Goal: Task Accomplishment & Management: Complete application form

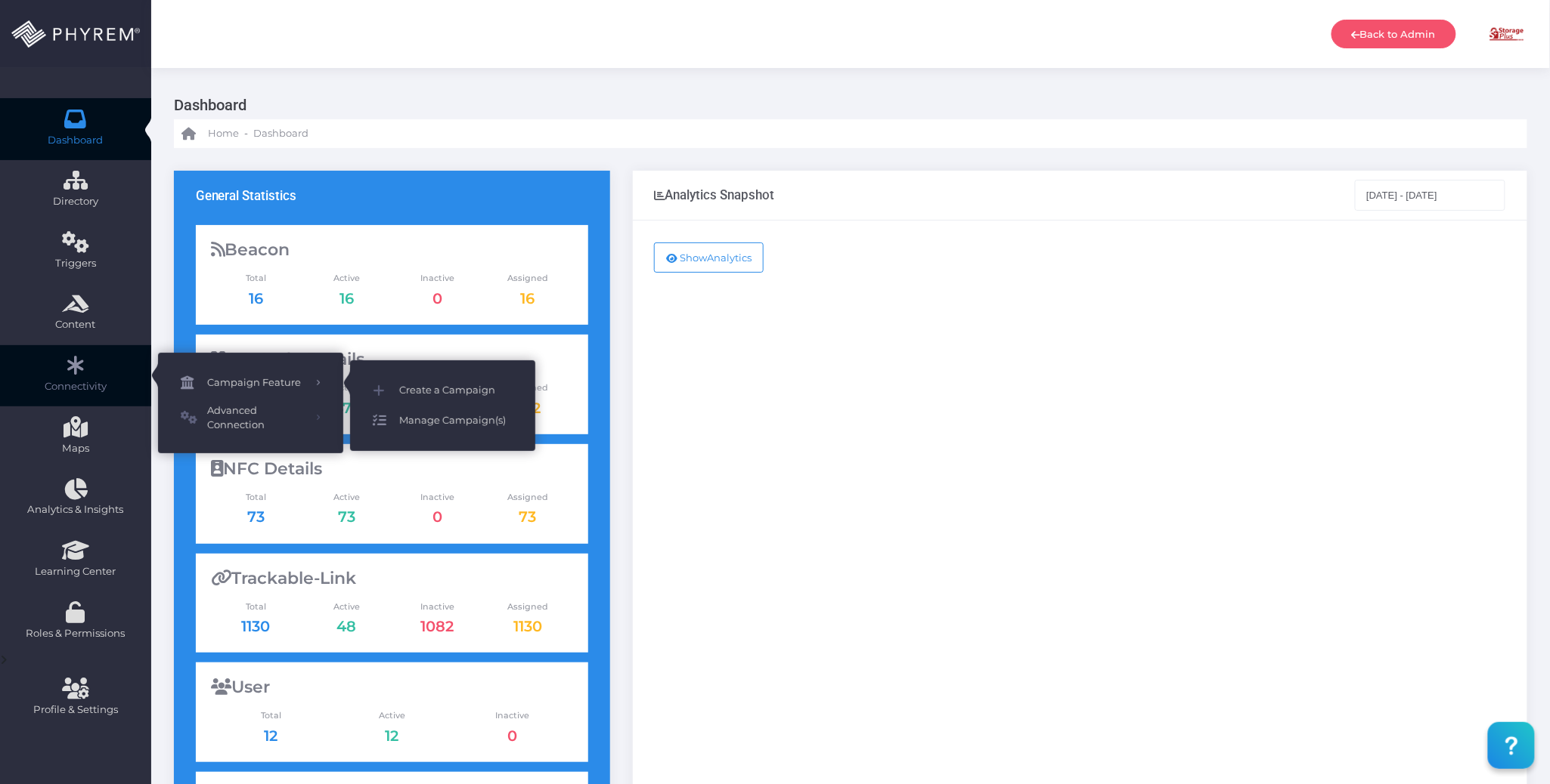
click at [445, 421] on span "Manage Campaign(s)" at bounding box center [456, 421] width 113 height 20
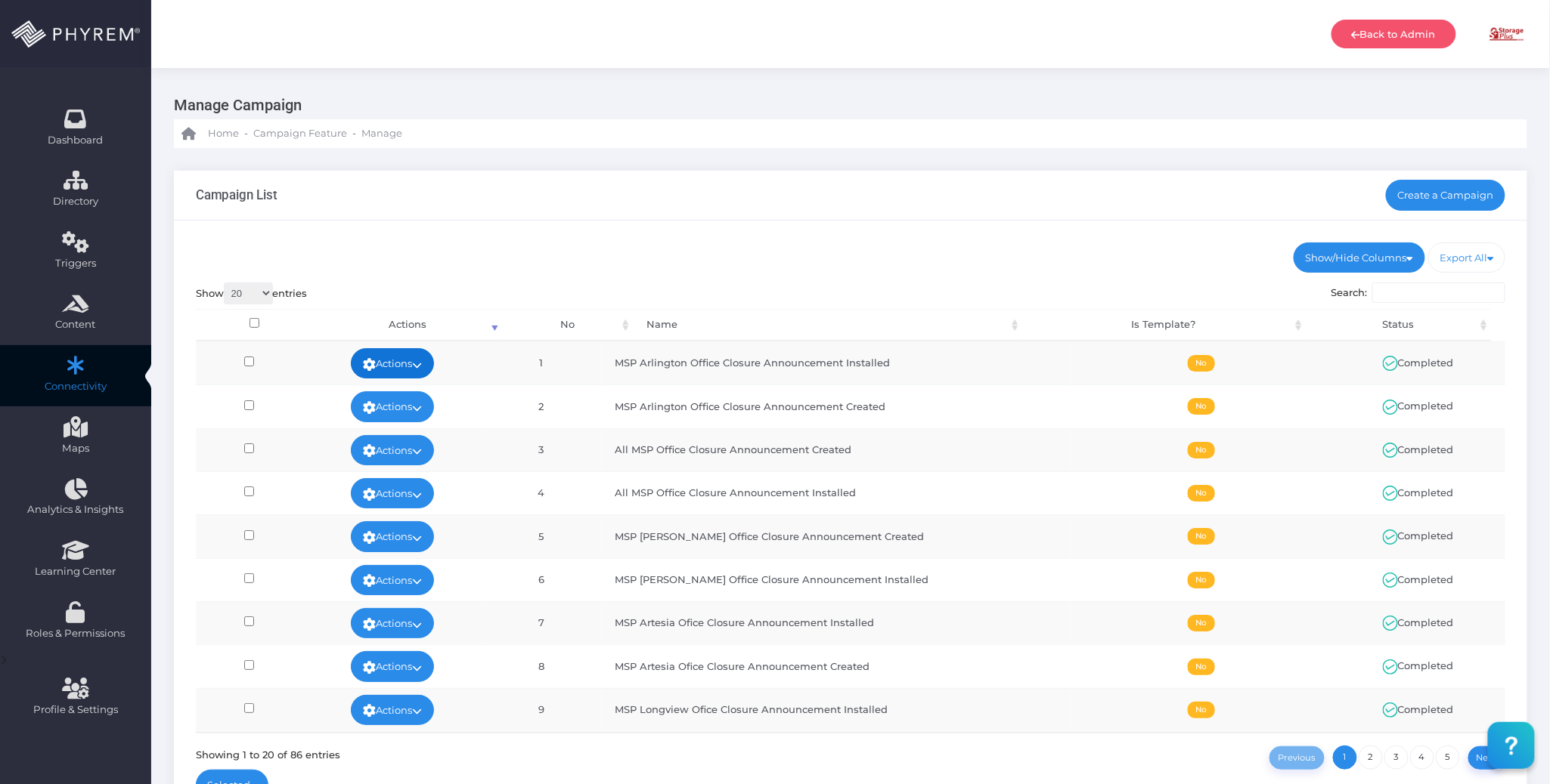
drag, startPoint x: 441, startPoint y: 361, endPoint x: 448, endPoint y: 366, distance: 8.6
click at [434, 361] on link "Actions" at bounding box center [392, 363] width 83 height 30
click at [411, 397] on link "View" at bounding box center [405, 398] width 98 height 29
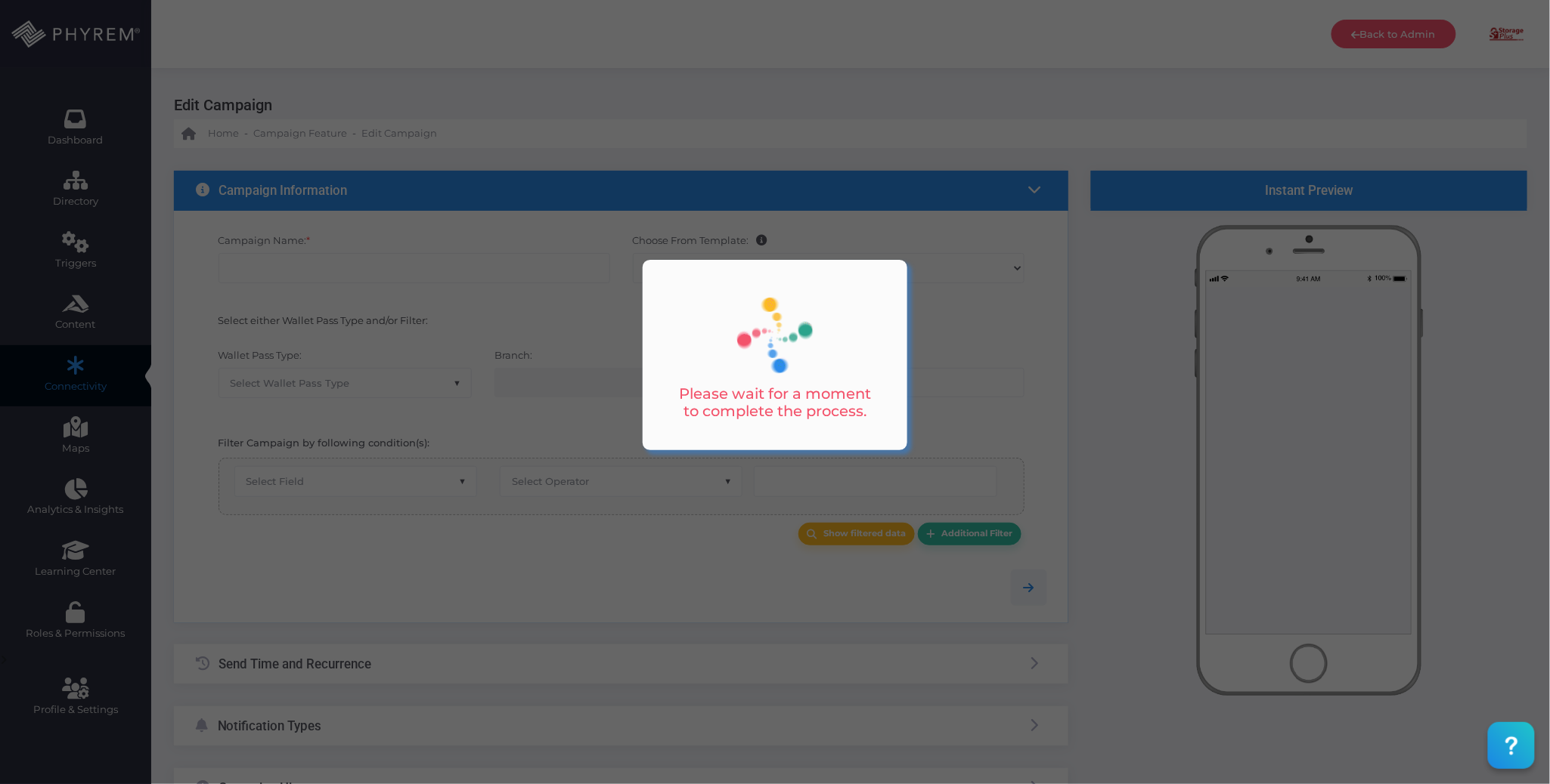
type input "MSP Arlington Office Closure Announcement Installed"
select select "15"
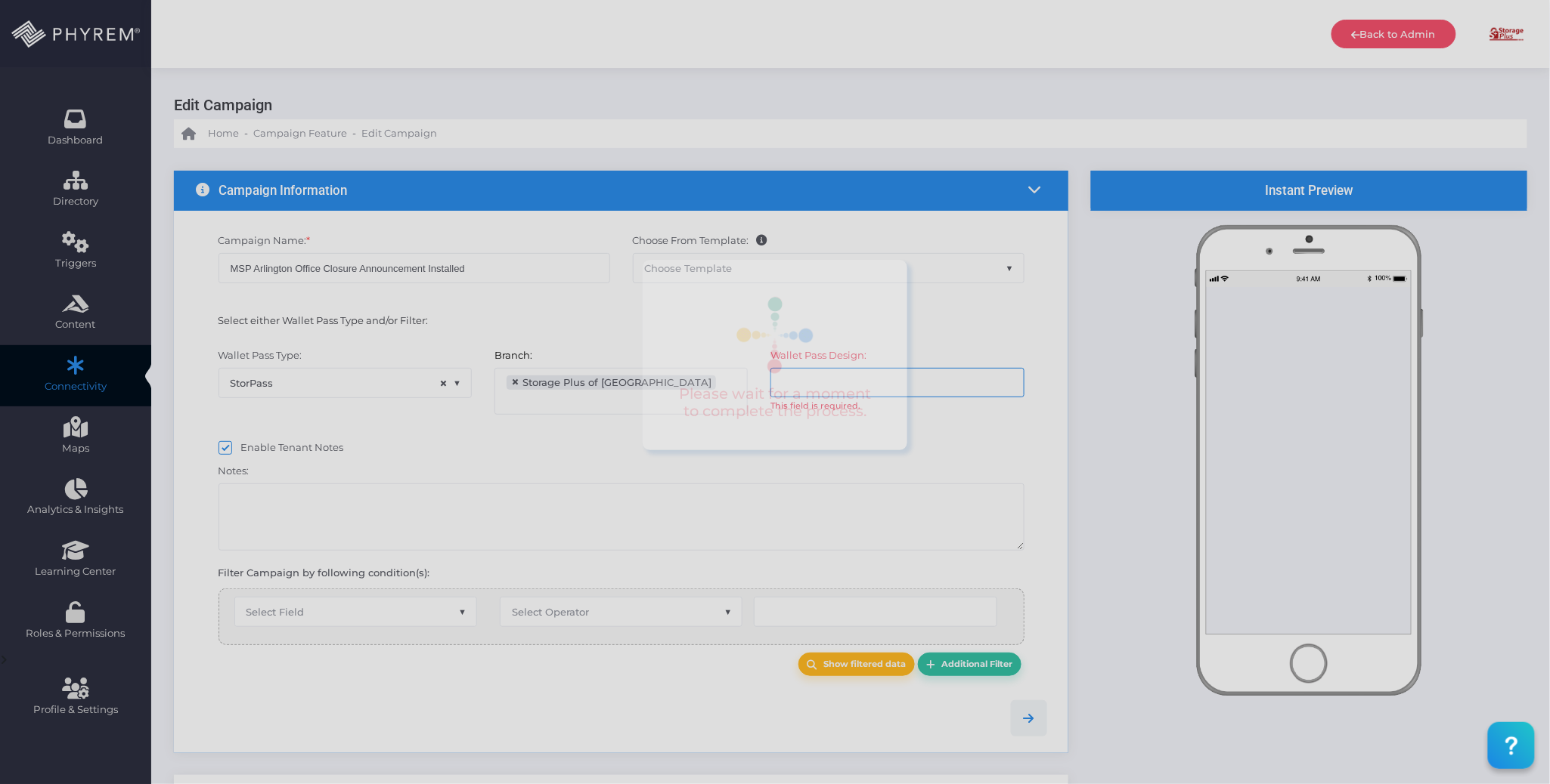
select select "617"
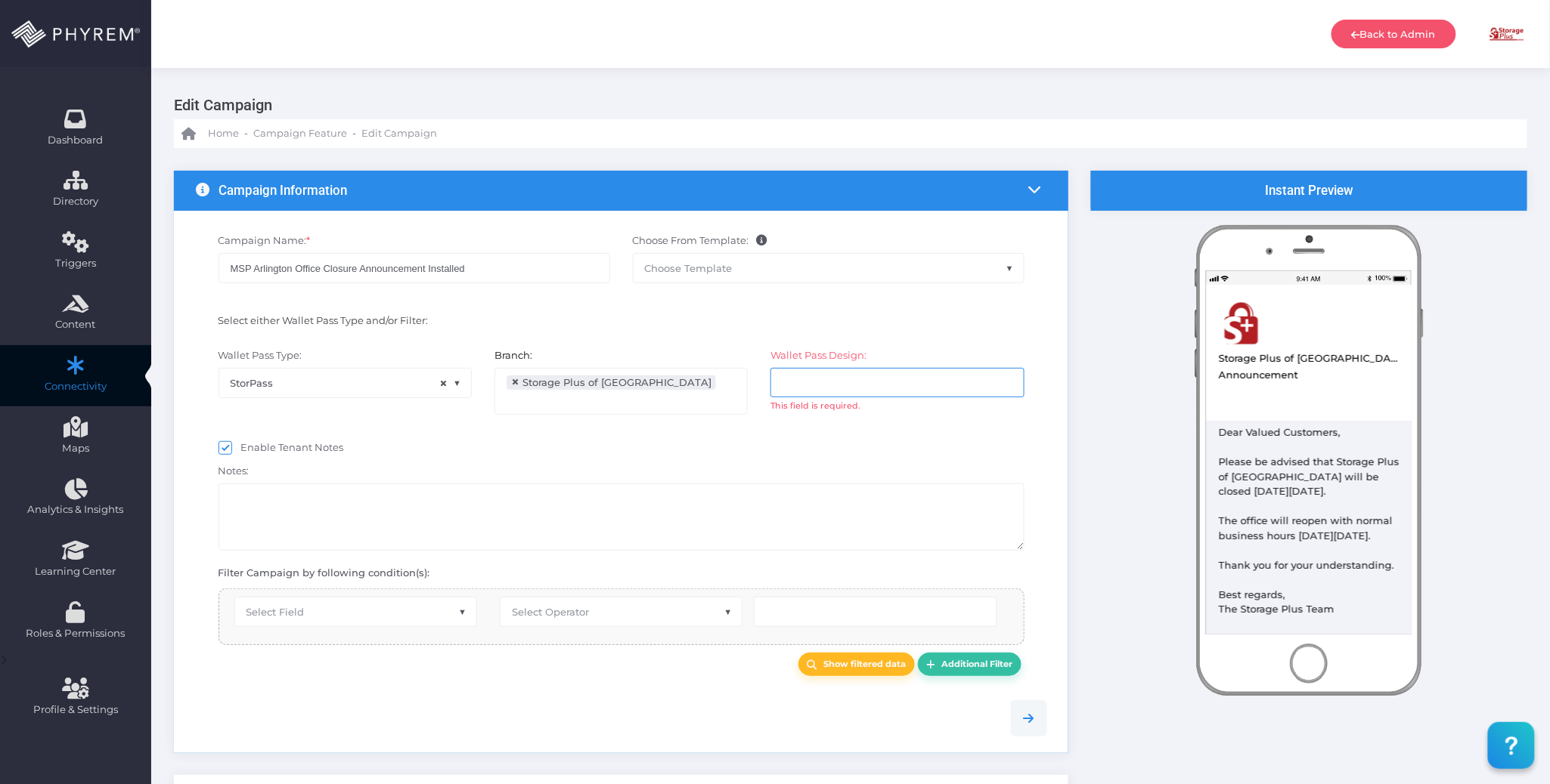
select select "equals"
select select "2425"
select select "pr_wallet_users.user_pass_status"
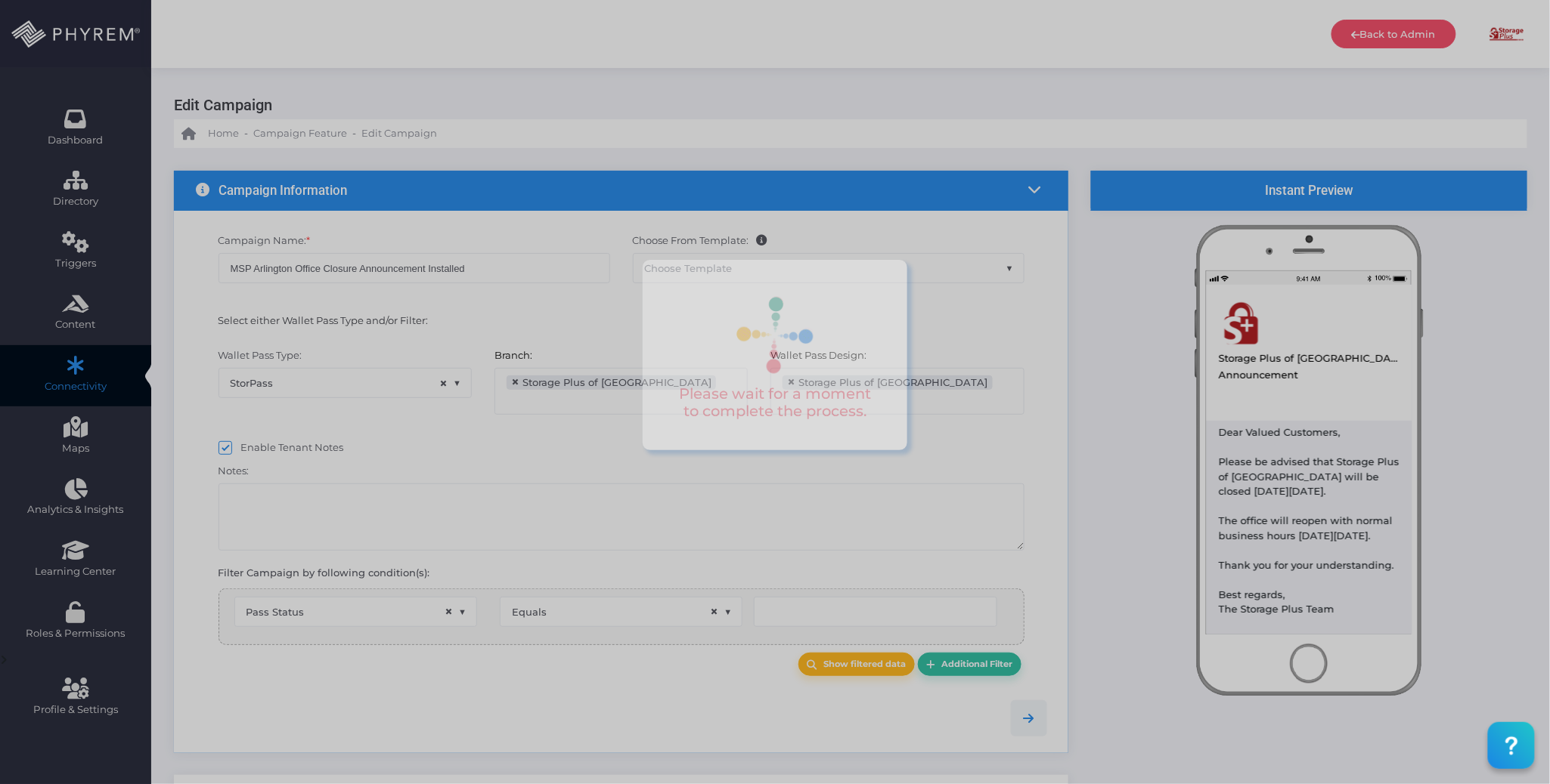
type input "Installed"
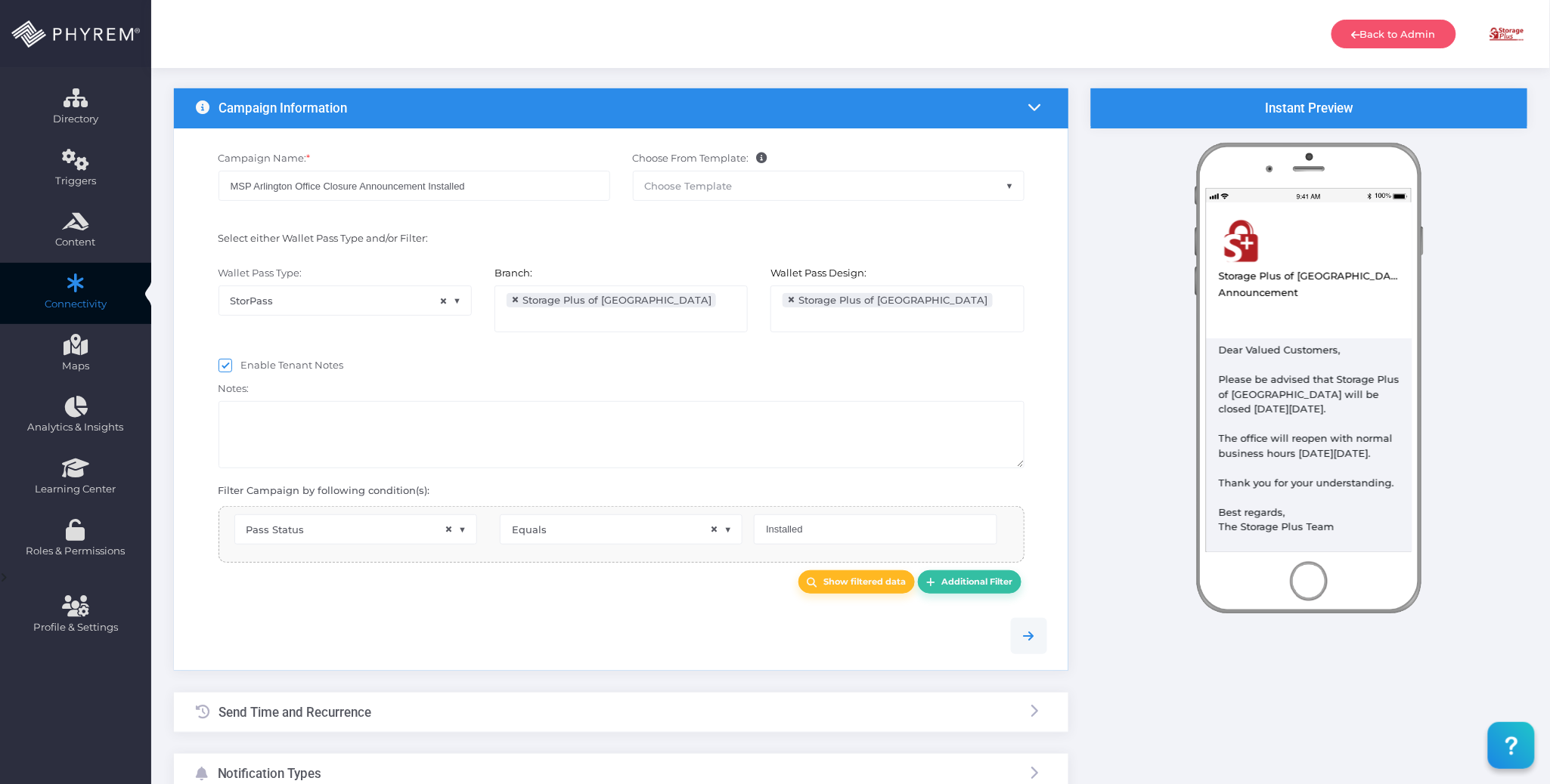
select select "pr_wallet_users.voided"
select select "equals"
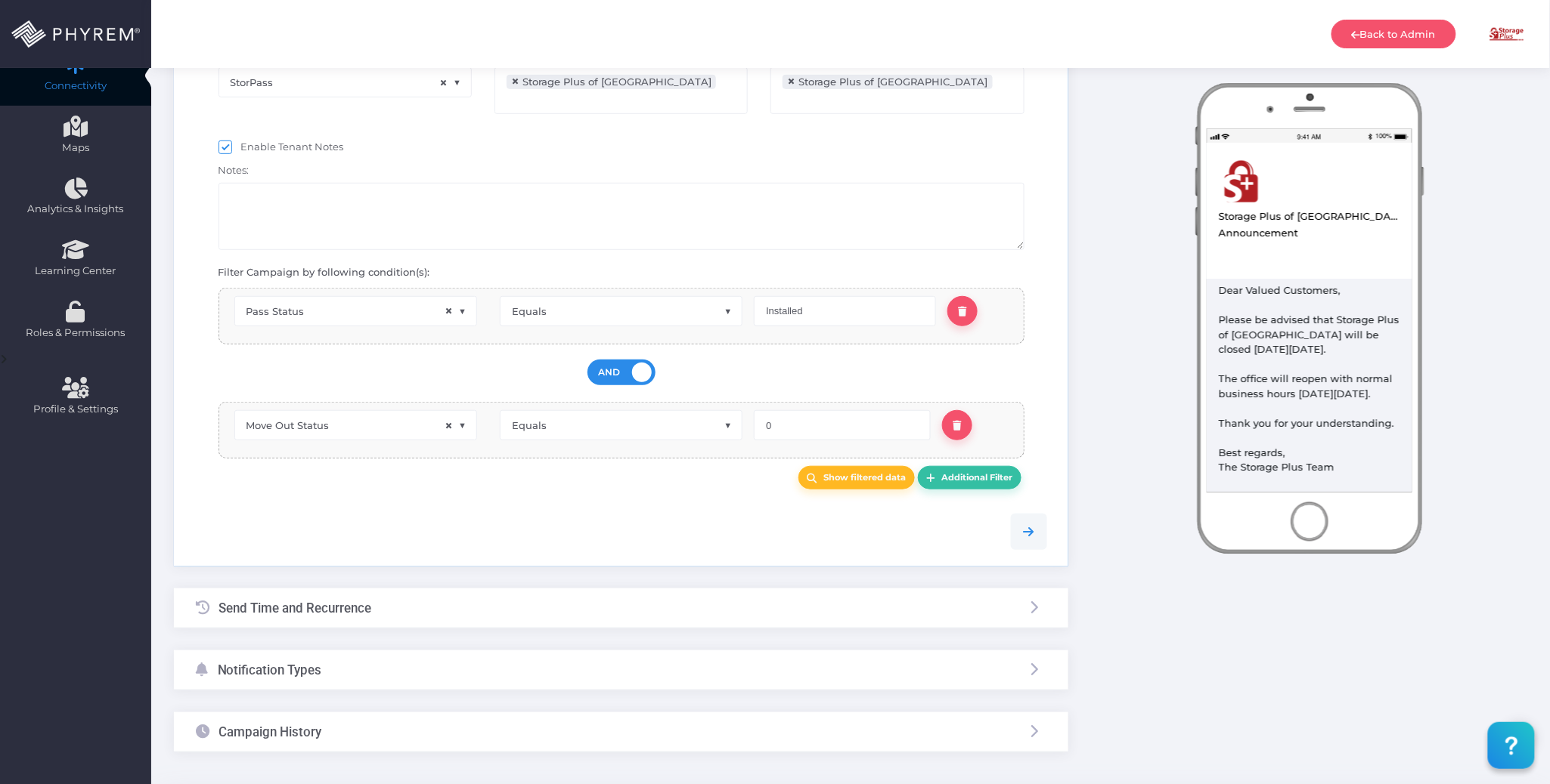
scroll to position [363, 0]
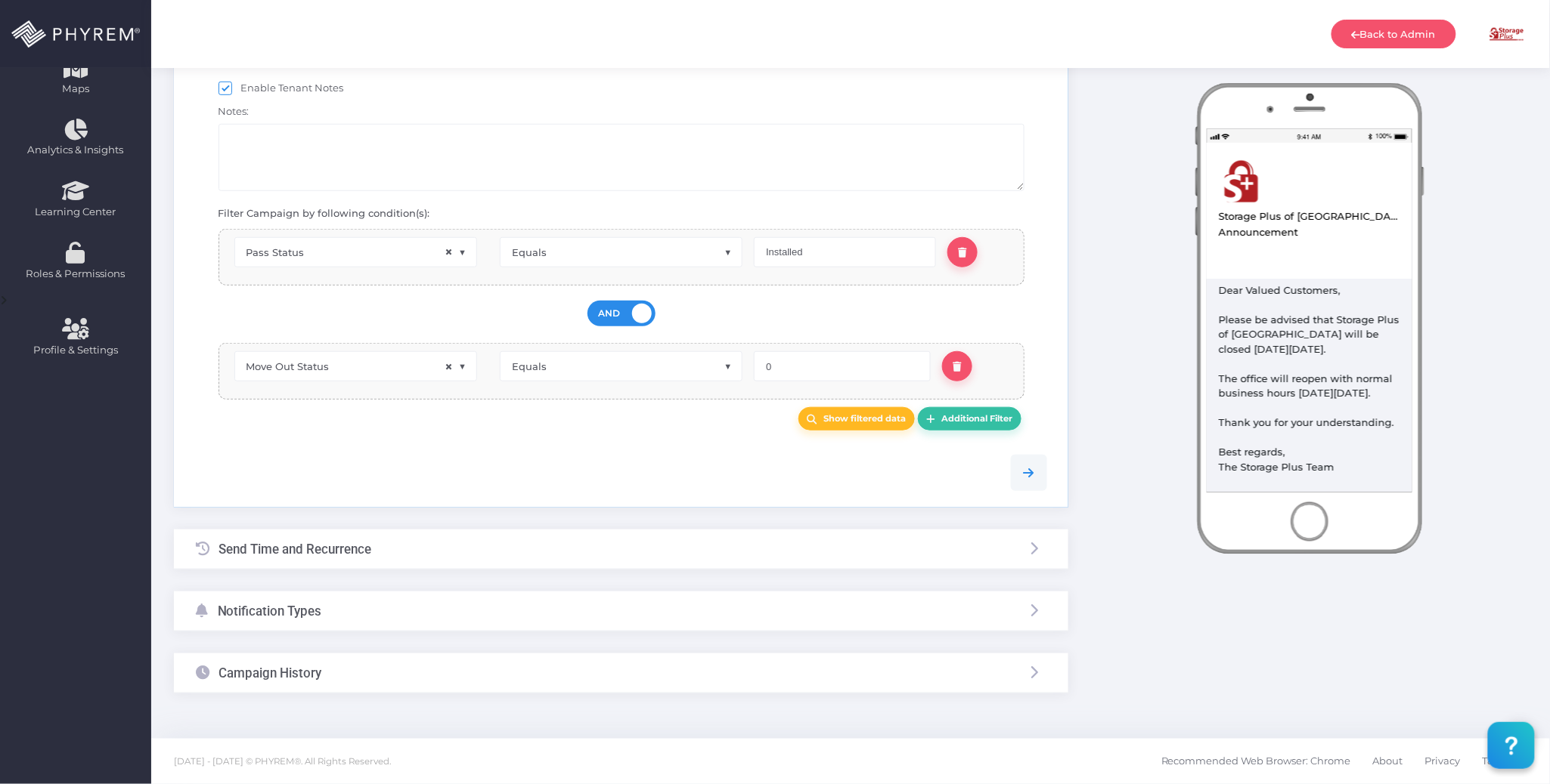
click at [479, 612] on div "Notification Types" at bounding box center [621, 612] width 894 height 40
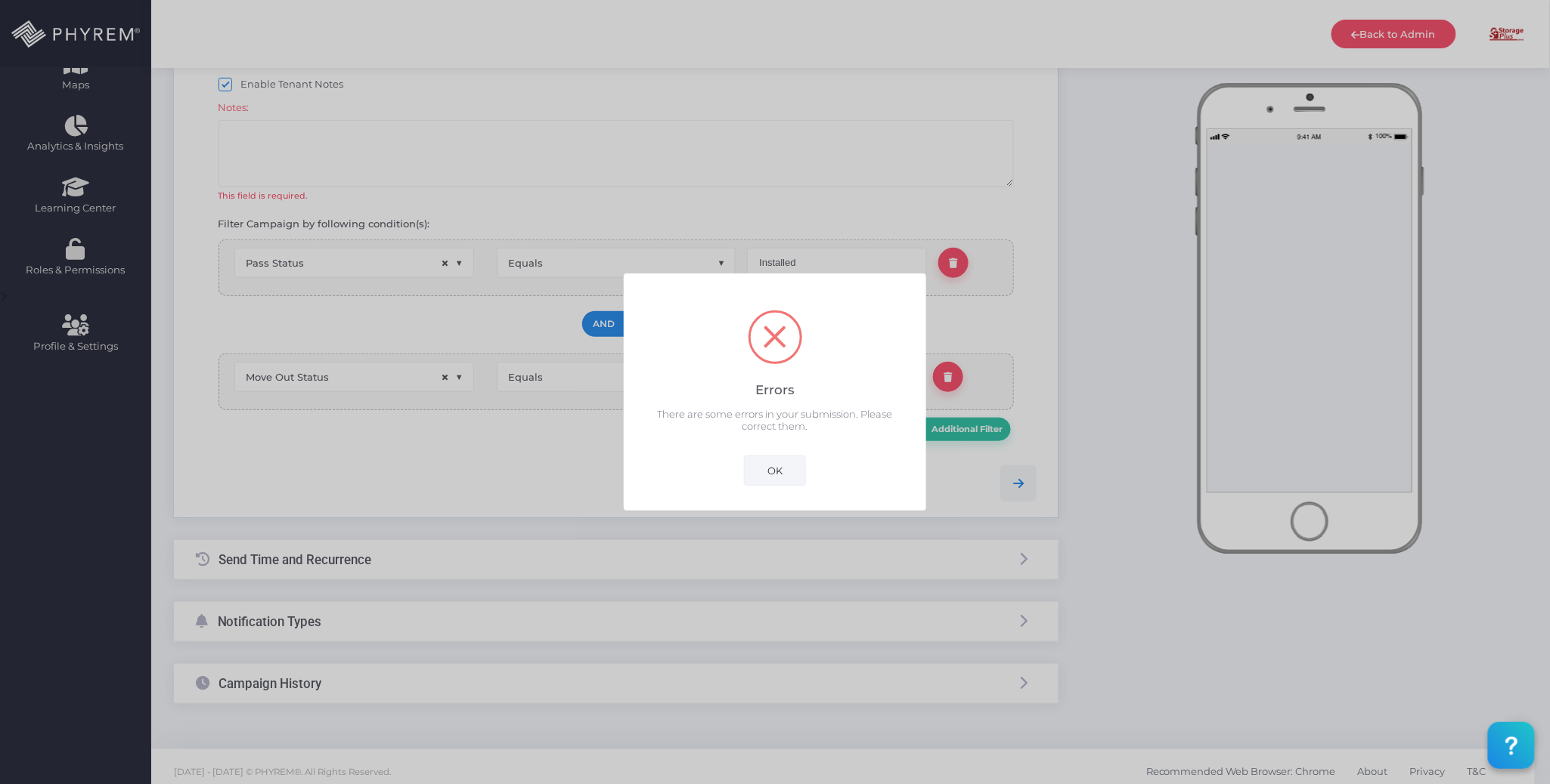
drag, startPoint x: 778, startPoint y: 463, endPoint x: 655, endPoint y: 513, distance: 132.8
click at [777, 461] on button "OK" at bounding box center [775, 471] width 62 height 30
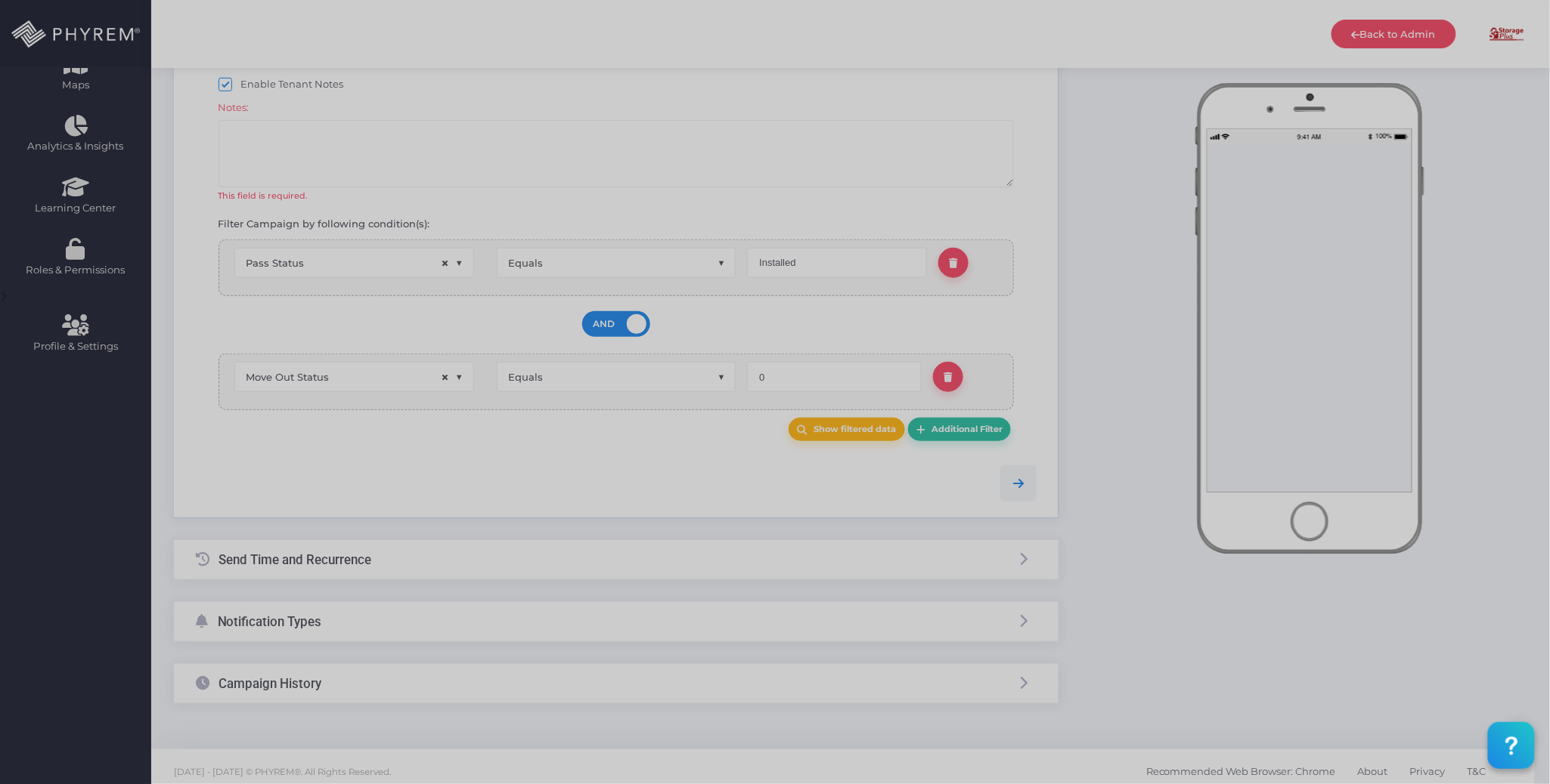
scroll to position [230, 0]
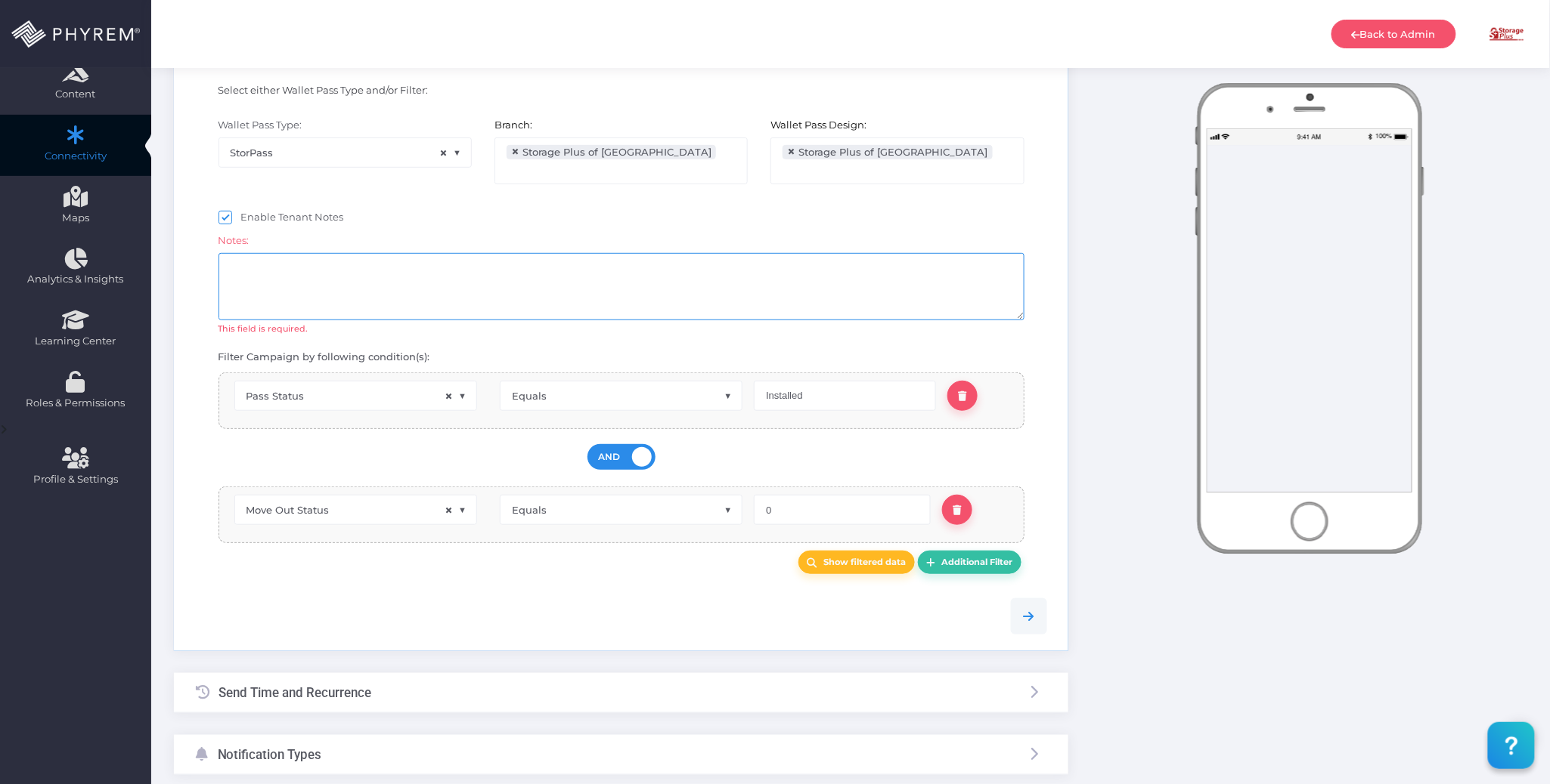
click at [452, 288] on textarea at bounding box center [622, 286] width 806 height 67
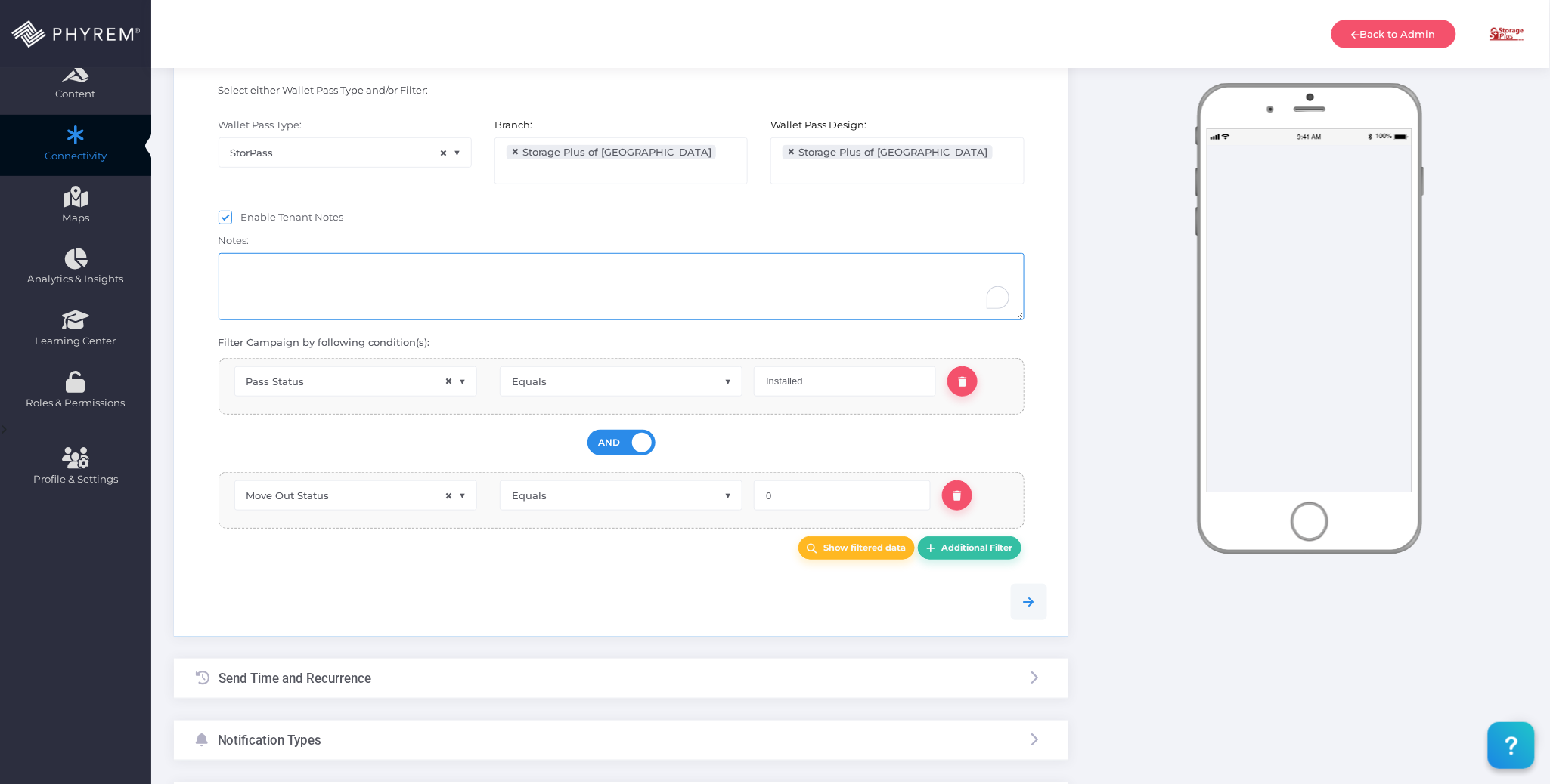
scroll to position [363, 0]
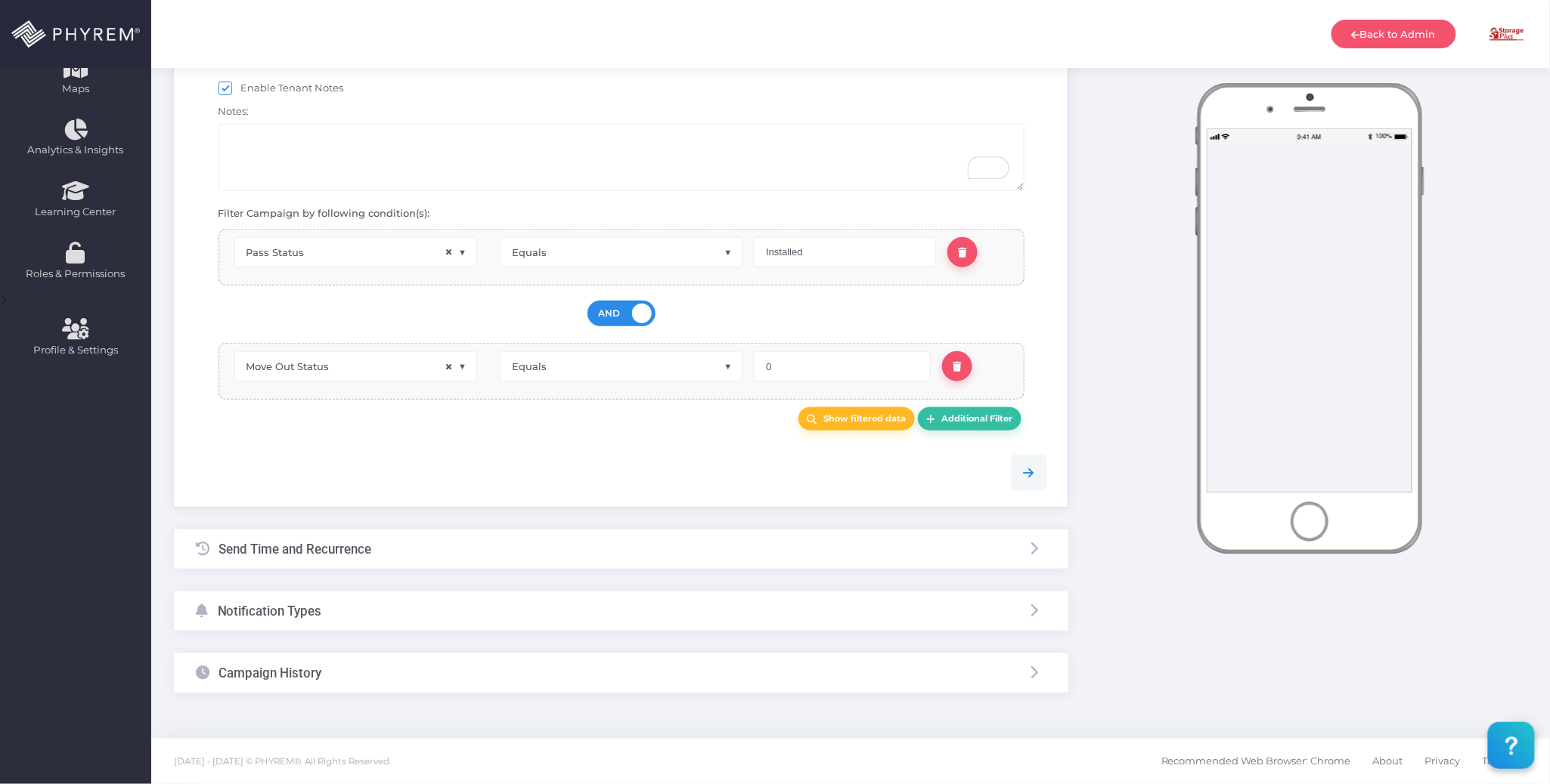
click at [460, 605] on div "Notification Types" at bounding box center [621, 612] width 894 height 40
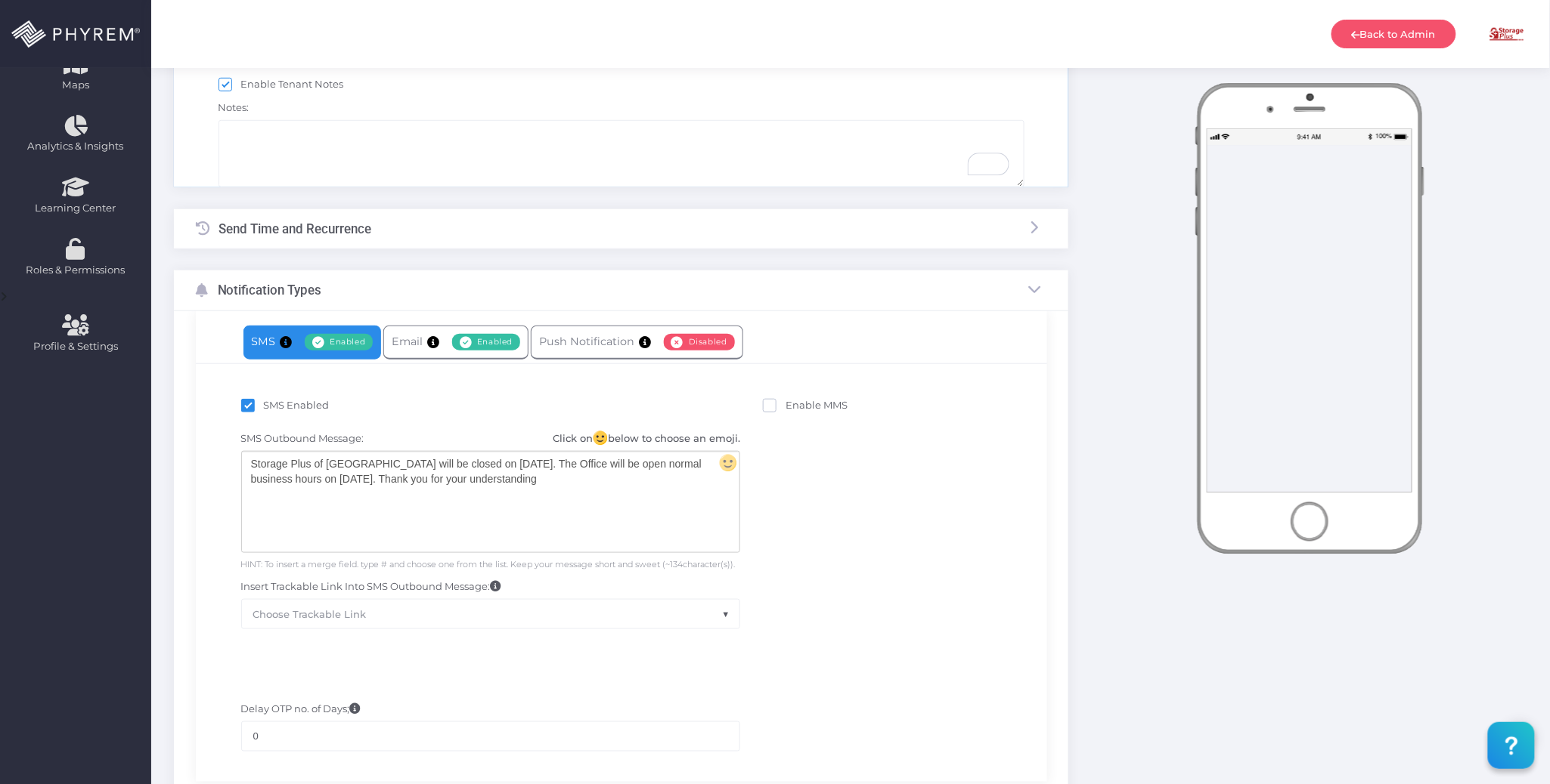
scroll to position [245, 0]
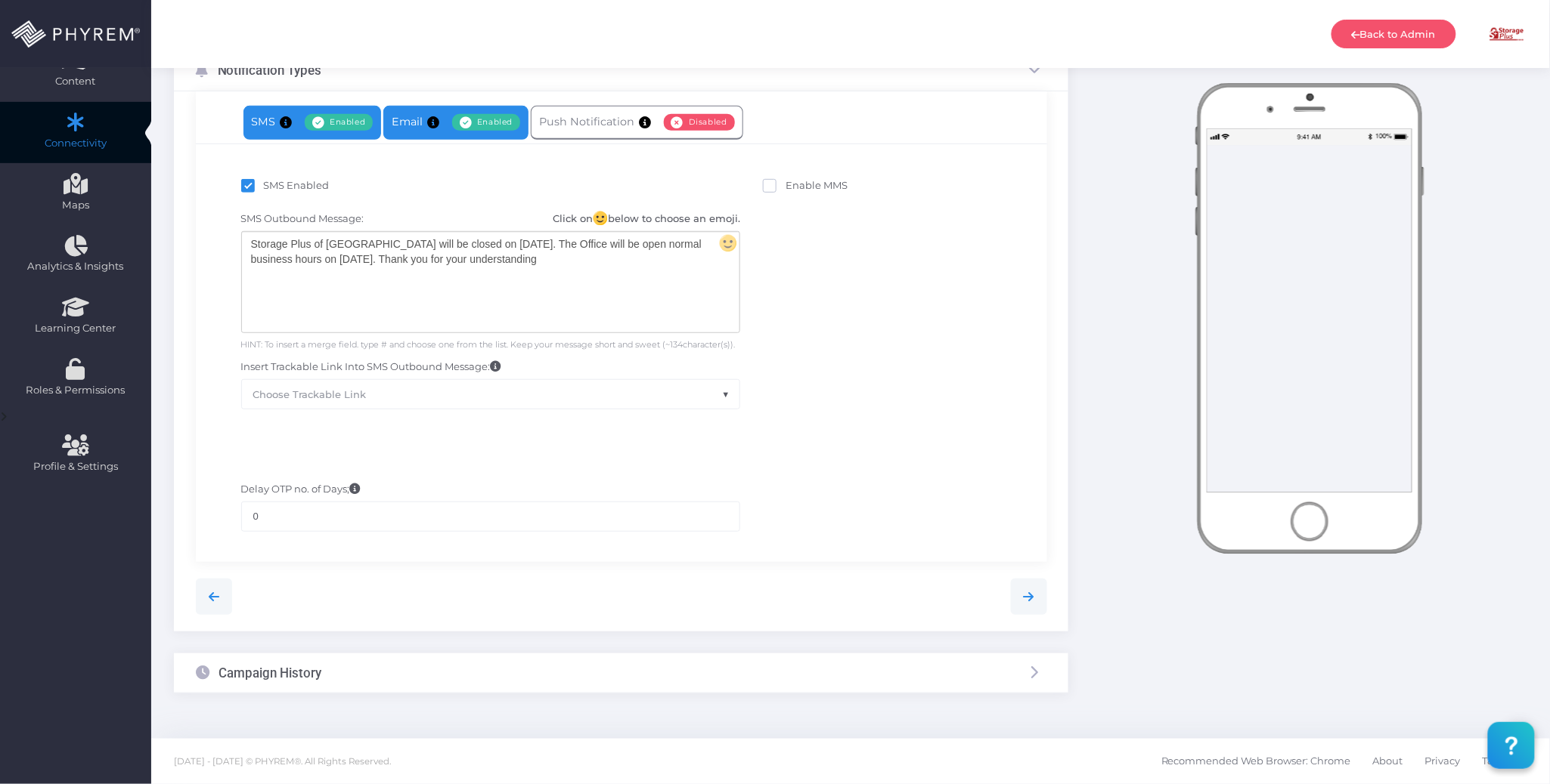
click at [409, 130] on link "Email Enabled Disabled" at bounding box center [456, 122] width 145 height 34
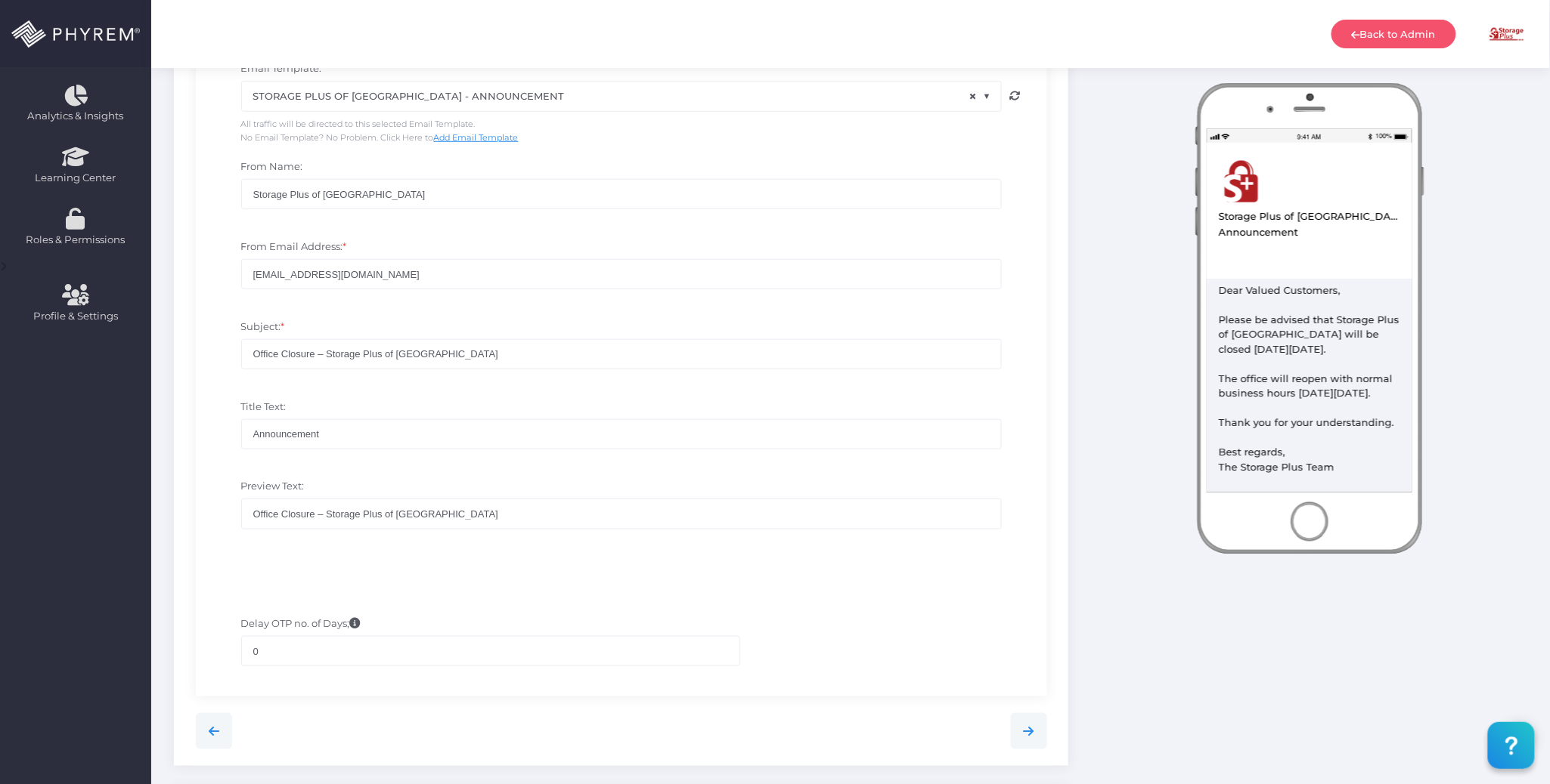
scroll to position [529, 0]
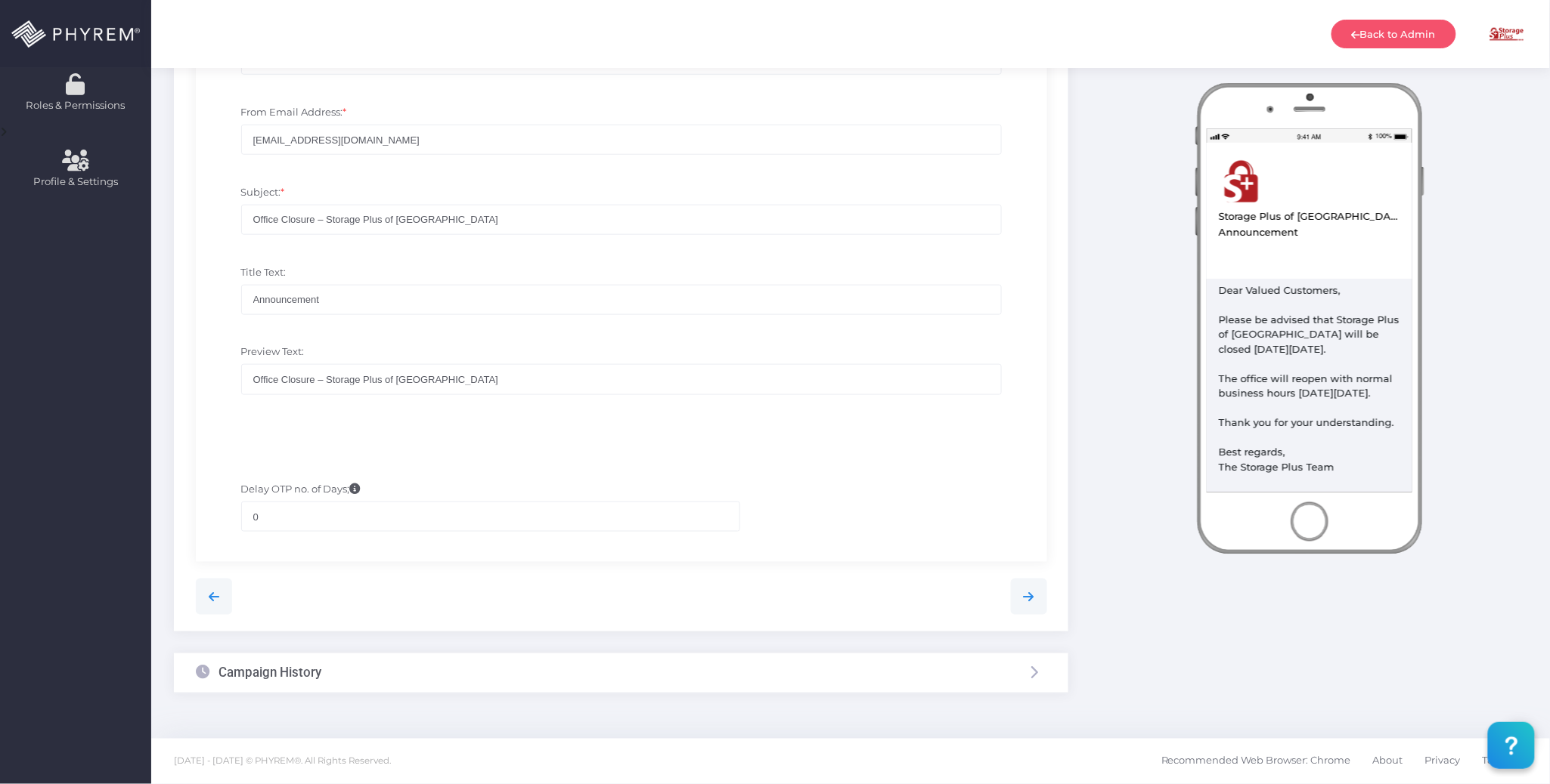
click at [541, 680] on div "Campaign History" at bounding box center [621, 673] width 894 height 40
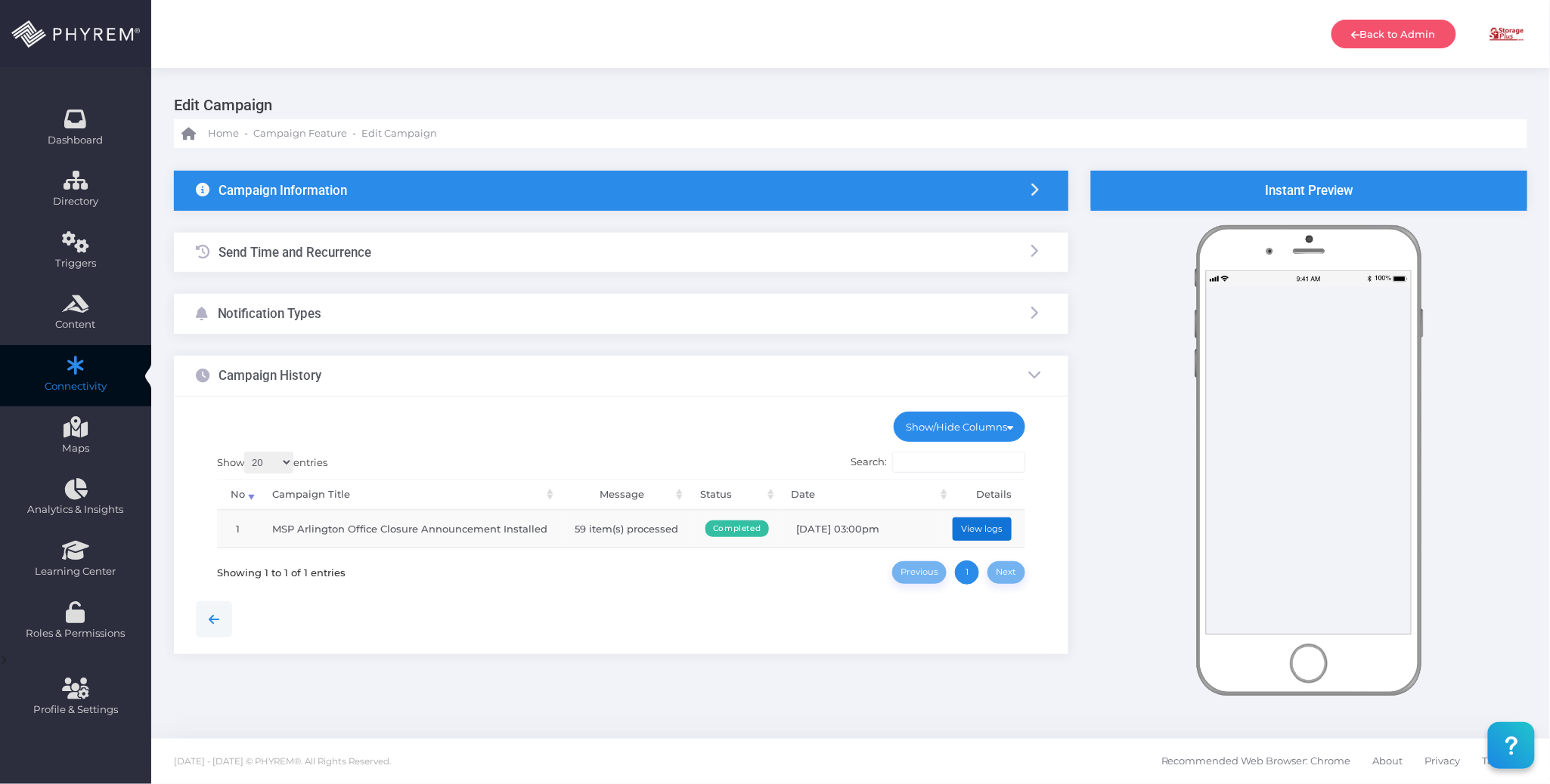
click at [989, 530] on button "View logs" at bounding box center [982, 530] width 59 height 23
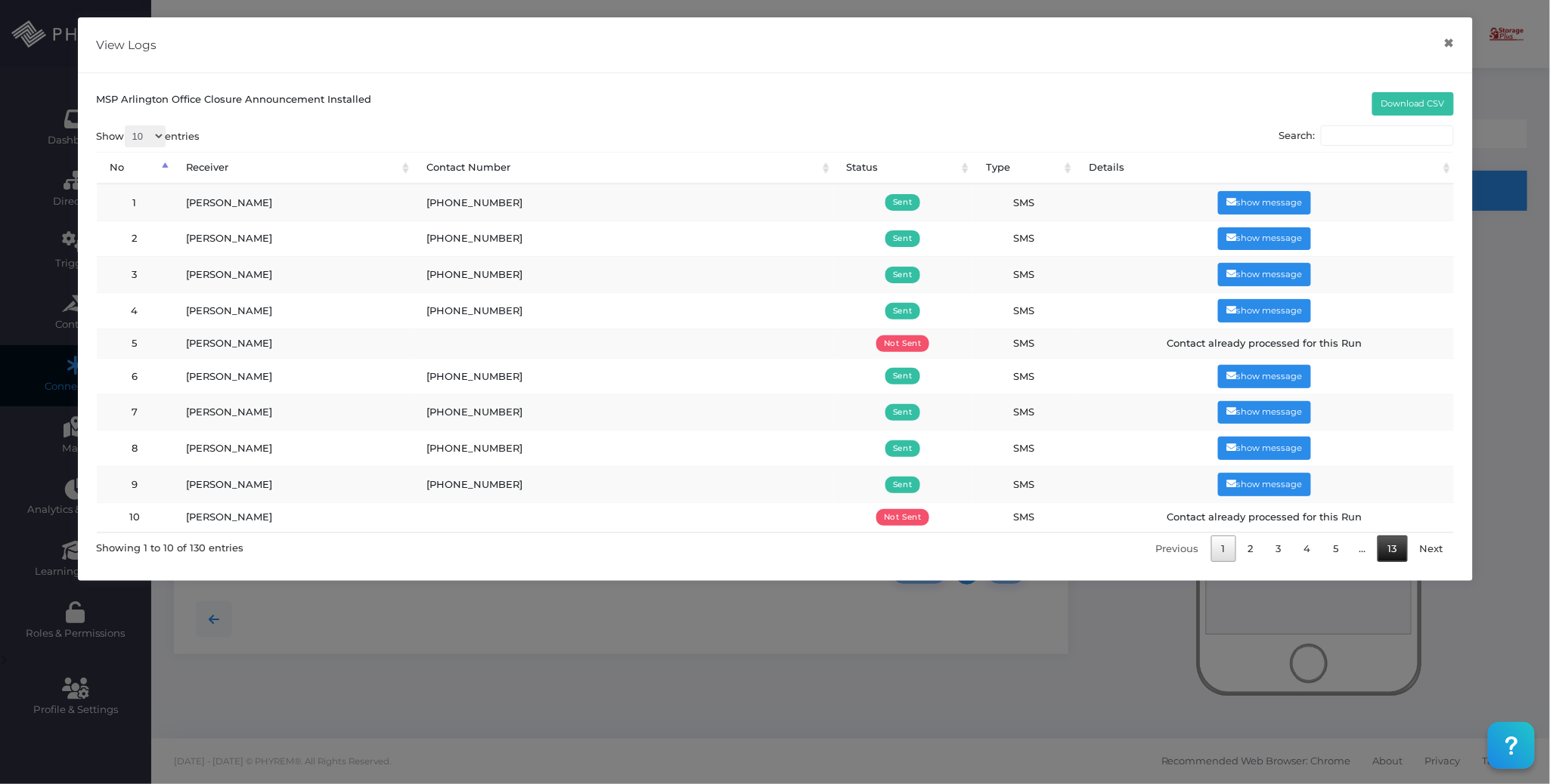
click at [1392, 552] on link "13" at bounding box center [1393, 549] width 30 height 27
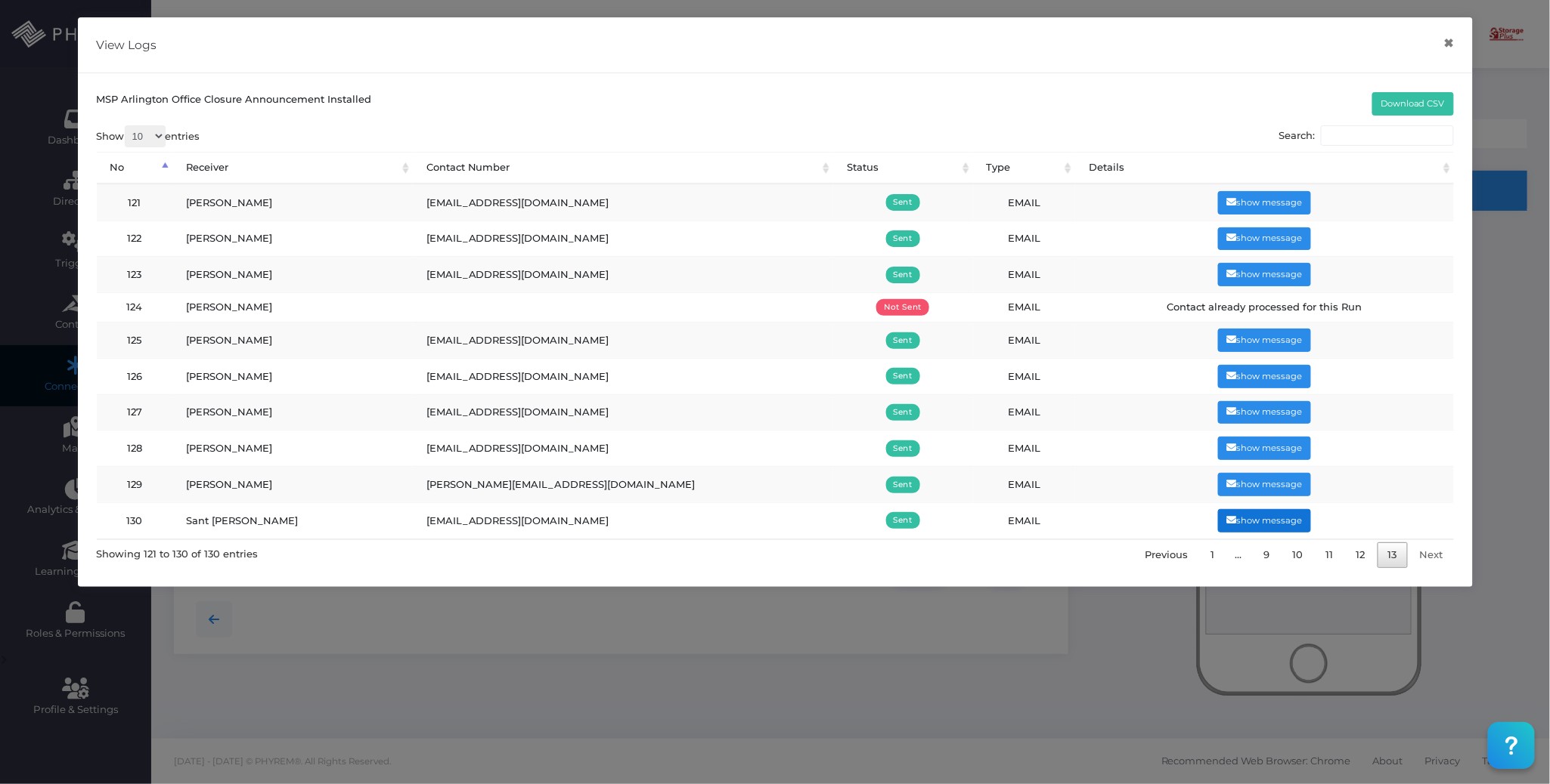
click at [1280, 530] on button "show message" at bounding box center [1264, 521] width 93 height 23
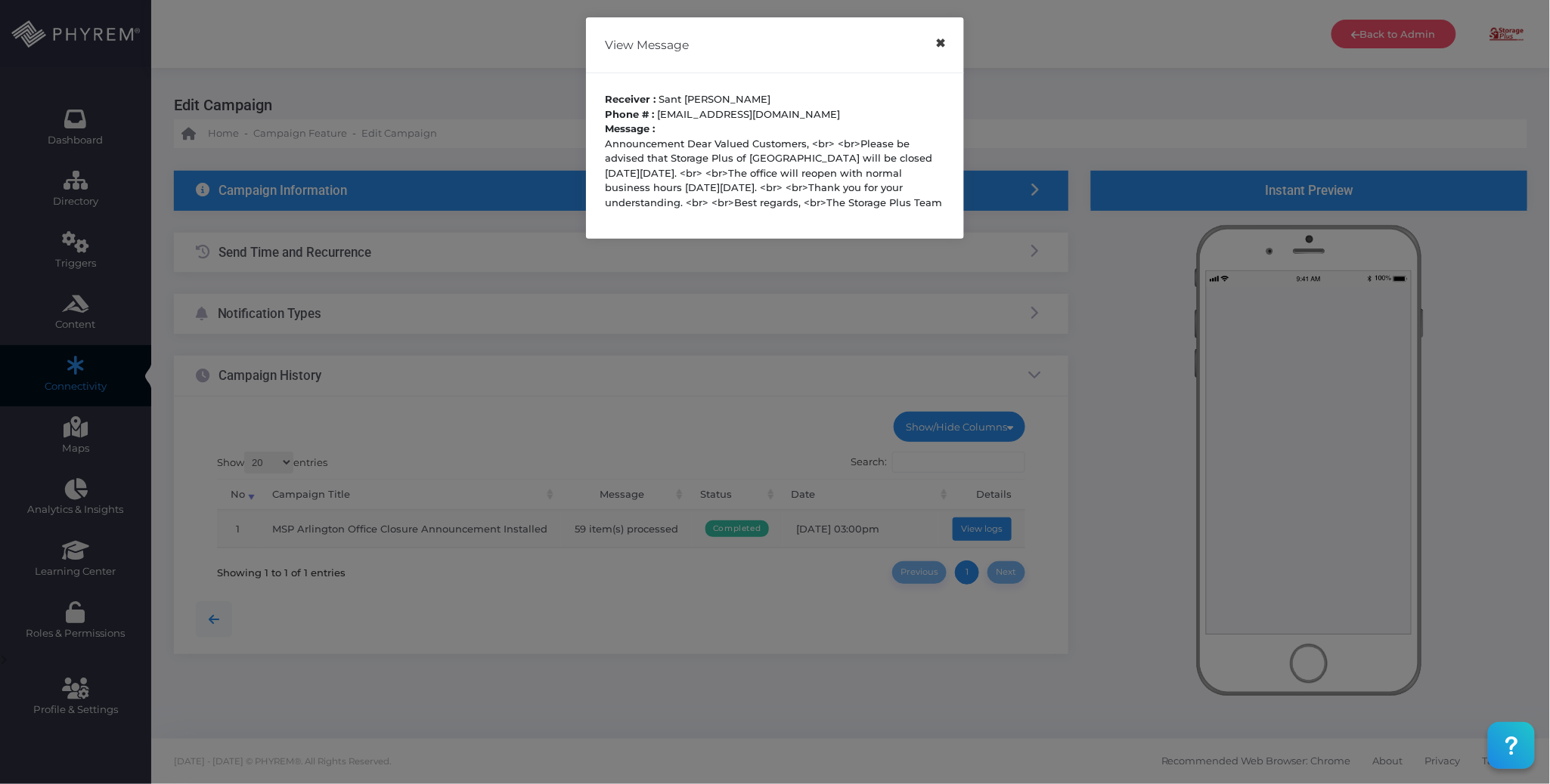
click at [941, 46] on button "×" at bounding box center [940, 44] width 29 height 34
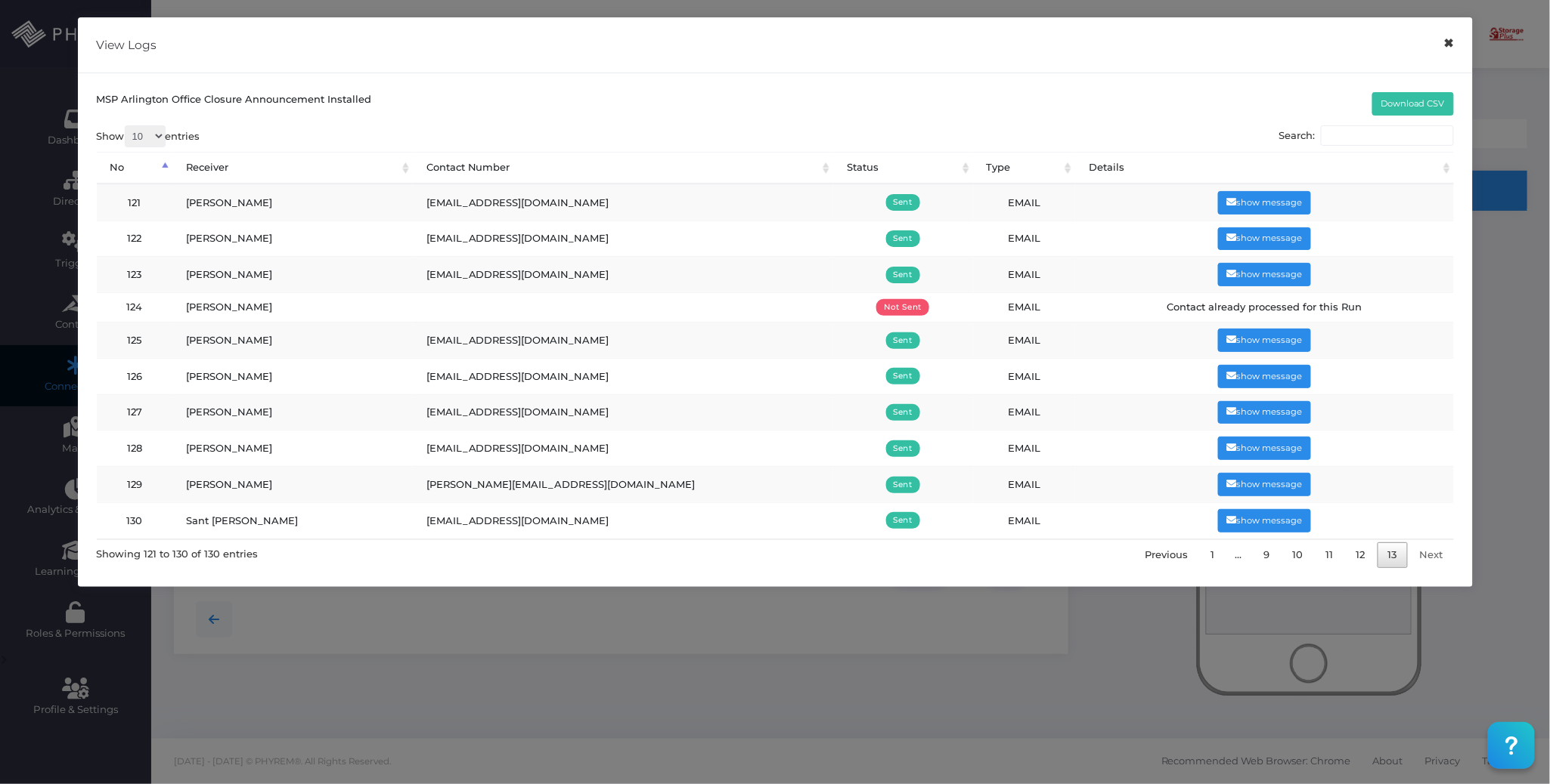
click at [1444, 44] on button "×" at bounding box center [1448, 44] width 29 height 34
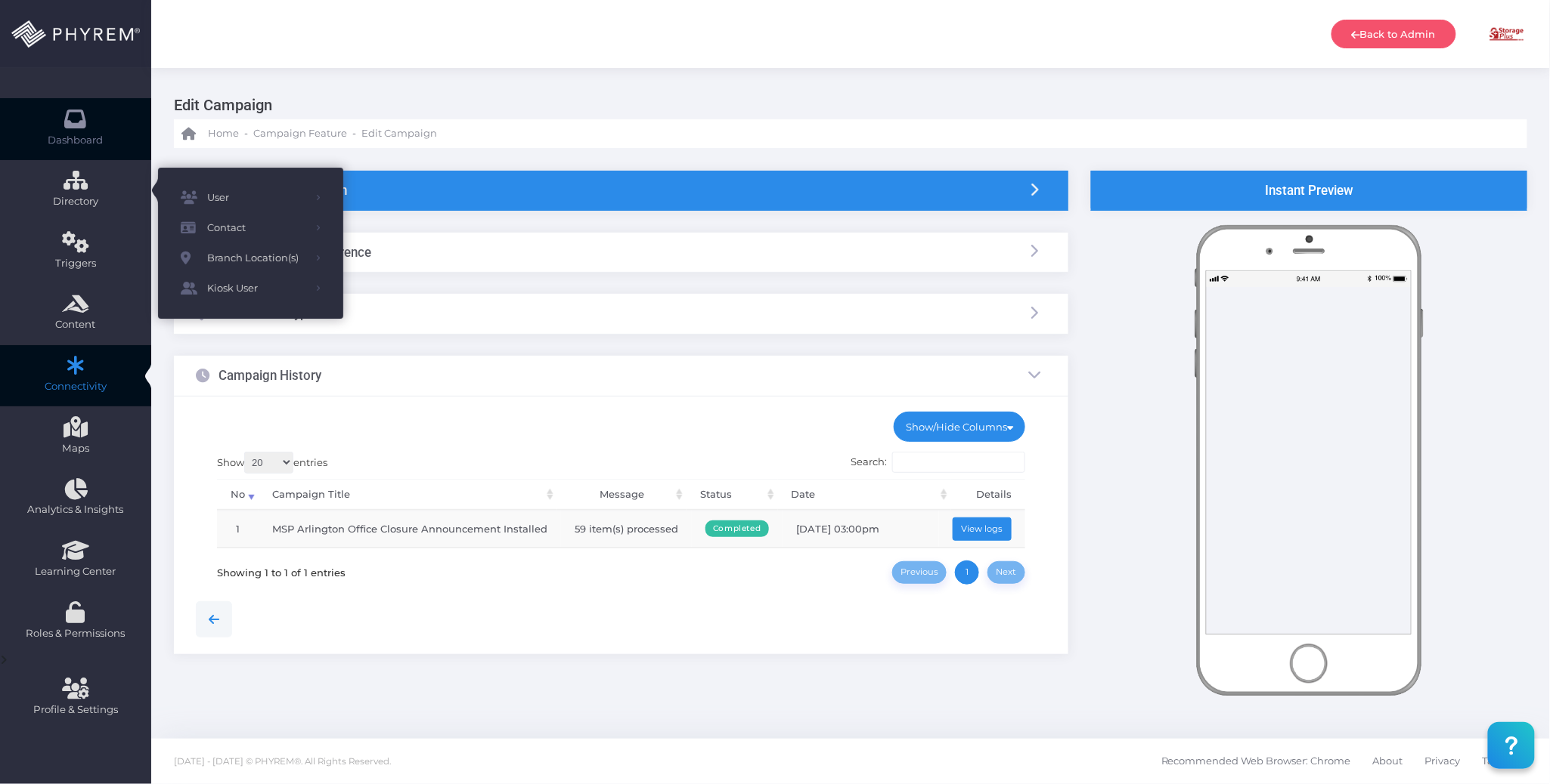
drag, startPoint x: 63, startPoint y: 131, endPoint x: 162, endPoint y: 140, distance: 99.4
click at [63, 130] on link "Dashboard" at bounding box center [75, 129] width 151 height 62
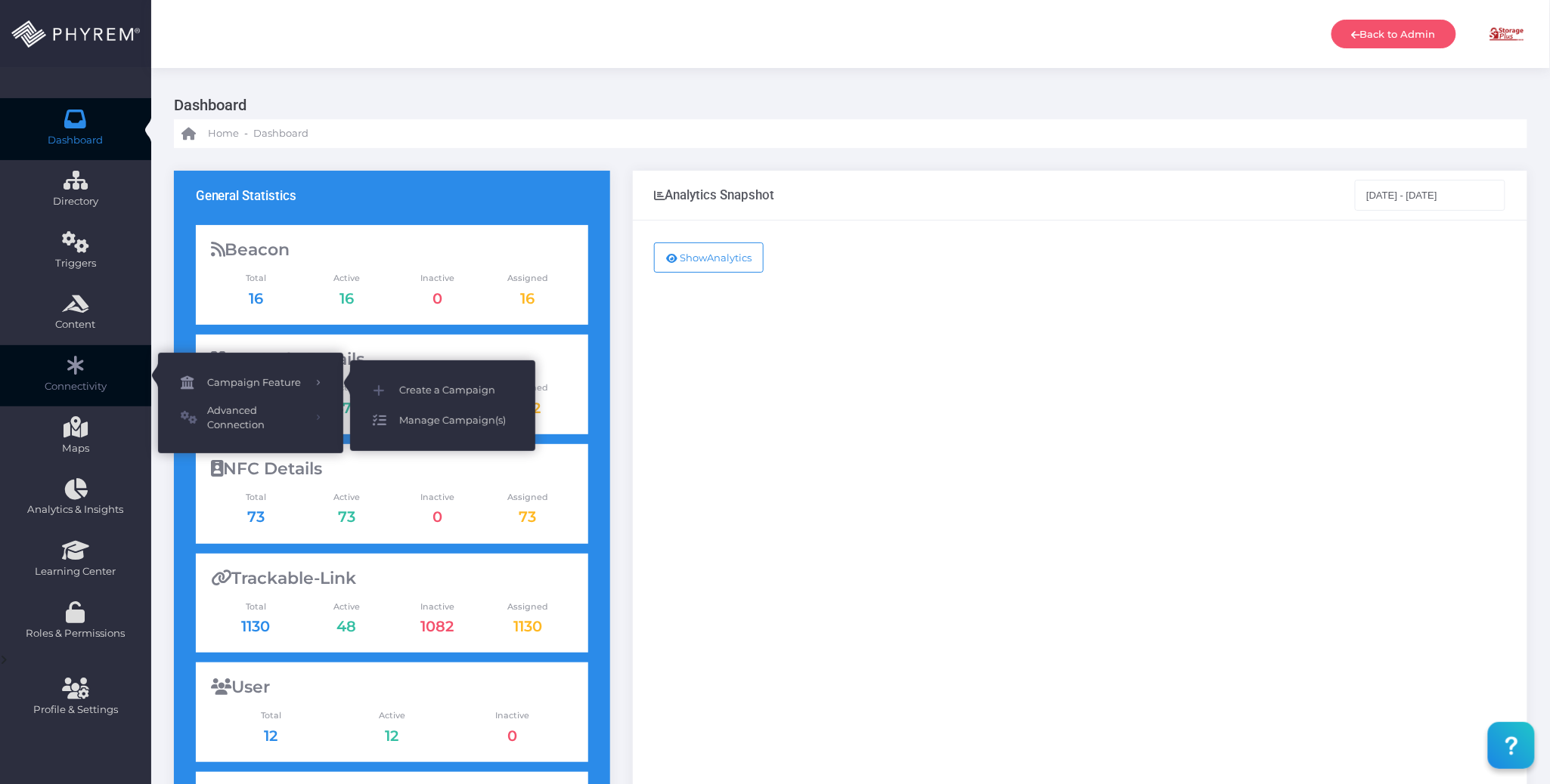
click at [441, 417] on span "Manage Campaign(s)" at bounding box center [456, 421] width 113 height 20
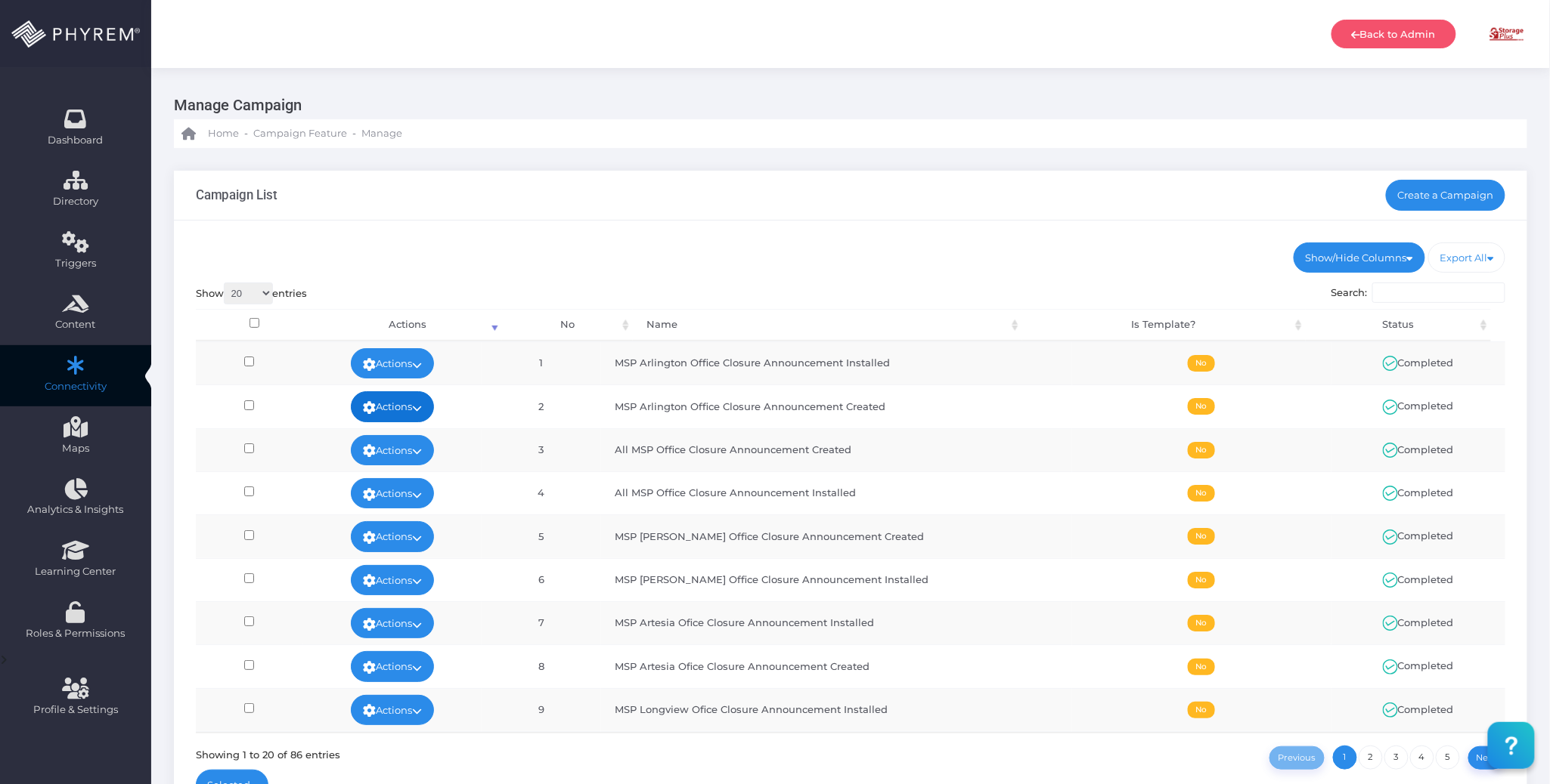
click at [422, 408] on icon at bounding box center [416, 408] width 10 height 0
click at [417, 436] on link "View" at bounding box center [405, 443] width 98 height 29
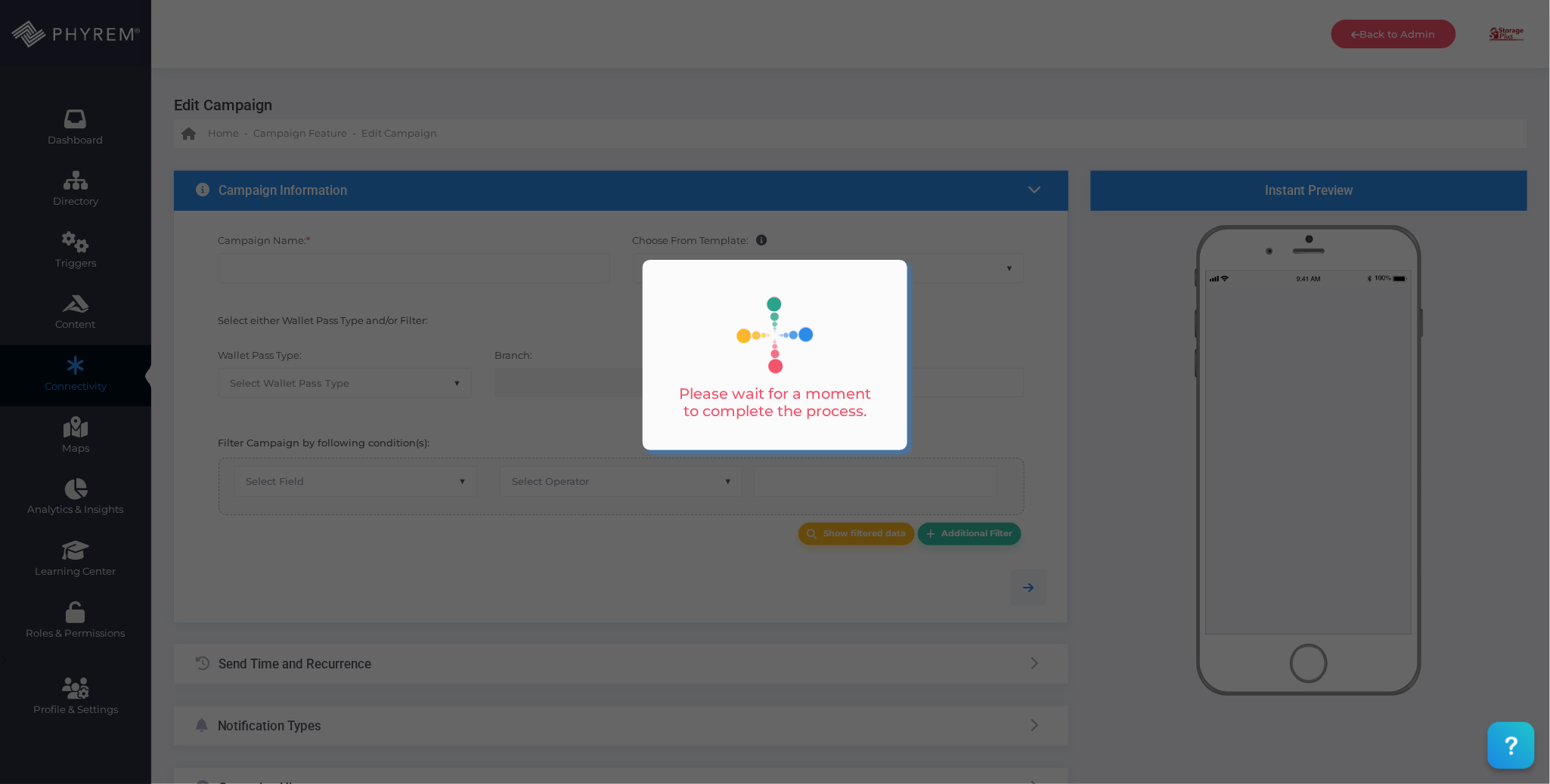
checkbox input "true"
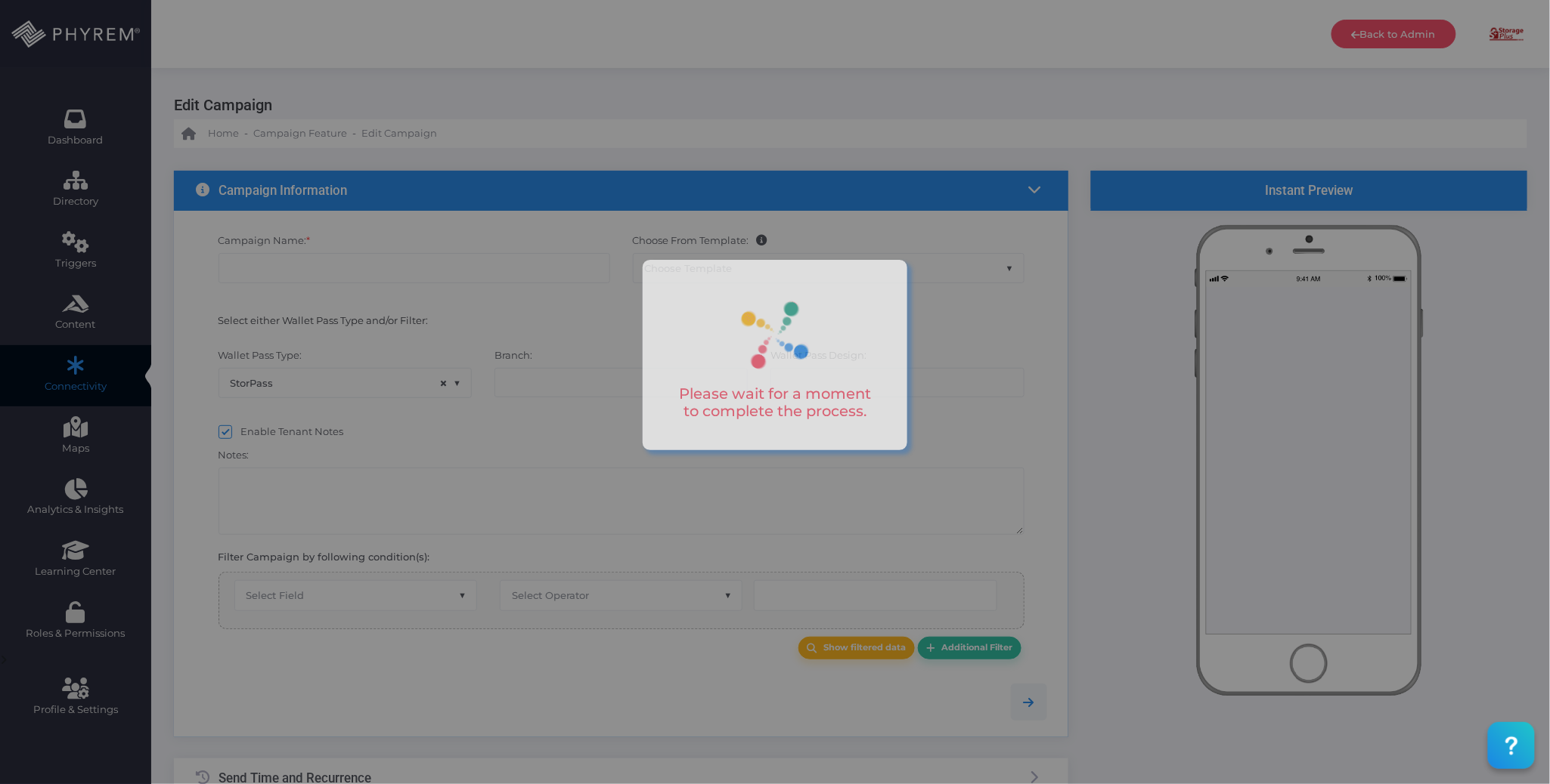
type input "MSP Arlington Office Closure Announcement Created"
select select "15"
checkbox input "true"
select select "3711"
type input "Storage Plus of Arlington"
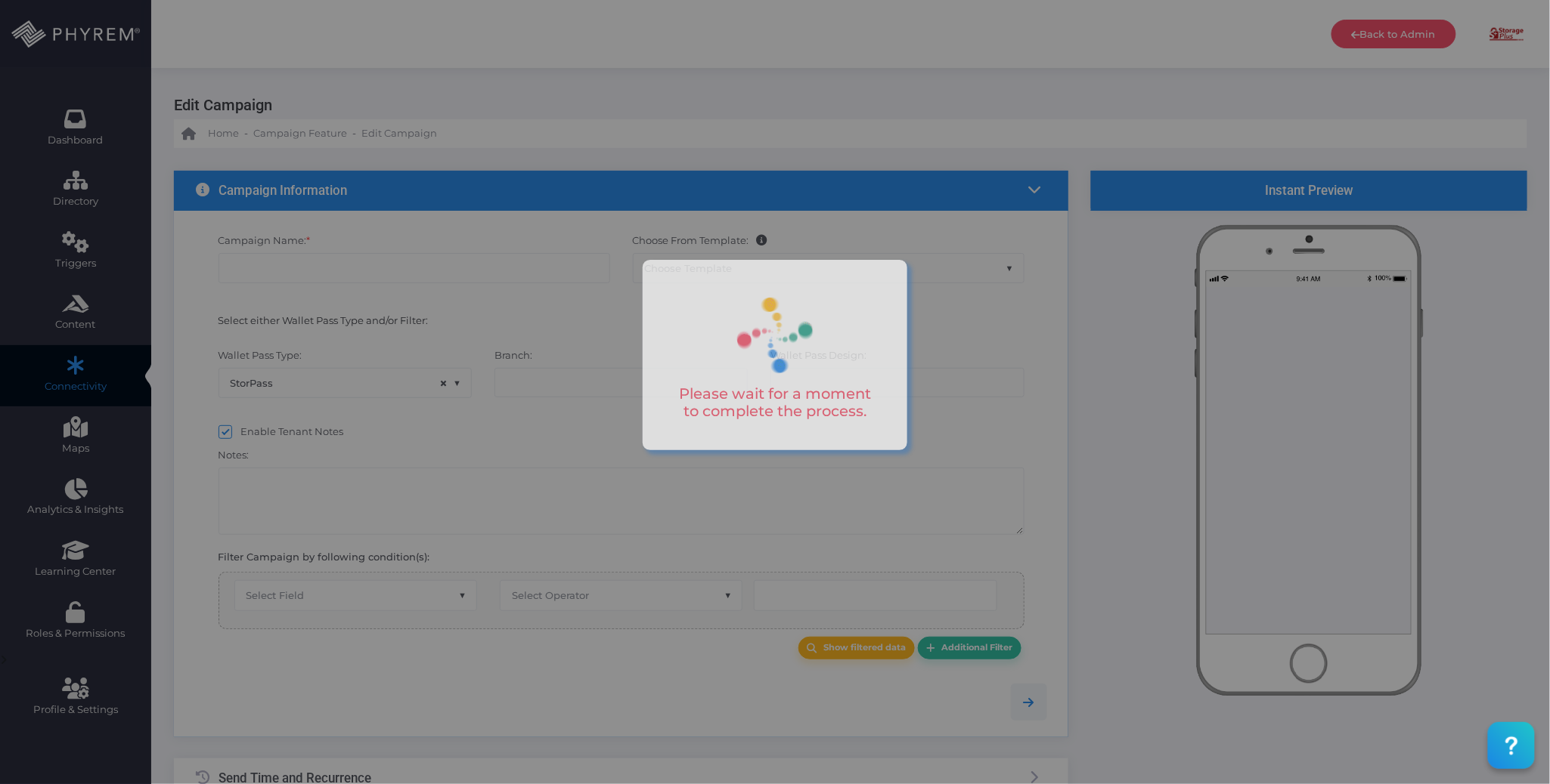
type input "no-reply@storpass.com"
type input "Office Closure – Storage Plus of Arlington"
type input "Announcement"
type input "Office Closure – Storage Plus of Arlington"
type input "0"
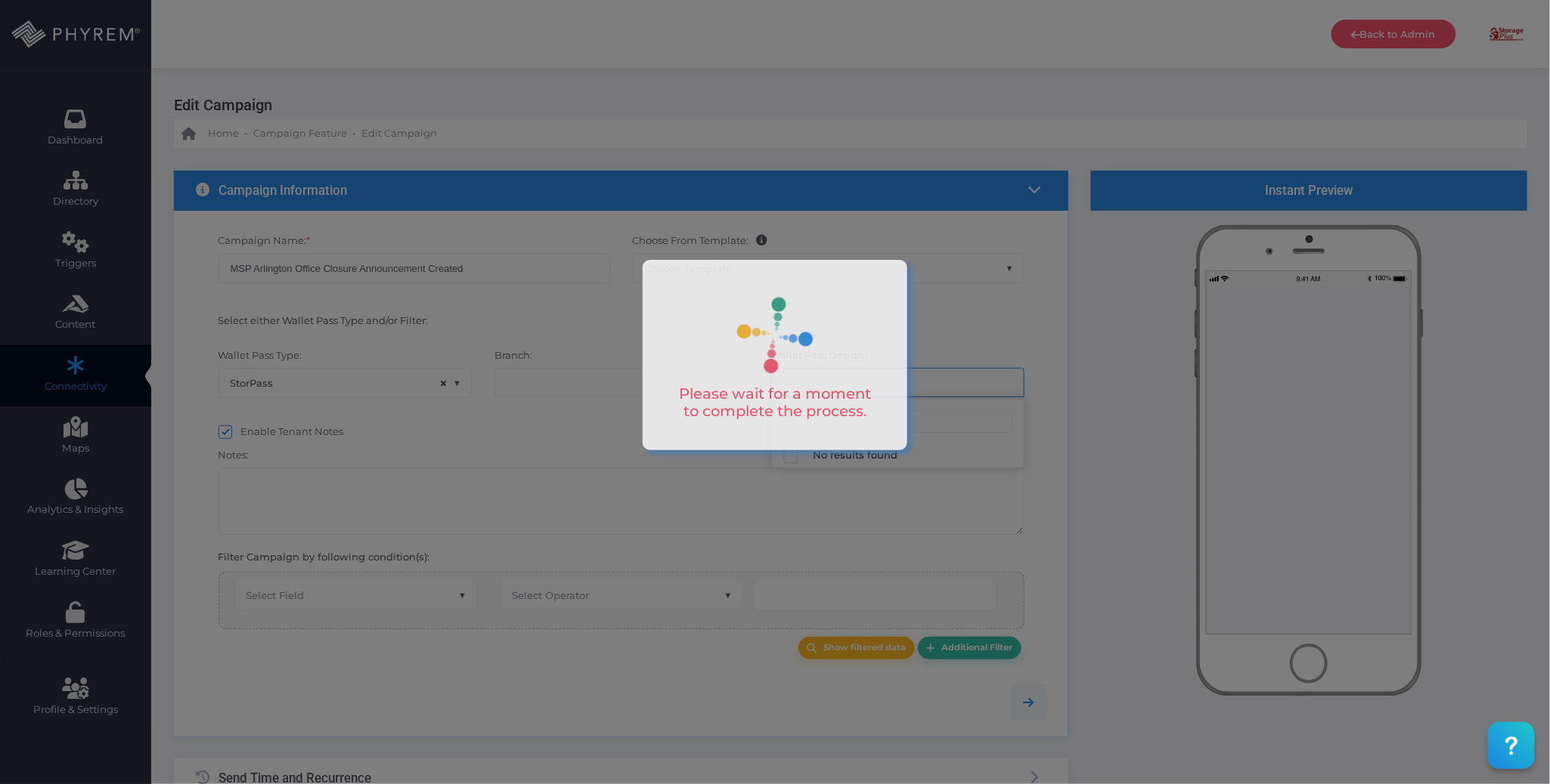
select select "617"
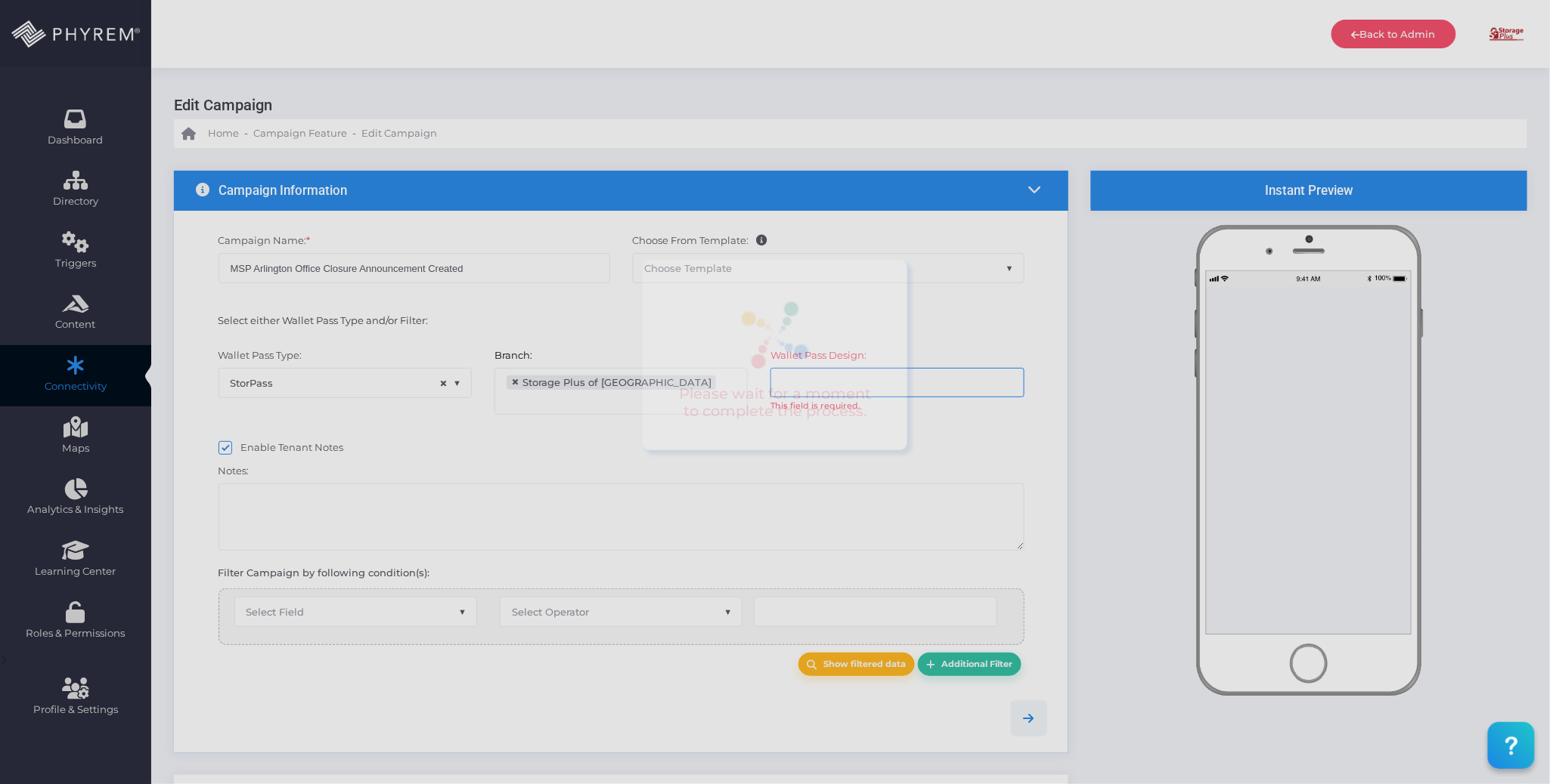
scroll to position [24, 0]
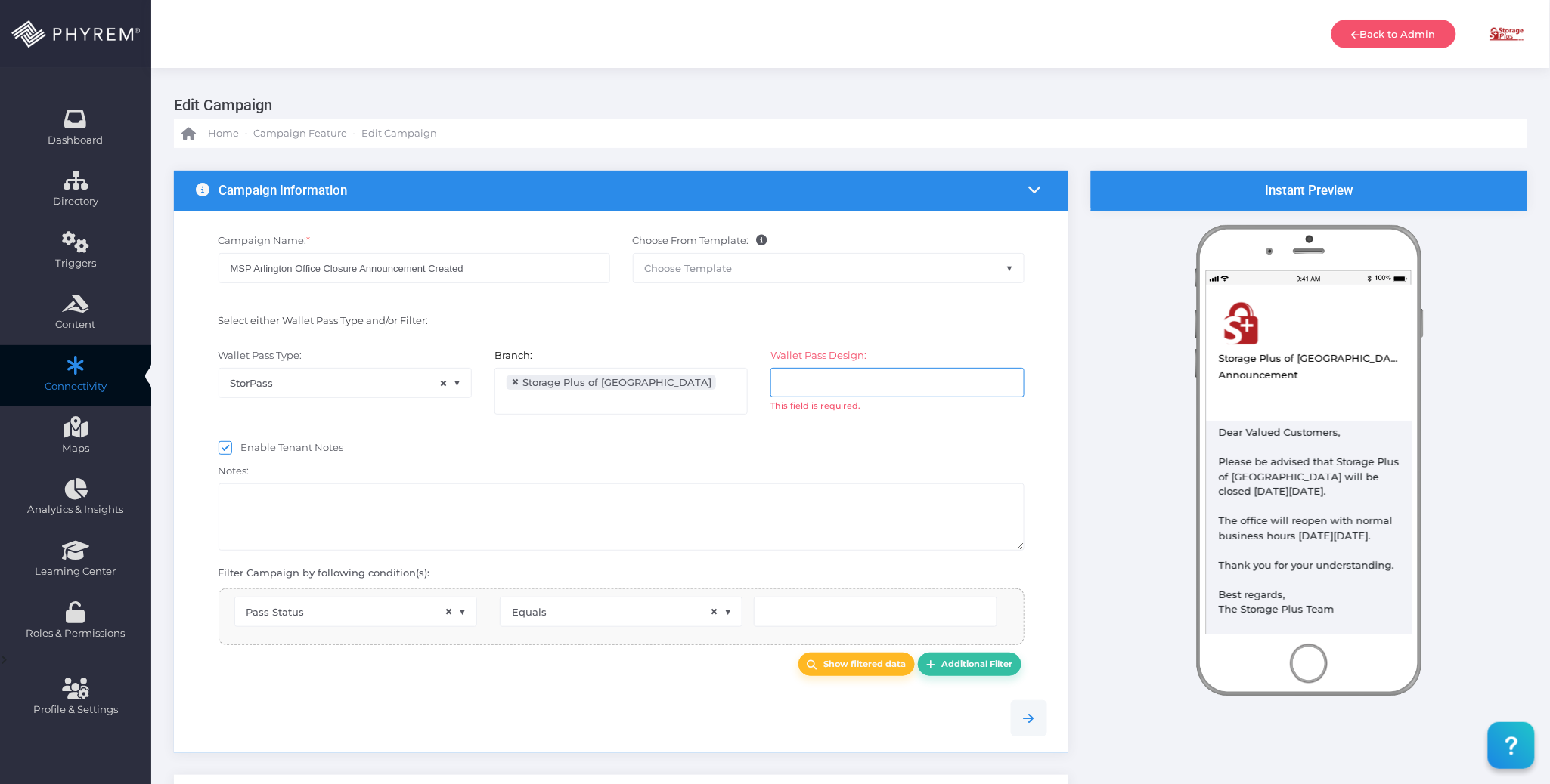
select select "pr_wallet_users.user_pass_status"
select select "equals"
select select "2425"
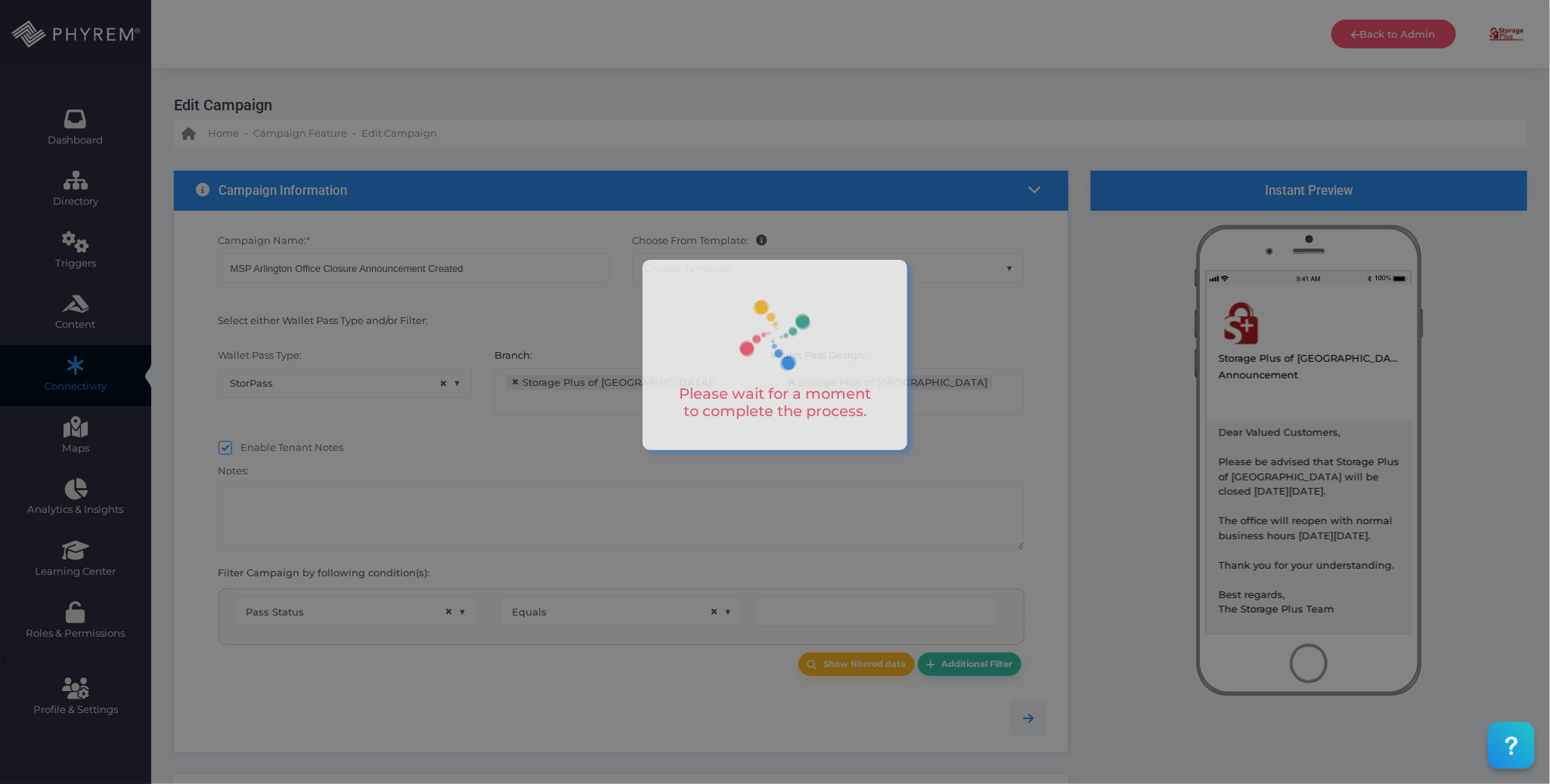
click at [549, 536] on div at bounding box center [775, 392] width 1550 height 784
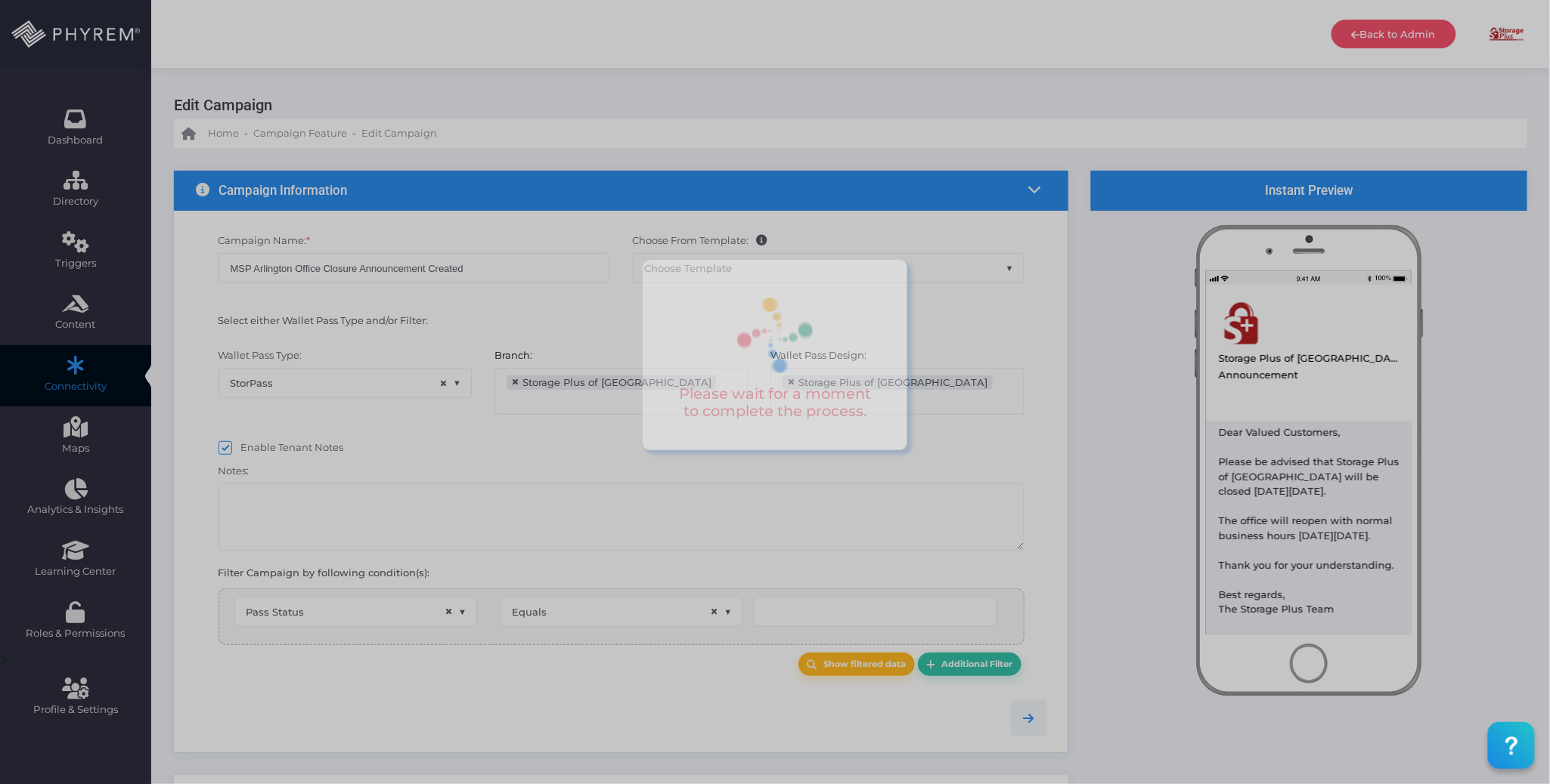
type input "Created"
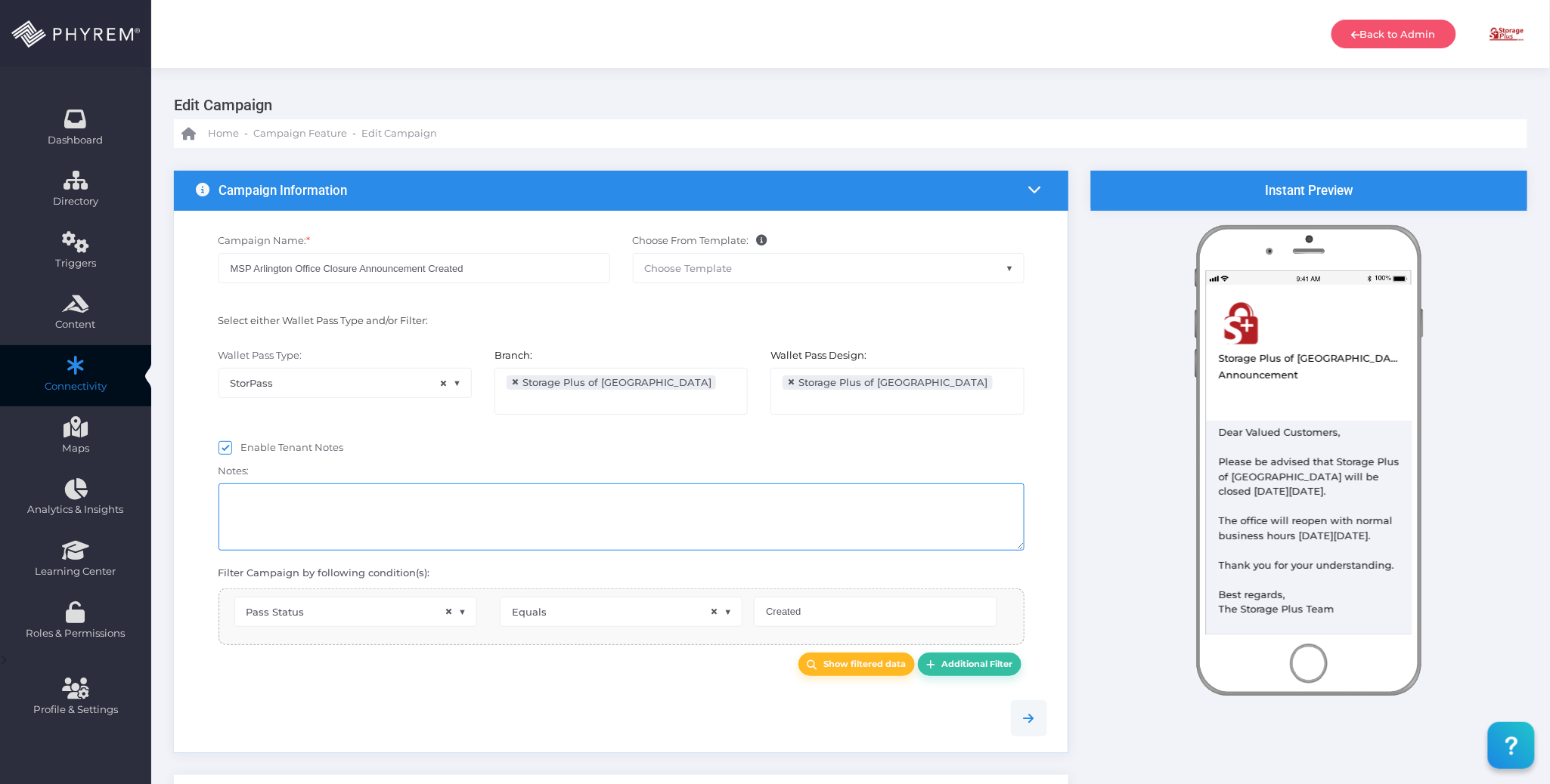
click at [529, 518] on textarea at bounding box center [622, 517] width 806 height 67
select select "pr_wallet_users.voided"
select select "equals"
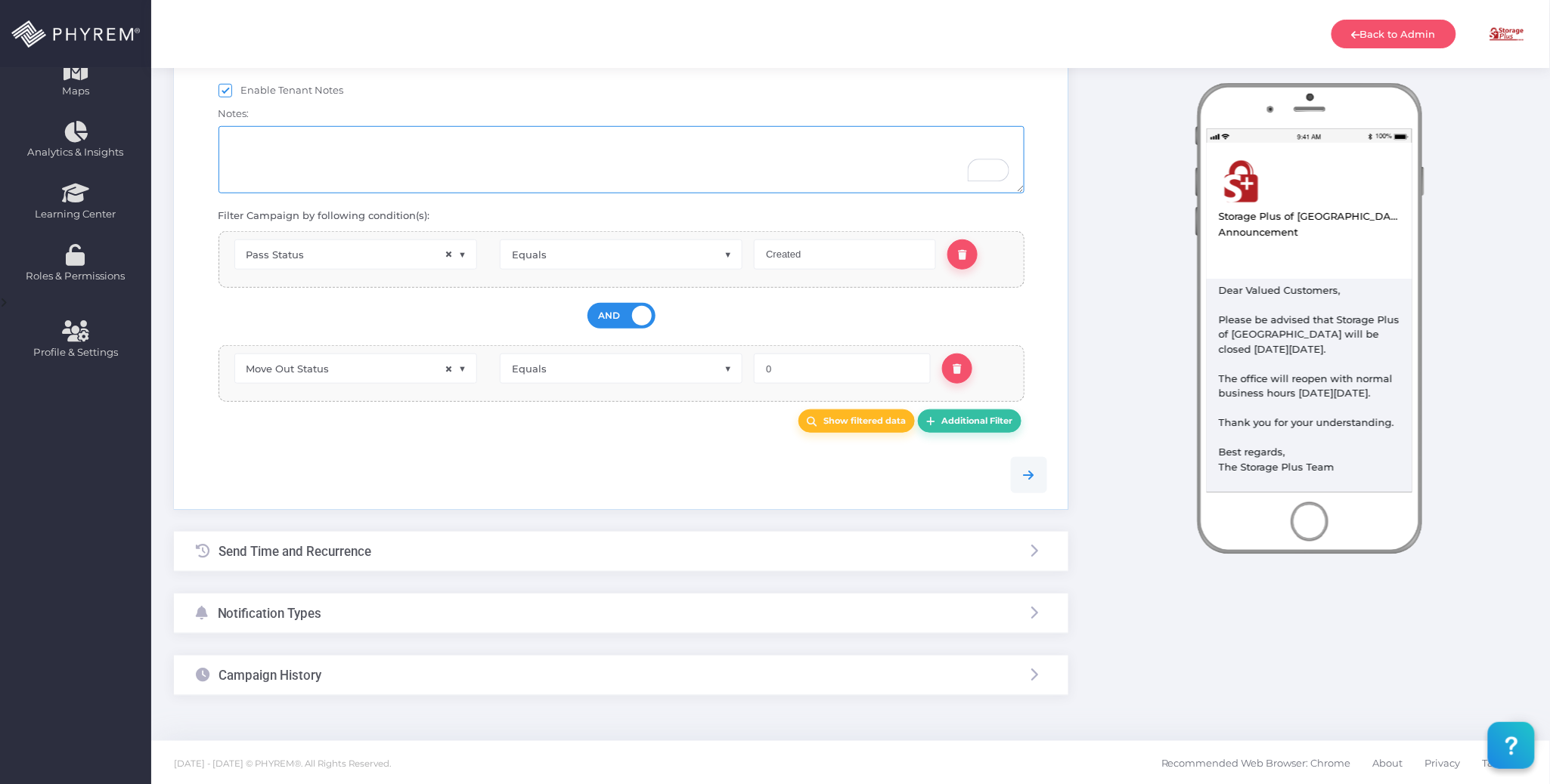
scroll to position [363, 0]
click at [463, 612] on div "Notification Types" at bounding box center [621, 612] width 894 height 40
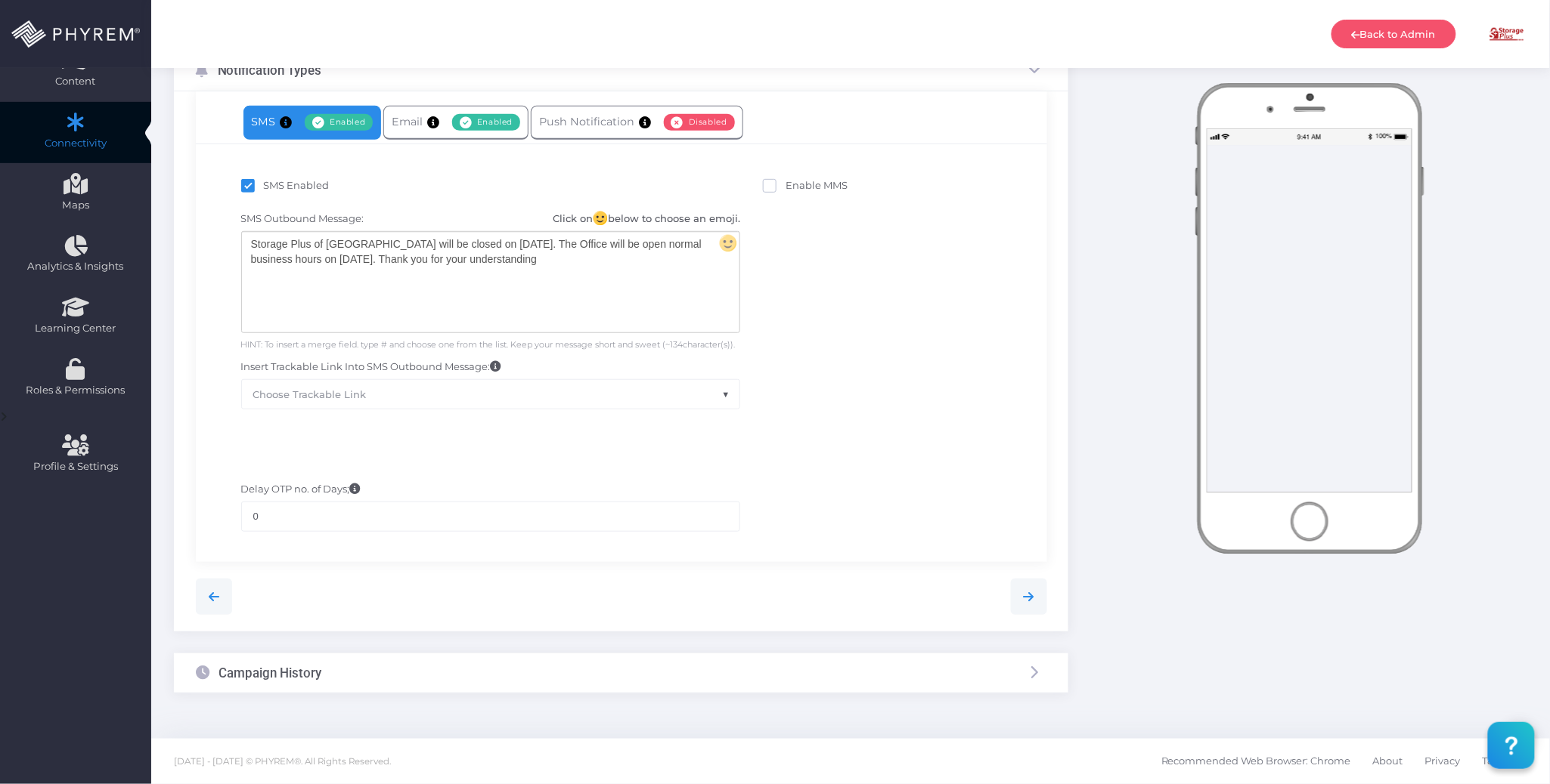
scroll to position [245, 0]
click at [466, 133] on link "Email Enabled Disabled" at bounding box center [456, 122] width 145 height 34
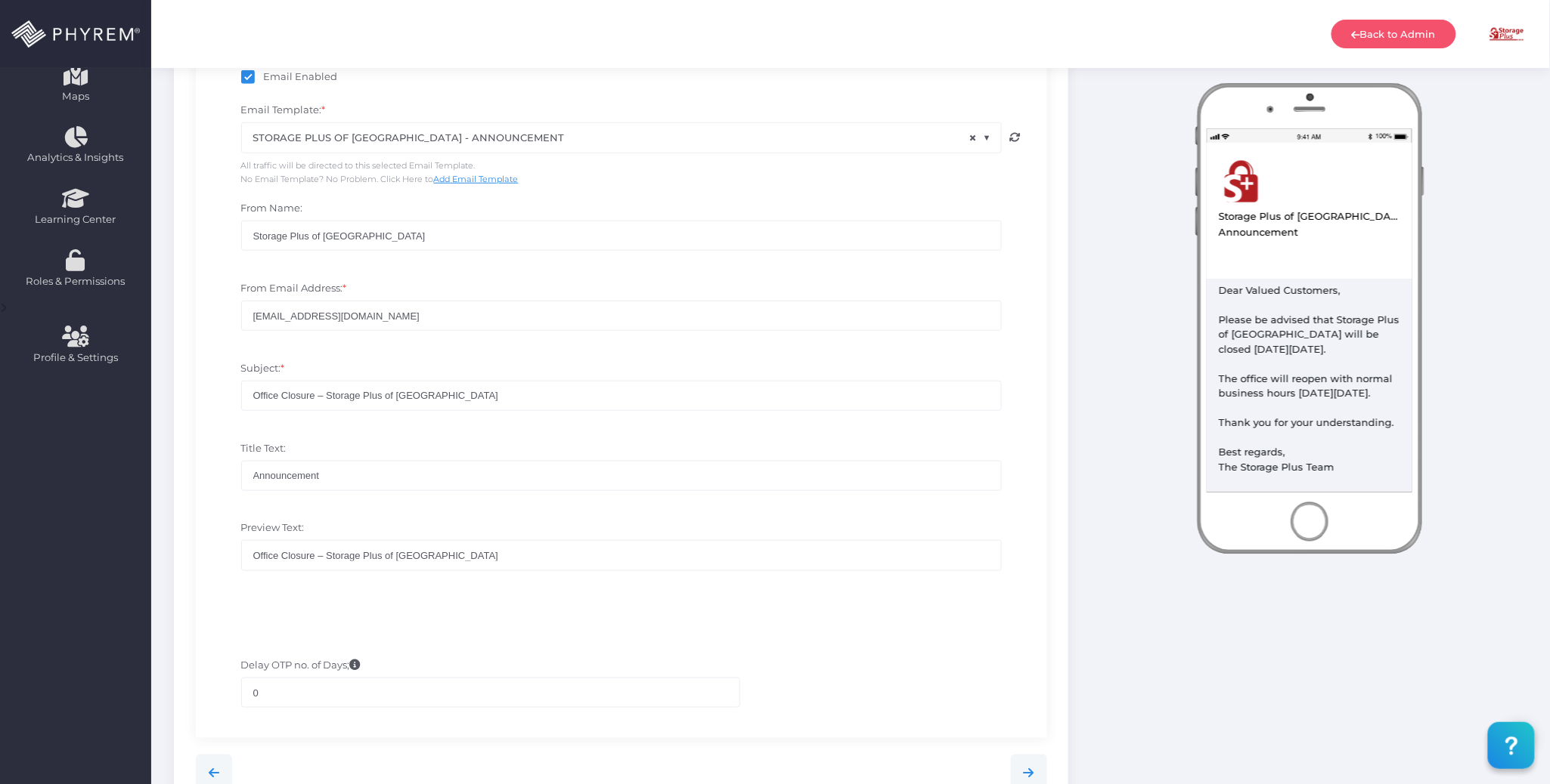
scroll to position [529, 0]
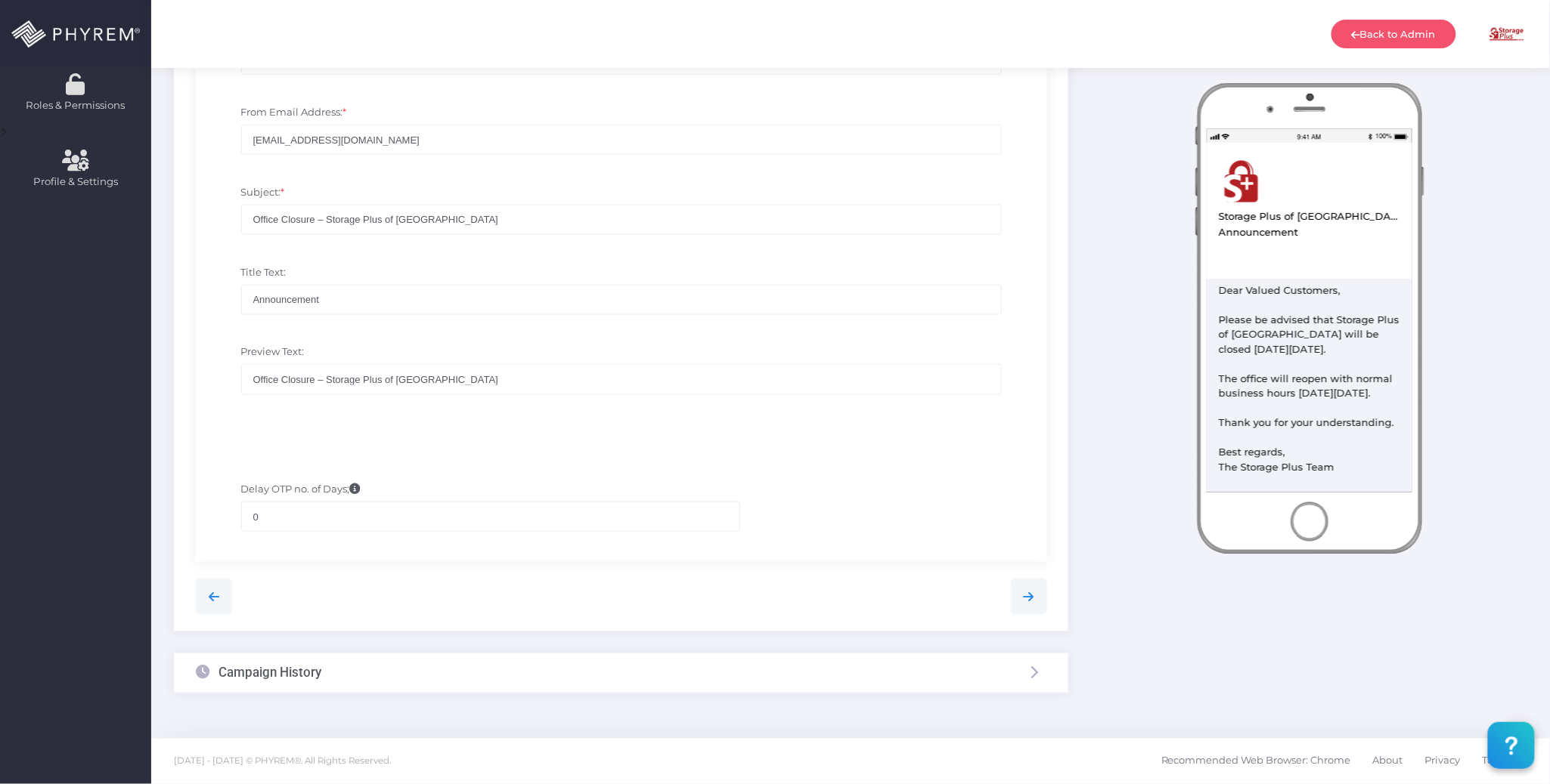
click at [445, 675] on div "Campaign History" at bounding box center [621, 673] width 894 height 40
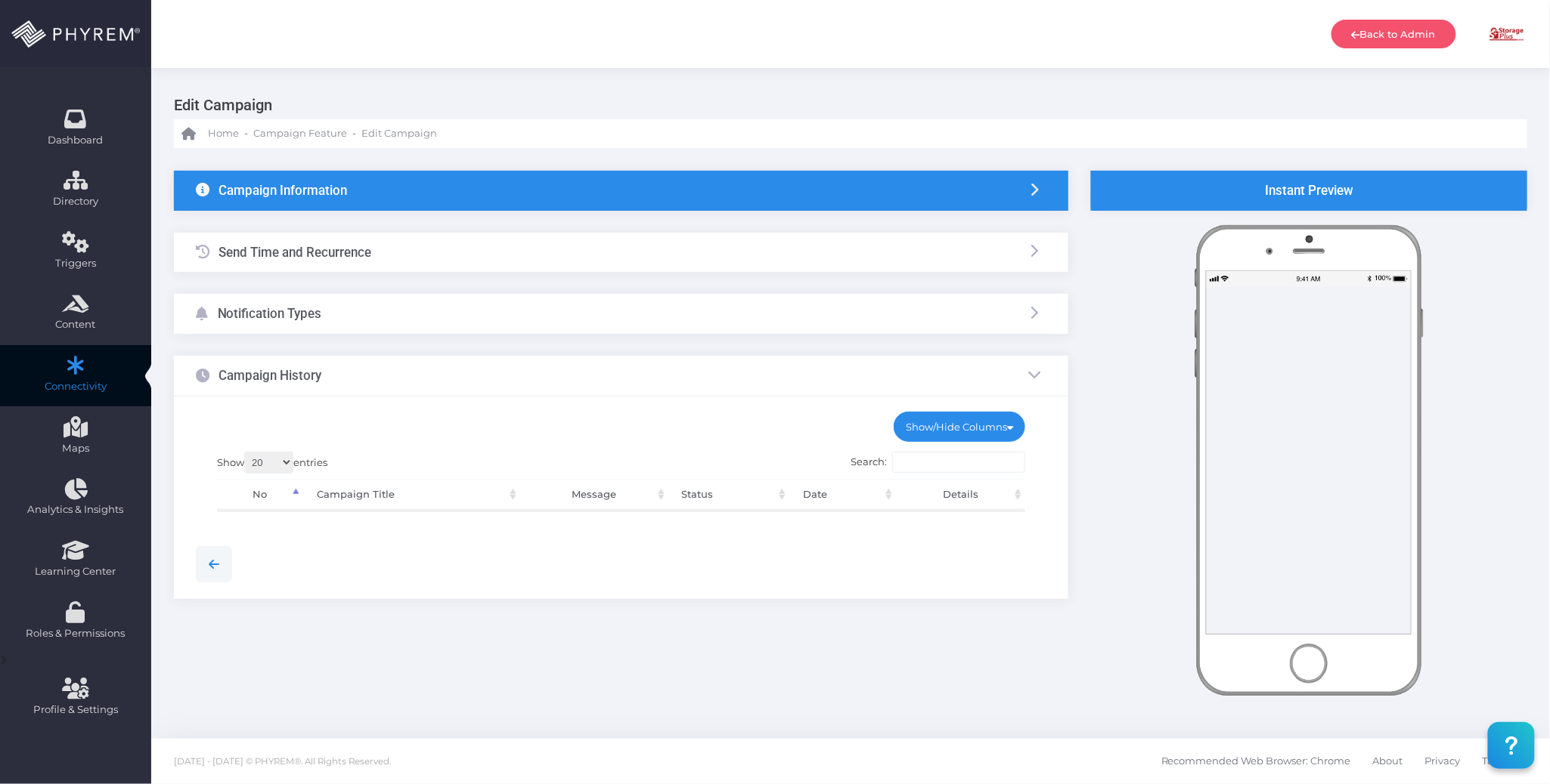
scroll to position [0, 0]
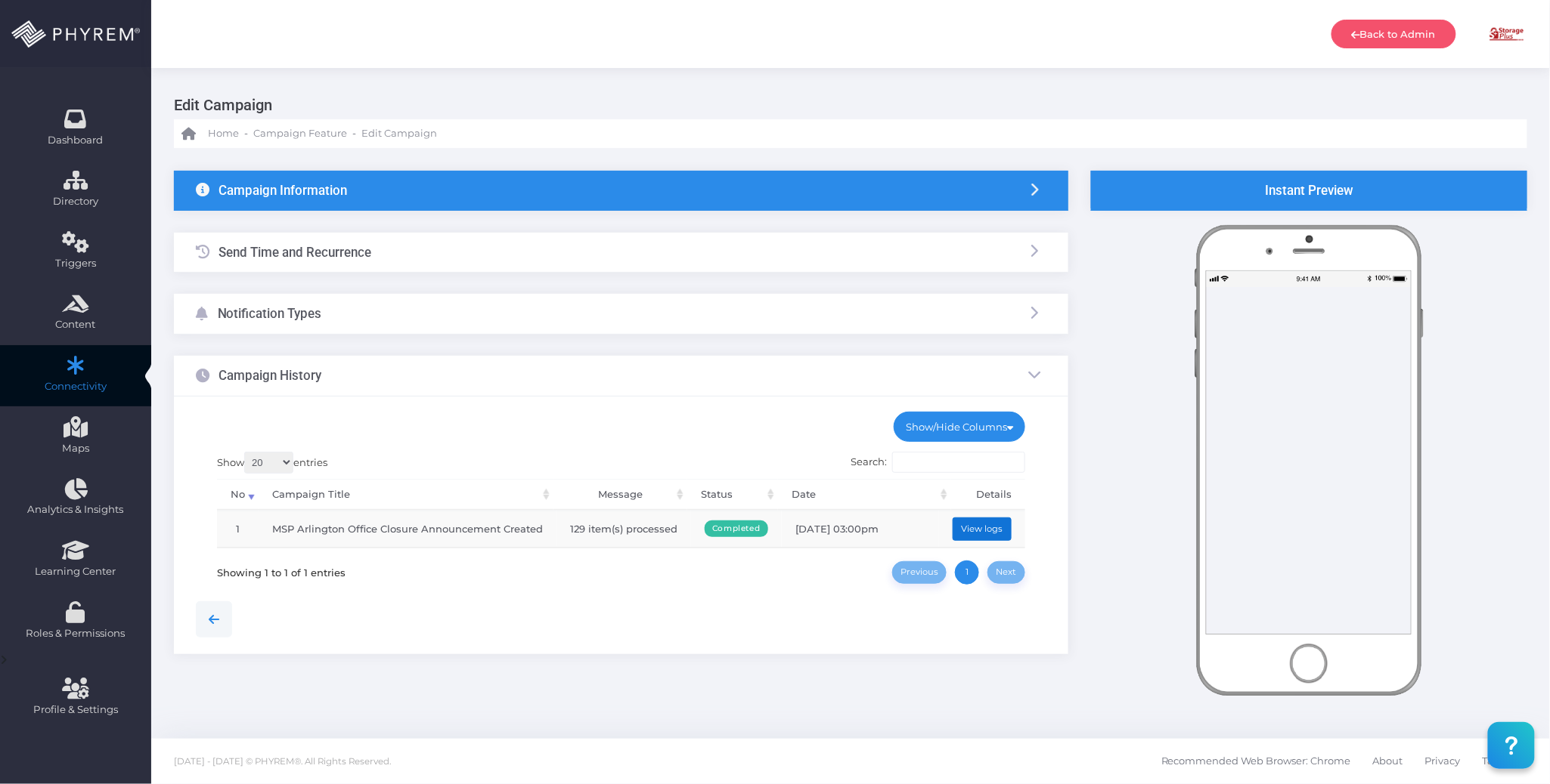
click at [983, 523] on button "View logs" at bounding box center [982, 530] width 59 height 23
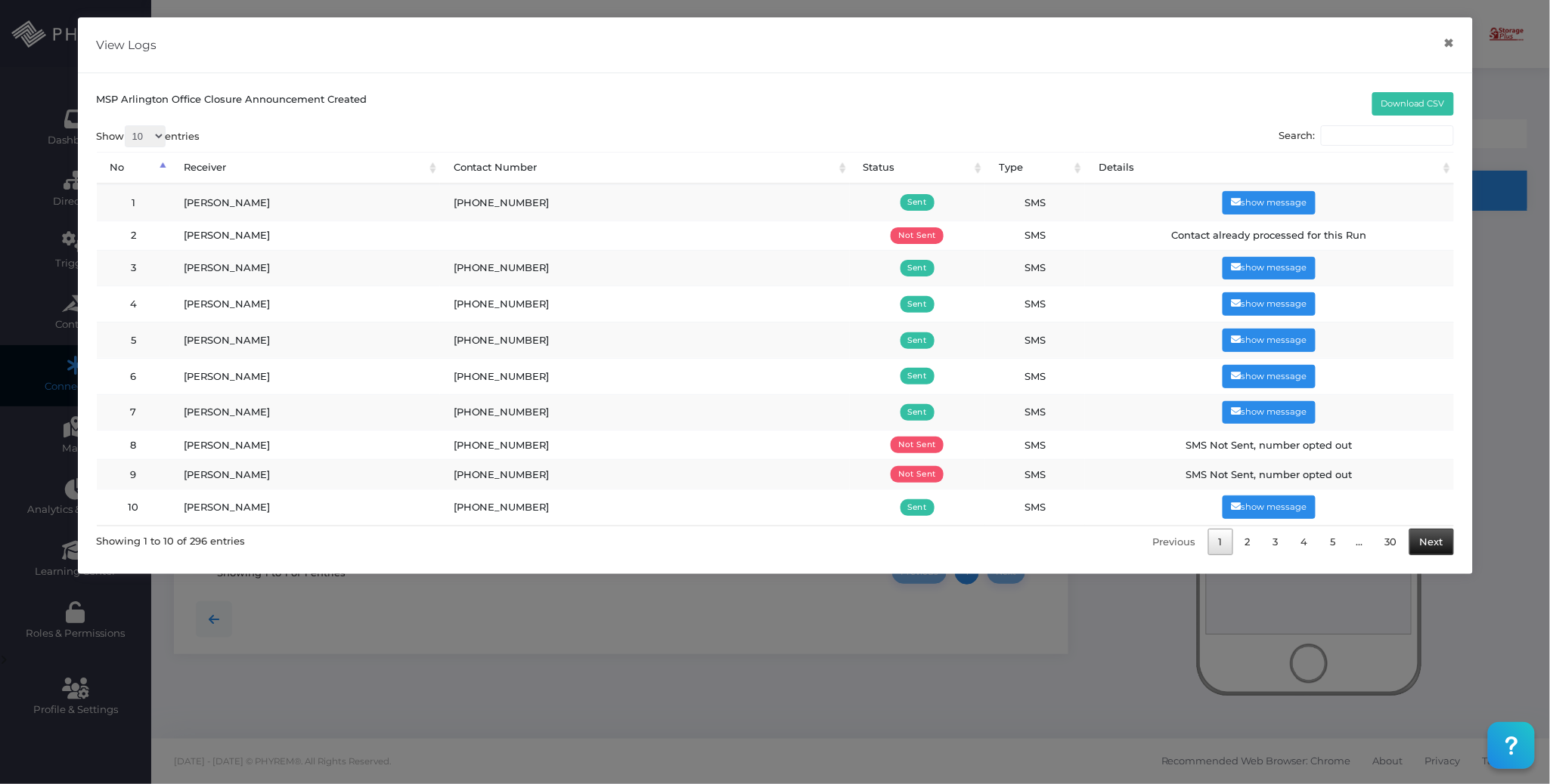
click at [1429, 545] on link "Next" at bounding box center [1431, 542] width 45 height 27
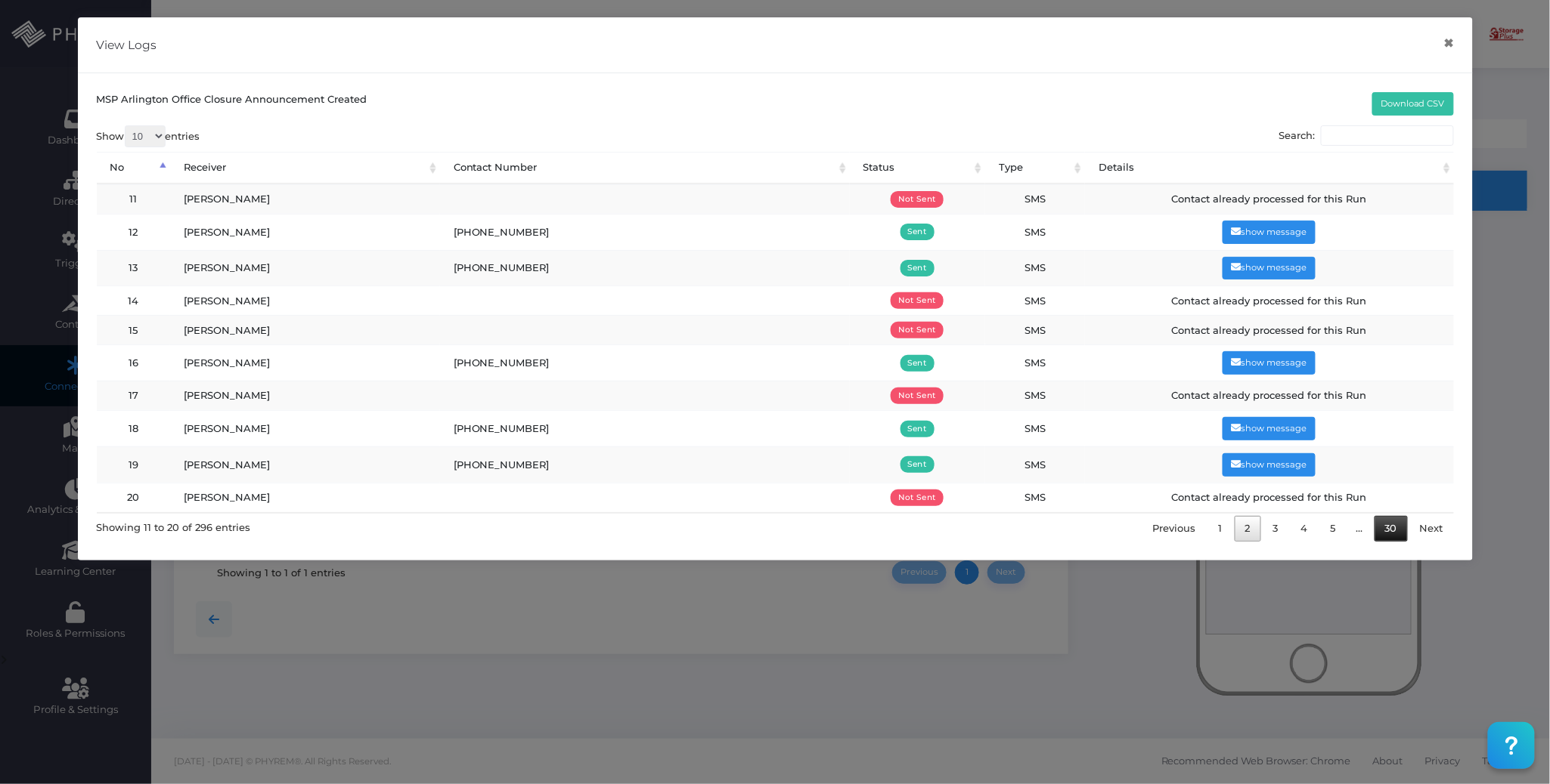
click at [1392, 536] on link "30" at bounding box center [1390, 530] width 33 height 27
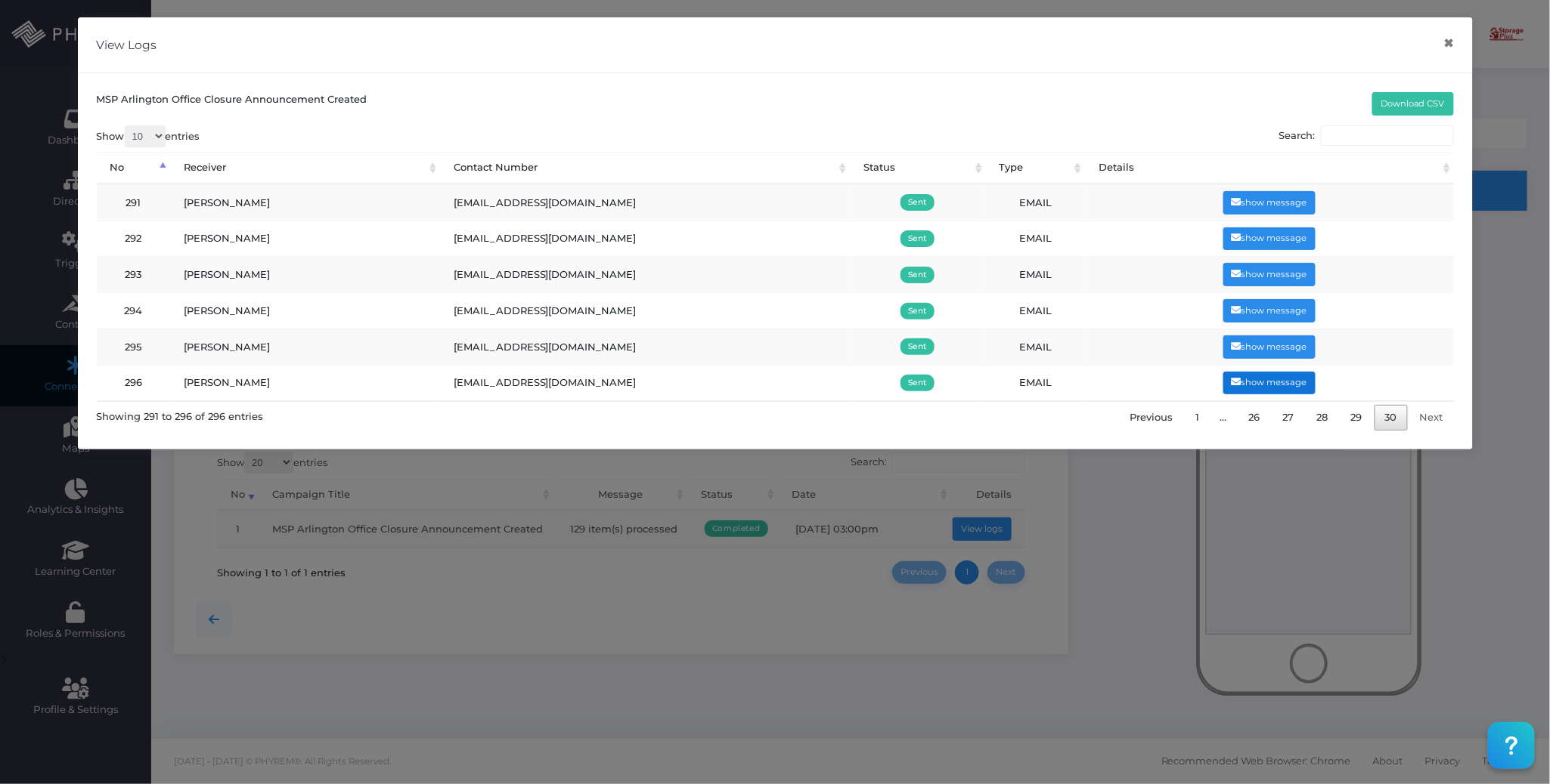
click at [1253, 386] on button "show message" at bounding box center [1269, 383] width 93 height 23
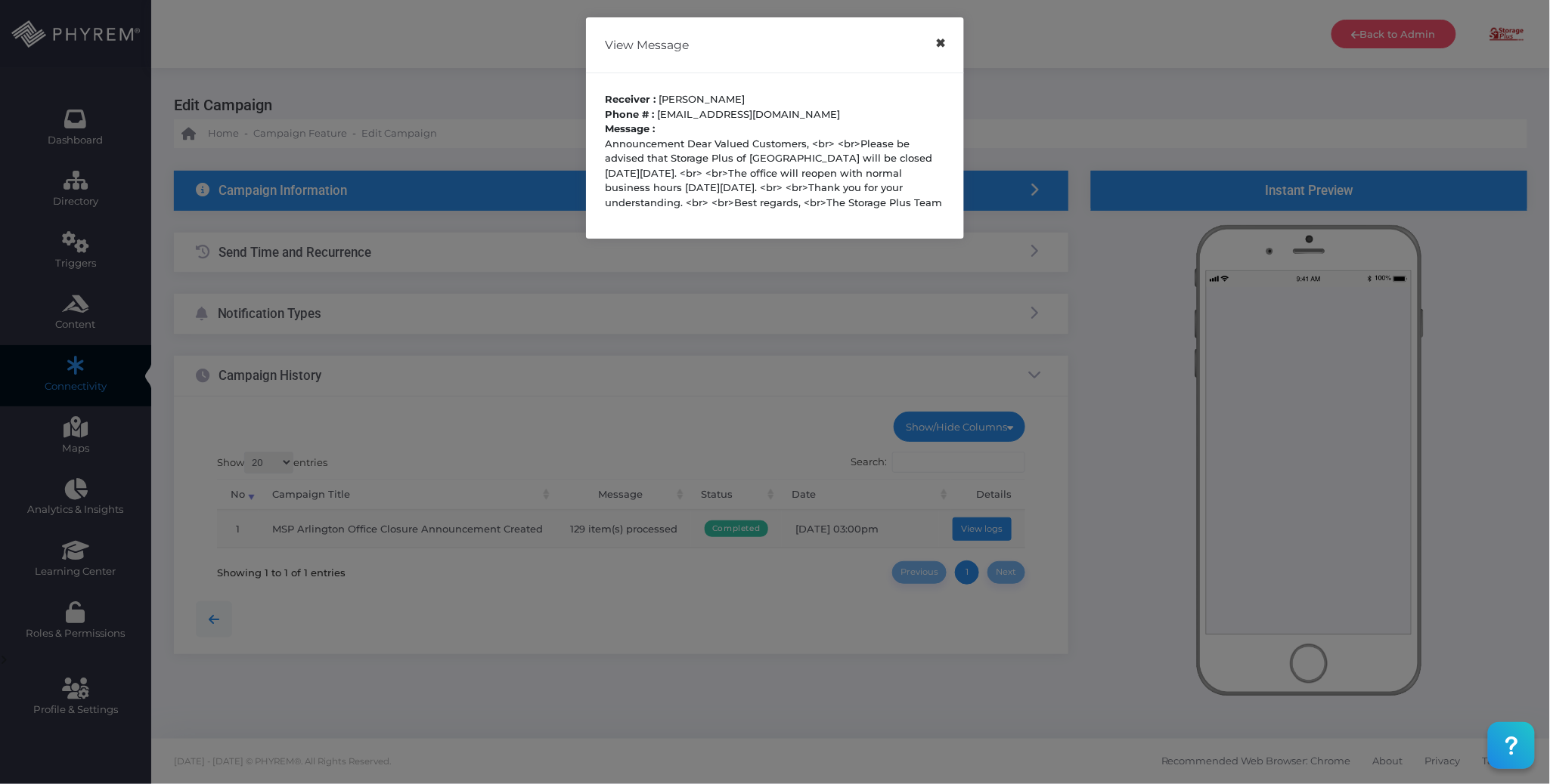
click at [935, 44] on button "×" at bounding box center [940, 44] width 29 height 34
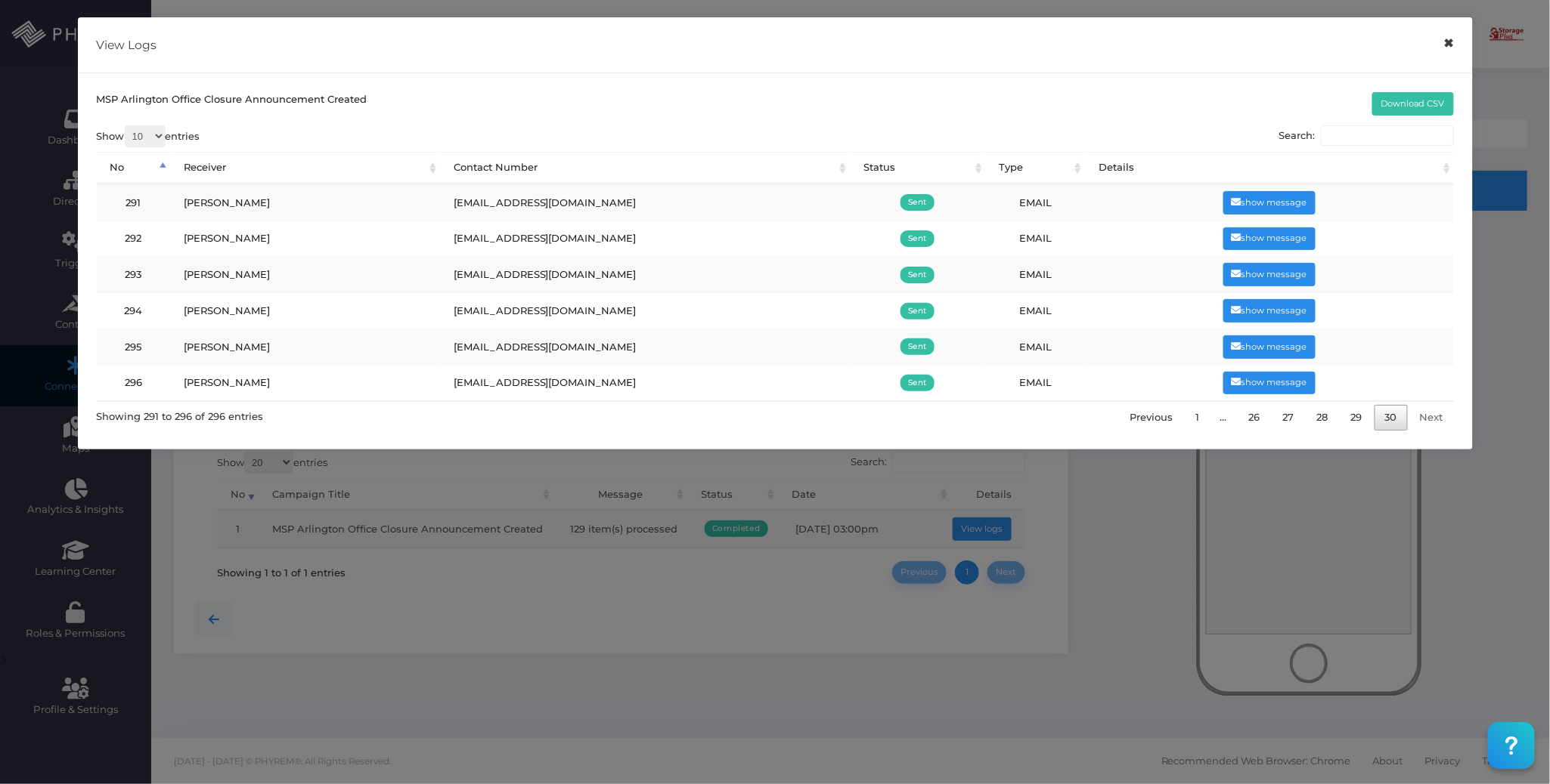
click at [1445, 46] on button "×" at bounding box center [1448, 44] width 29 height 34
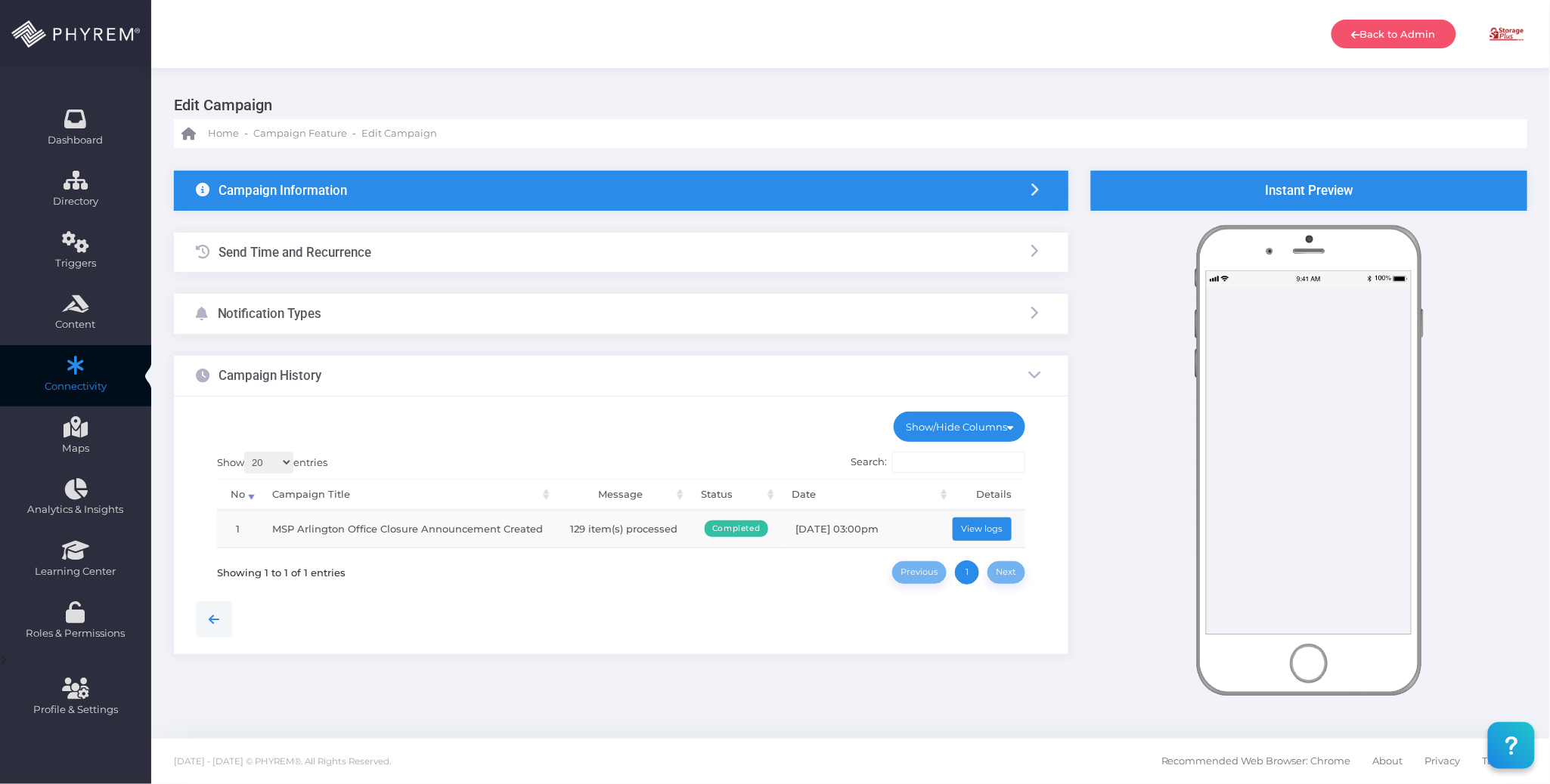
click at [842, 91] on h3 "Edit Campaign" at bounding box center [845, 105] width 1342 height 29
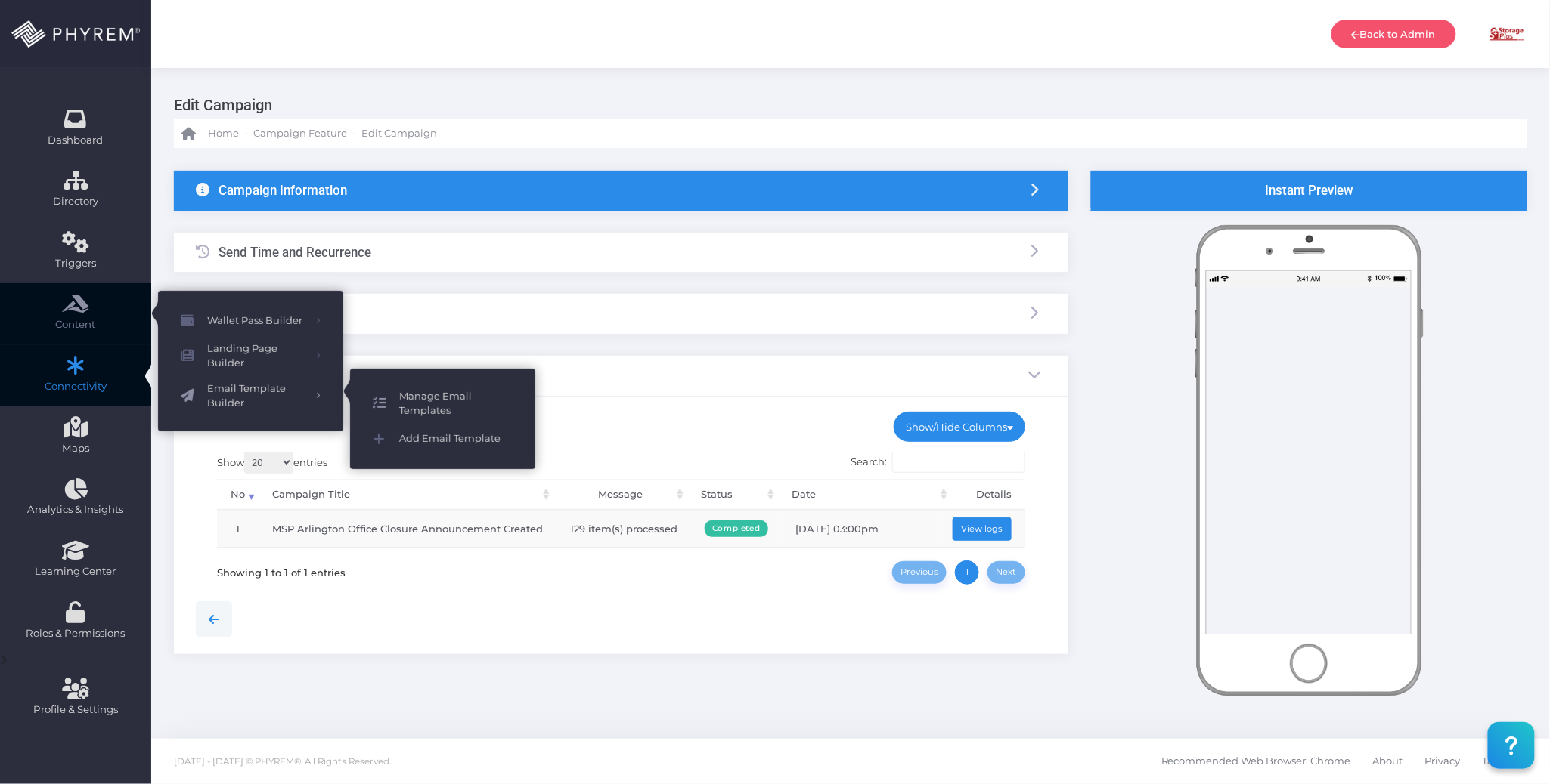
click at [440, 393] on span "Manage Email Templates" at bounding box center [456, 404] width 113 height 29
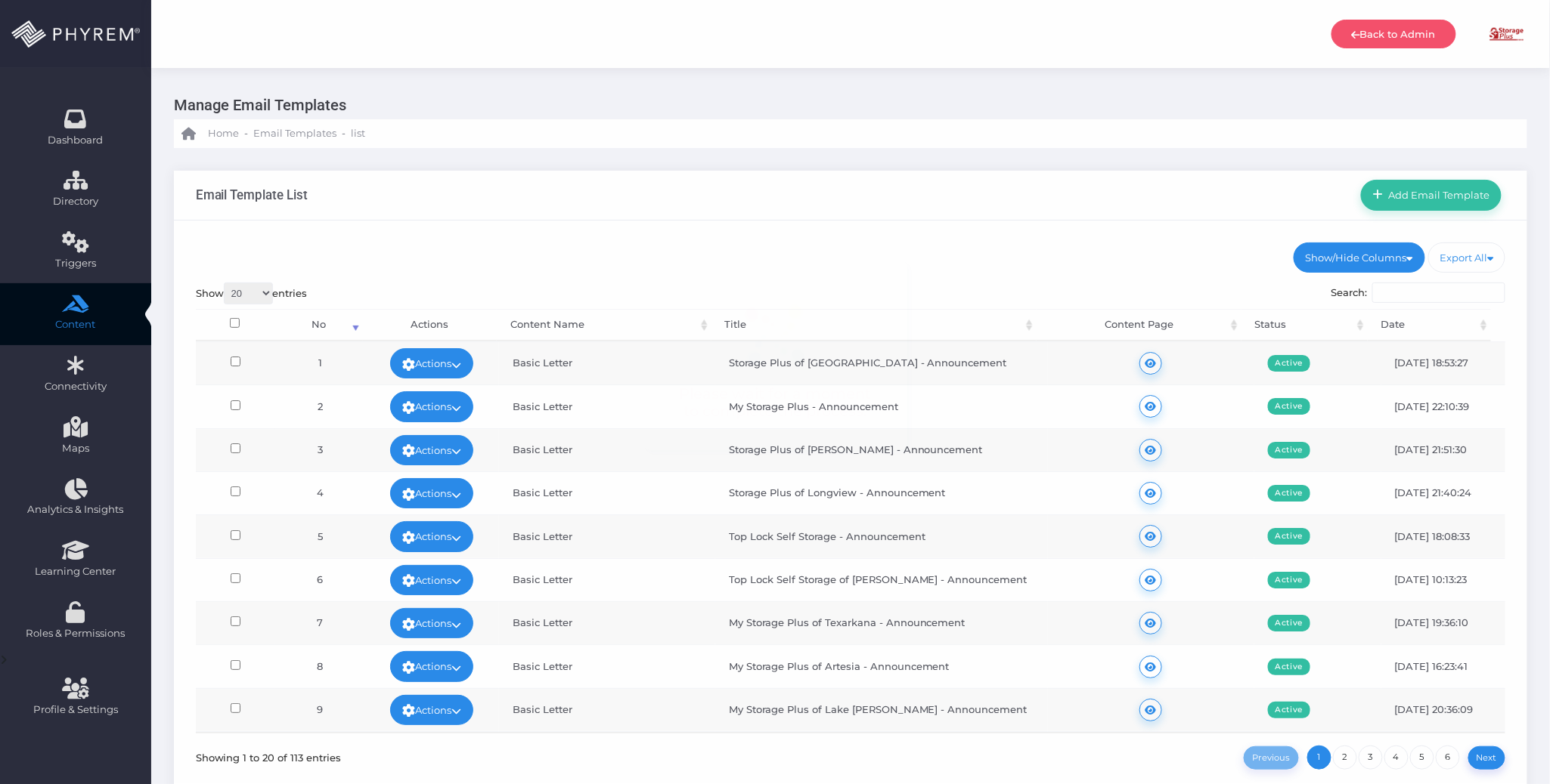
click at [1070, 197] on div at bounding box center [775, 392] width 1550 height 784
click at [1413, 194] on span "Add Email Template" at bounding box center [1436, 196] width 106 height 13
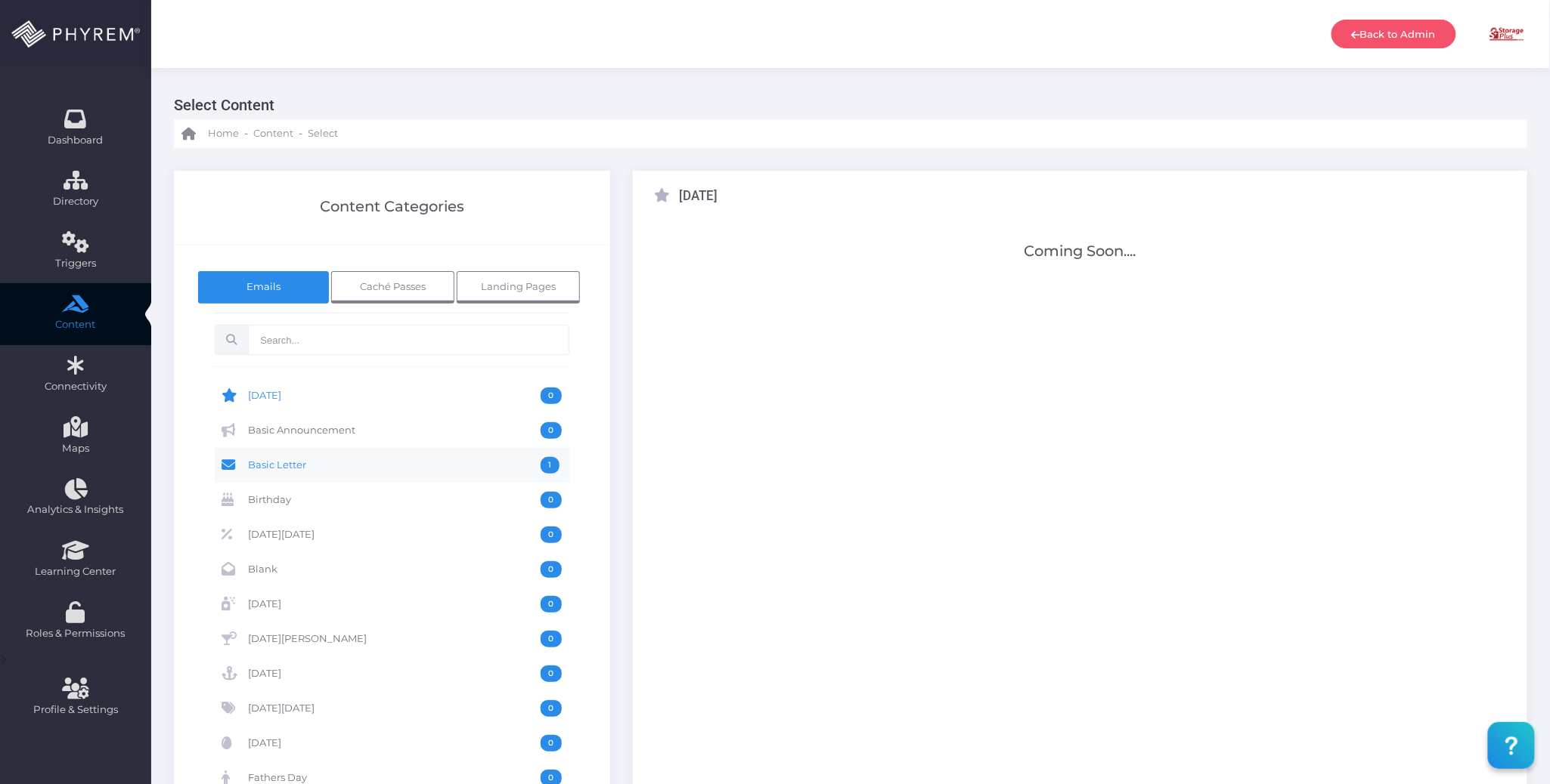
drag, startPoint x: 322, startPoint y: 470, endPoint x: 394, endPoint y: 469, distance: 72.0
click at [323, 469] on span "Basic Letter" at bounding box center [394, 465] width 292 height 17
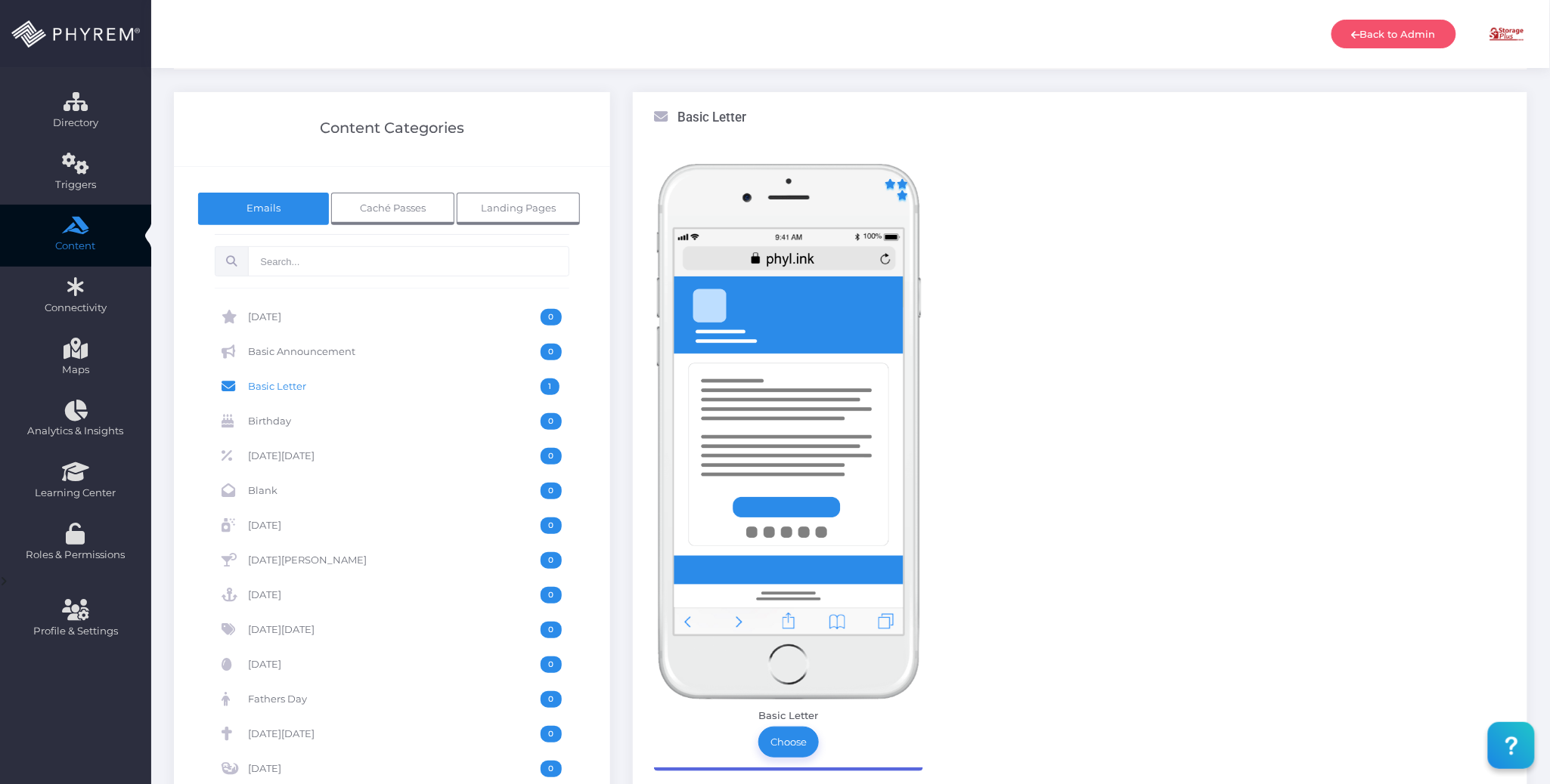
scroll to position [201, 0]
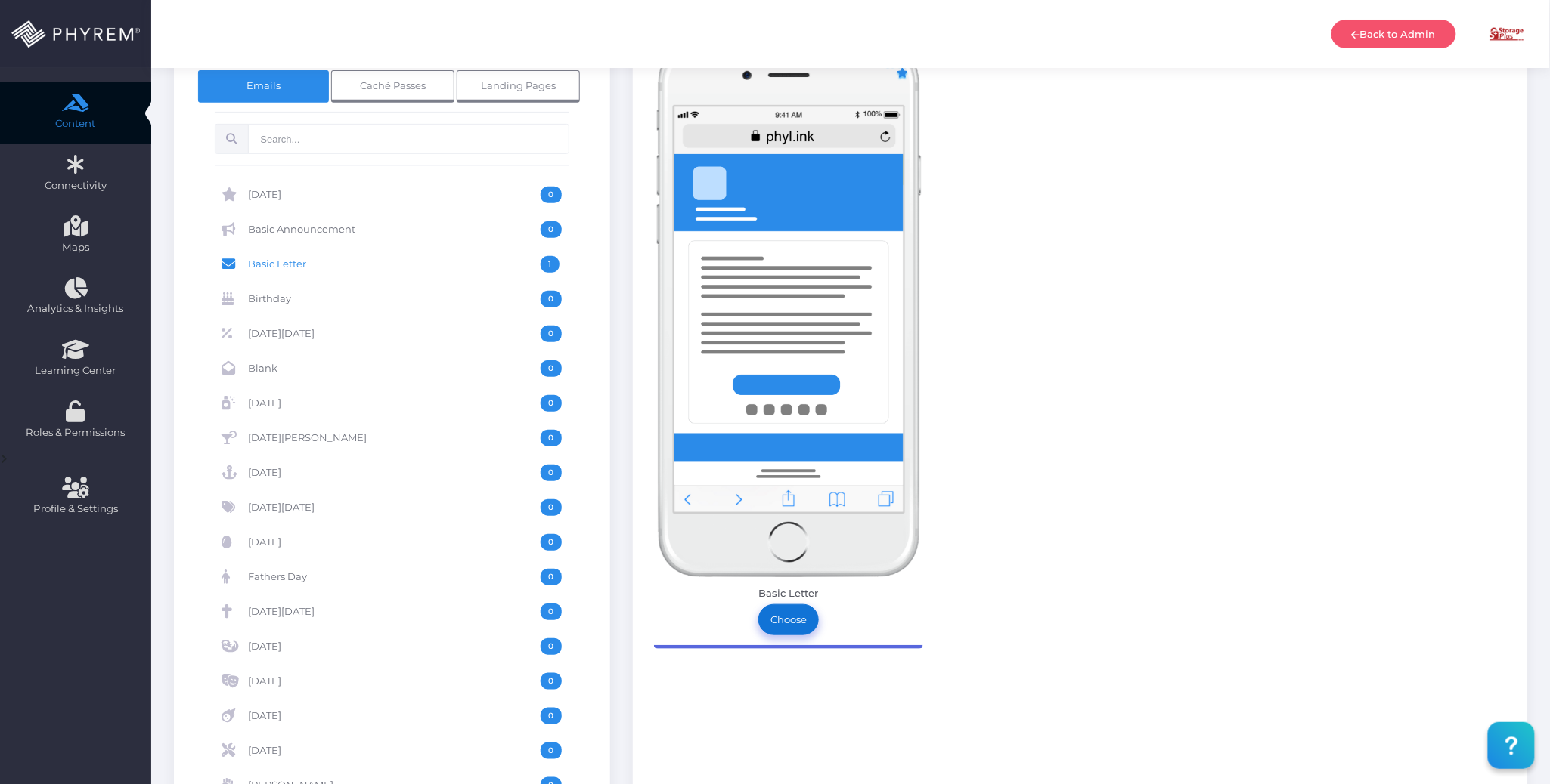
click at [788, 620] on link "Choose" at bounding box center [789, 620] width 61 height 30
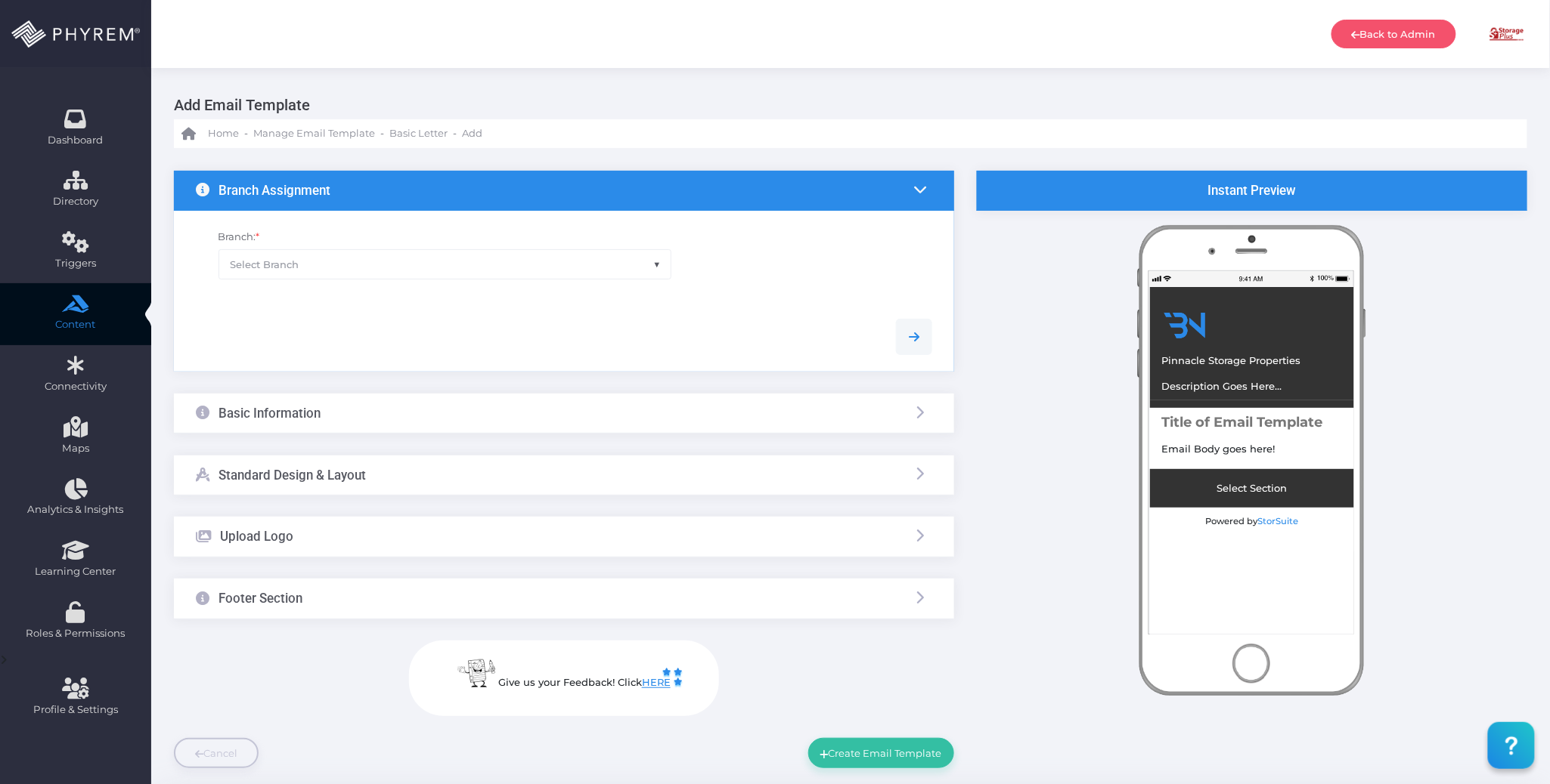
click at [506, 266] on span "Select Branch" at bounding box center [445, 264] width 452 height 29
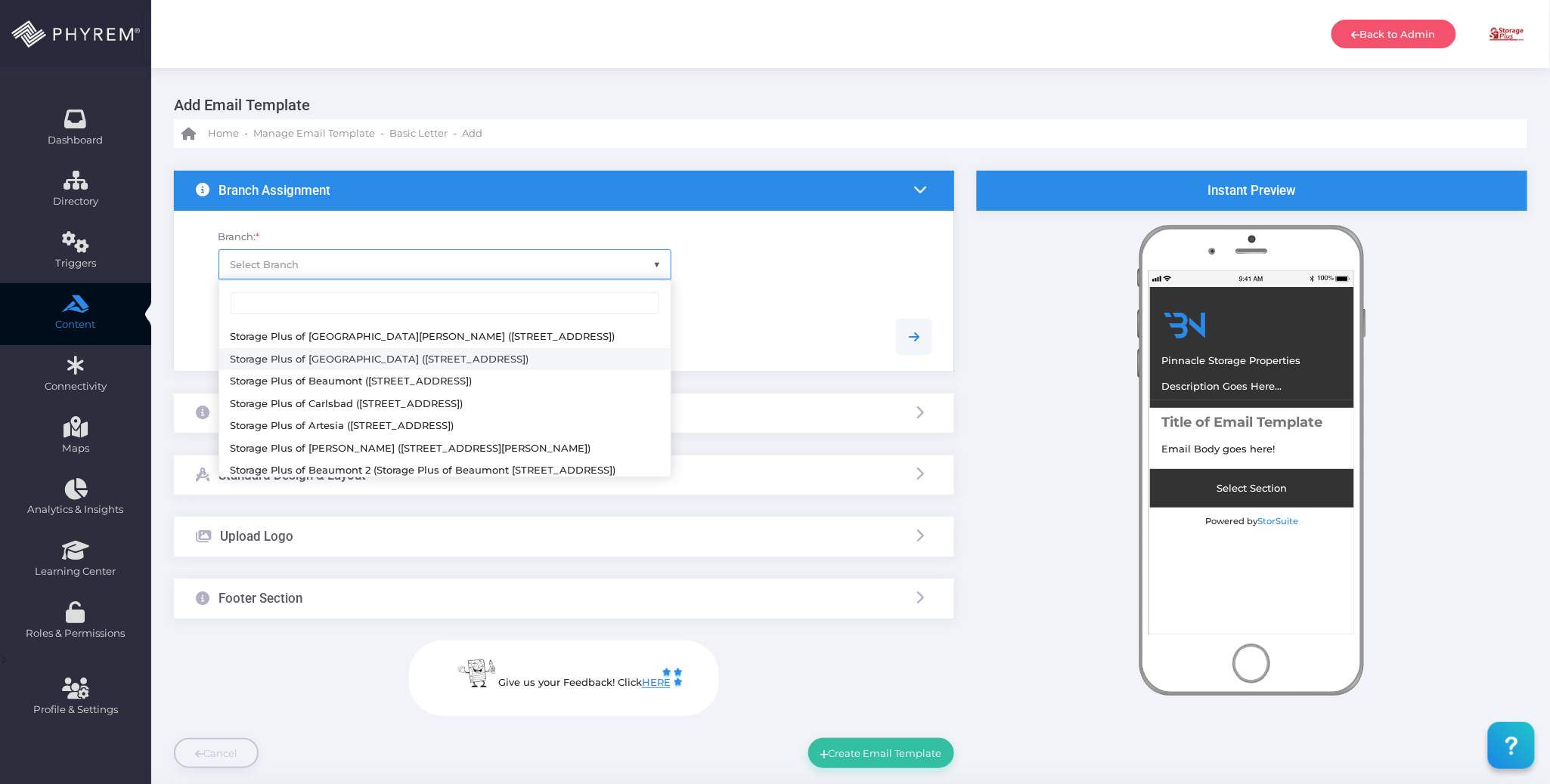
click at [775, 290] on div "Branch: * Select Branch" at bounding box center [564, 256] width 759 height 91
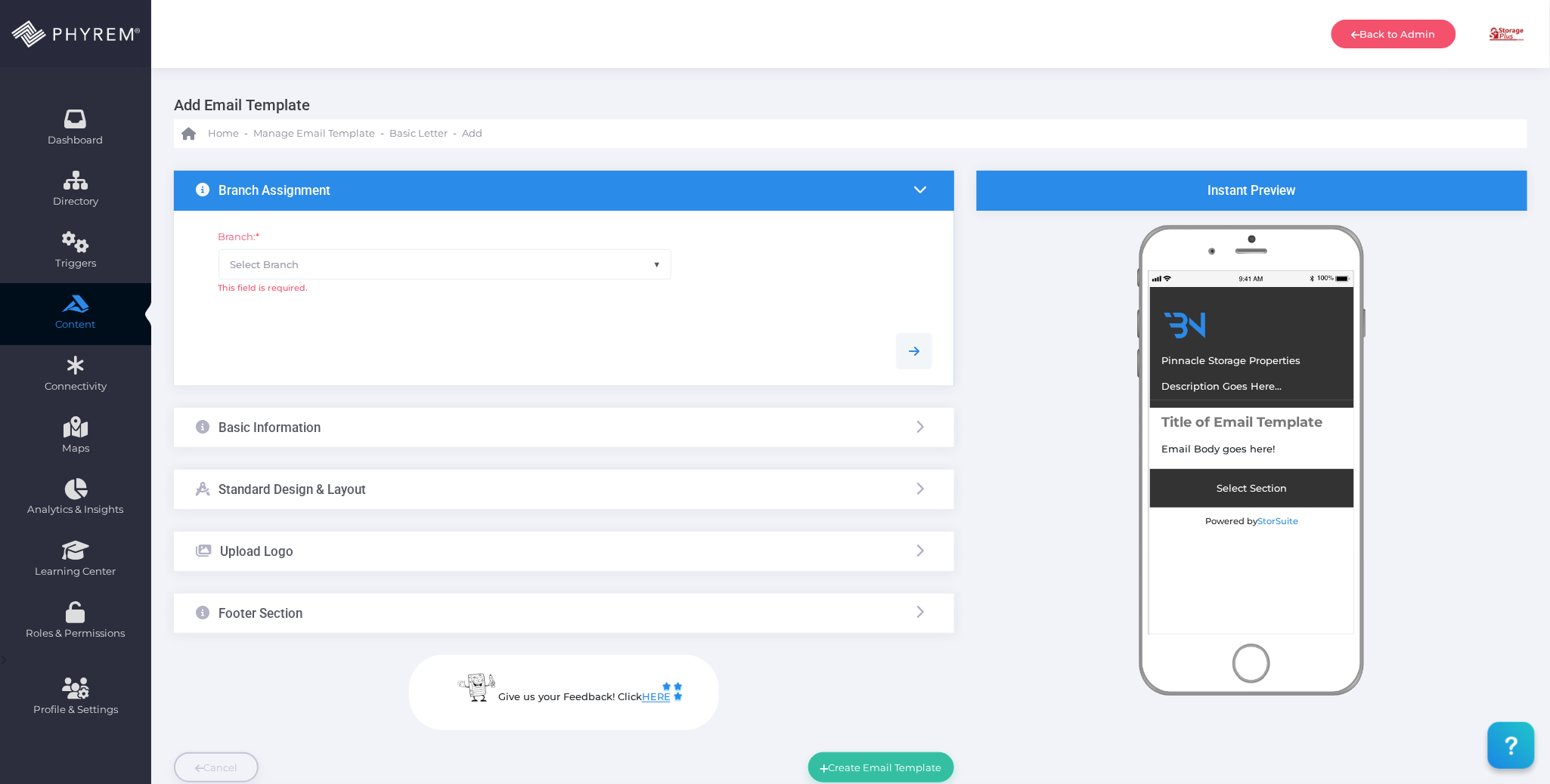
click at [856, 254] on div "Branch: * Select Branch This field is required." at bounding box center [564, 263] width 759 height 105
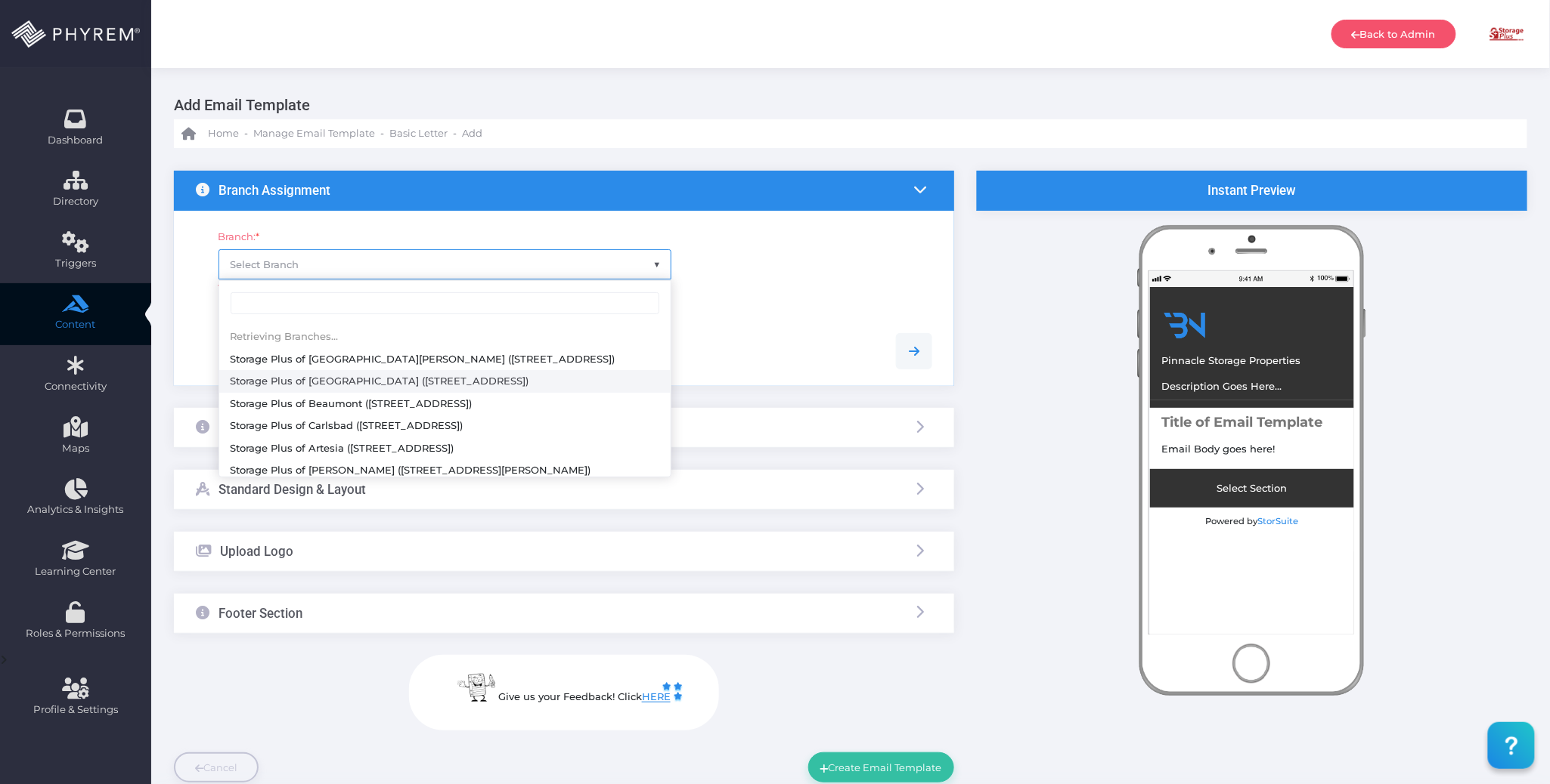
click at [609, 263] on span "Select Branch" at bounding box center [445, 264] width 452 height 29
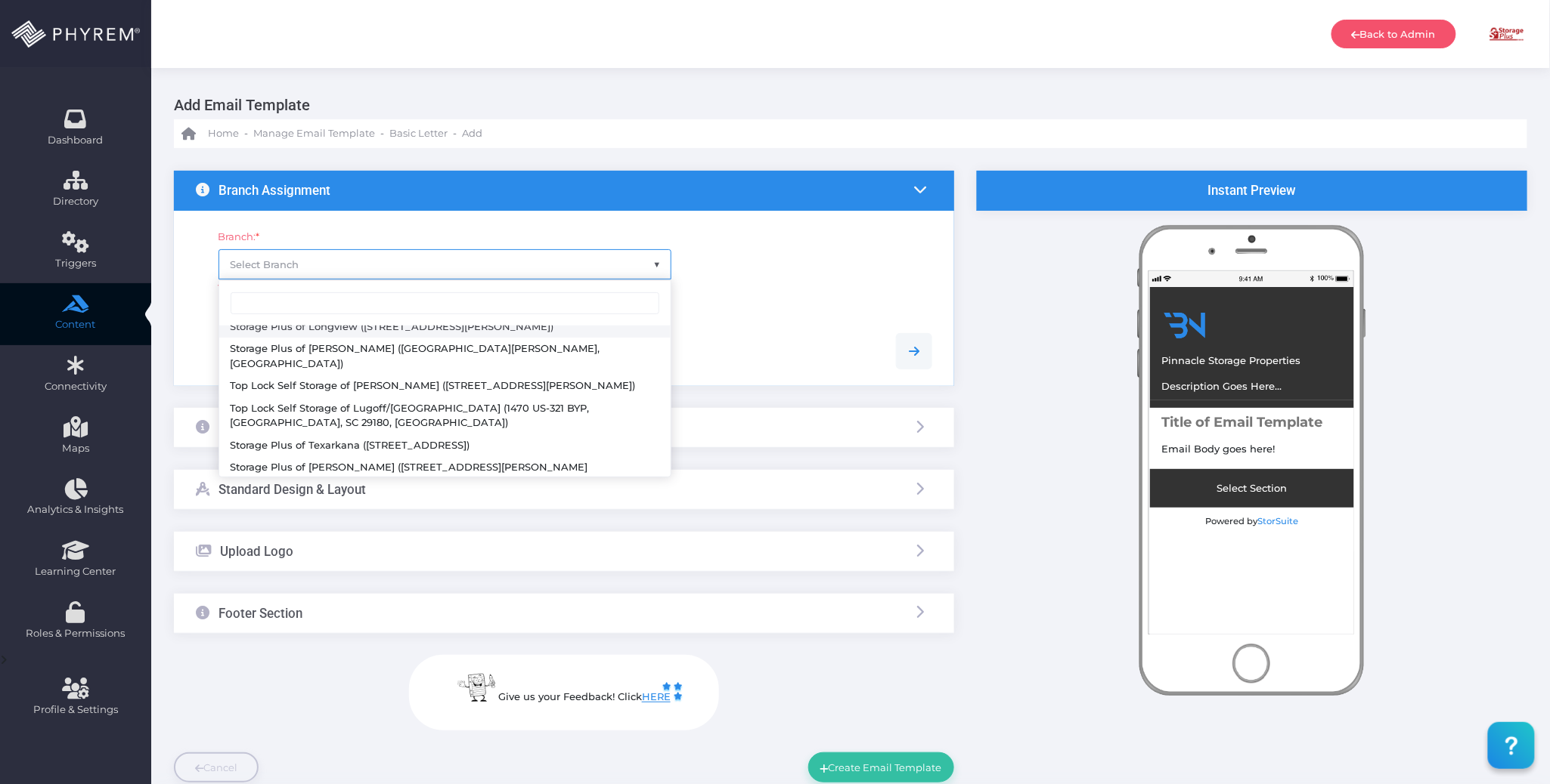
scroll to position [201, 0]
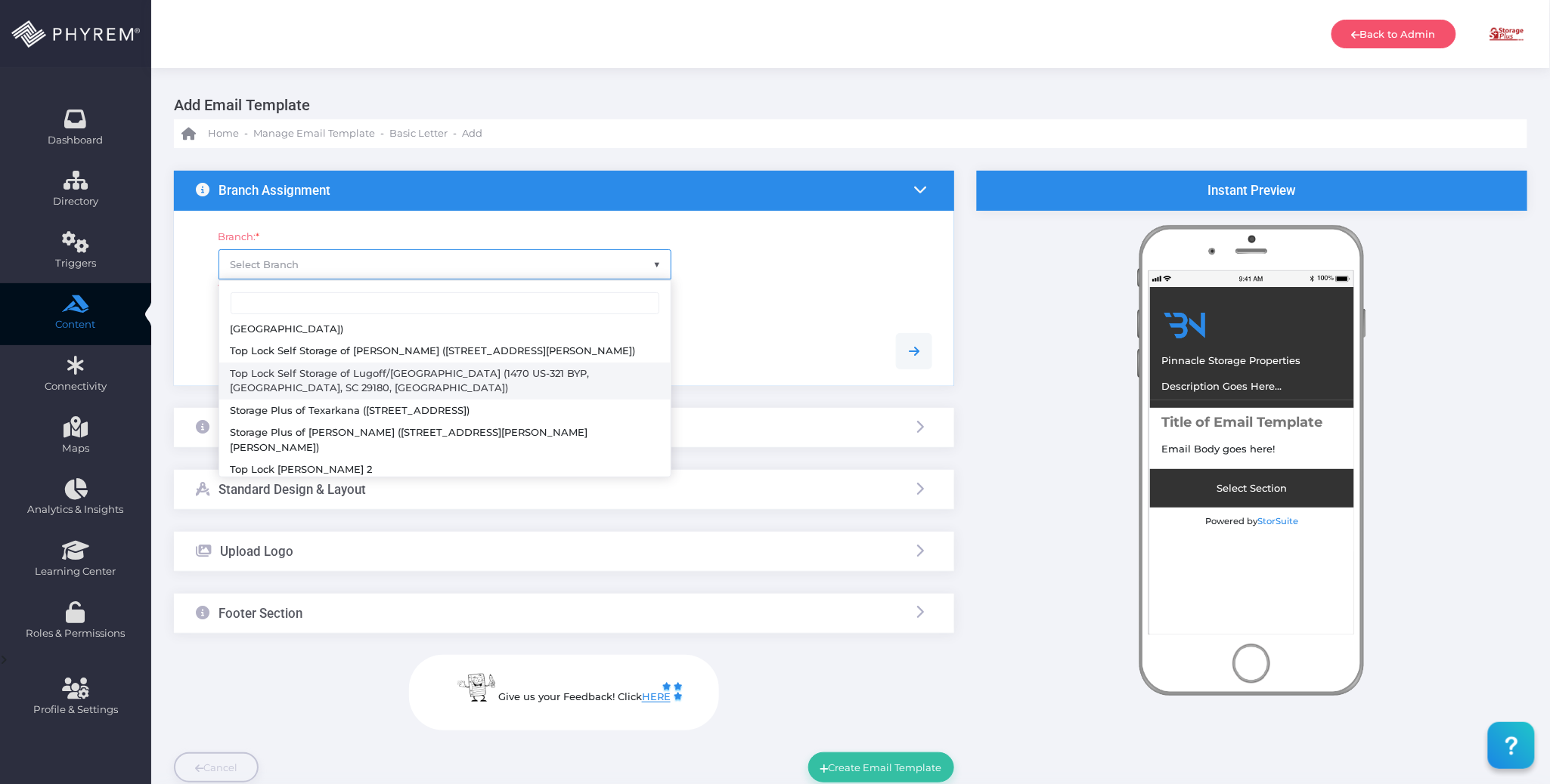
click at [762, 321] on div at bounding box center [564, 352] width 759 height 70
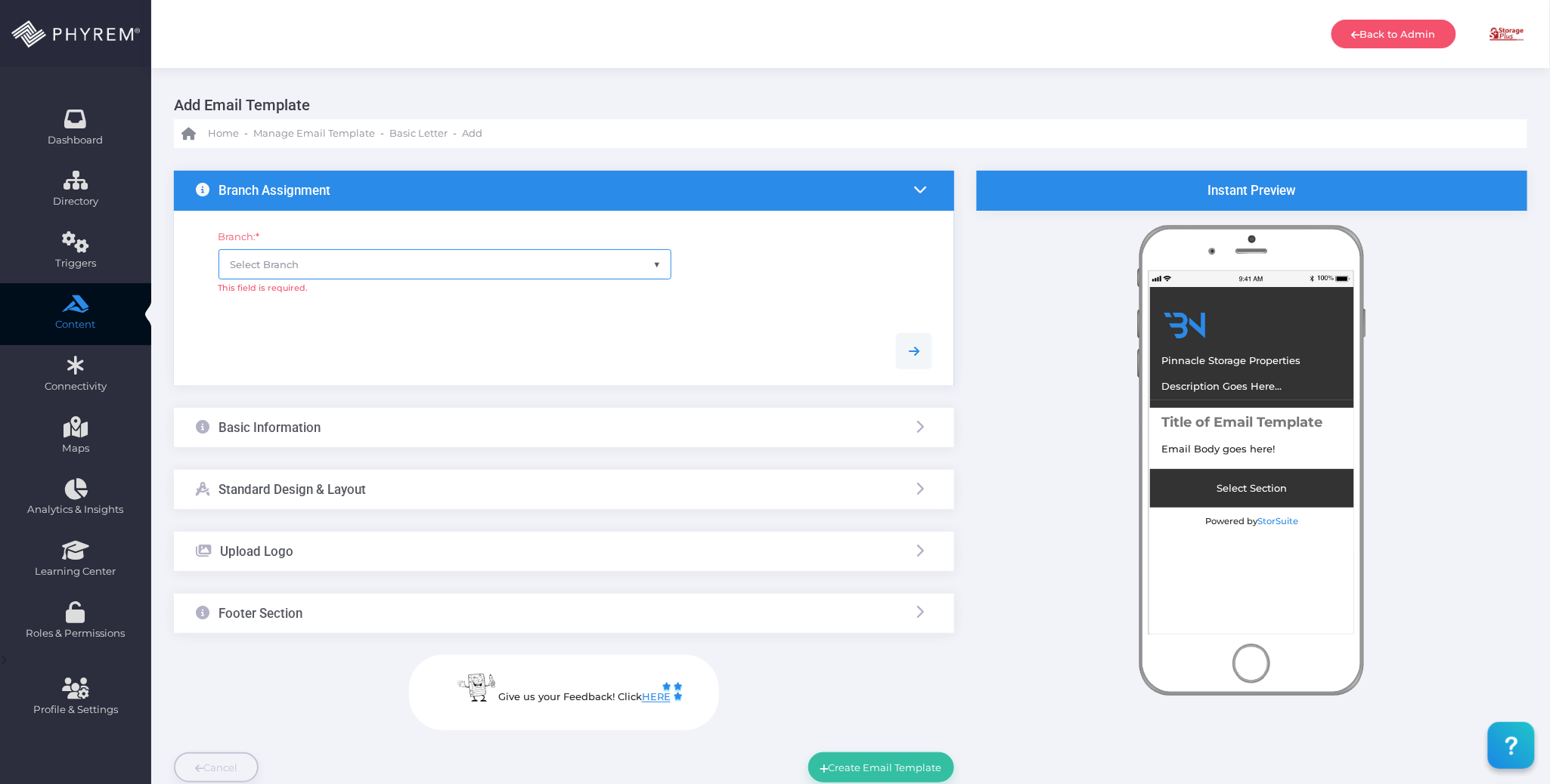
click at [612, 348] on div at bounding box center [564, 351] width 759 height 37
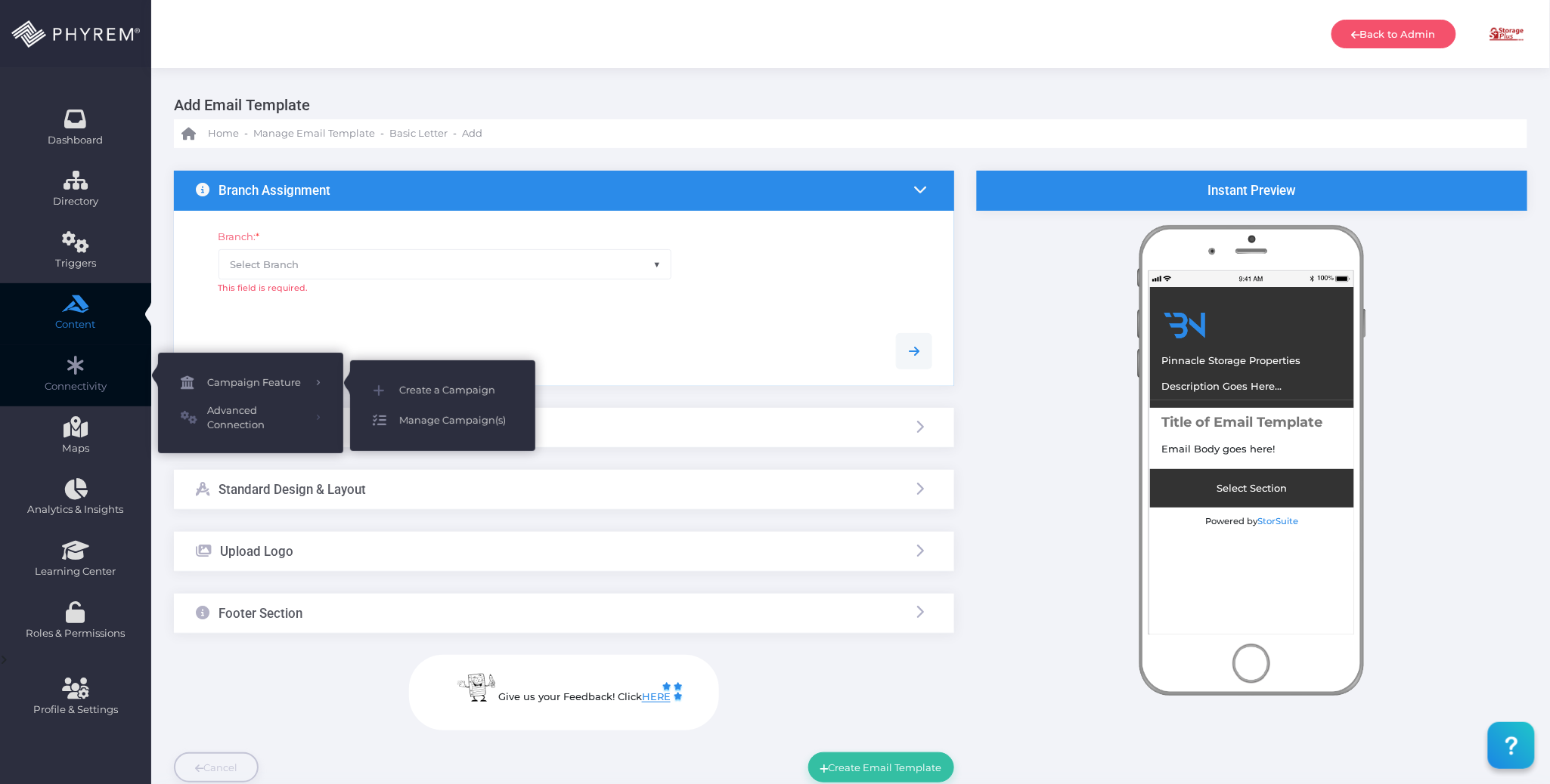
click at [418, 421] on span "Manage Campaign(s)" at bounding box center [456, 421] width 113 height 20
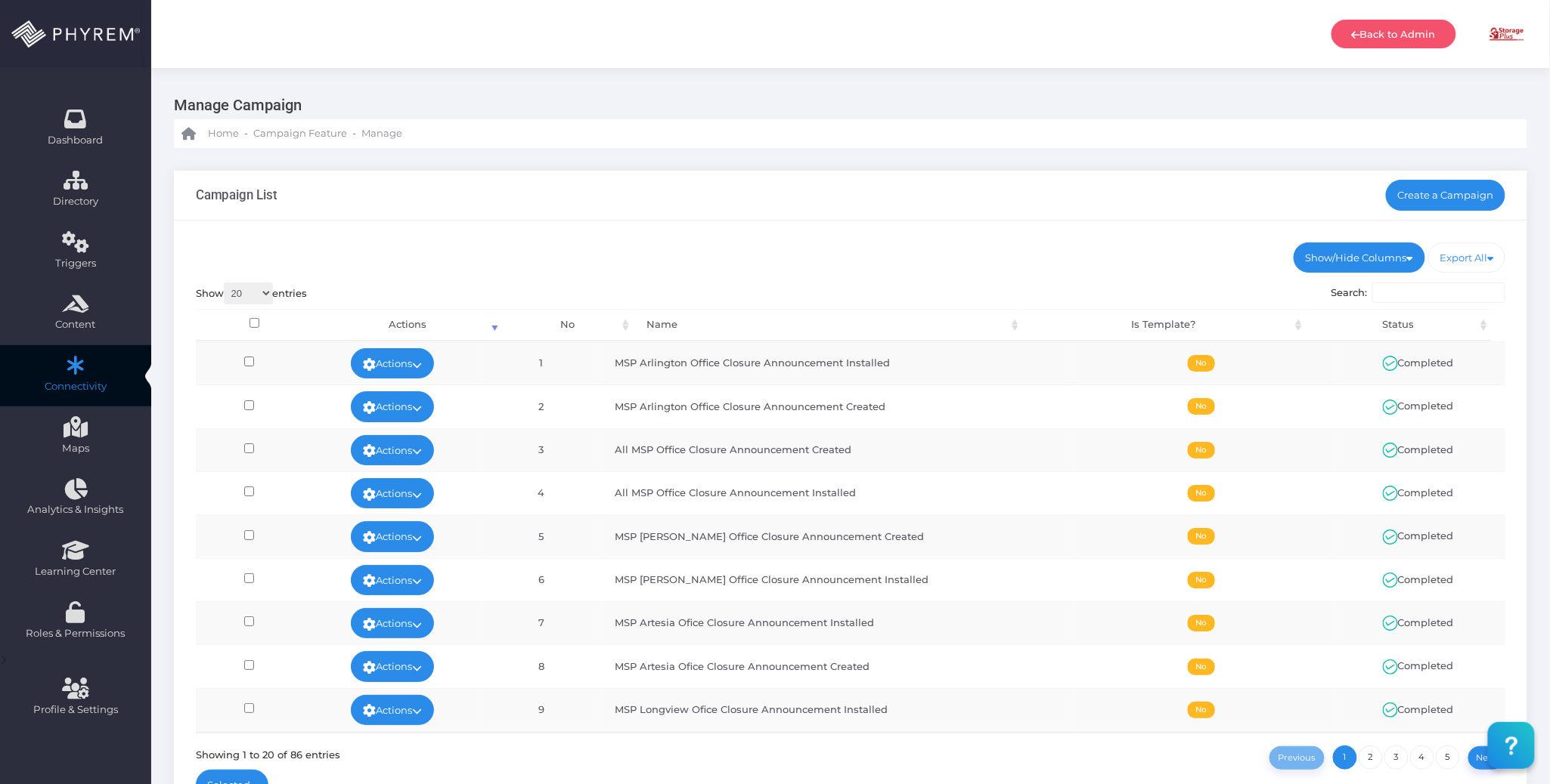
click at [1022, 221] on div "Show/Hide Columns No Name Is Template? Status DONE" at bounding box center [850, 525] width 1353 height 609
click at [1437, 197] on link "Create a Campaign" at bounding box center [1445, 195] width 121 height 30
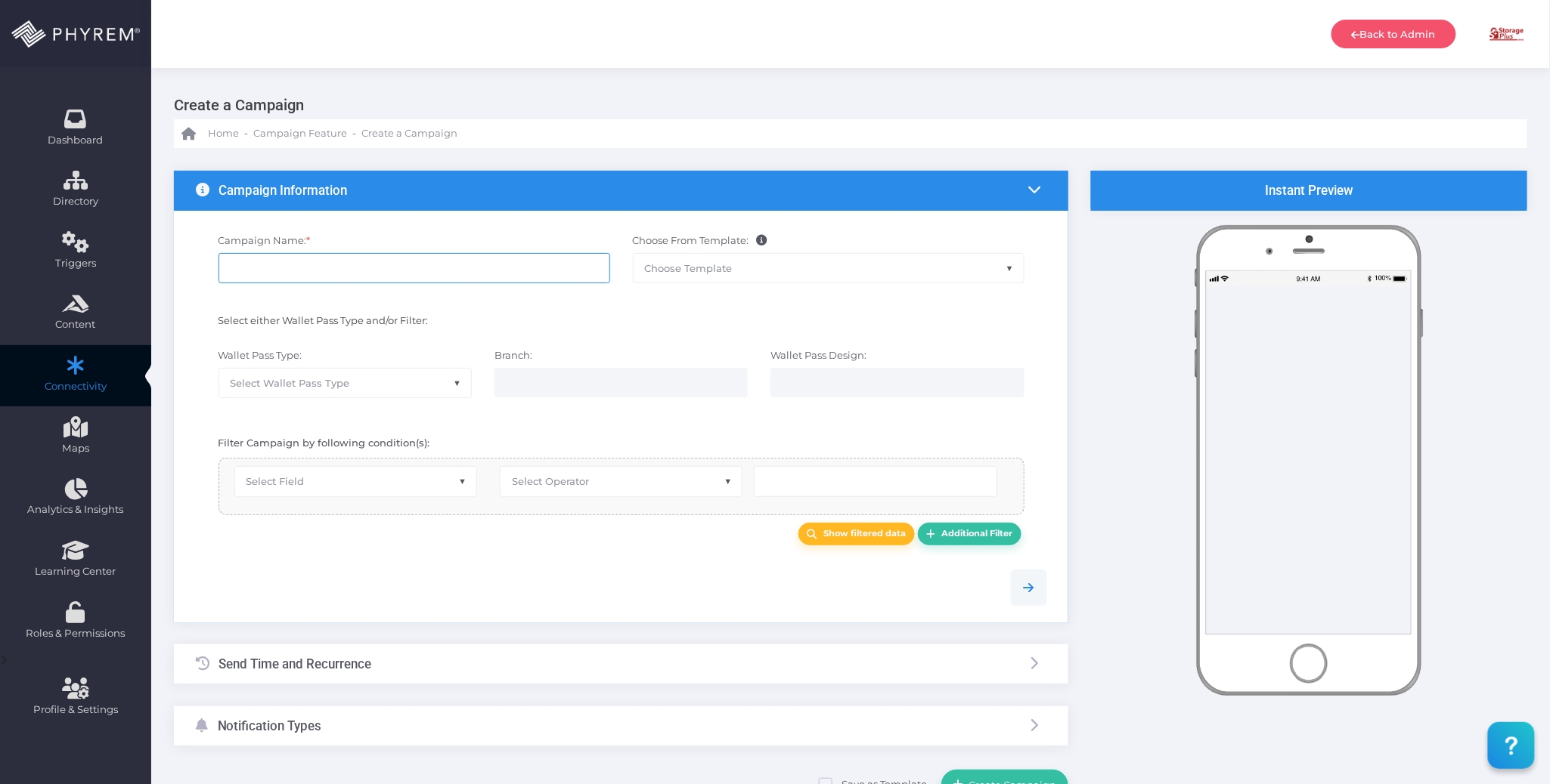
click at [515, 272] on input "Campaign Name: *" at bounding box center [415, 268] width 391 height 30
paste input "Day 4"
type input "MSP Payment Reminder - Day 4"
click at [553, 313] on div "Select either Wallet Pass Type and/or Filter:" at bounding box center [415, 323] width 415 height 20
click at [511, 308] on div "Select either Wallet Pass Type and/or Filter:" at bounding box center [621, 323] width 874 height 35
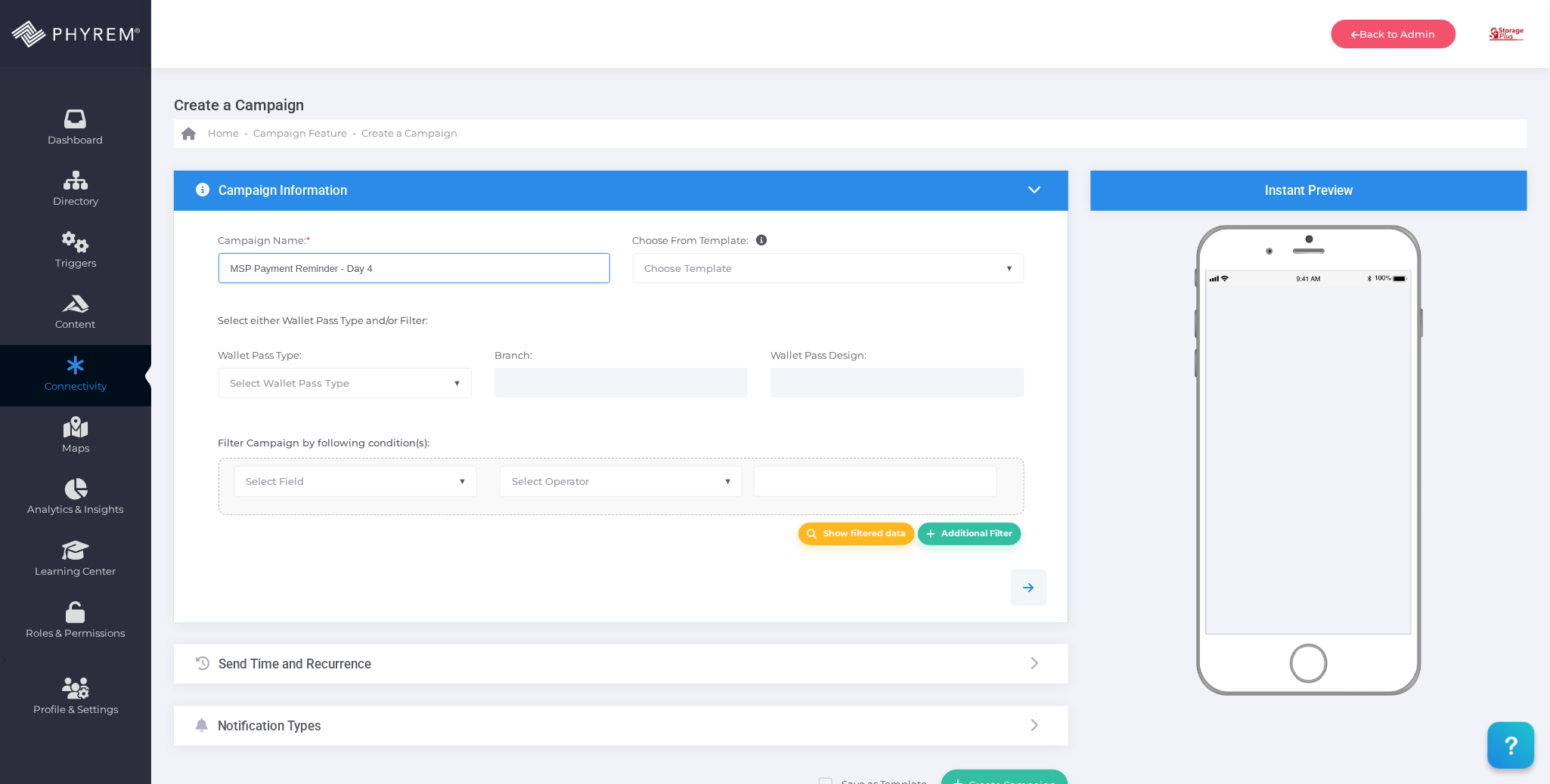
click at [413, 266] on input "MSP Payment Reminder - Day 4" at bounding box center [415, 268] width 391 height 30
click at [428, 381] on span "Select Wallet Pass Type" at bounding box center [345, 383] width 252 height 29
select select "15"
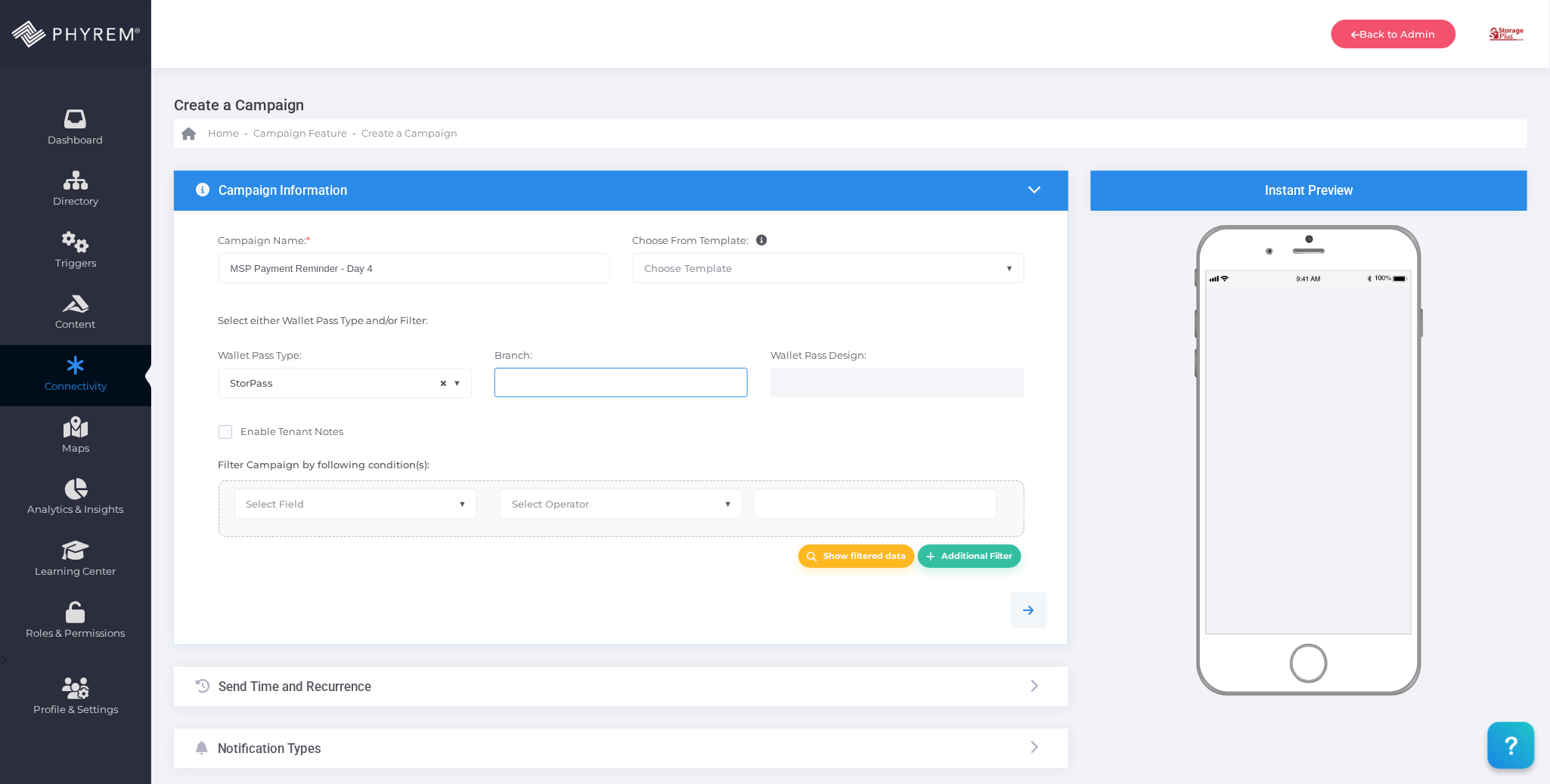
click at [587, 388] on input "search" at bounding box center [566, 382] width 119 height 13
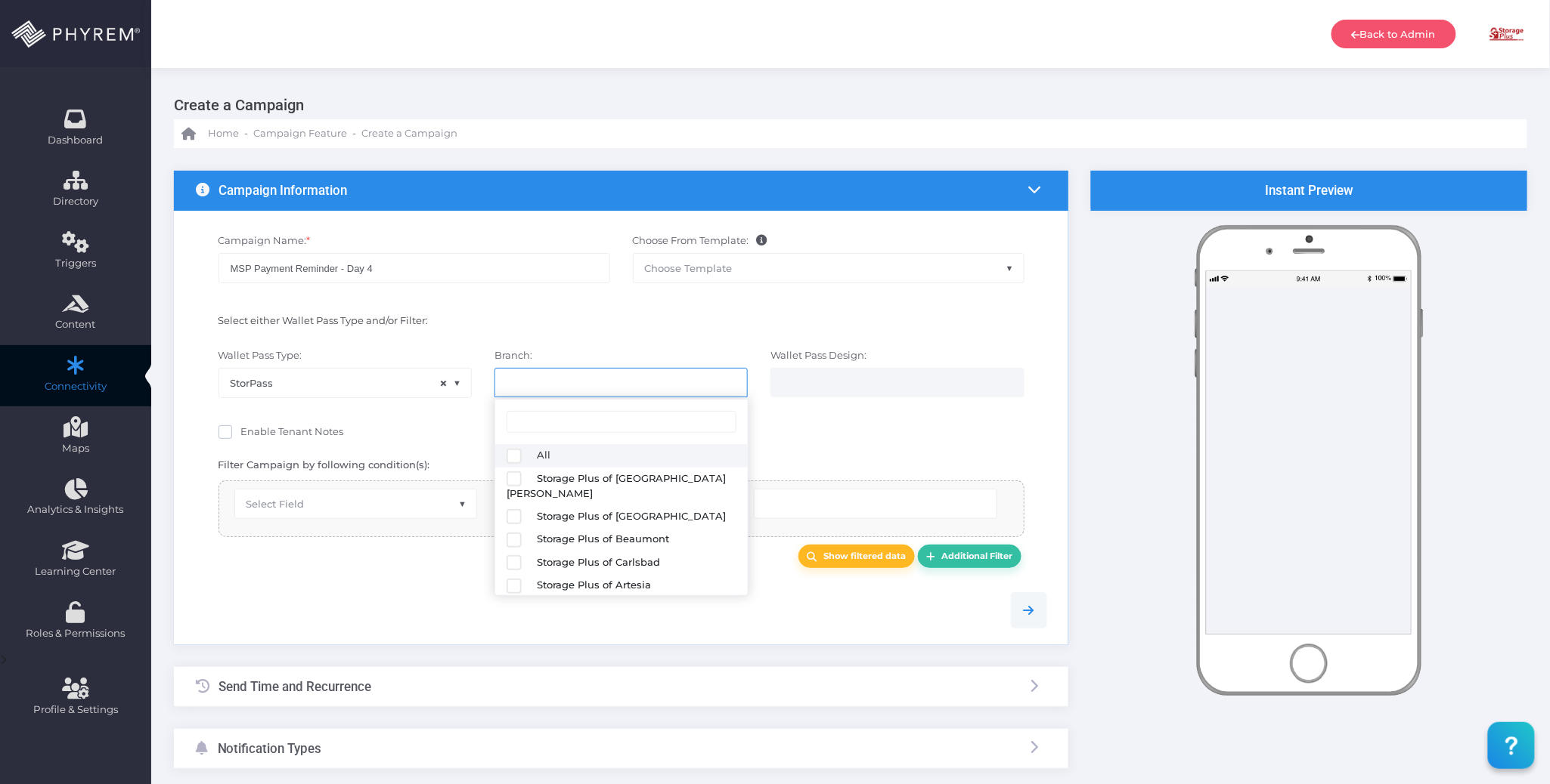
select select "616"
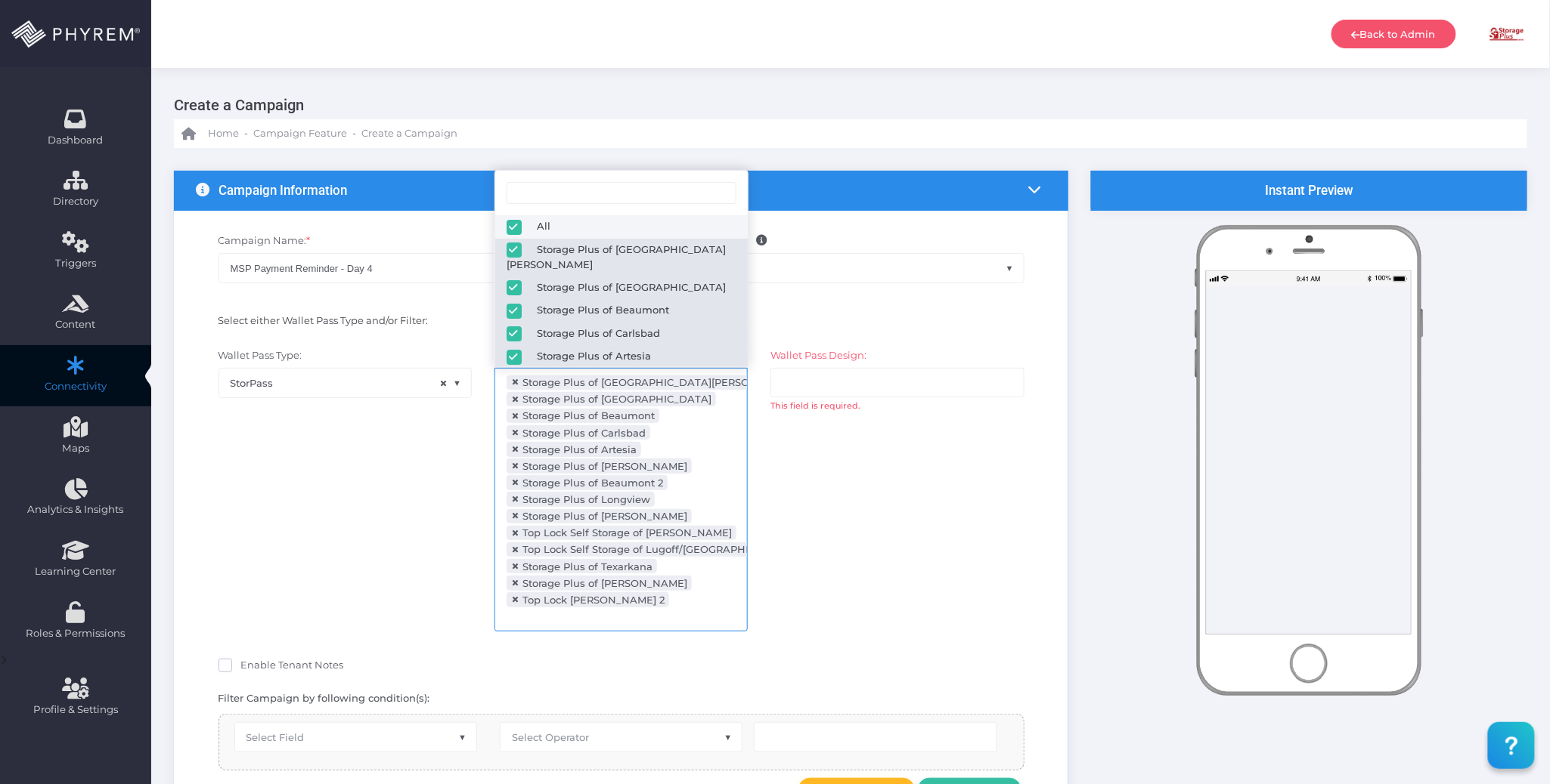
click at [875, 470] on div "Wallet Pass Design: All Storage Plus of Longview Storage Plus of Lake Charles S…" at bounding box center [897, 497] width 276 height 298
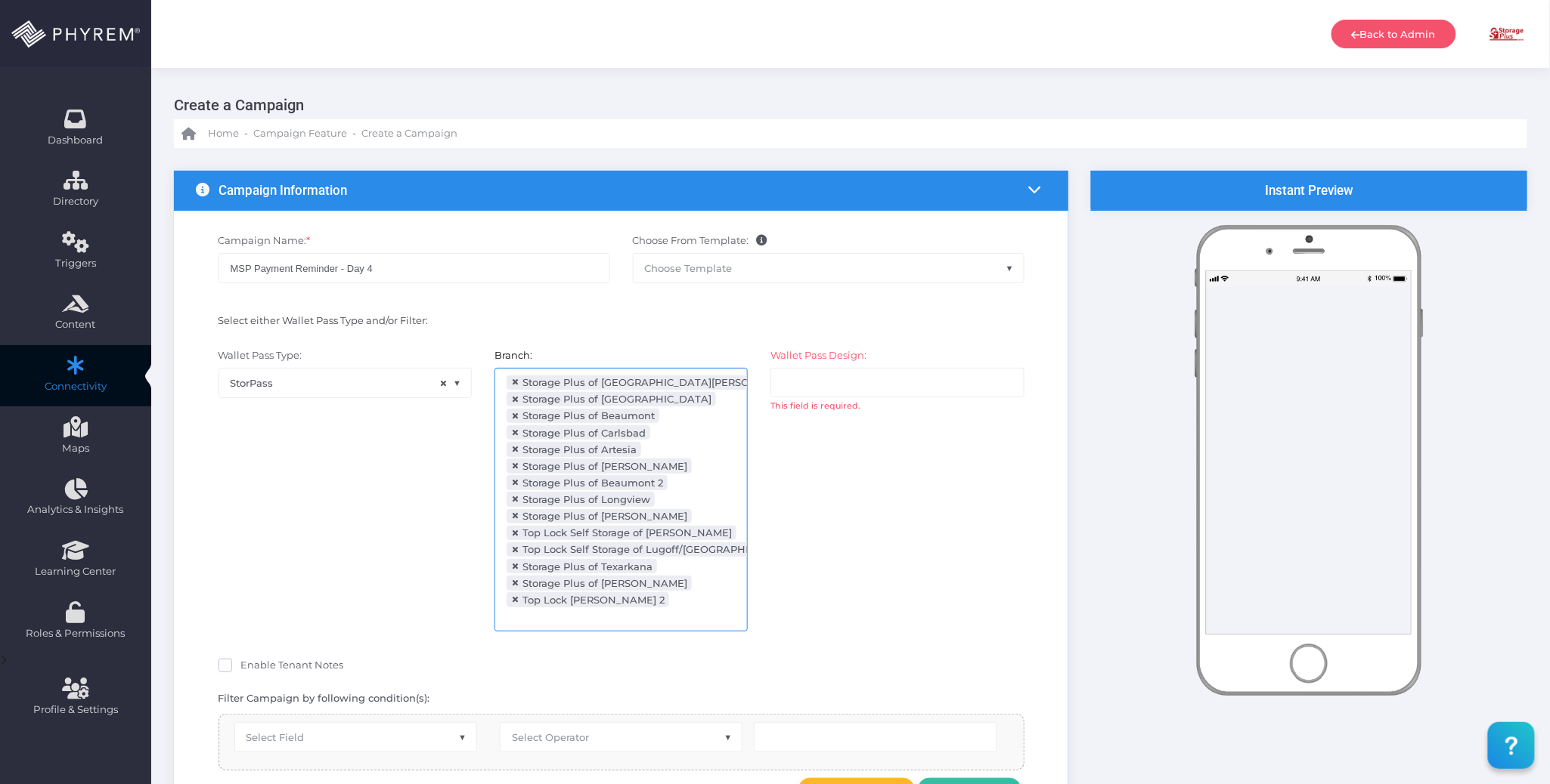
click at [835, 390] on li at bounding box center [842, 382] width 119 height 17
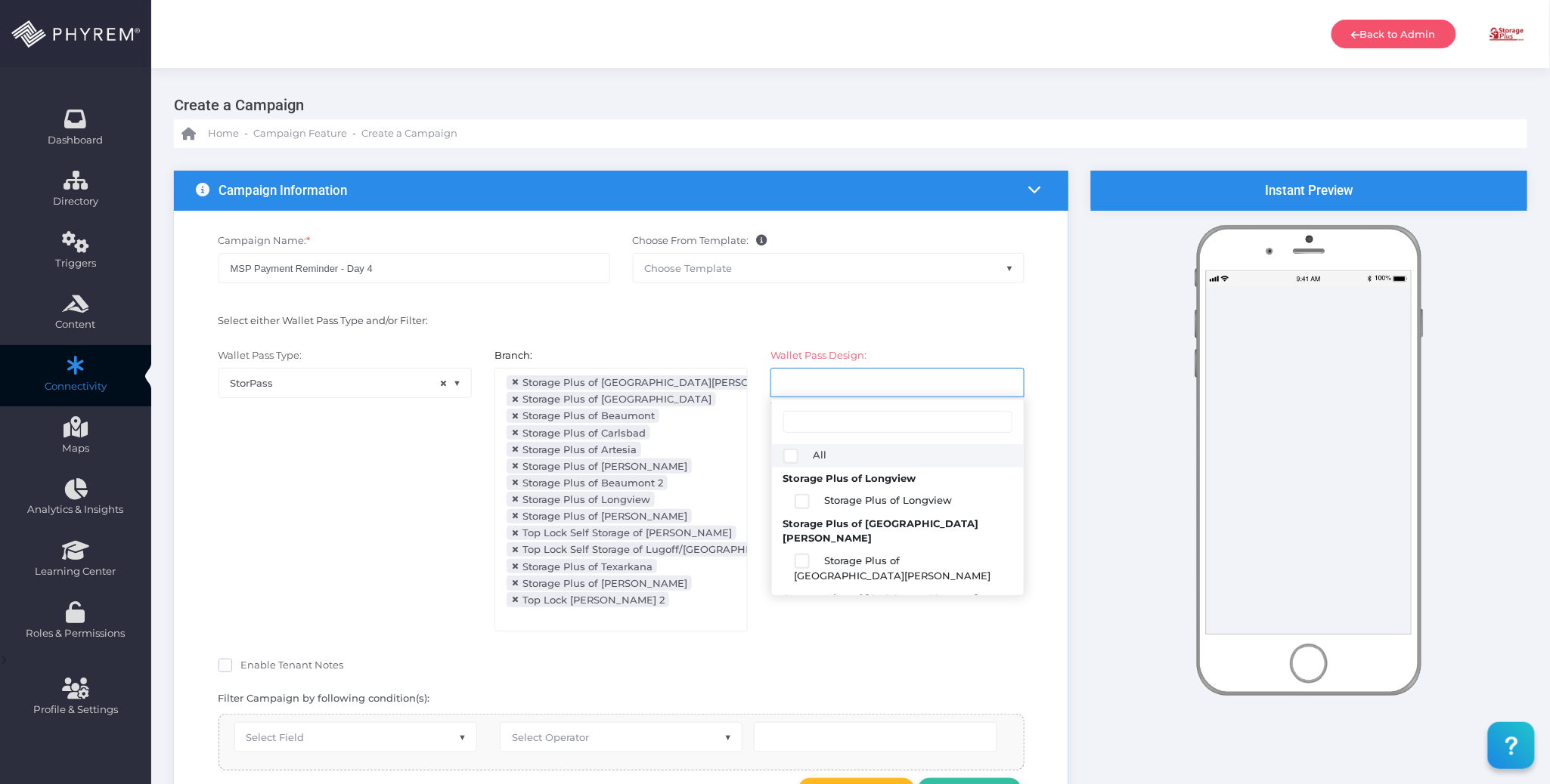
select select "2112"
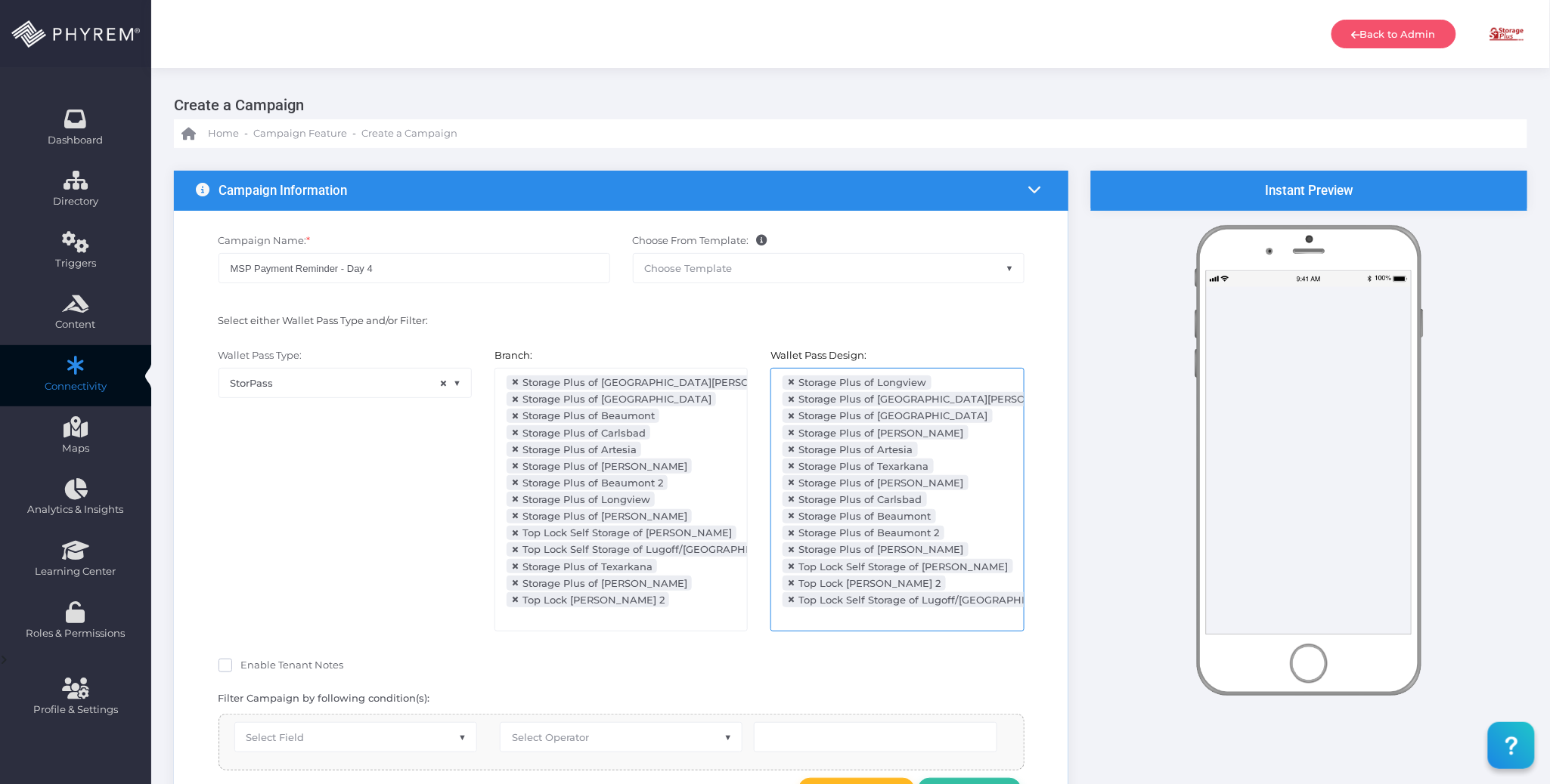
click at [380, 513] on div "Wallet Pass Type: StorPass × StorPass" at bounding box center [345, 497] width 276 height 298
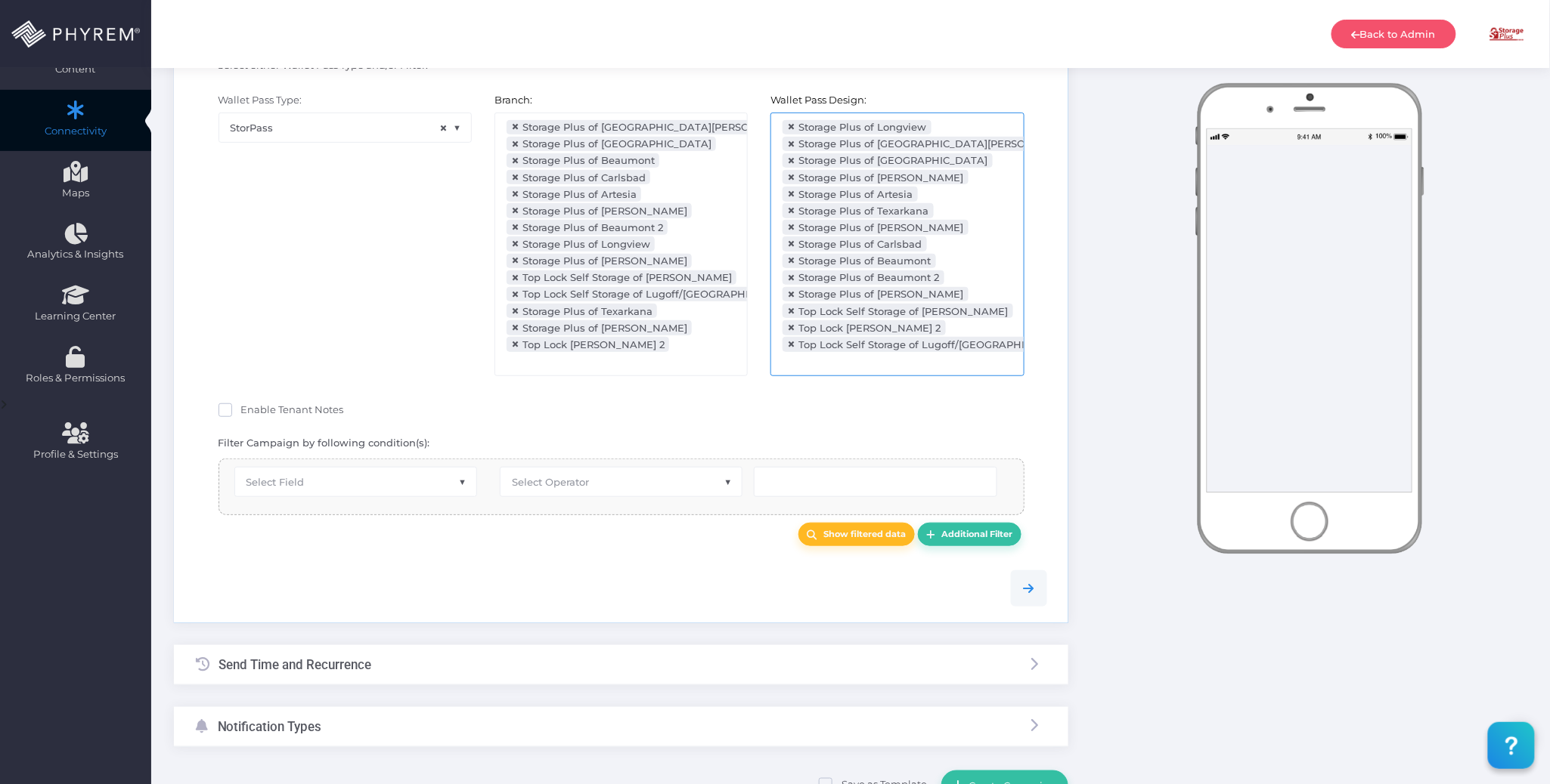
scroll to position [302, 0]
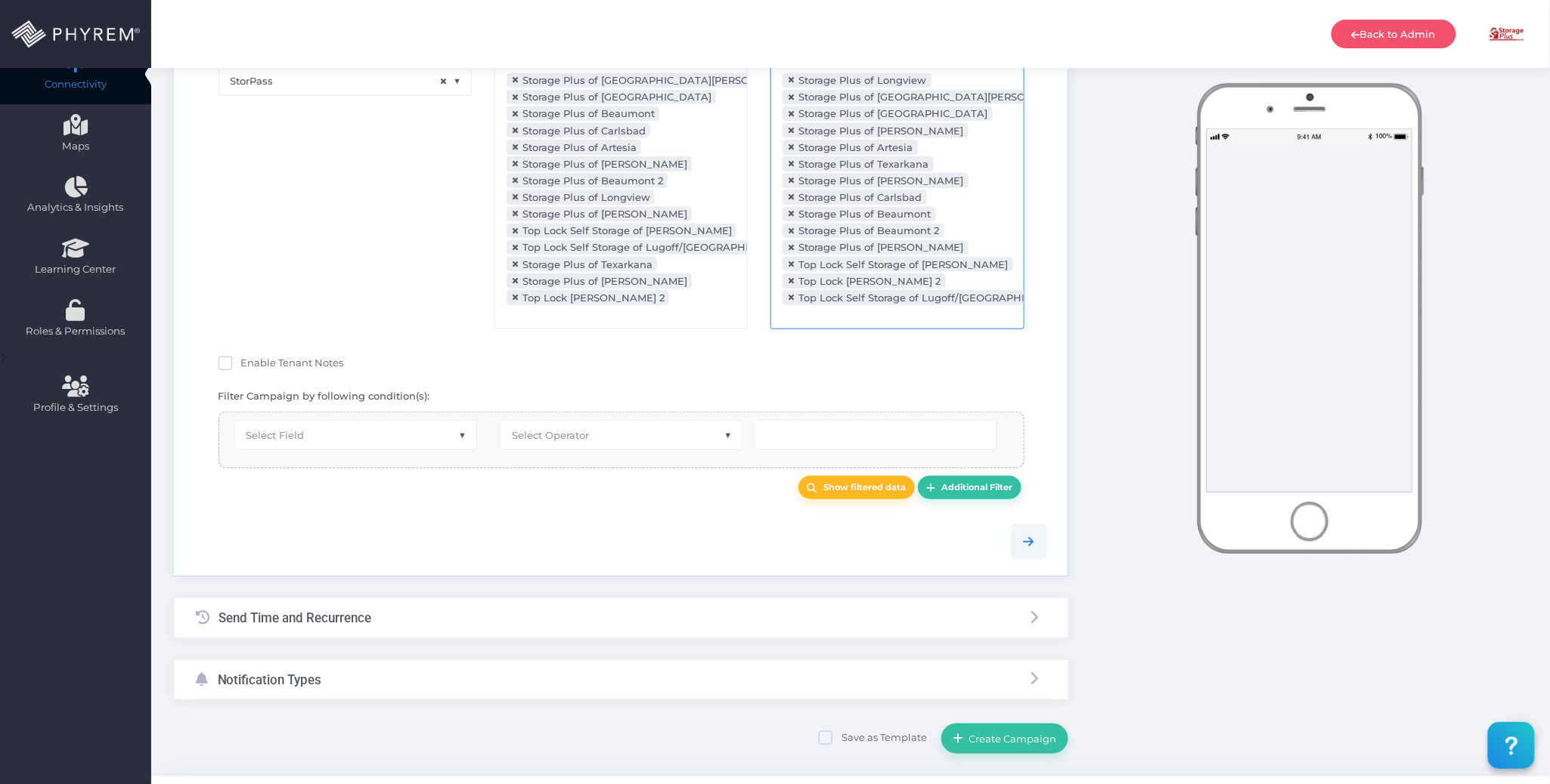
click at [224, 371] on span at bounding box center [225, 363] width 13 height 13
click at [241, 366] on input "Enable Tenant Notes" at bounding box center [246, 361] width 10 height 10
checkbox input "true"
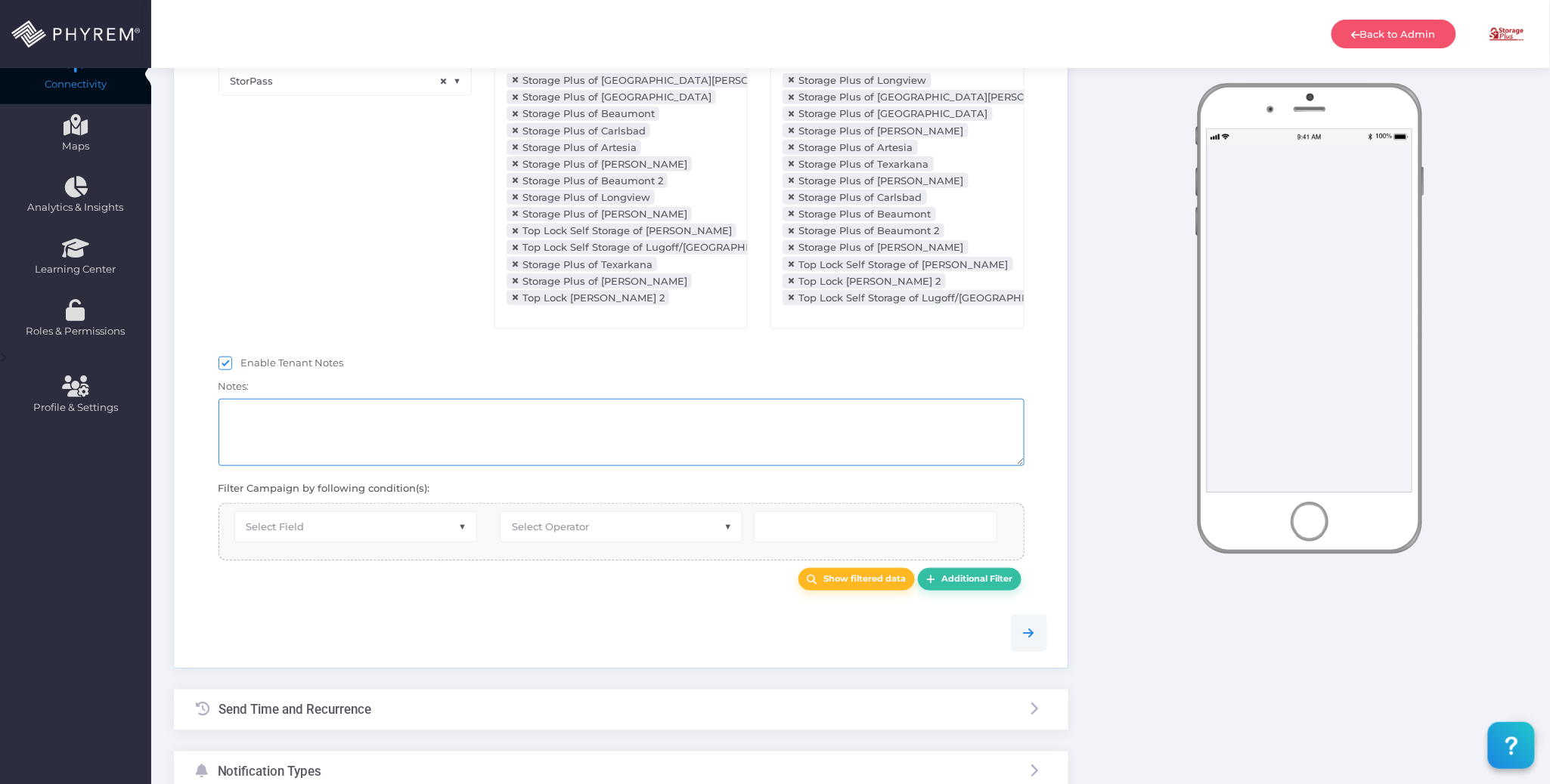
drag, startPoint x: 364, startPoint y: 445, endPoint x: 354, endPoint y: 452, distance: 12.2
click at [366, 446] on textarea at bounding box center [622, 432] width 806 height 67
click at [366, 523] on span "Select Field" at bounding box center [356, 527] width 241 height 29
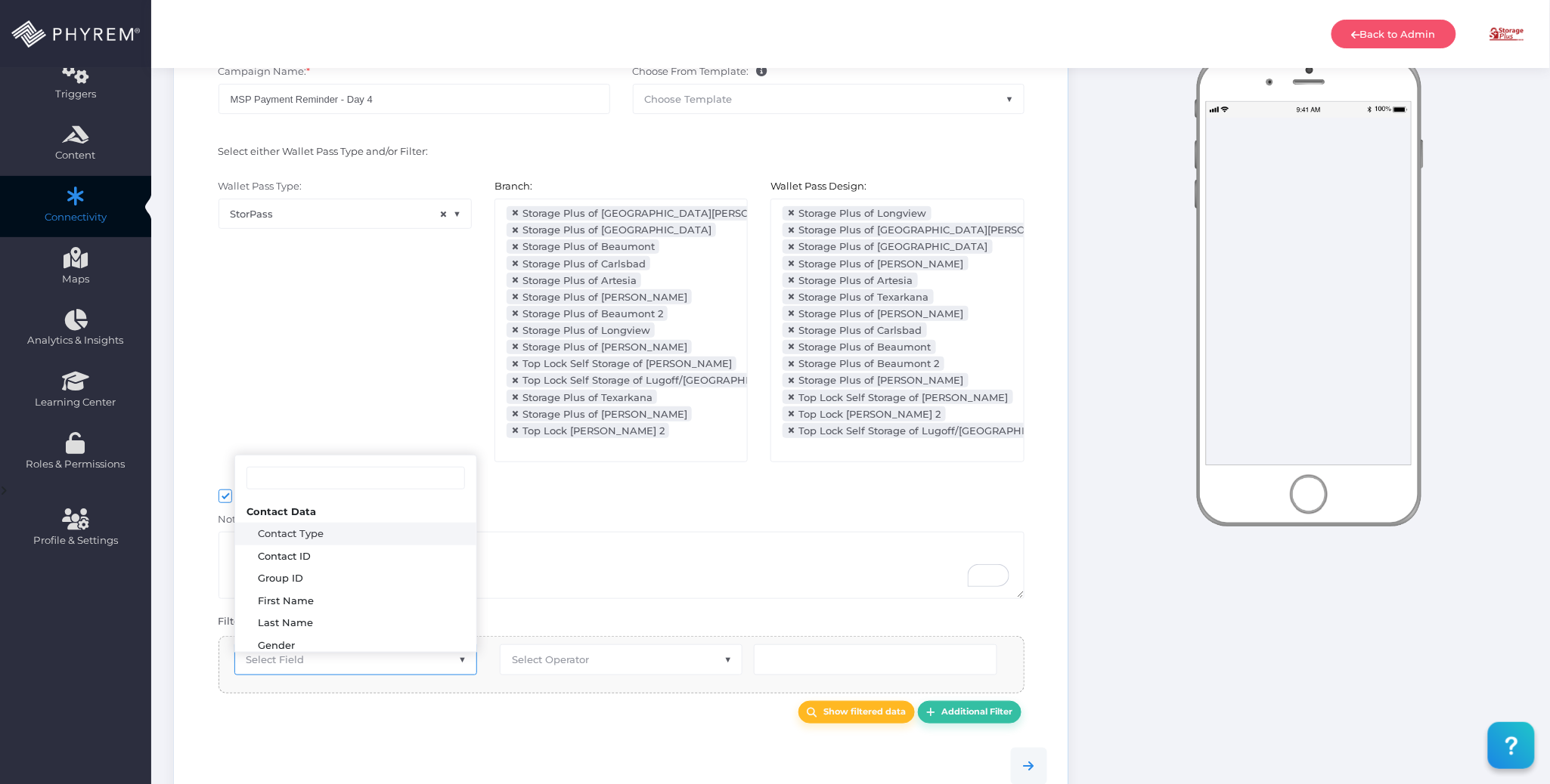
scroll to position [0, 0]
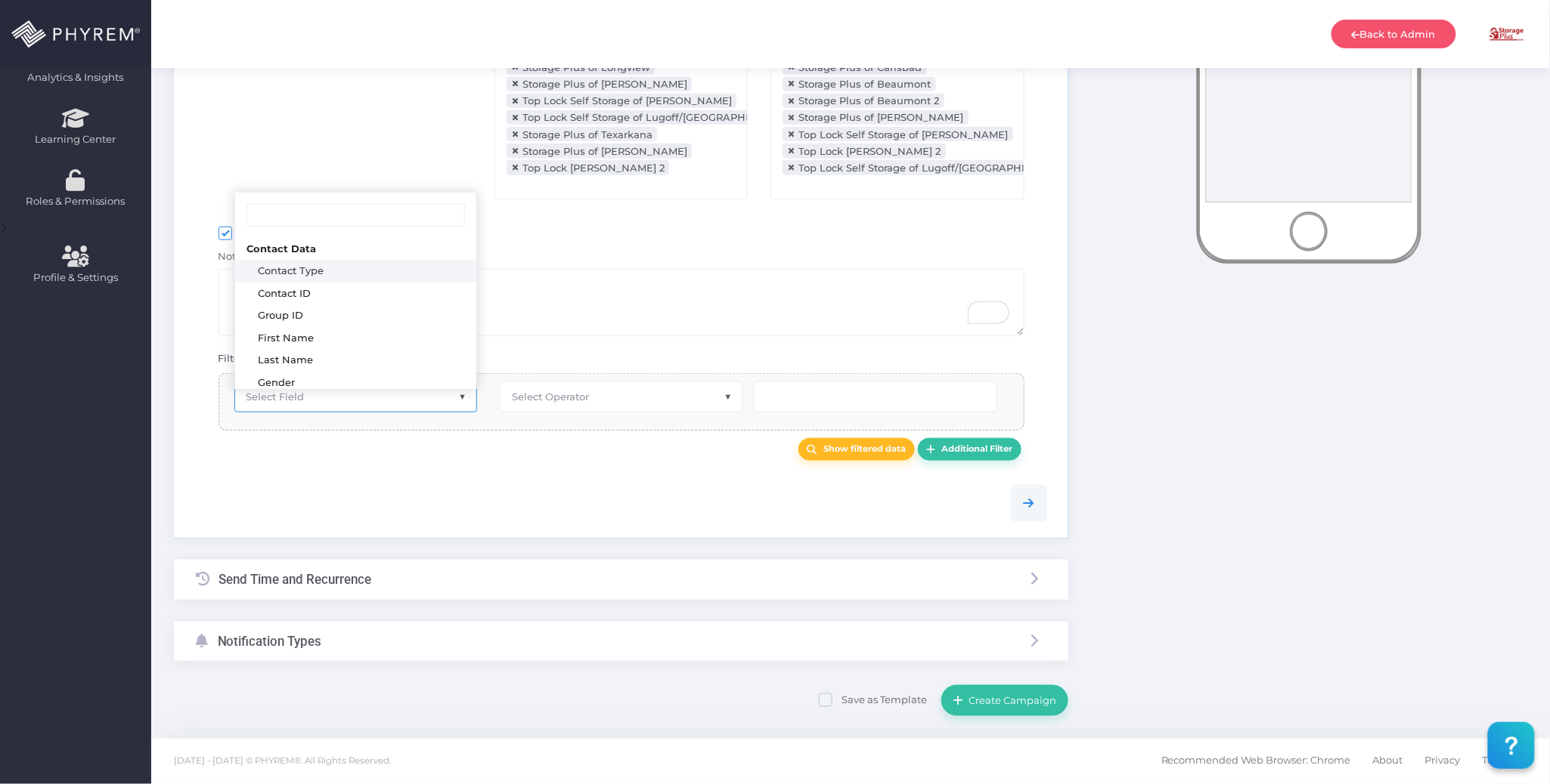
click at [399, 267] on div "Campaign Name: * MSP Payment Reminder - Day 4 Choose From Template: ANNOUNCEMEN…" at bounding box center [621, 158] width 894 height 760
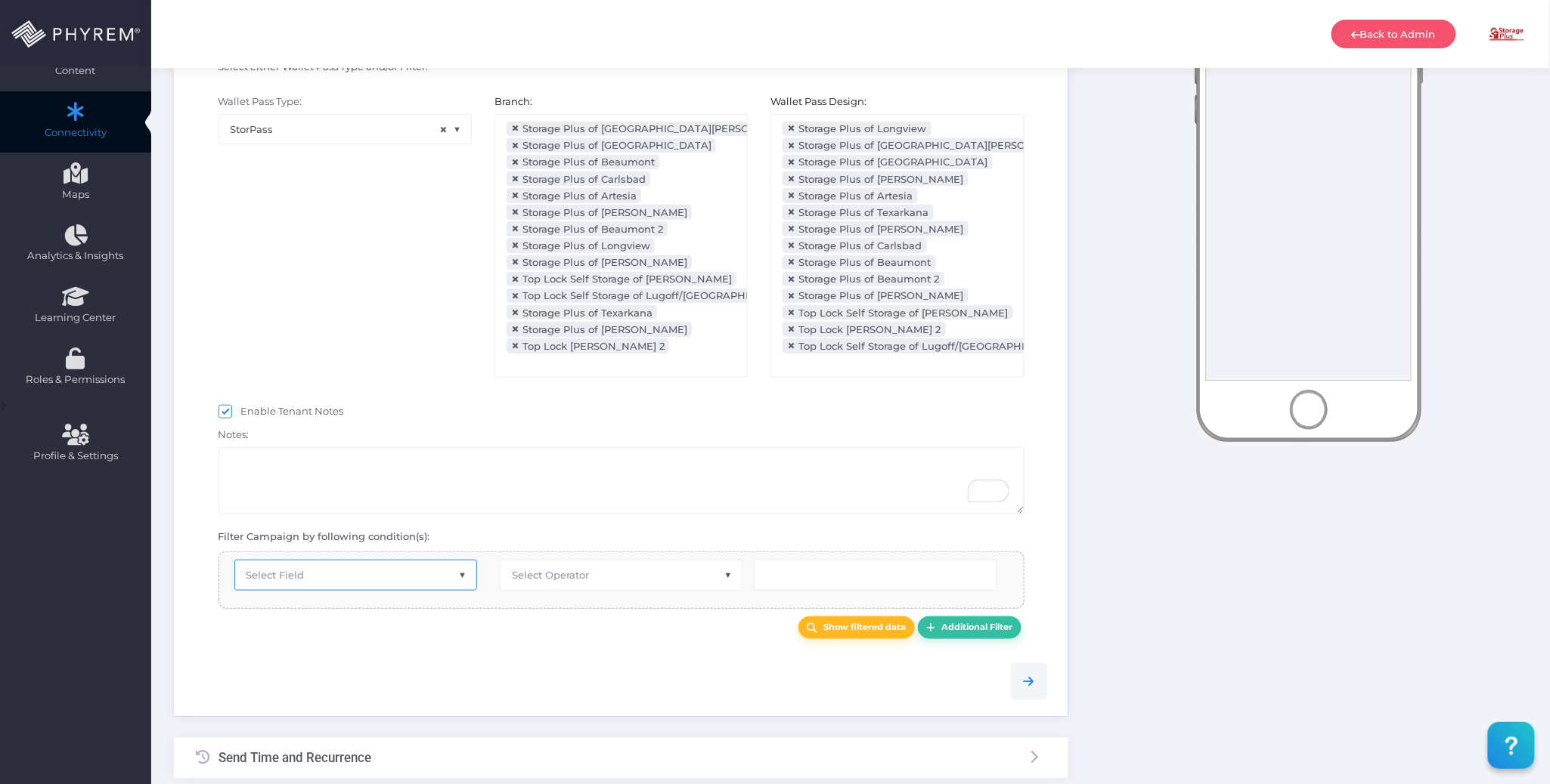
scroll to position [38, 0]
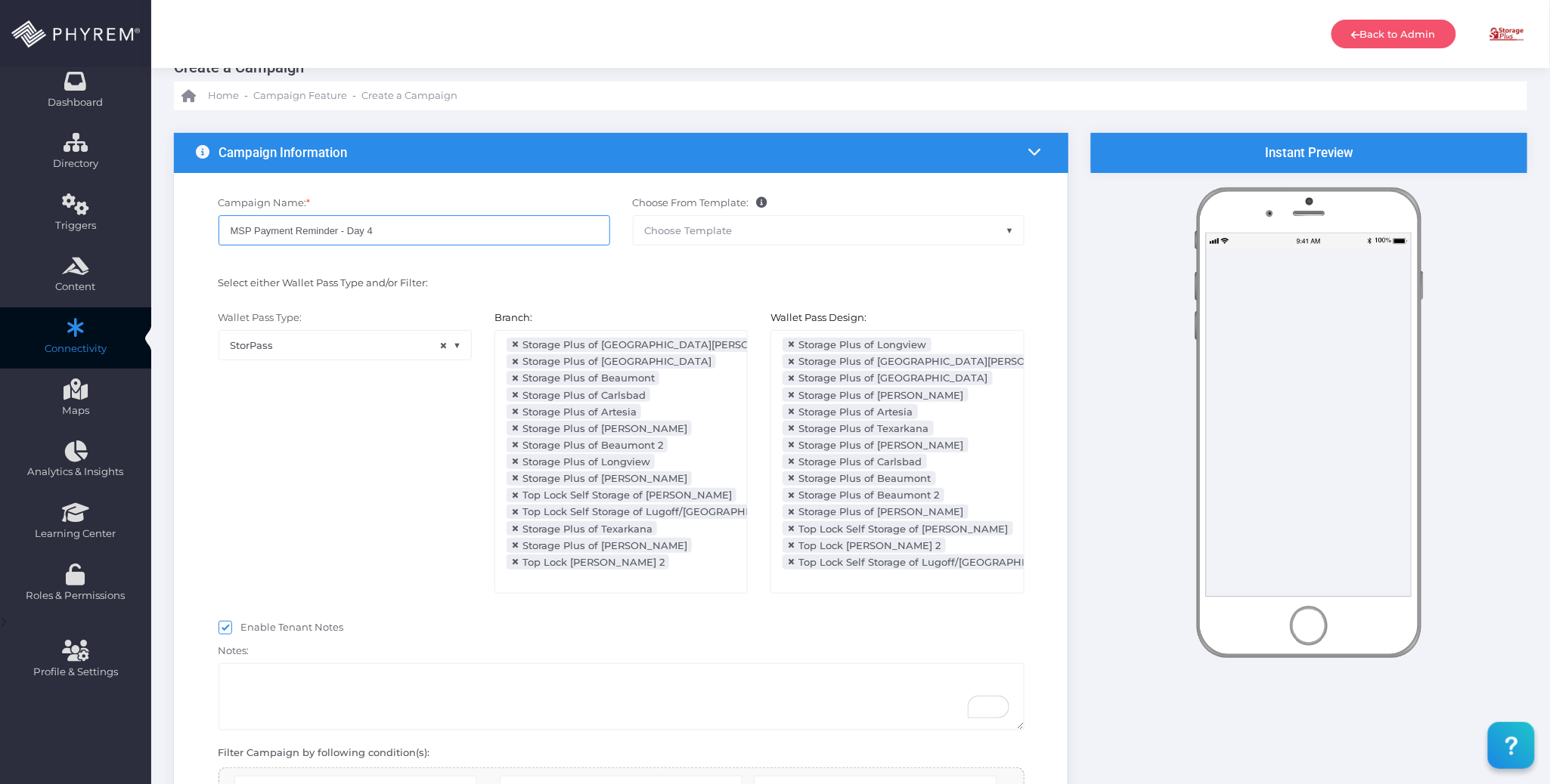
drag, startPoint x: 381, startPoint y: 234, endPoint x: 341, endPoint y: 229, distance: 40.3
click at [341, 229] on input "MSP Payment Reminder - Day 4" at bounding box center [415, 230] width 391 height 30
type input "MSP Payment Reminder Template"
click at [554, 264] on div "Campaign Name: * MSP Payment Reminder Template Choose From Template: ANNOUNCEME…" at bounding box center [621, 229] width 874 height 80
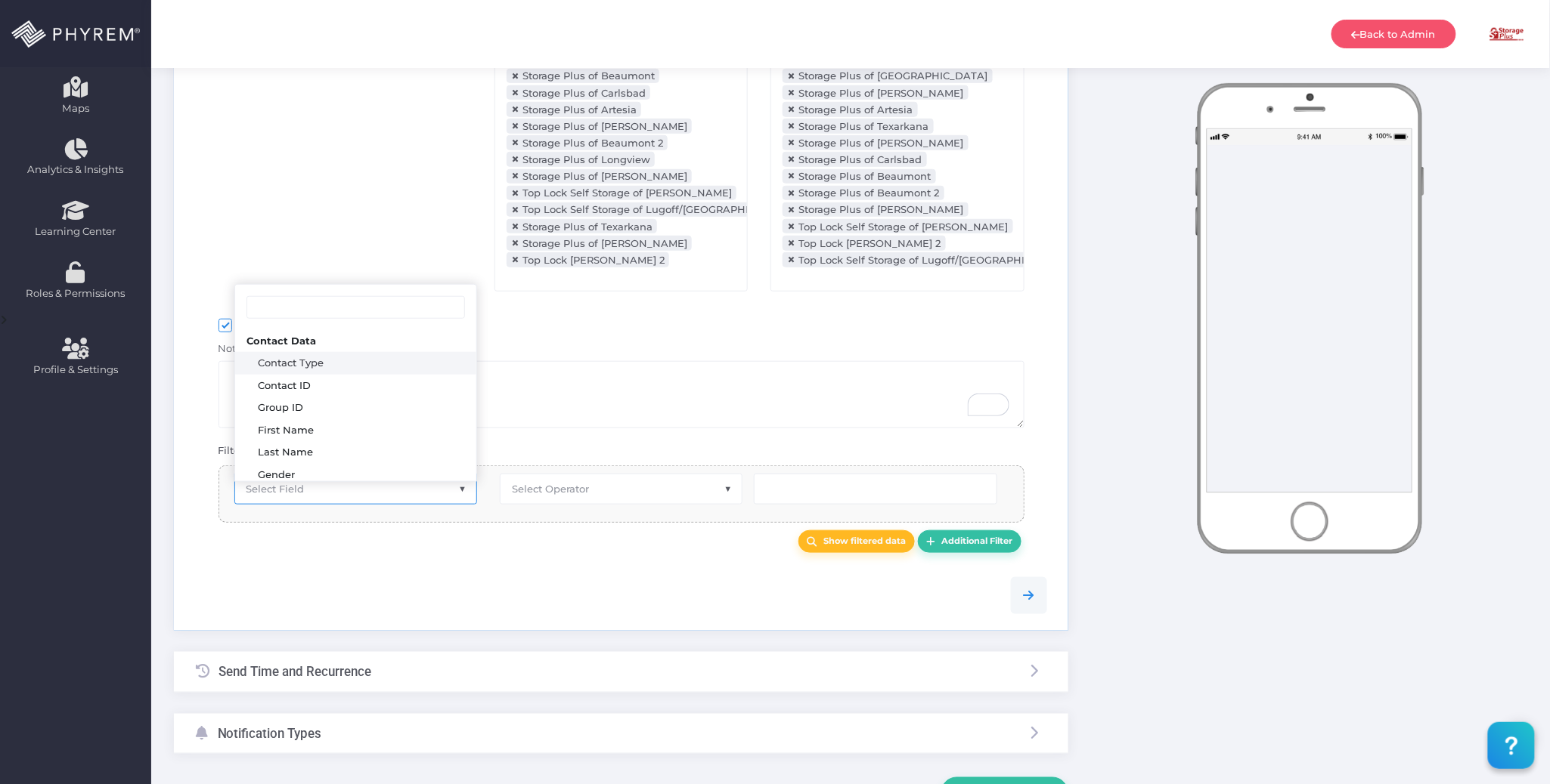
click at [431, 499] on span "Select Field" at bounding box center [356, 488] width 241 height 29
type input "paid"
select select "dPaidThru"
click at [623, 504] on span "Select Operator" at bounding box center [621, 488] width 241 height 29
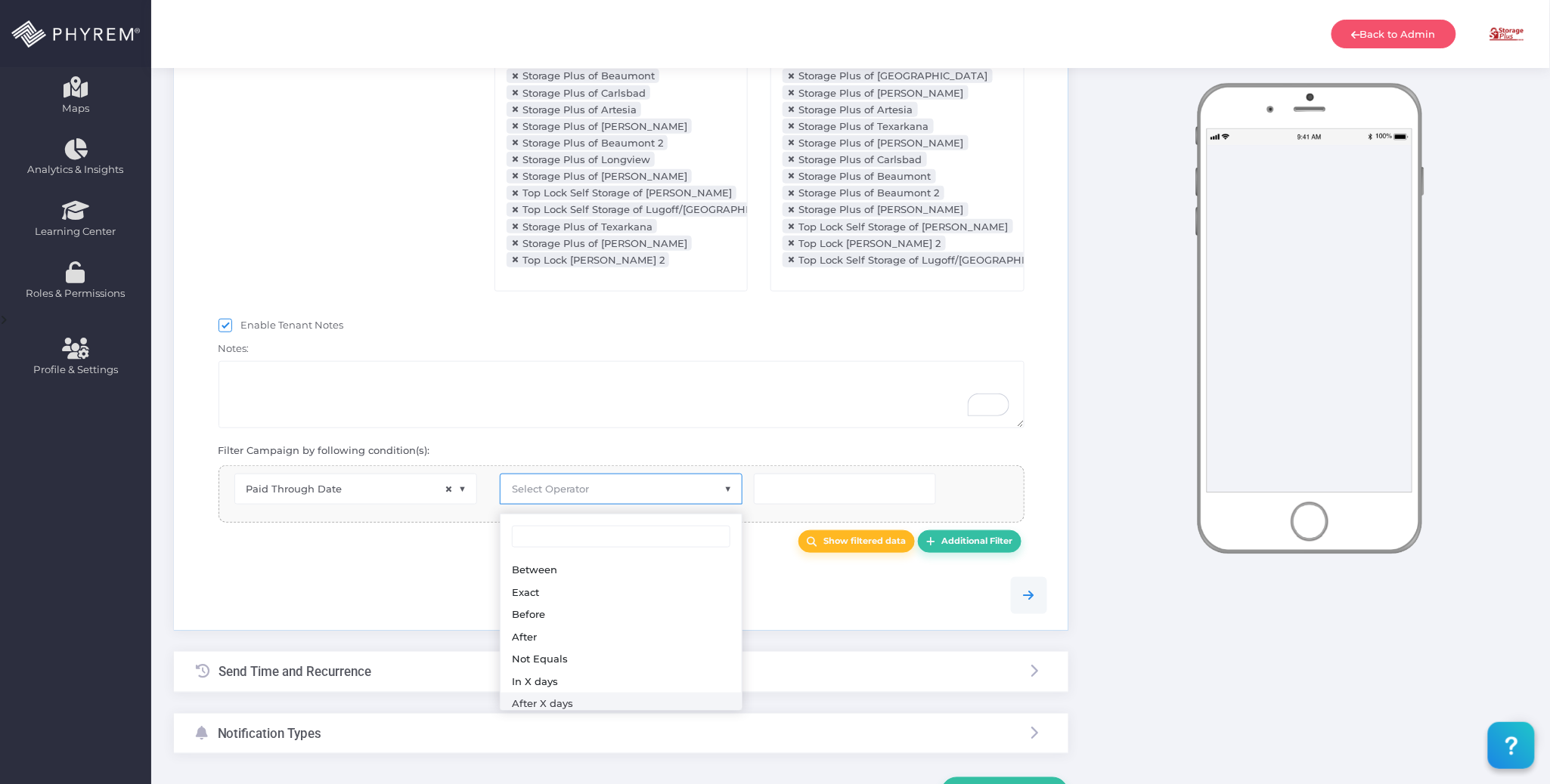
drag, startPoint x: 612, startPoint y: 705, endPoint x: 705, endPoint y: 630, distance: 119.5
select select "after_x_days"
click at [792, 496] on input "number" at bounding box center [845, 489] width 182 height 30
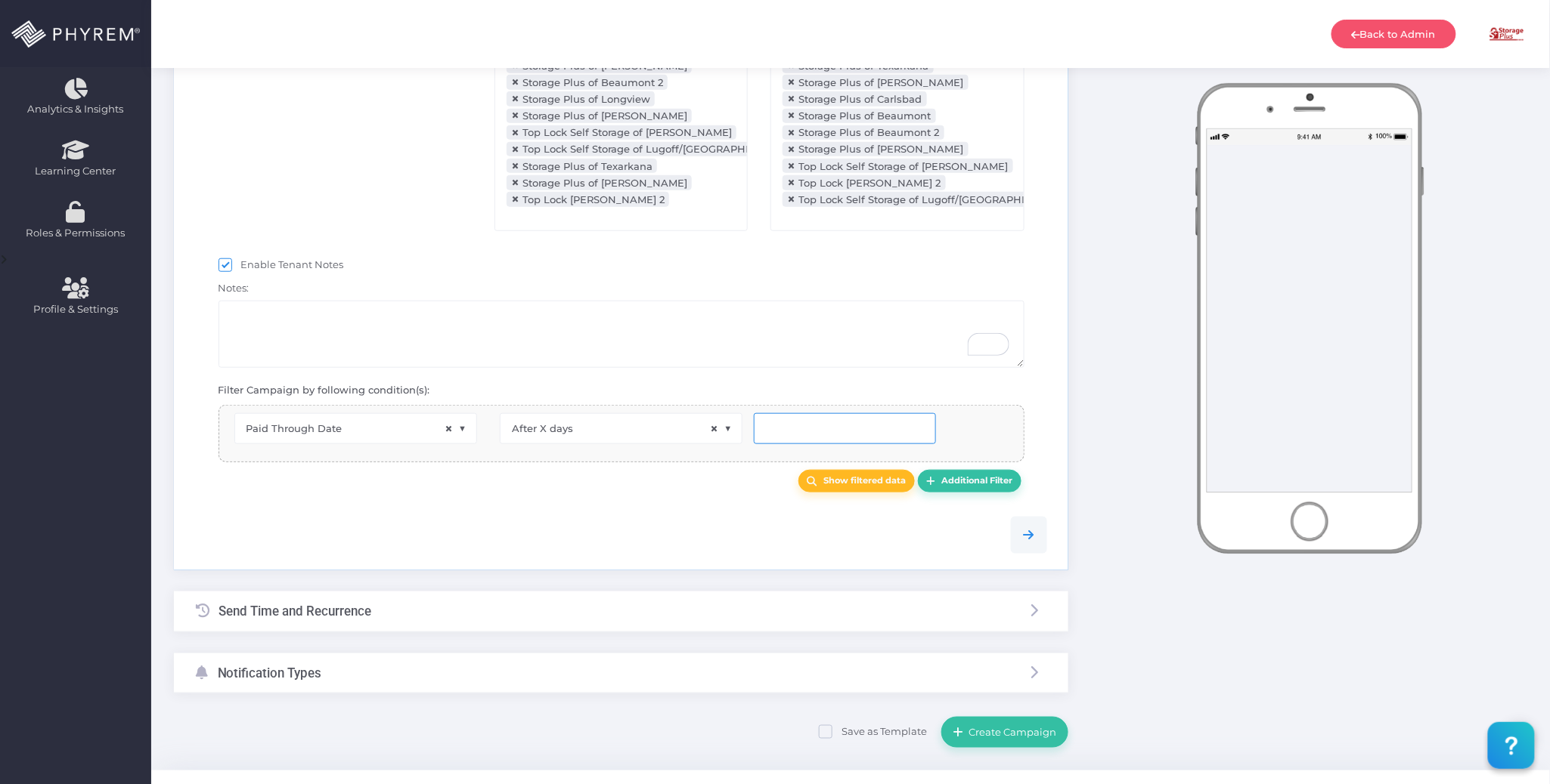
scroll to position [403, 0]
type input "5"
click at [697, 603] on div "Send Time and Recurrence" at bounding box center [621, 609] width 894 height 40
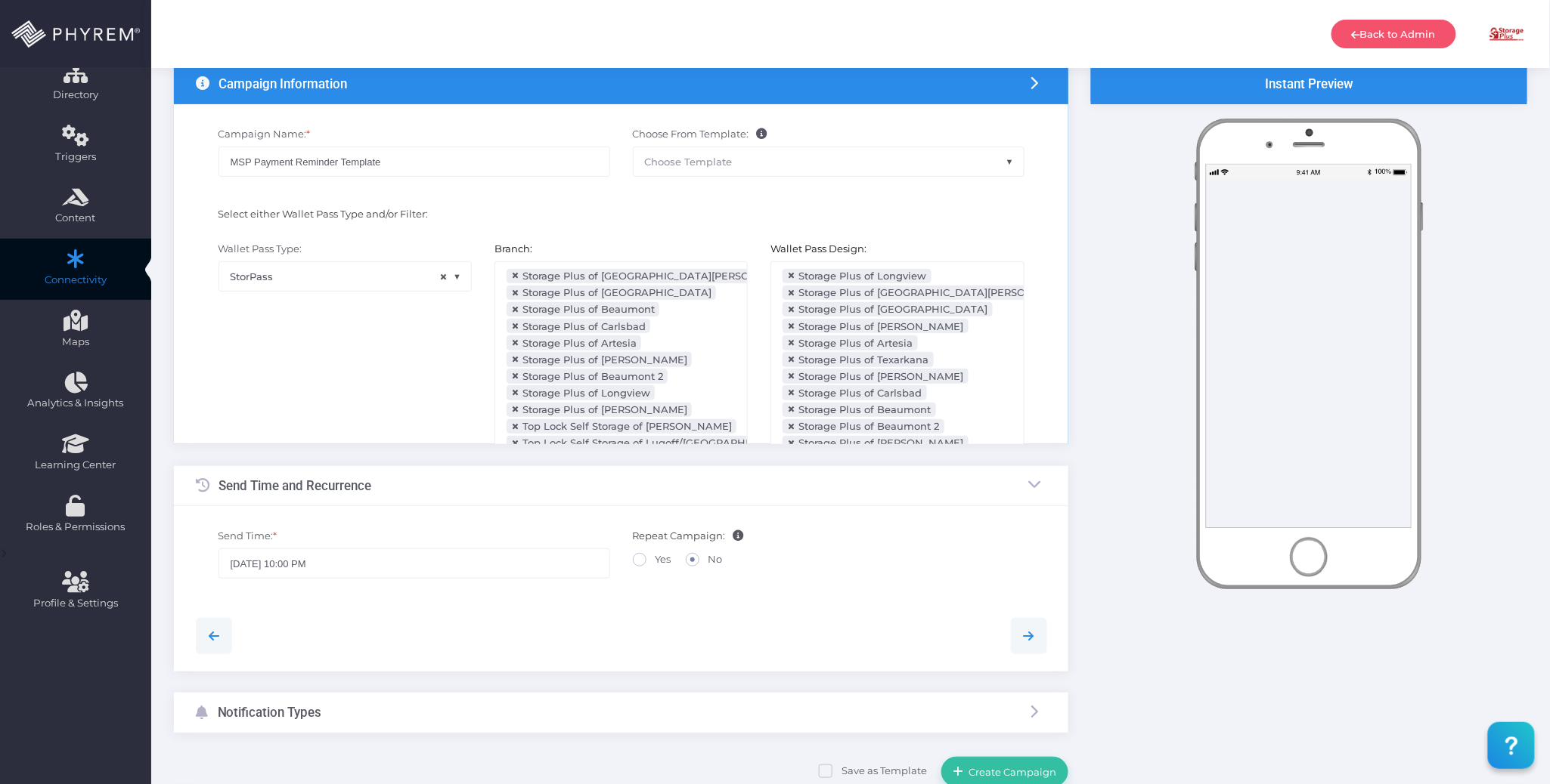
scroll to position [0, 0]
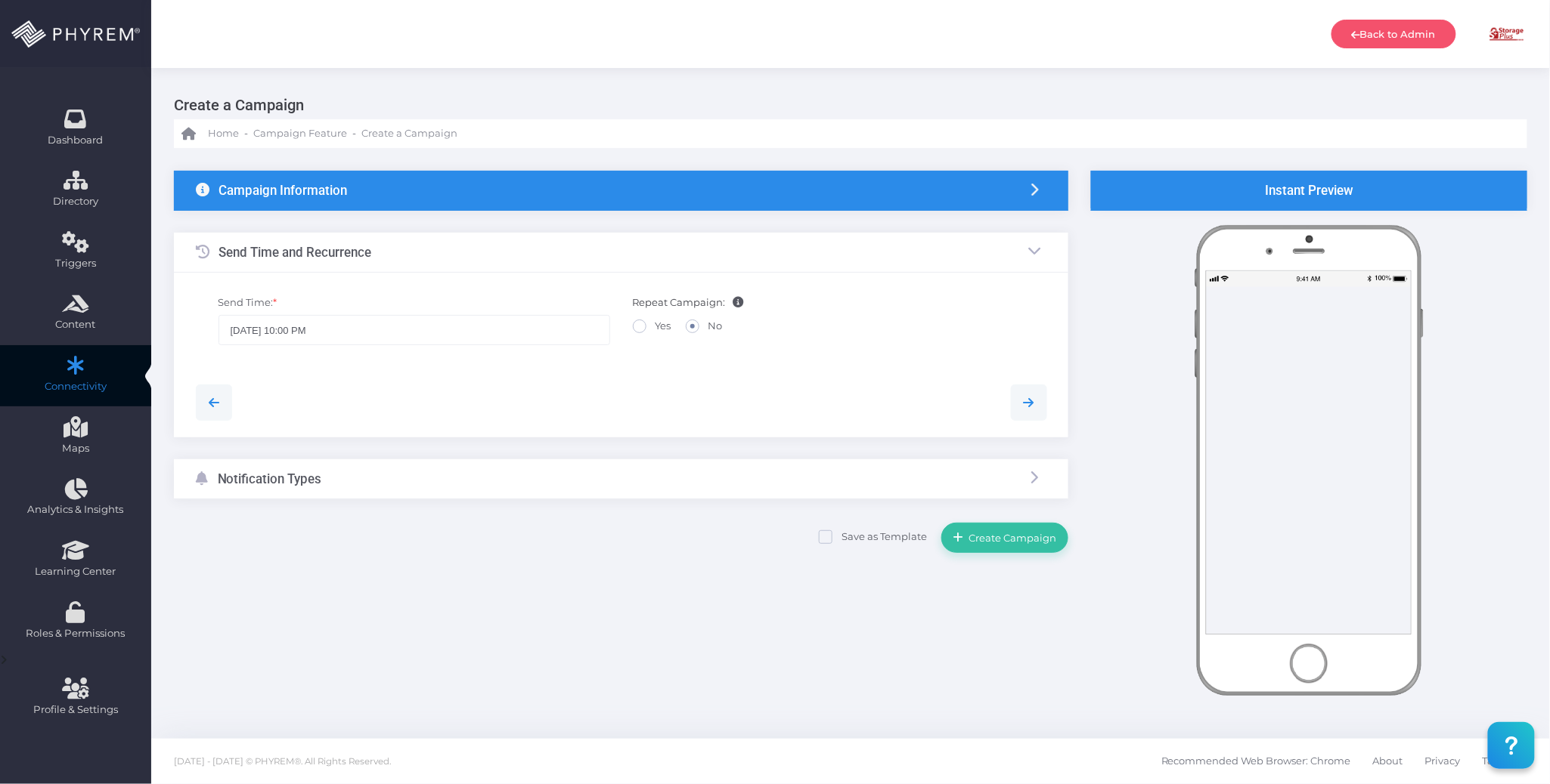
click at [666, 188] on div "Campaign Information" at bounding box center [621, 190] width 894 height 40
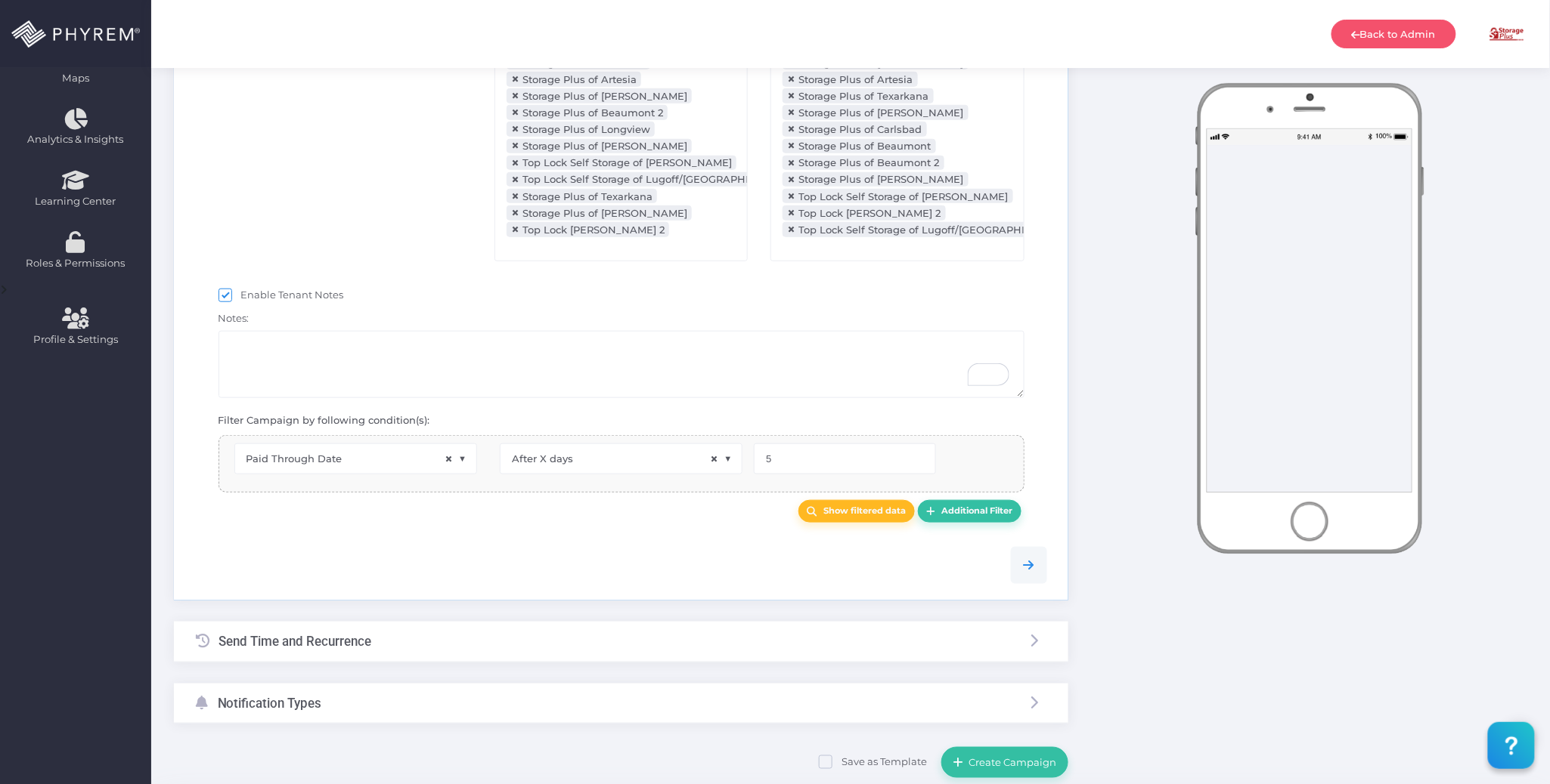
scroll to position [403, 0]
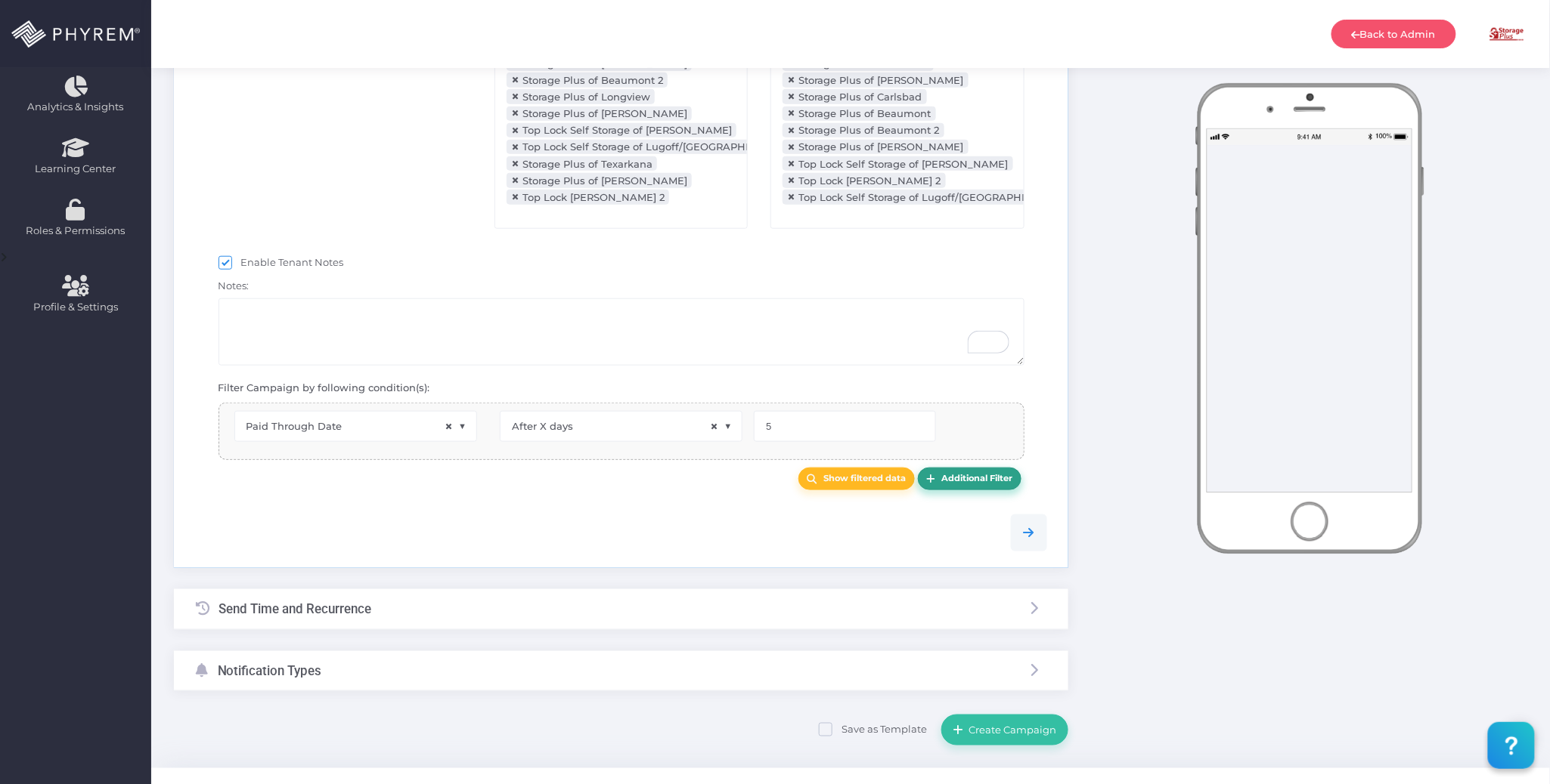
click at [983, 484] on b "Additional Filter" at bounding box center [976, 479] width 71 height 11
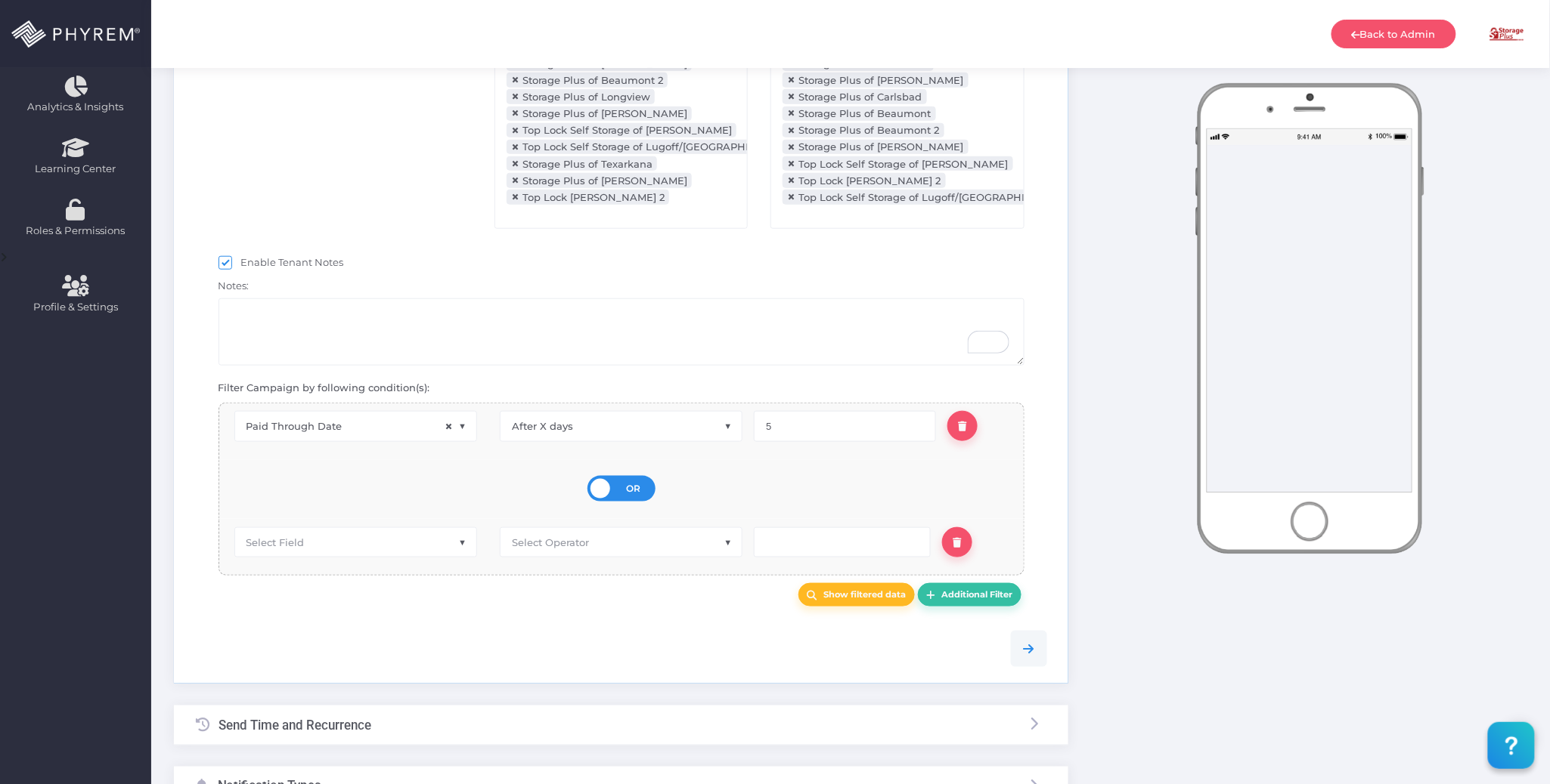
click at [626, 494] on span "OR" at bounding box center [633, 488] width 14 height 13
click at [0, 0] on input "OR AND" at bounding box center [0, 0] width 0 height 0
click at [406, 550] on span "Select Field" at bounding box center [356, 541] width 241 height 29
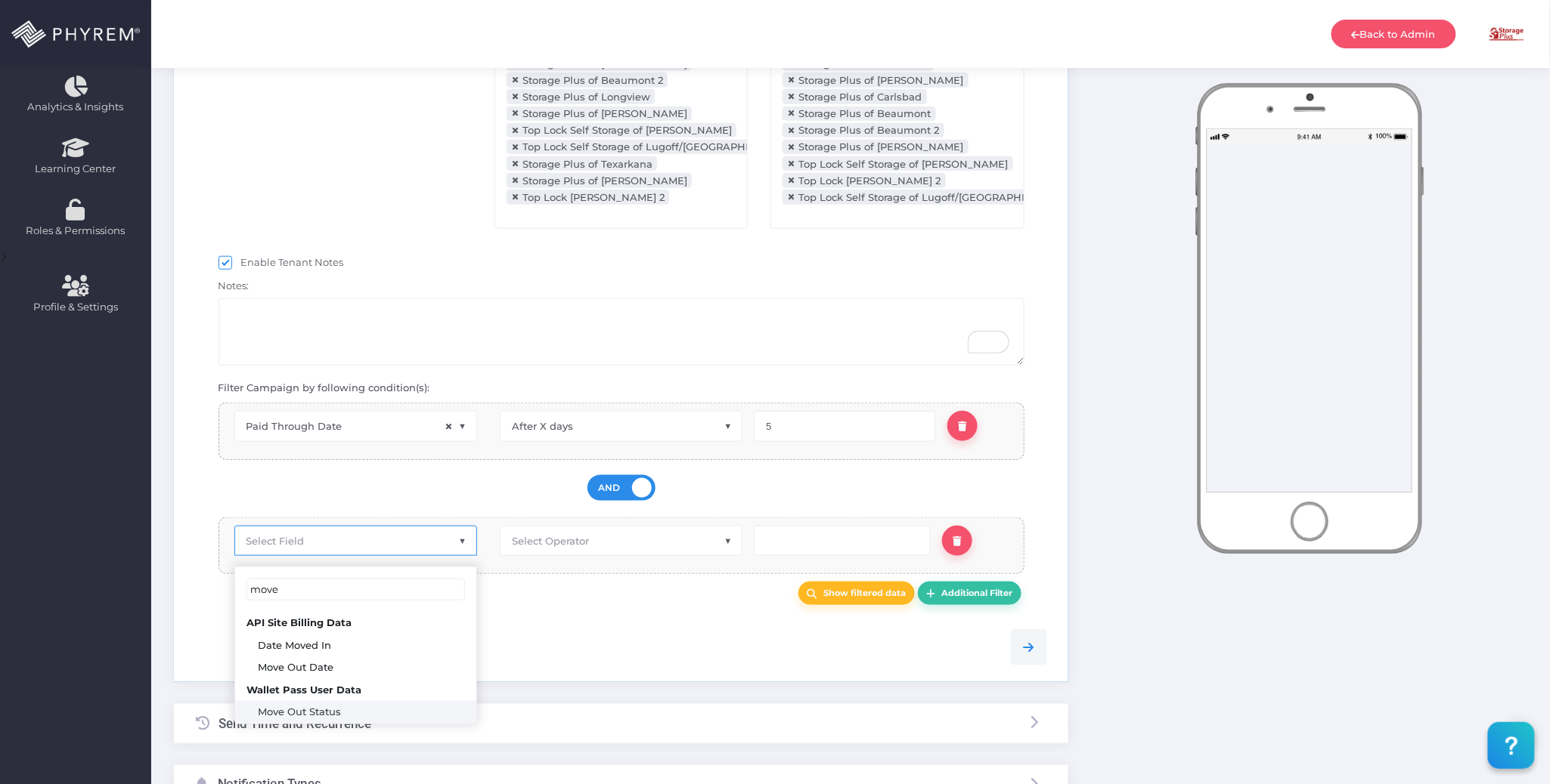
type input "move"
drag, startPoint x: 361, startPoint y: 714, endPoint x: 373, endPoint y: 707, distance: 13.9
select select "pr_wallet_users.voided"
click at [617, 553] on span "Select Operator" at bounding box center [621, 541] width 241 height 29
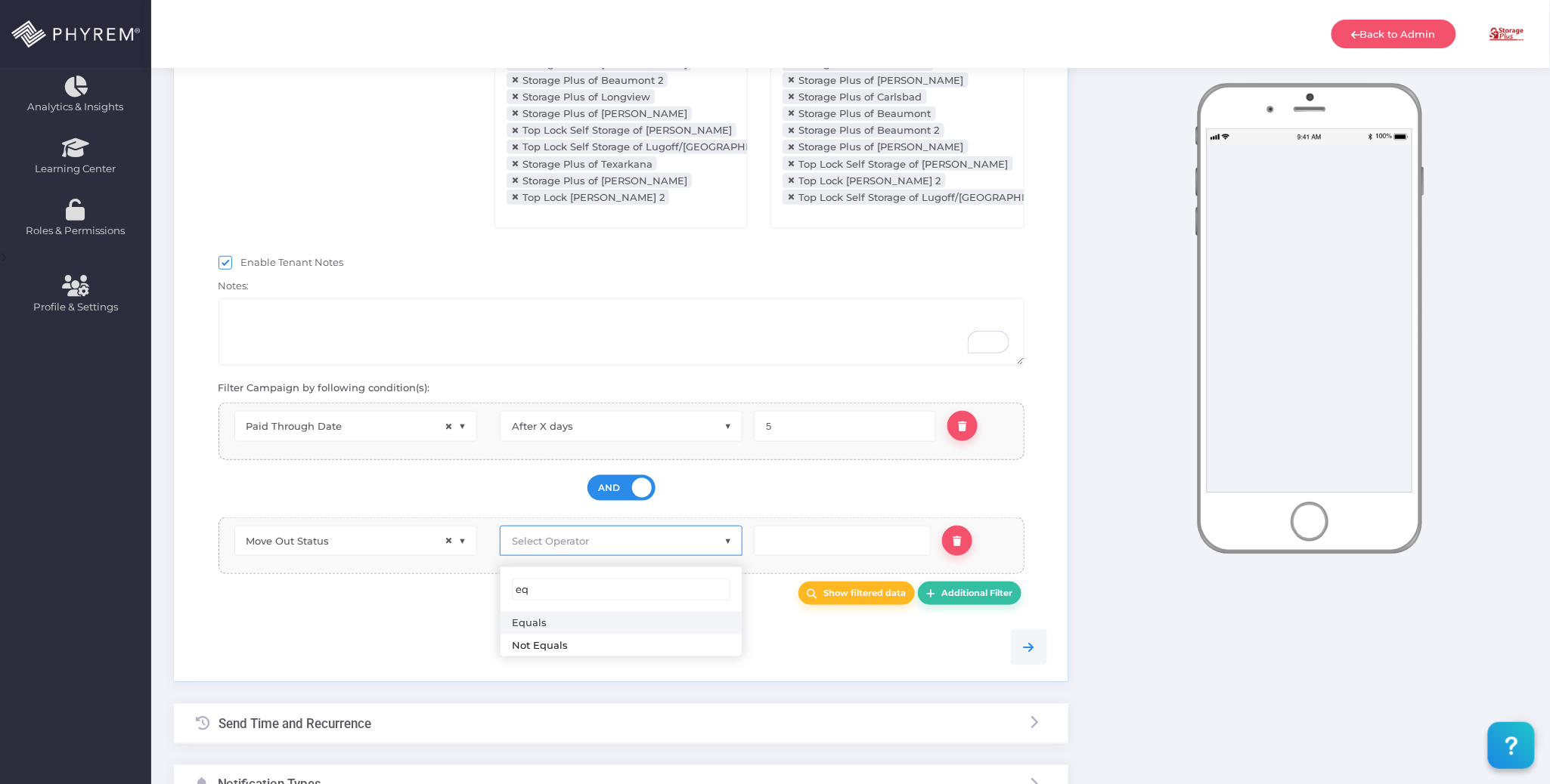
type input "eq"
drag, startPoint x: 567, startPoint y: 621, endPoint x: 658, endPoint y: 607, distance: 92.1
select select "equals"
click at [796, 556] on input "text" at bounding box center [842, 541] width 177 height 30
type input "0"
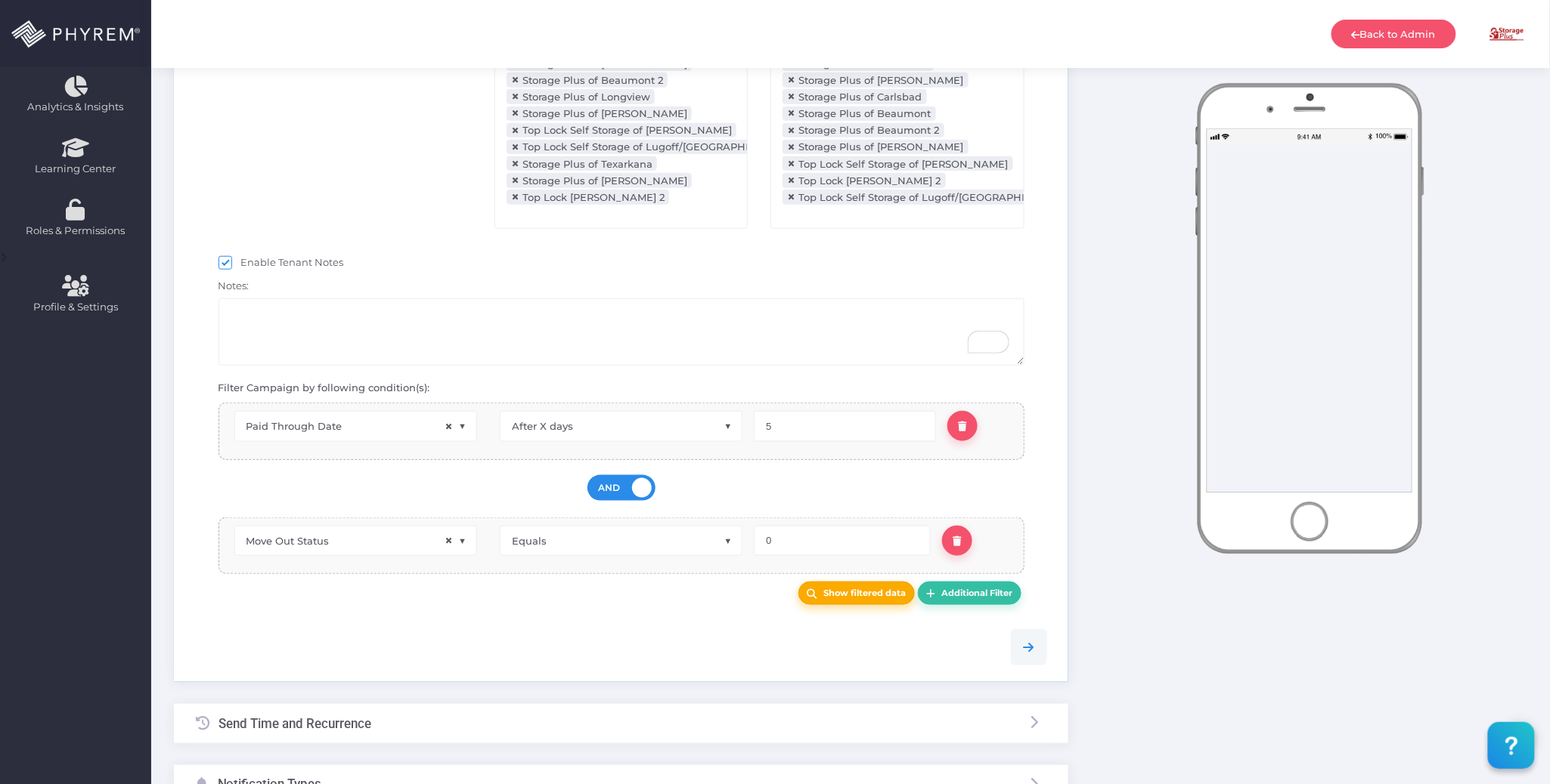
click at [830, 605] on link "Show filtered data" at bounding box center [857, 594] width 116 height 23
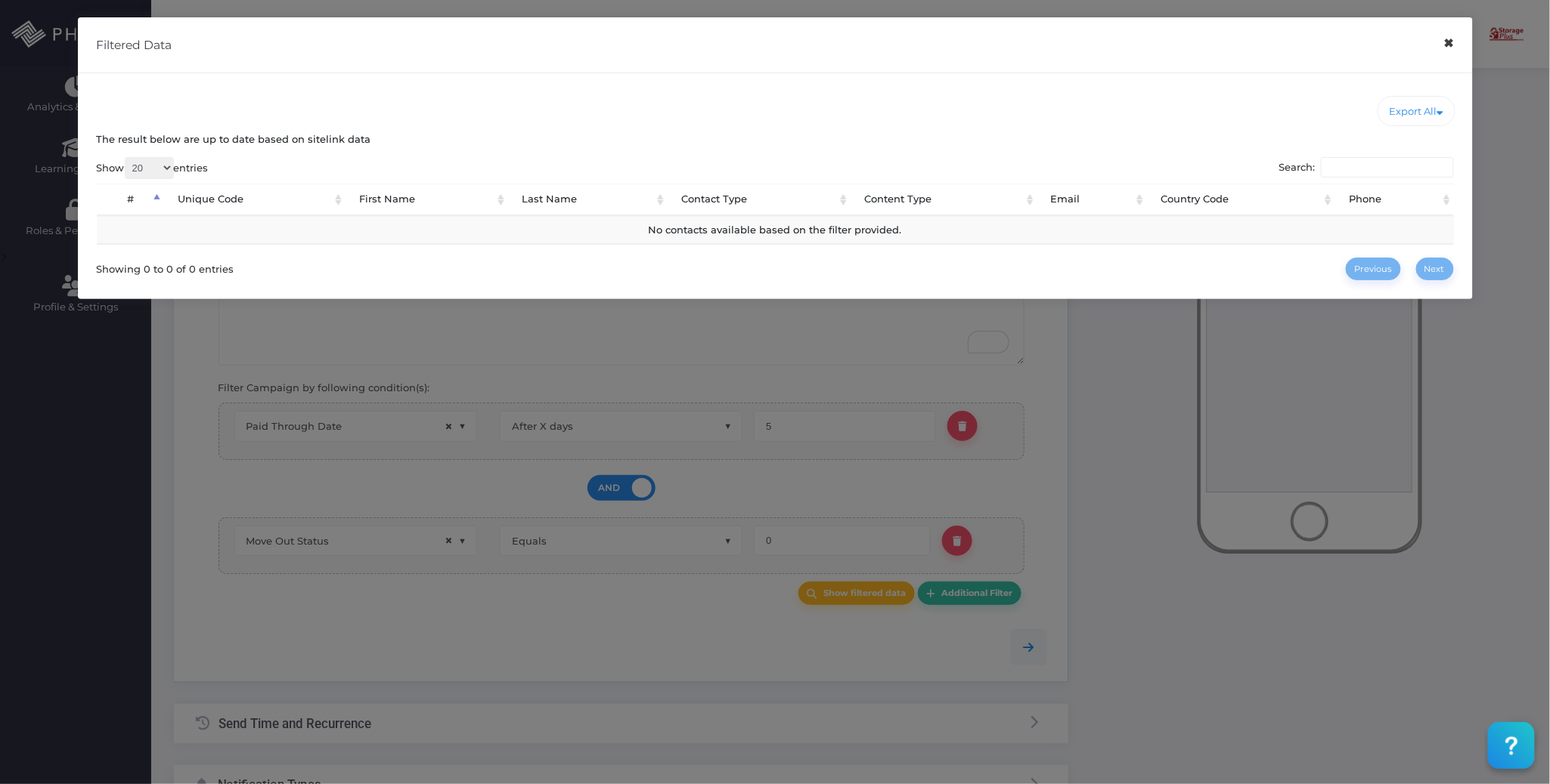
click at [1446, 49] on button "×" at bounding box center [1448, 44] width 29 height 34
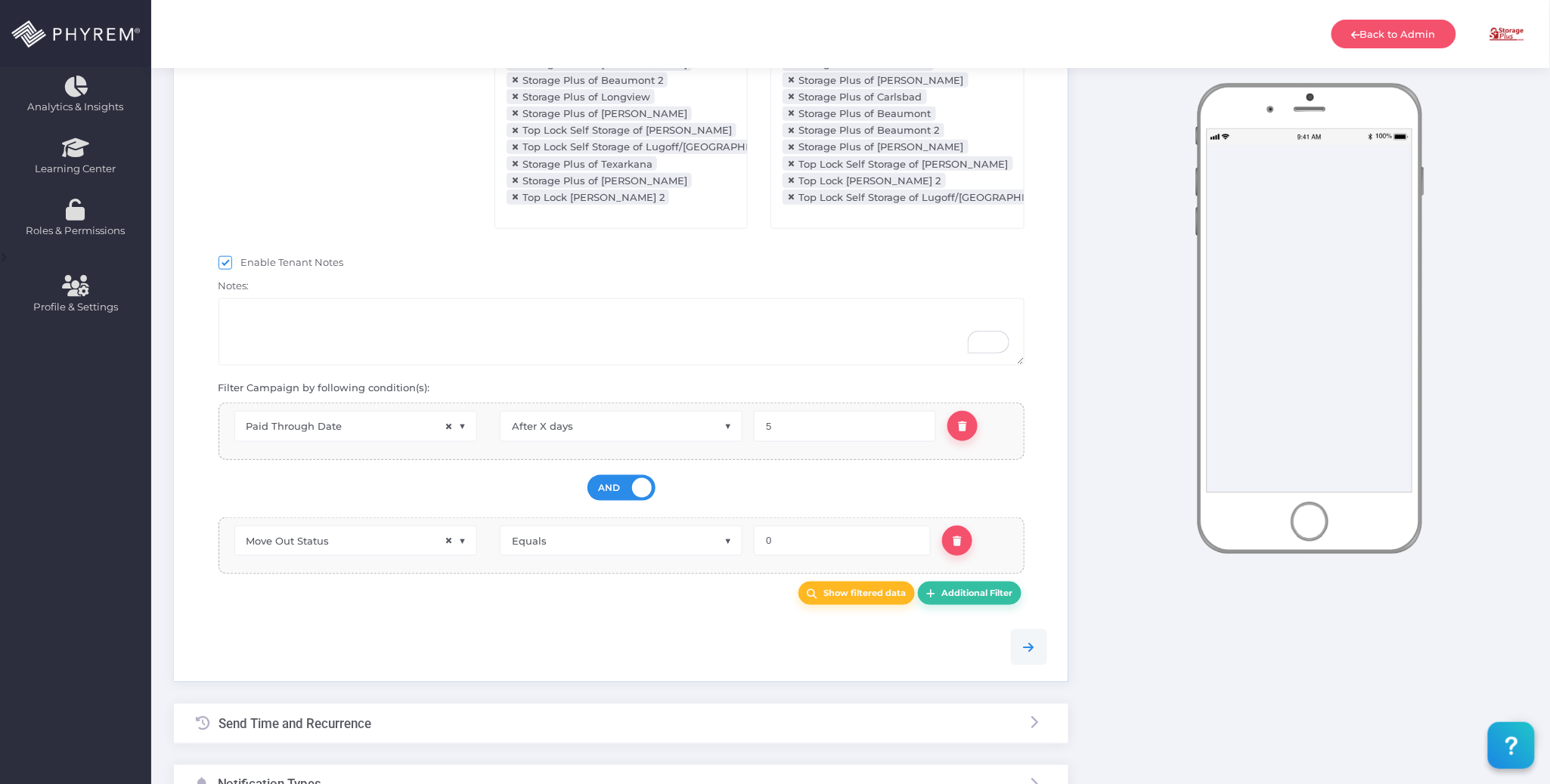
click at [656, 629] on div at bounding box center [621, 647] width 874 height 70
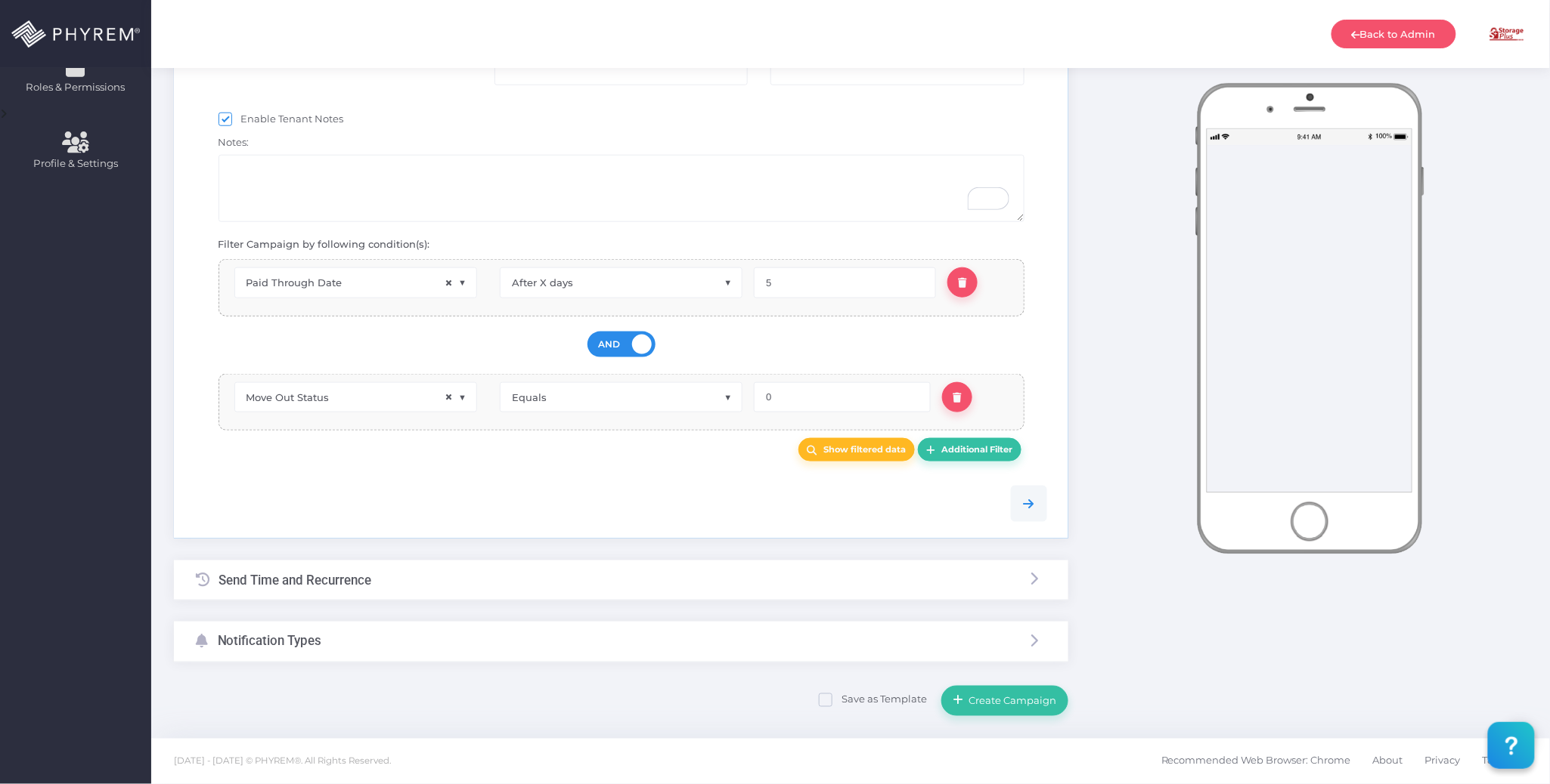
scroll to position [556, 0]
click at [561, 579] on div "Send Time and Recurrence" at bounding box center [621, 580] width 894 height 40
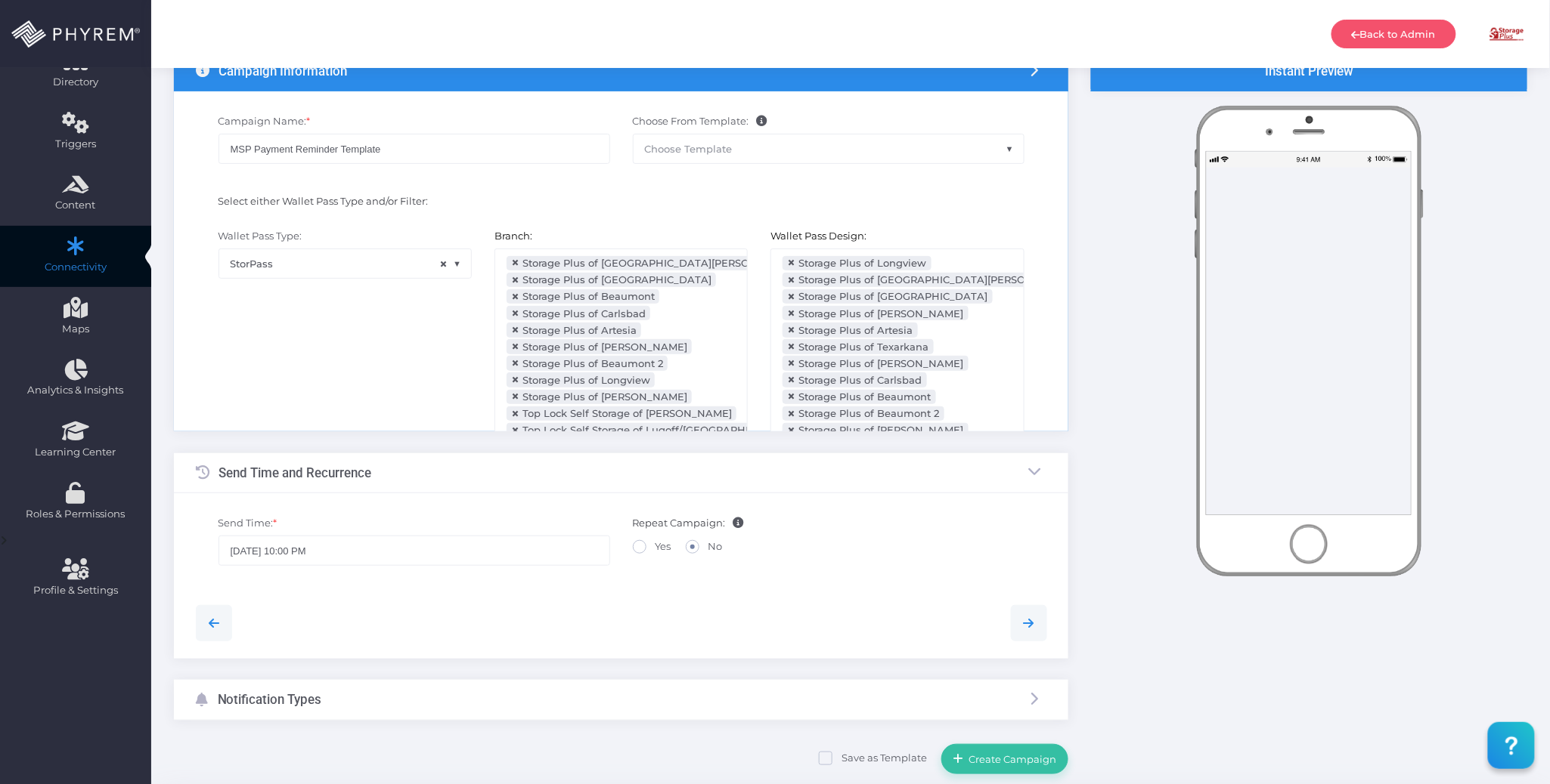
scroll to position [0, 0]
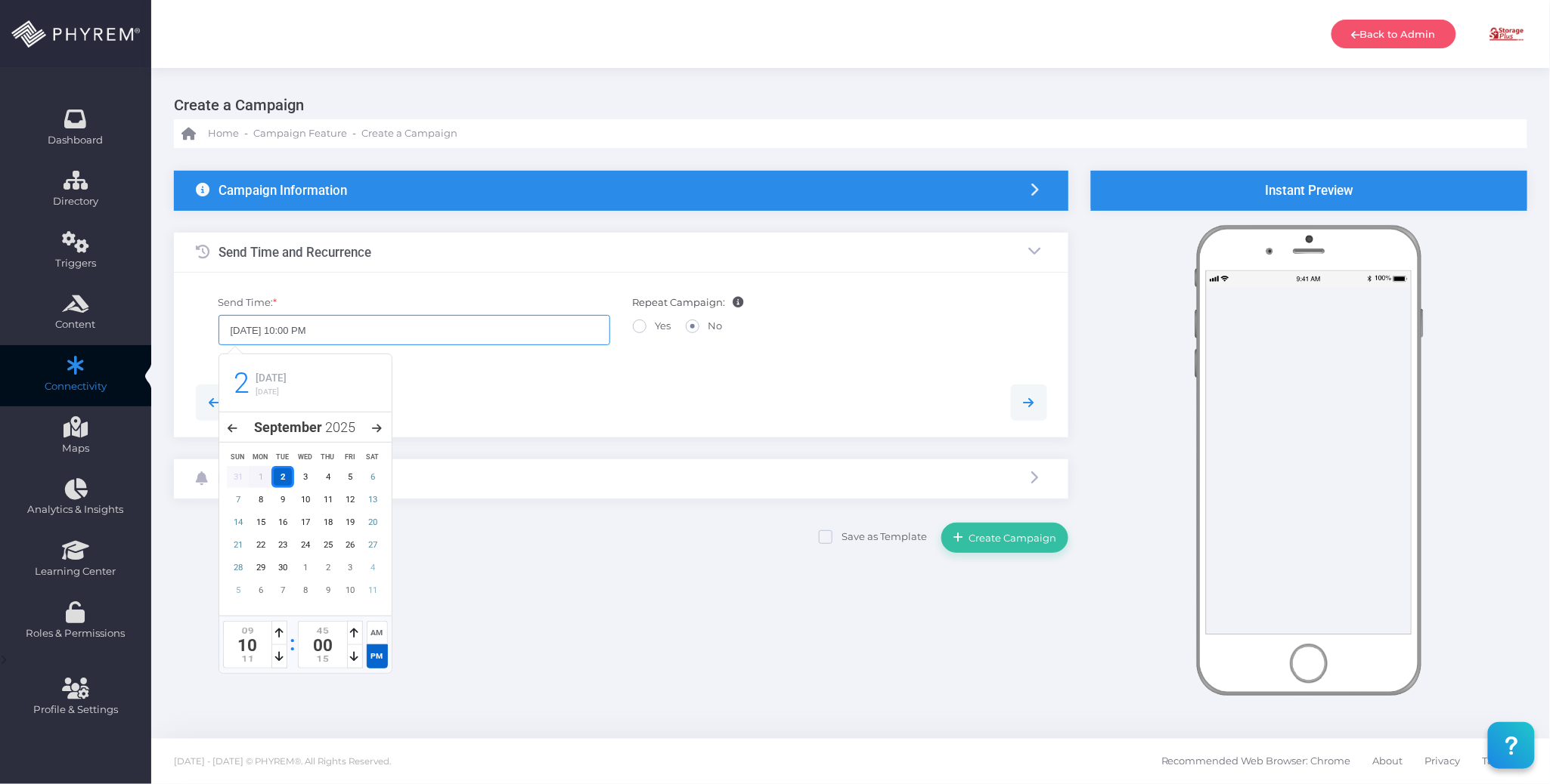
click at [409, 327] on input "09/02/2025 10:00 PM" at bounding box center [415, 330] width 391 height 30
click at [651, 369] on div at bounding box center [621, 403] width 874 height 70
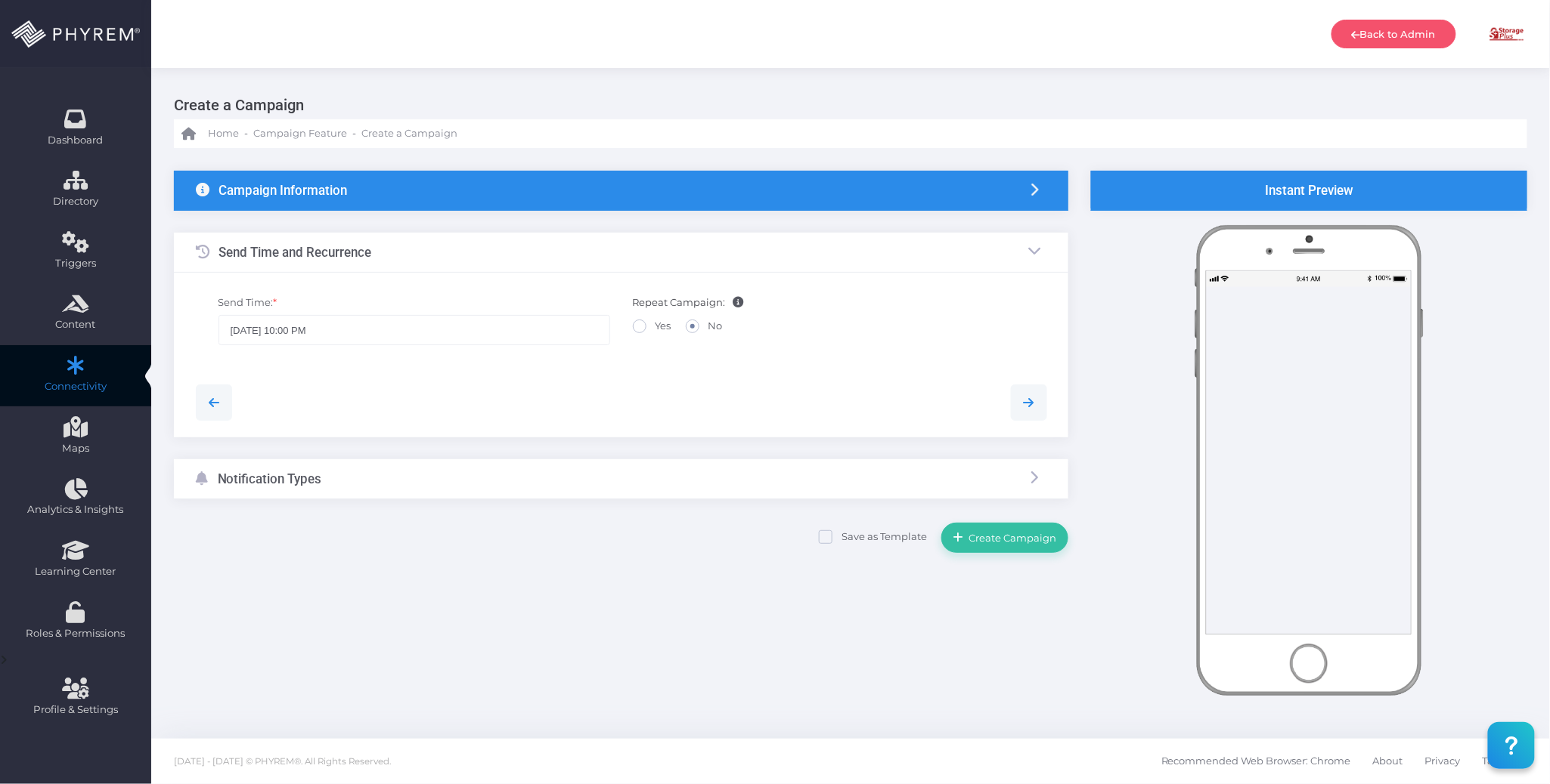
click at [640, 327] on span at bounding box center [639, 326] width 13 height 13
click at [656, 327] on input "Yes" at bounding box center [660, 323] width 10 height 10
radio input "true"
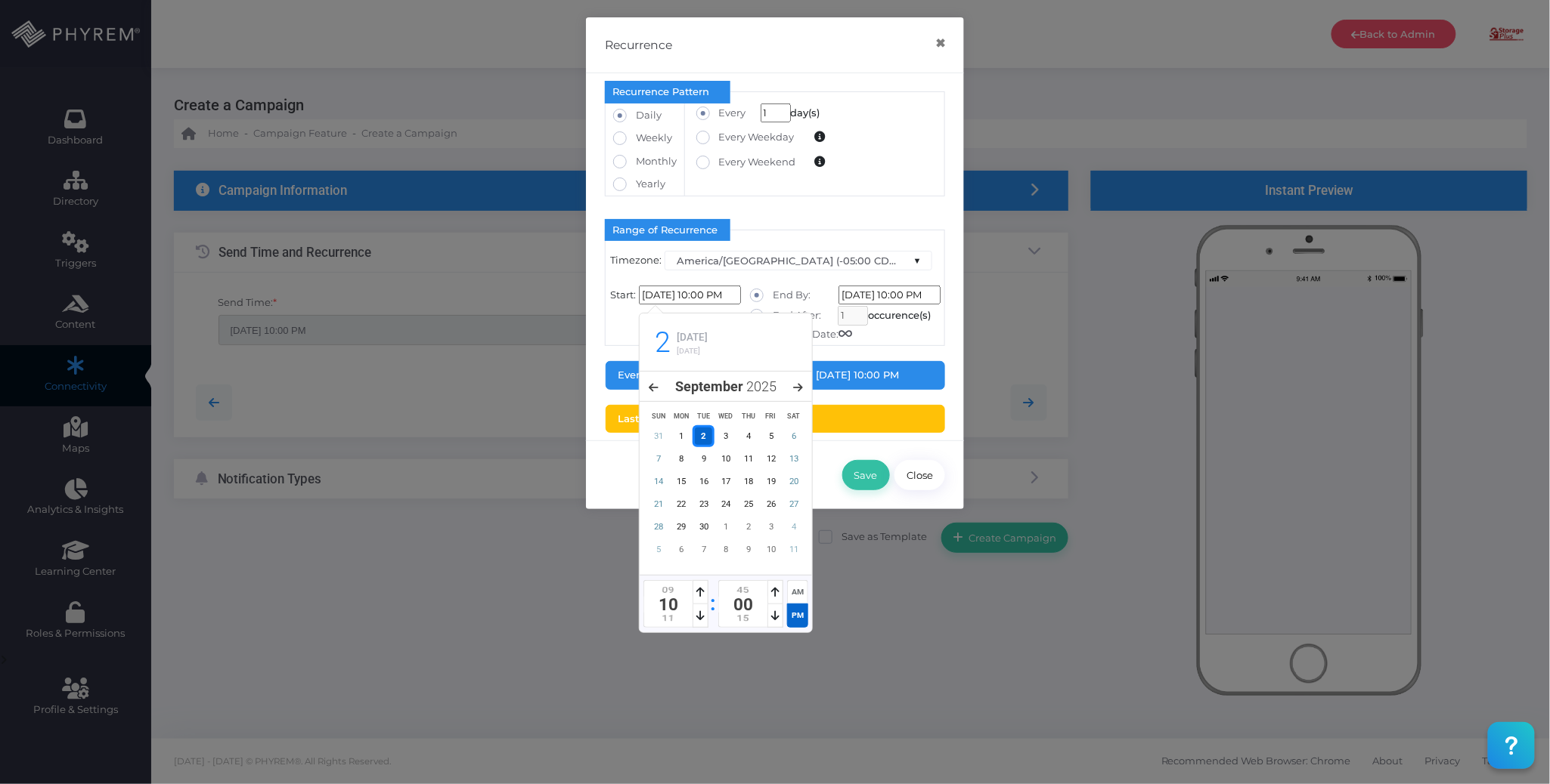
click at [705, 296] on input "09/02/2025 10:00 PM" at bounding box center [690, 296] width 102 height 20
click at [800, 588] on div "AM" at bounding box center [798, 592] width 21 height 23
type input "09/02/2025 10:00 AM"
click at [892, 346] on div "Recurrence Pattern Daily Weekly 1 Monday Tuesday 1" at bounding box center [775, 256] width 378 height 367
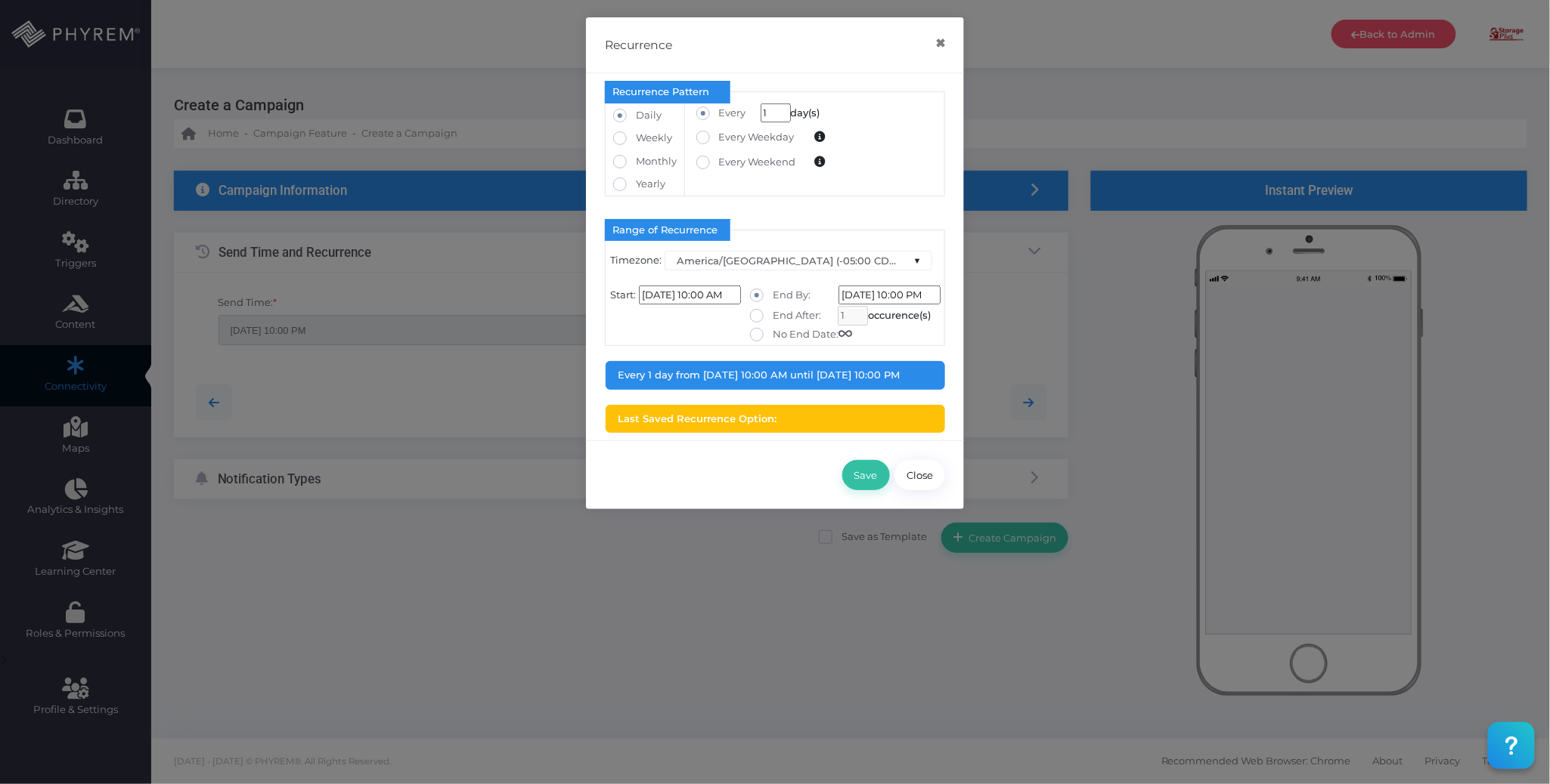
click at [781, 328] on label "No End Date:" at bounding box center [800, 334] width 102 height 15
click at [781, 328] on input "No End Date:" at bounding box center [777, 331] width 10 height 10
radio input "true"
type input "1/1/2099 12:00:00 AM"
type input "0"
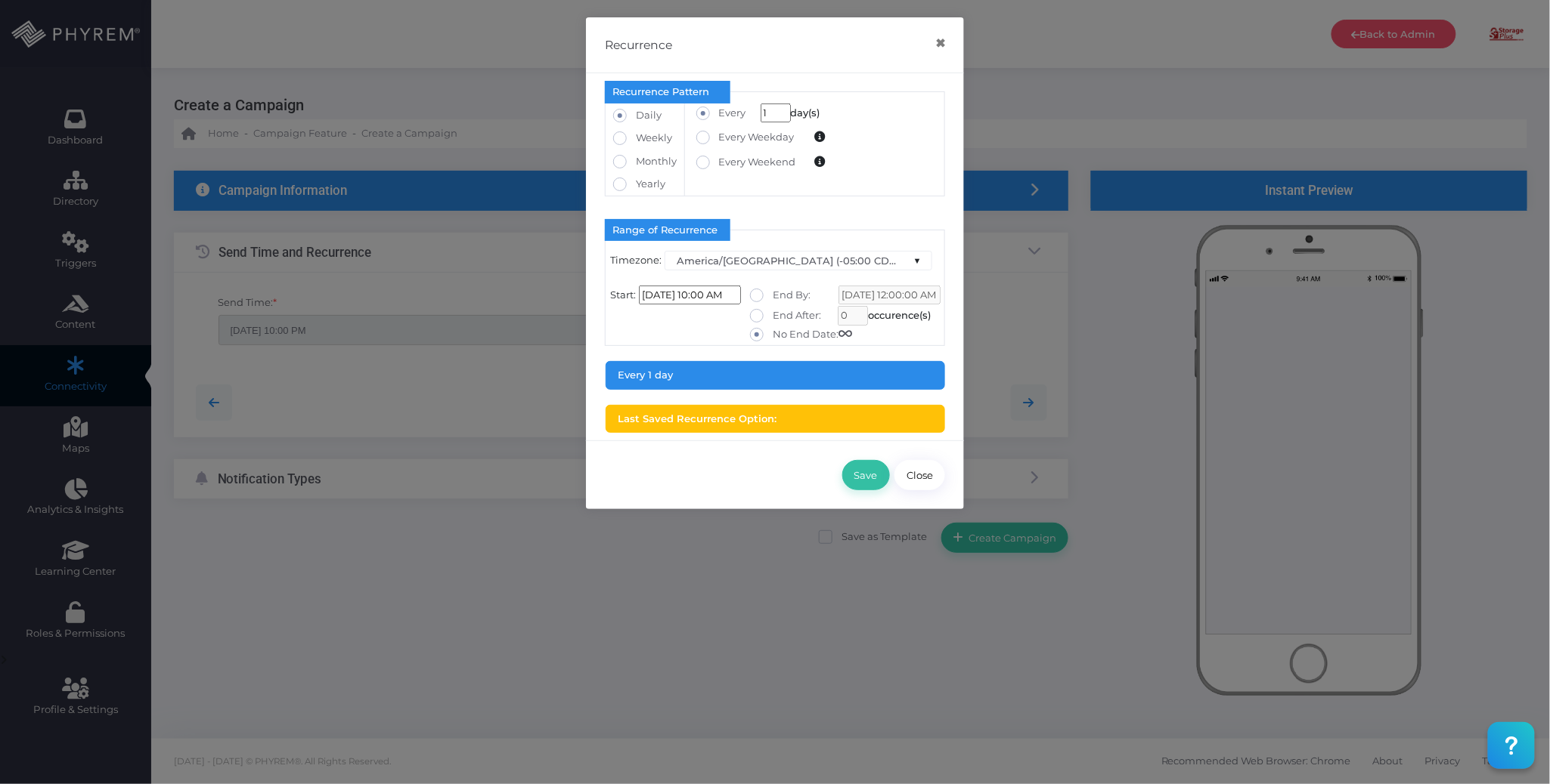
click at [741, 487] on div "Save Close" at bounding box center [775, 474] width 378 height 69
click at [869, 480] on button "Save" at bounding box center [866, 475] width 47 height 30
type input "09/02/2025 10:00 AM"
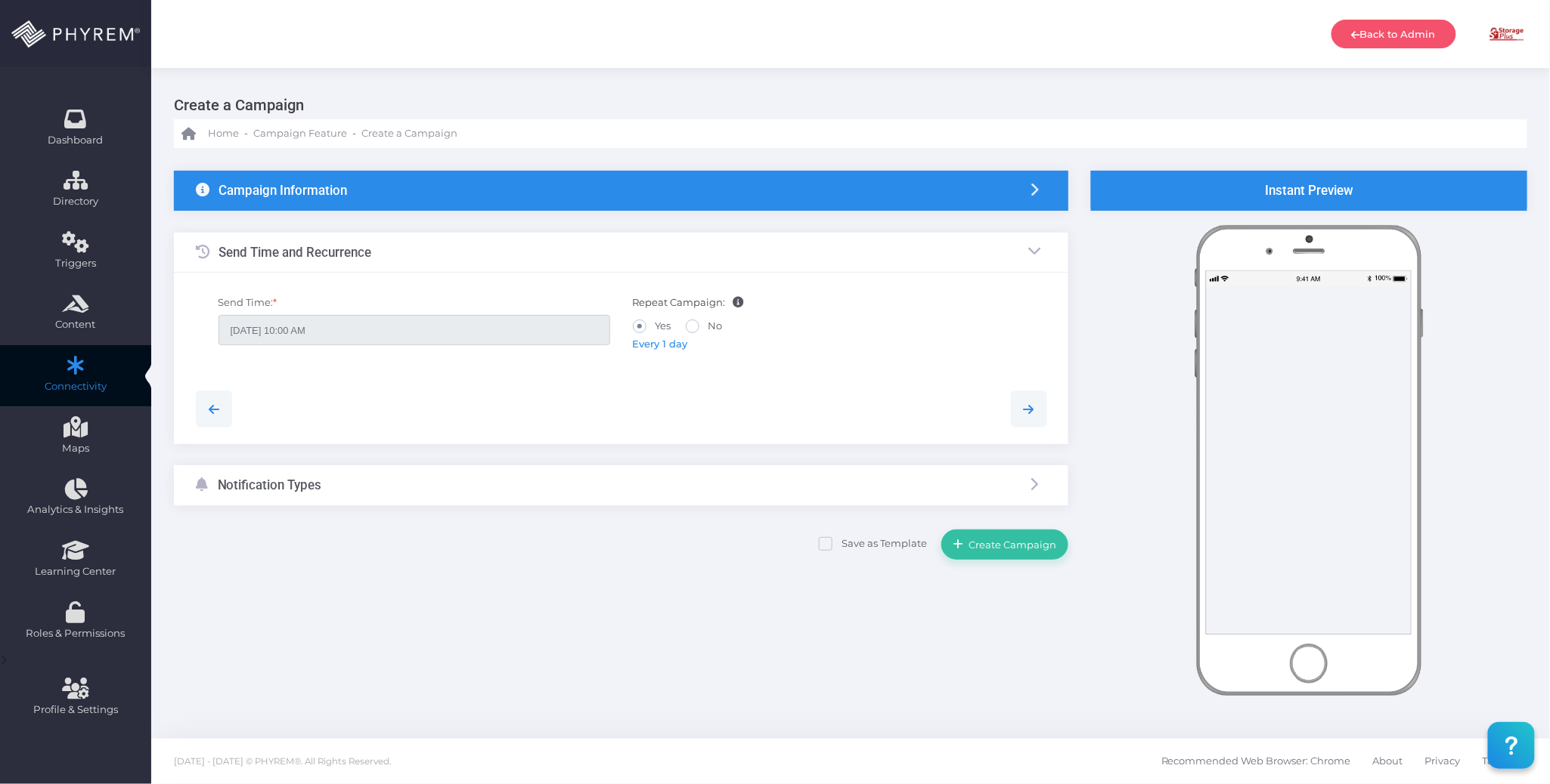
click at [546, 393] on div at bounding box center [621, 408] width 874 height 37
click at [473, 480] on div "Notification Types" at bounding box center [621, 485] width 894 height 40
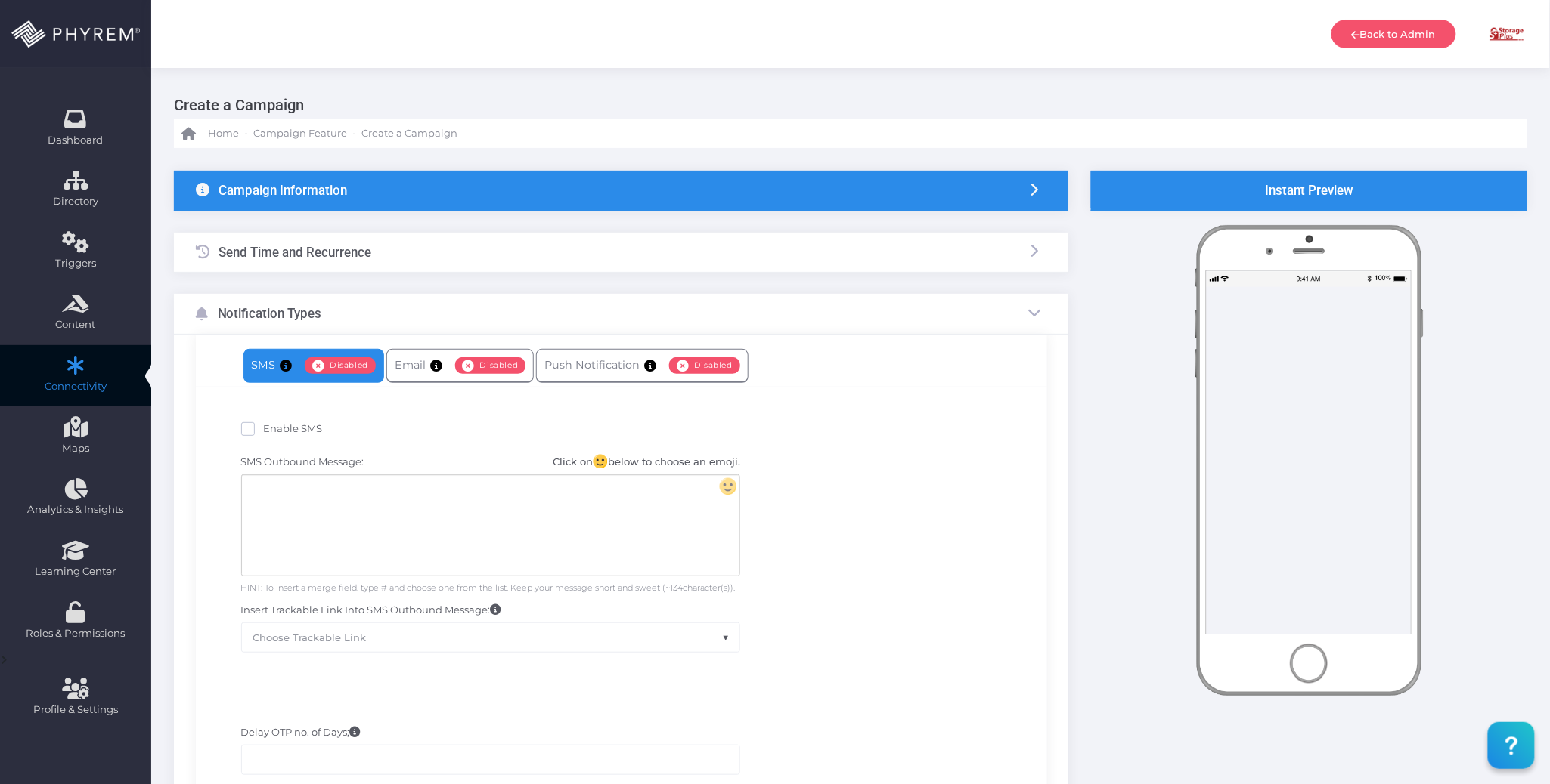
click at [272, 430] on span "Enable SMS" at bounding box center [293, 429] width 59 height 13
click at [272, 430] on input "Enable SMS" at bounding box center [268, 426] width 10 height 10
checkbox input "true"
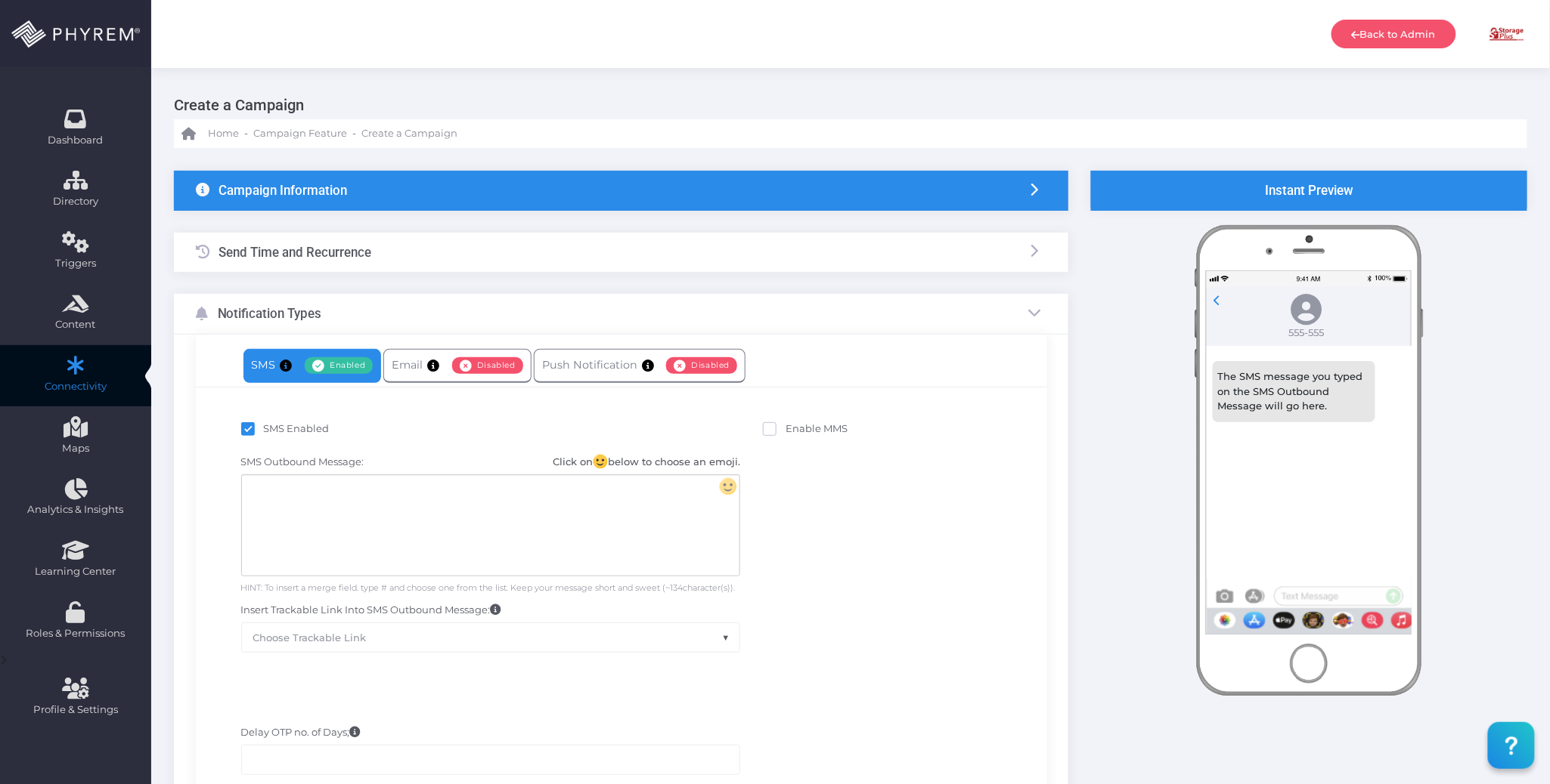
click at [349, 509] on div at bounding box center [490, 525] width 498 height 101
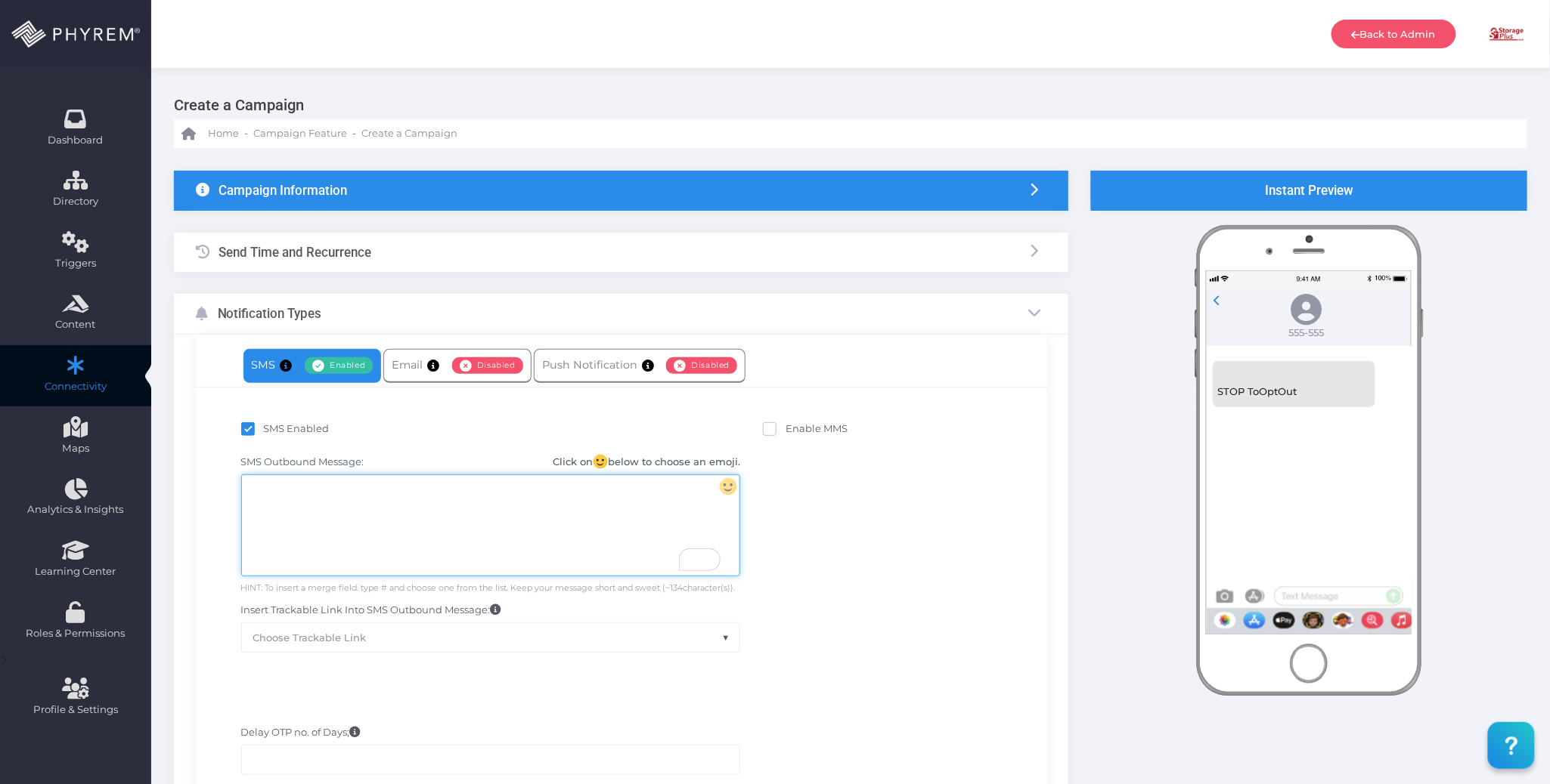
click at [364, 518] on div "To enrich screen reader interactions, please activate Accessibility in Grammarl…" at bounding box center [490, 525] width 498 height 101
click at [318, 488] on div "Hi {first_name}, your rent for your unit at {facility_name} is late. Please pay…" at bounding box center [490, 525] width 498 height 101
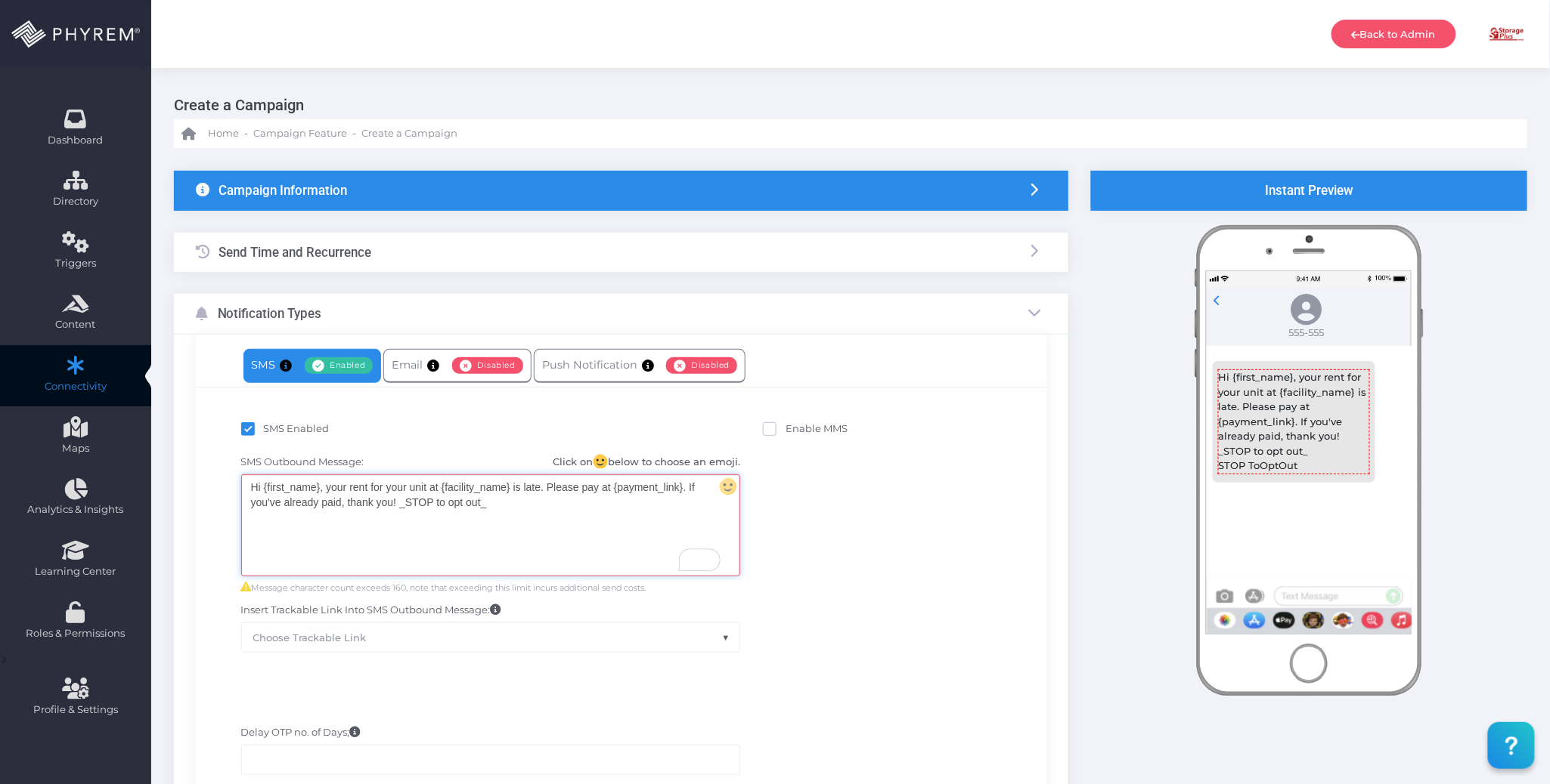
click at [321, 485] on div "Hi {first_name}, your rent for your unit at {facility_name} is late. Please pay…" at bounding box center [490, 525] width 498 height 101
drag, startPoint x: 321, startPoint y: 485, endPoint x: 264, endPoint y: 487, distance: 57.0
click at [264, 487] on div "Hi {first_name}, your rent for your unit at {facility_name} is late. Please pay…" at bounding box center [490, 525] width 498 height 101
click at [364, 511] on body "Back to Admin Amanda Issac Amanda Issac amandai@storsuite.com Account ID: 4799 …" at bounding box center [775, 392] width 1550 height 784
drag, startPoint x: 509, startPoint y: 488, endPoint x: 440, endPoint y: 487, distance: 69.0
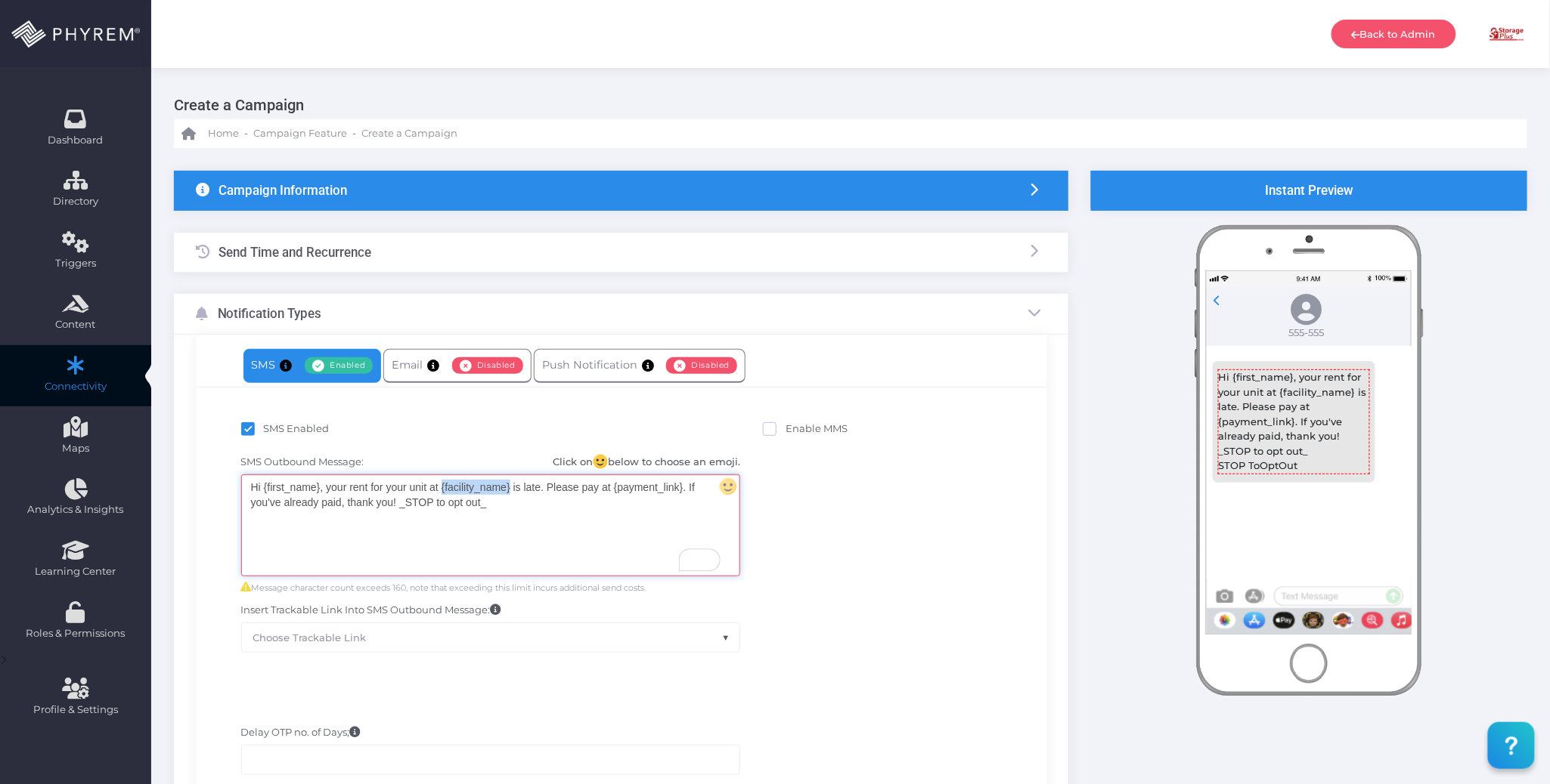
click at [440, 487] on div "Hi {first_name} , your rent for your unit at {facility_name} is late. Please pa…" at bounding box center [490, 525] width 498 height 101
click at [518, 526] on body "Back to Admin Amanda Issac Amanda Issac amandai@storsuite.com Account ID: 4799 …" at bounding box center [775, 392] width 1550 height 784
click at [548, 503] on div "Hi {first_name}, your rent for your unit at {branch_name} is late. Please pay a…" at bounding box center [490, 525] width 498 height 101
drag, startPoint x: 686, startPoint y: 487, endPoint x: 616, endPoint y: 488, distance: 70.0
click at [616, 488] on div "Hi {first_name}, your rent for your unit at {branch_name} is late. Please pay a…" at bounding box center [490, 525] width 498 height 101
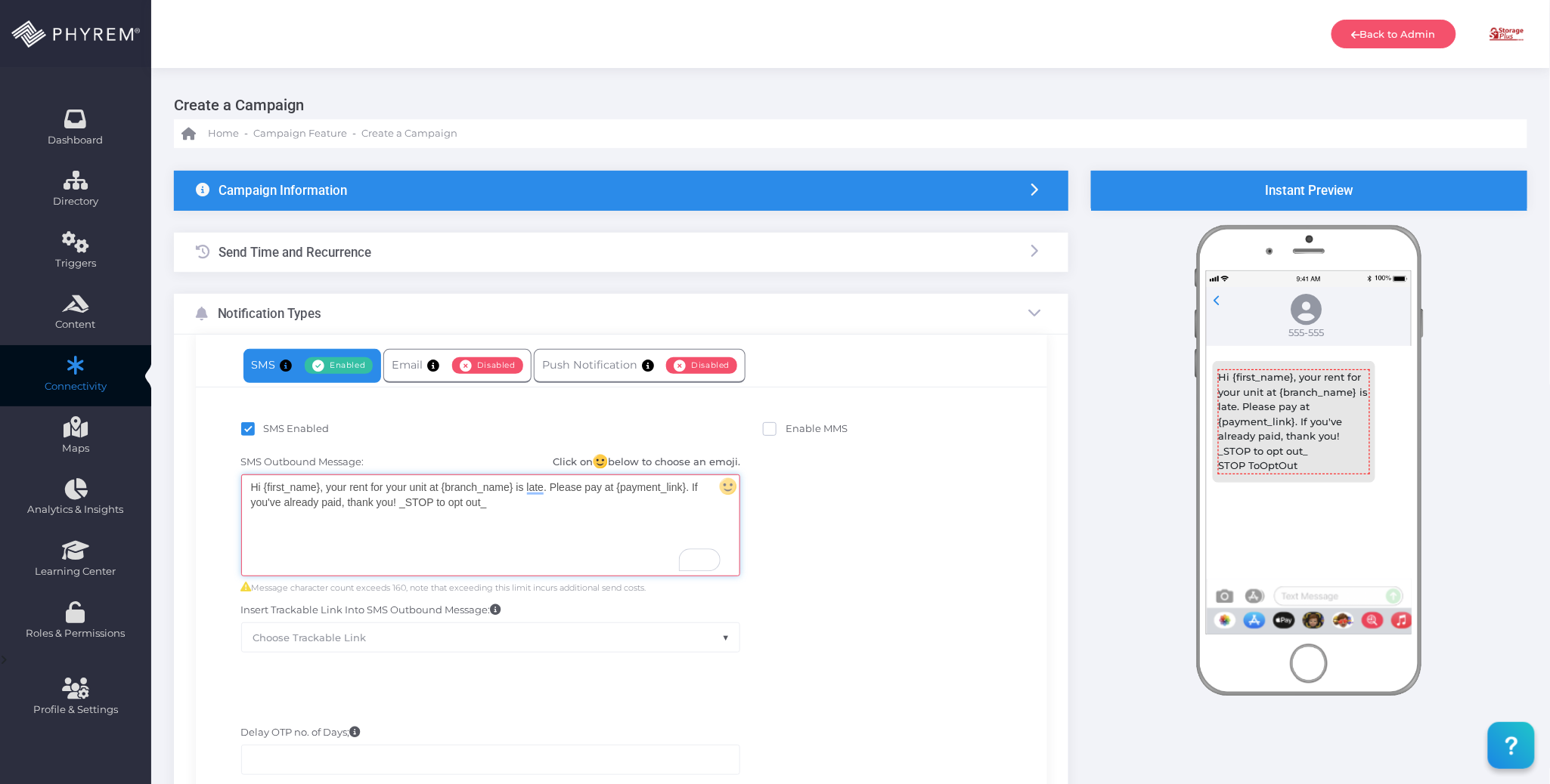
click at [683, 509] on body "Back to Admin Amanda Issac Amanda Issac amandai@storsuite.com Account ID: 4799 …" at bounding box center [775, 392] width 1550 height 784
click at [710, 487] on div "Hi {first_name}, your rent for your unit at {branch_name} is late. Please pay a…" at bounding box center [490, 525] width 498 height 101
click at [655, 506] on div "Hi {first_name}, your rent for your unit at {branch_name} is late. Please pay a…" at bounding box center [490, 525] width 498 height 101
drag, startPoint x: 515, startPoint y: 499, endPoint x: 400, endPoint y: 504, distance: 115.1
click at [400, 504] on div "Hi {first_name}, your rent for your unit at {branch_name} is late. Please pay a…" at bounding box center [490, 525] width 498 height 101
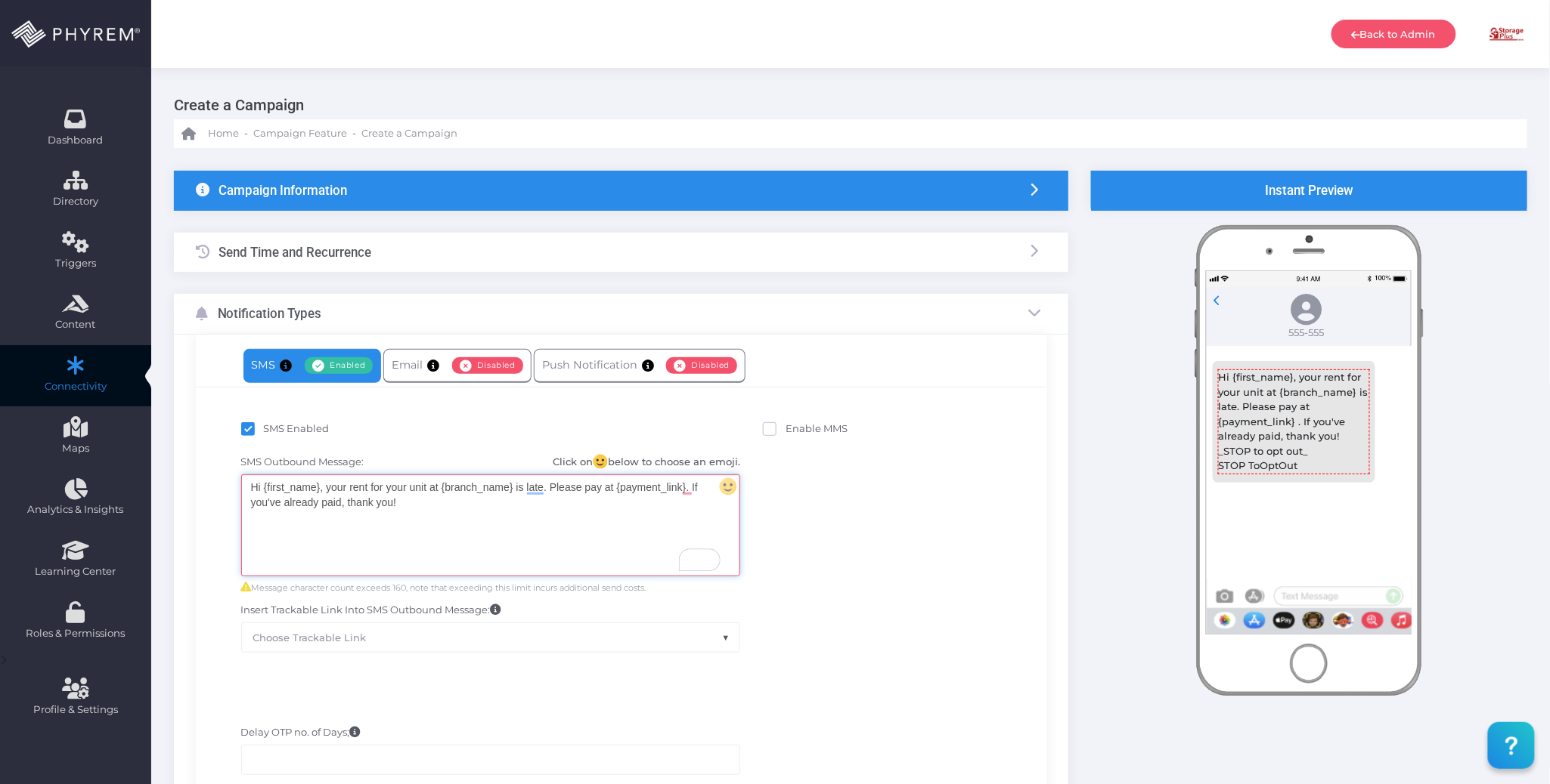
click at [524, 508] on div "Hi {first_name}, your rent for your unit at {branch_name} is late. Please pay a…" at bounding box center [490, 525] width 498 height 101
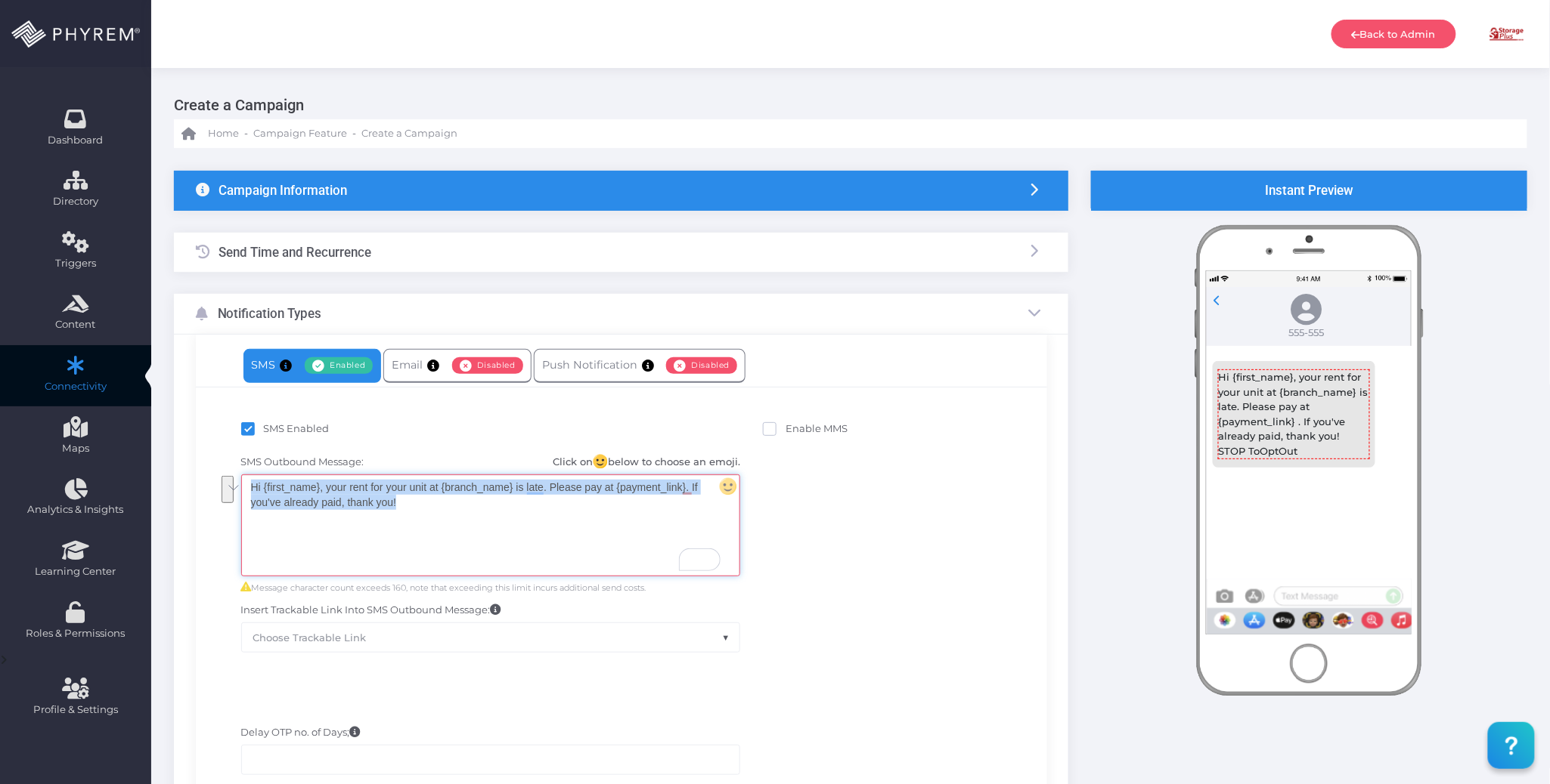
drag, startPoint x: 452, startPoint y: 505, endPoint x: 230, endPoint y: 482, distance: 223.2
click at [230, 482] on div "SMS Outbound Message: Click on below to choose an emoji. Hi {first_name}, your …" at bounding box center [490, 554] width 523 height 198
click at [687, 488] on div "Hi {first_name}, your rent for your unit at {branch_name} is late. Please pay a…" at bounding box center [490, 525] width 498 height 101
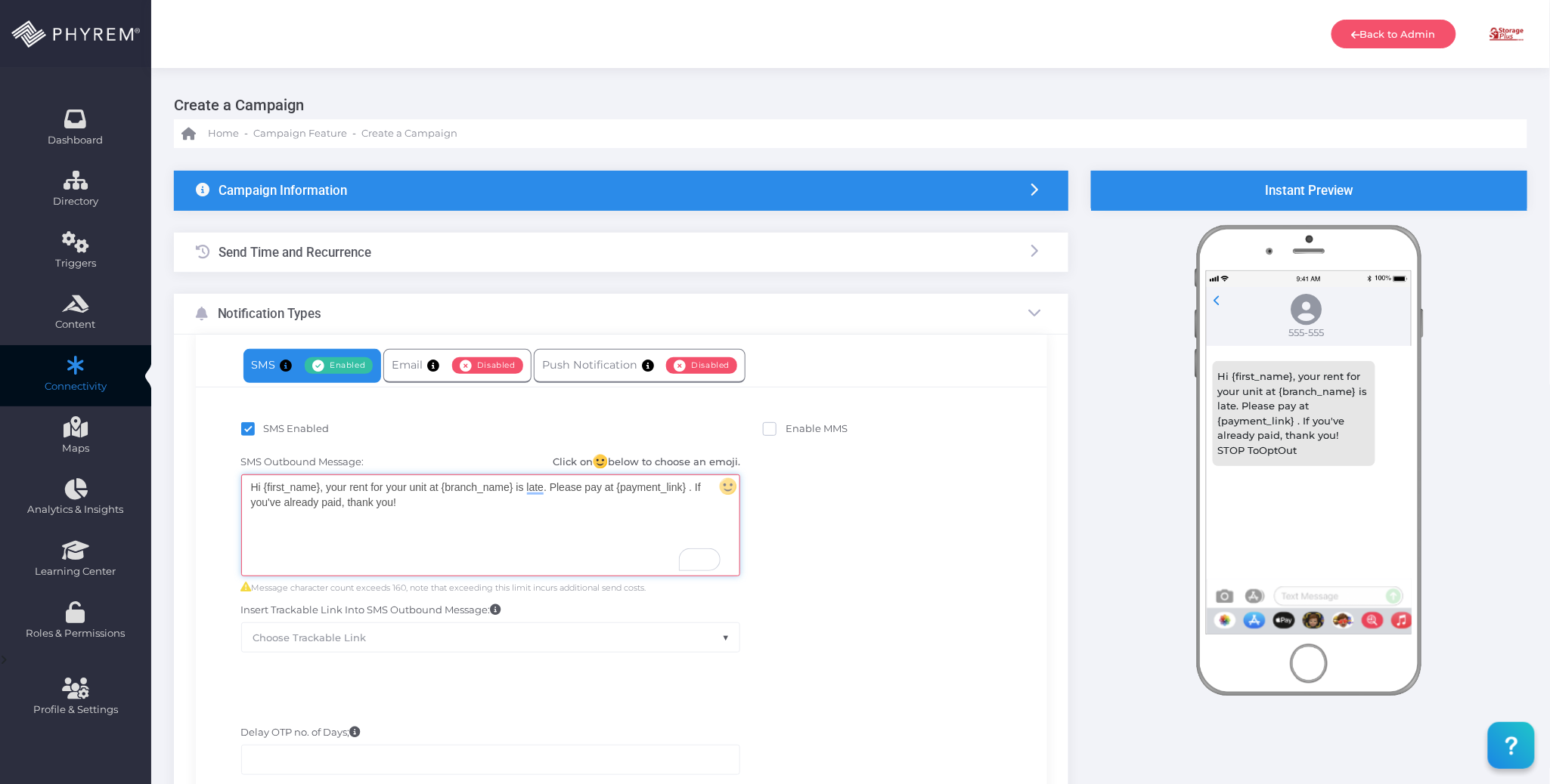
click at [616, 513] on div "Hi {first_name}, your rent for your unit at {branch_name} is late. Please pay a…" at bounding box center [490, 525] width 498 height 101
click at [688, 488] on div "Hi {first_name}, your rent for your unit at {branch_name} is late. Please pay a…" at bounding box center [490, 525] width 498 height 101
click at [597, 520] on div "Hi {first_name}, your rent for your unit at {branch_name} is late. Please pay a…" at bounding box center [490, 525] width 498 height 101
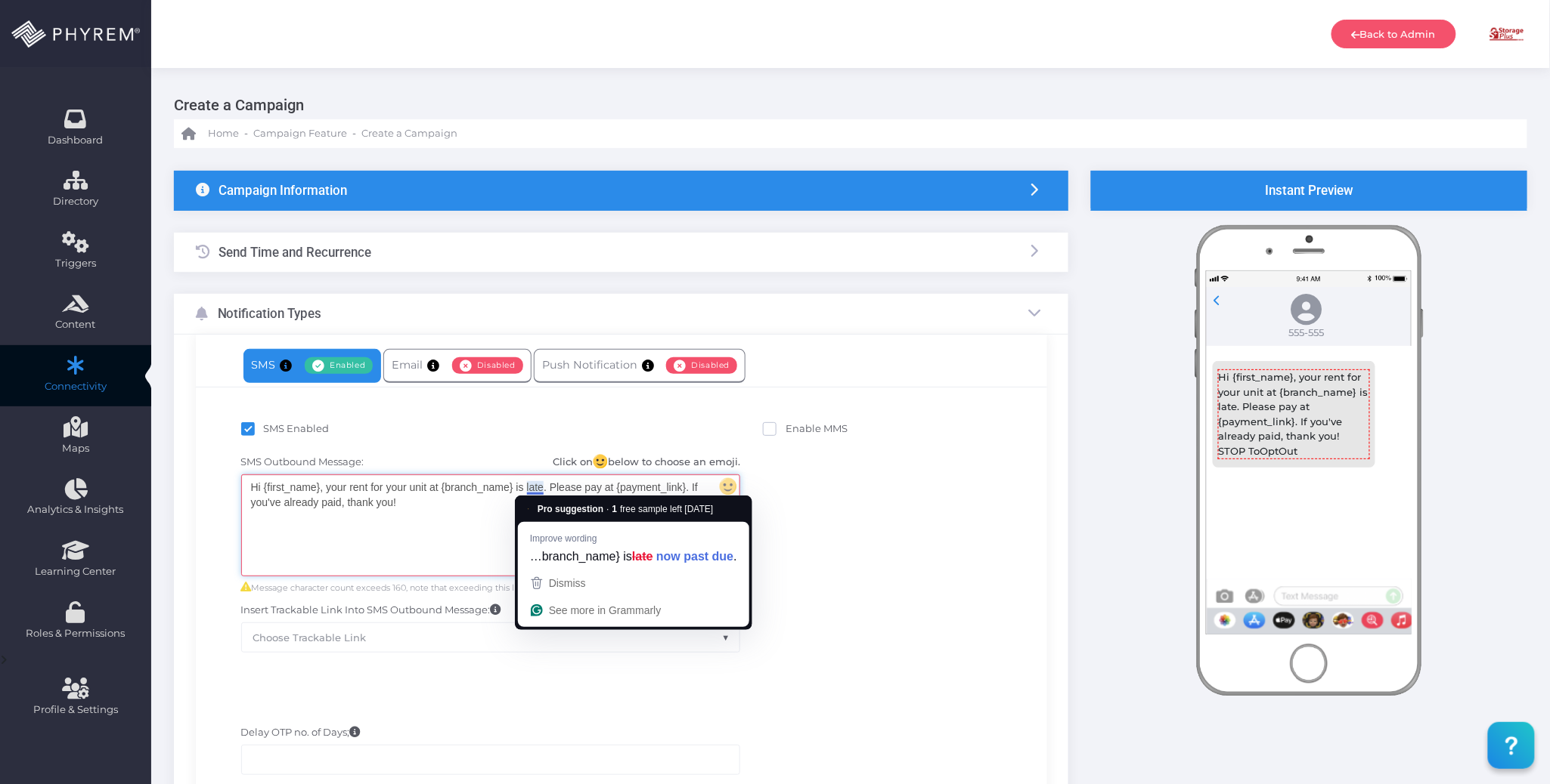
click at [448, 502] on div "Hi {first_name}, your rent for your unit at {branch_name} is late. Please pay a…" at bounding box center [490, 525] width 498 height 101
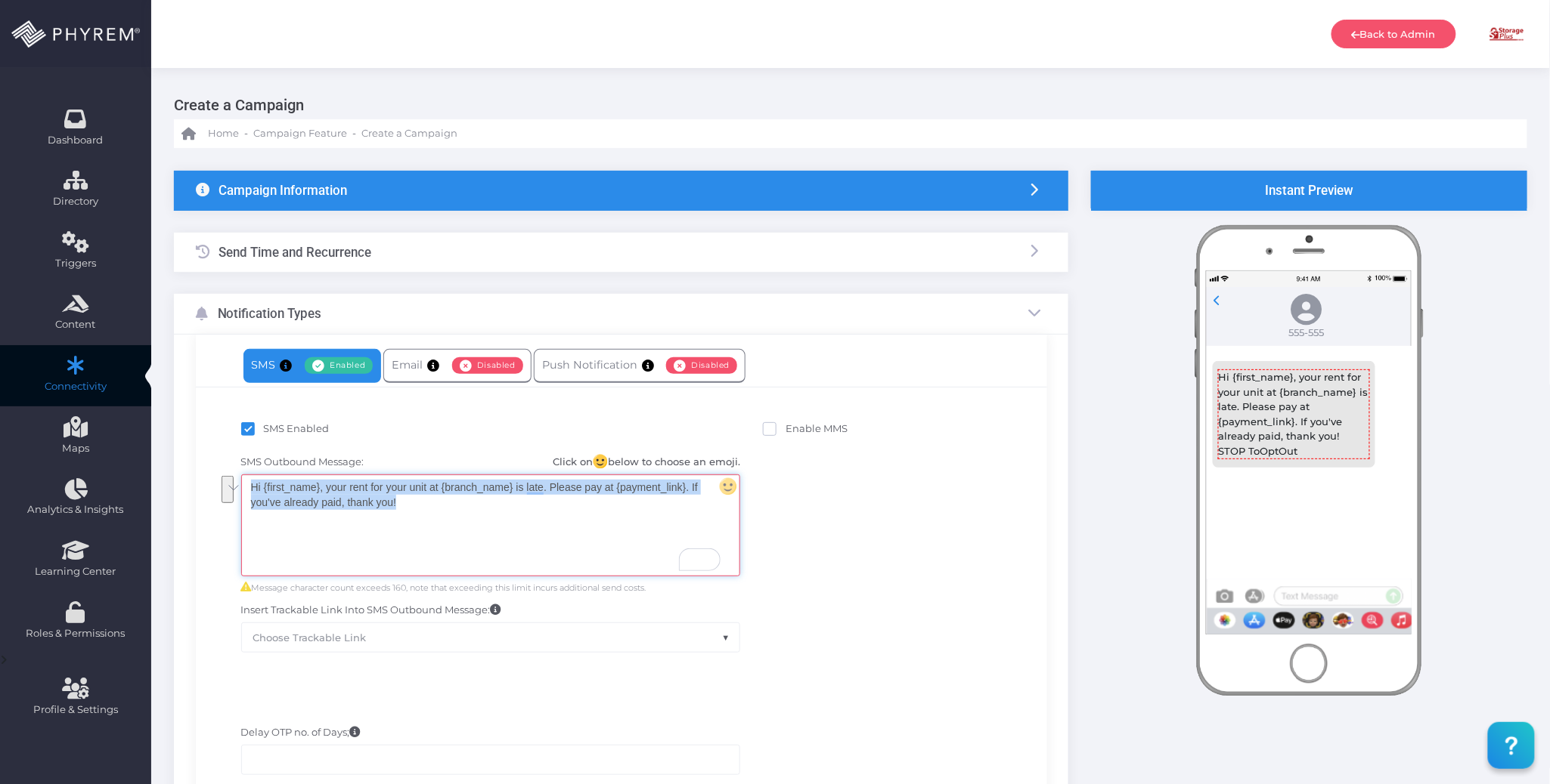
drag, startPoint x: 443, startPoint y: 505, endPoint x: 247, endPoint y: 489, distance: 196.7
click at [247, 489] on div "SMS Outbound Message: Click on below to choose an emoji. Hi {first_name}, your …" at bounding box center [490, 554] width 523 height 198
copy div "Hi {first_name}, your rent for your unit at {branch_name} is late. Please pay a…"
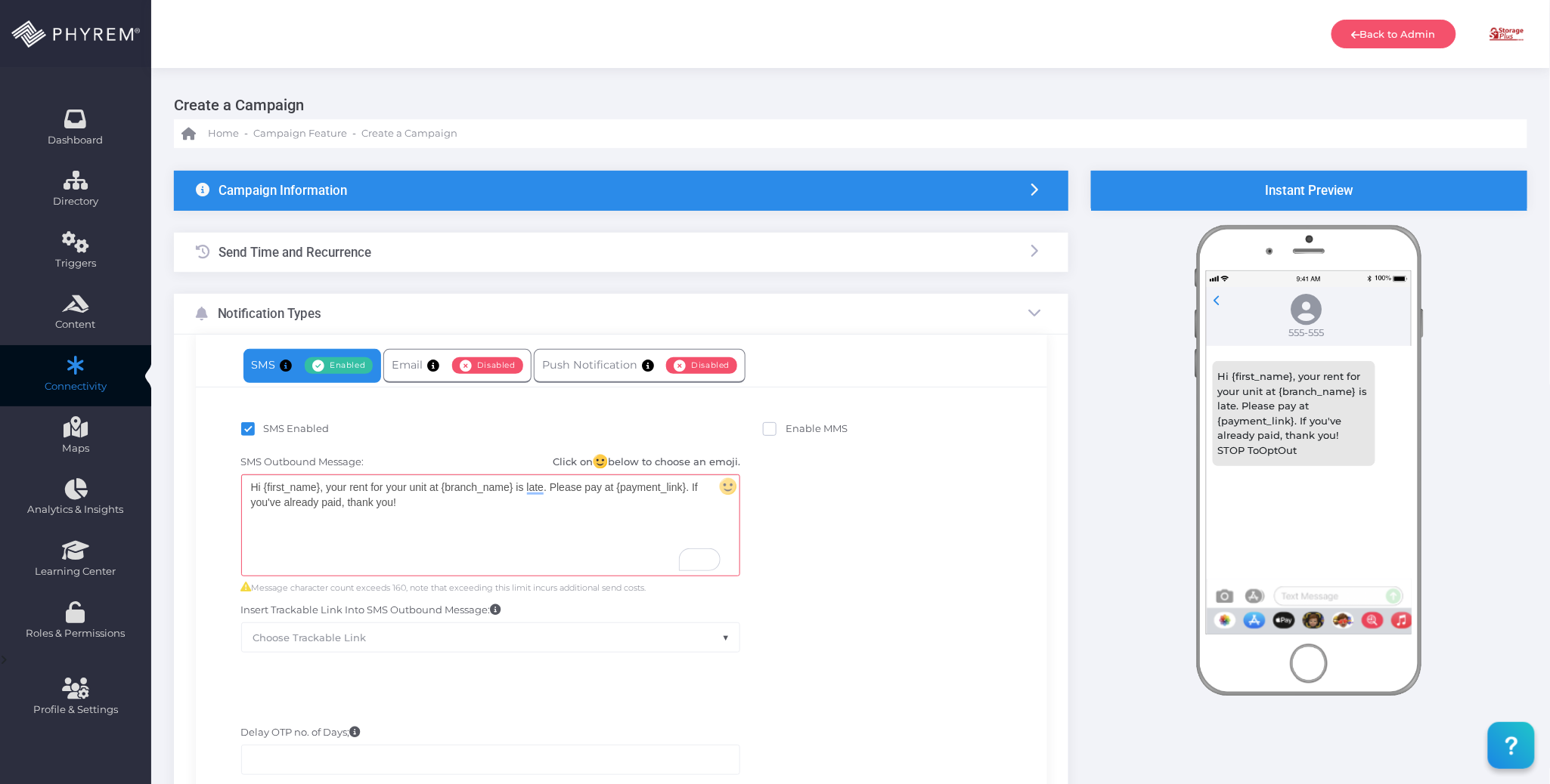
click at [911, 541] on div "SMS Outbound Message: Click on below to choose an emoji. Hi {first_name}, your …" at bounding box center [621, 554] width 828 height 213
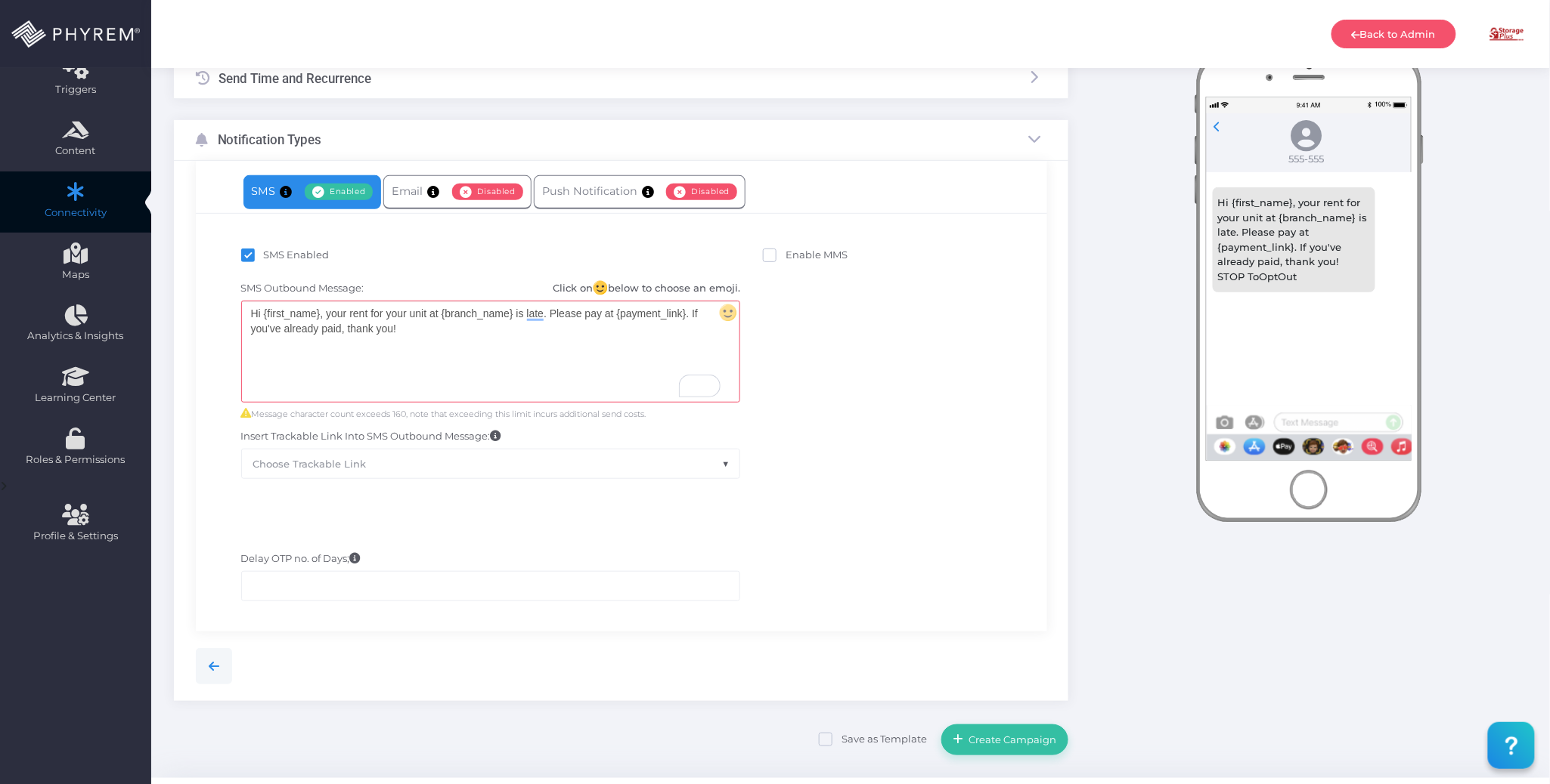
scroll to position [214, 0]
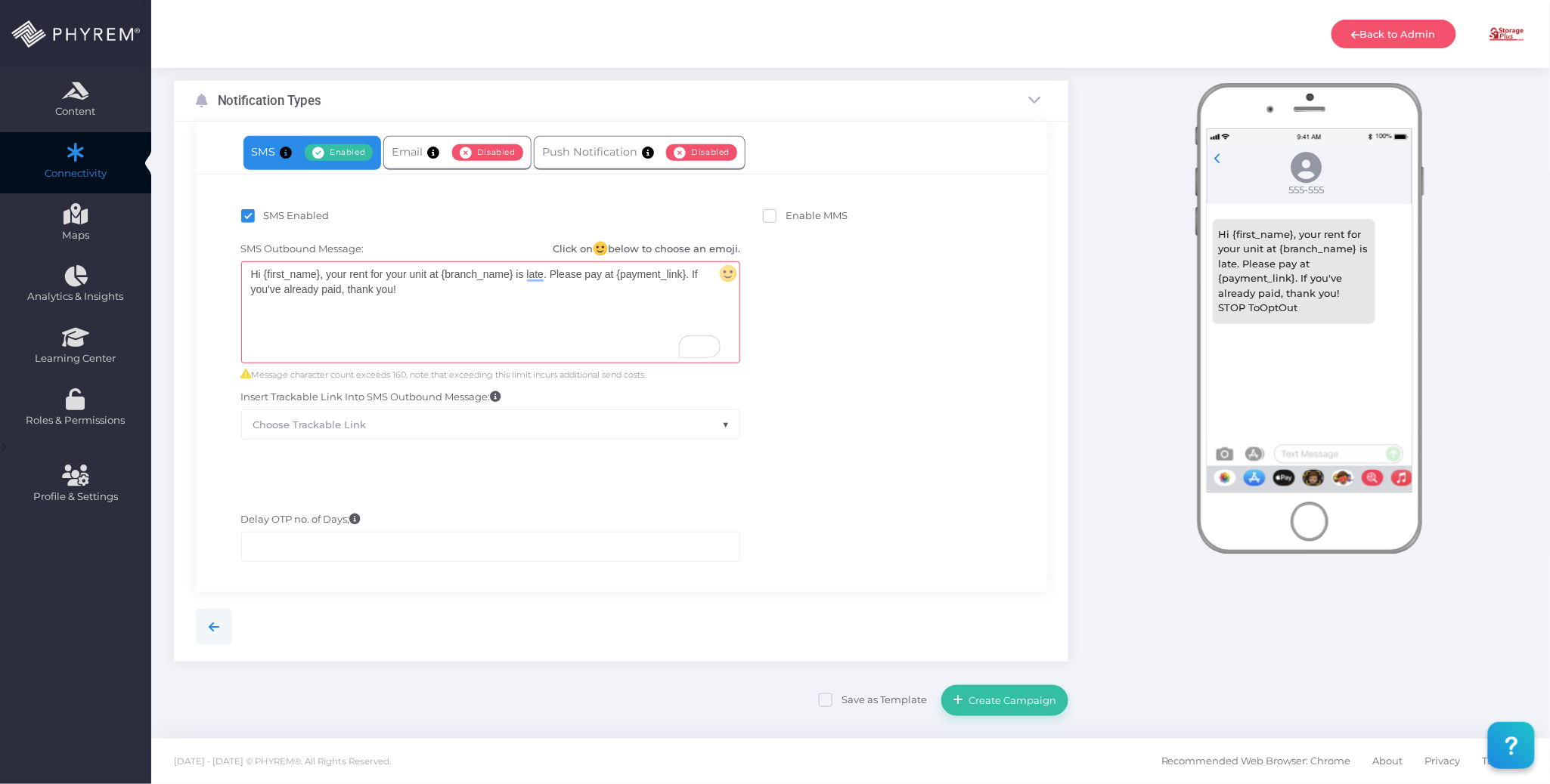
click at [832, 703] on span at bounding box center [825, 700] width 13 height 13
click at [842, 703] on input "Save as Template" at bounding box center [846, 697] width 10 height 10
checkbox input "true"
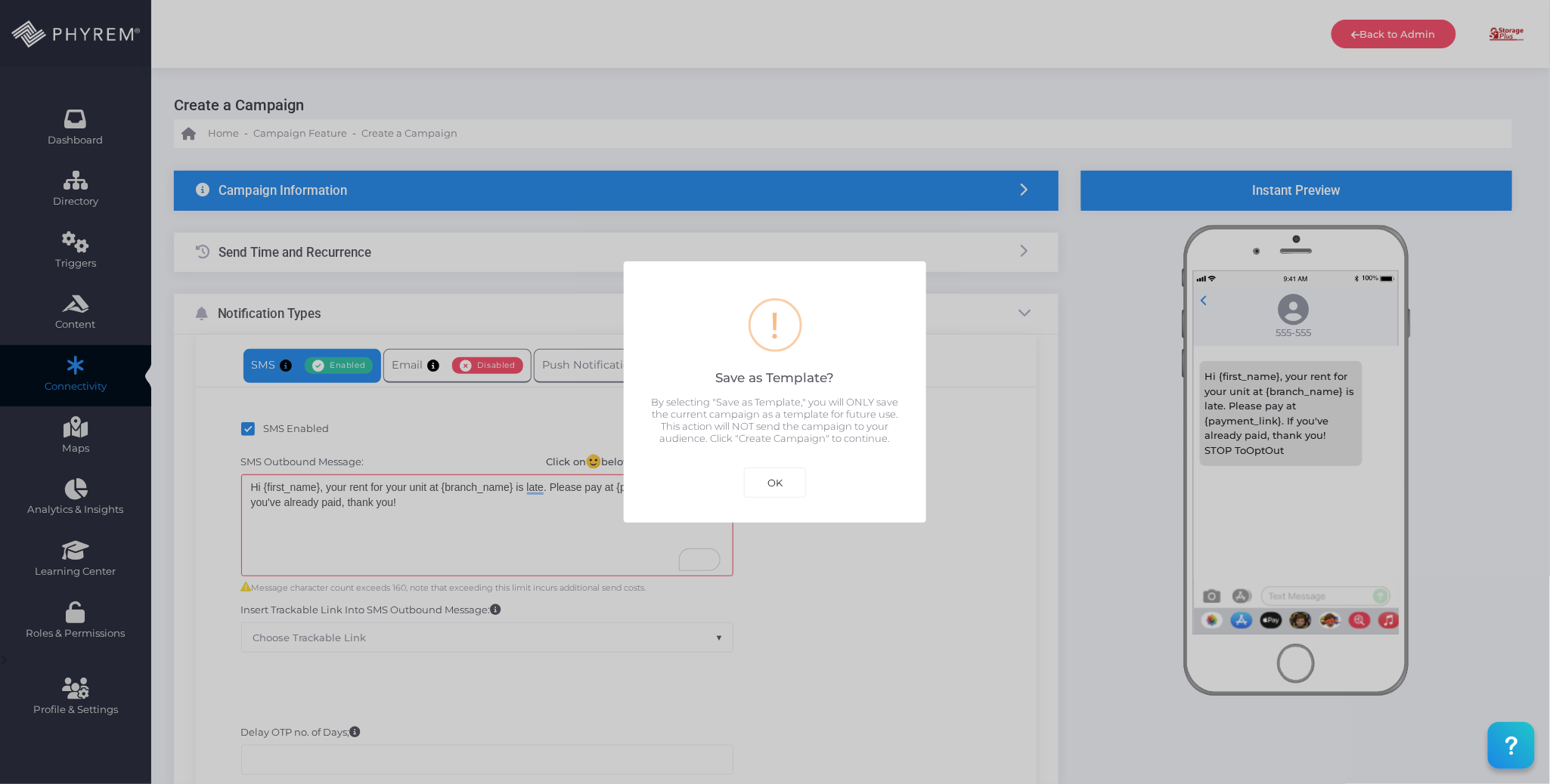
scroll to position [0, 0]
click at [774, 494] on button "OK" at bounding box center [775, 483] width 62 height 30
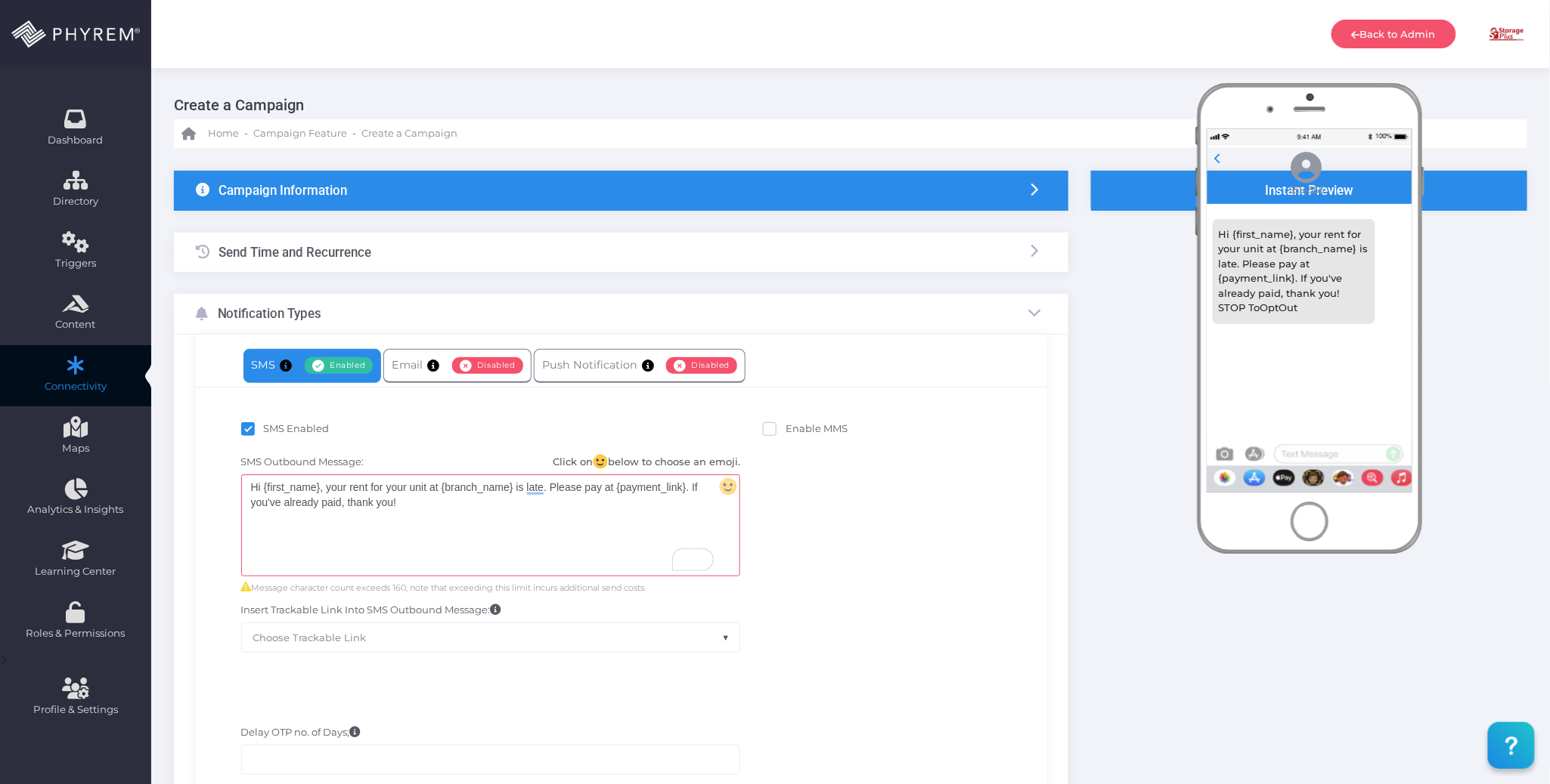
scroll to position [214, 0]
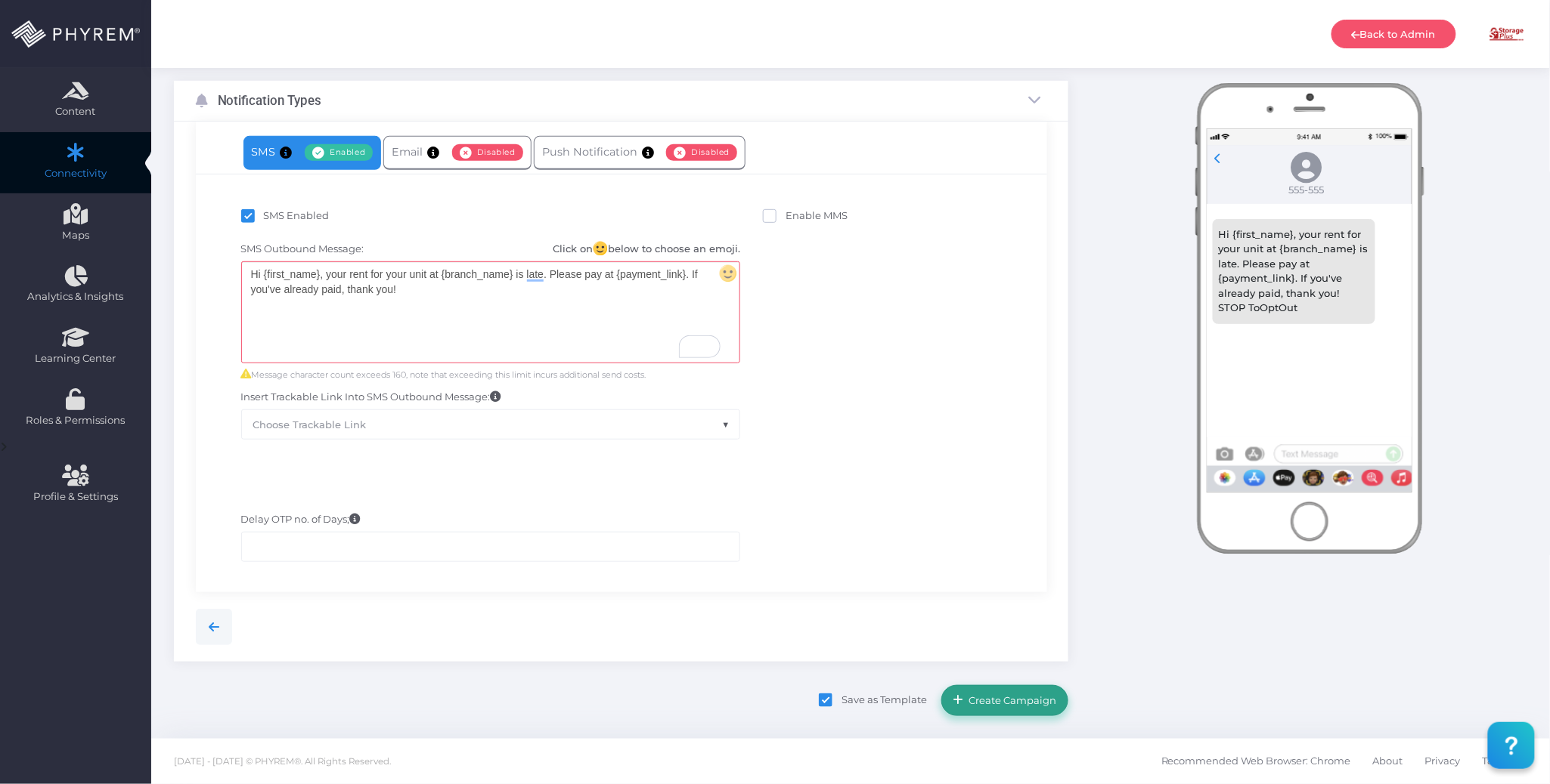
click at [1007, 696] on span "Create Campaign" at bounding box center [1010, 701] width 93 height 13
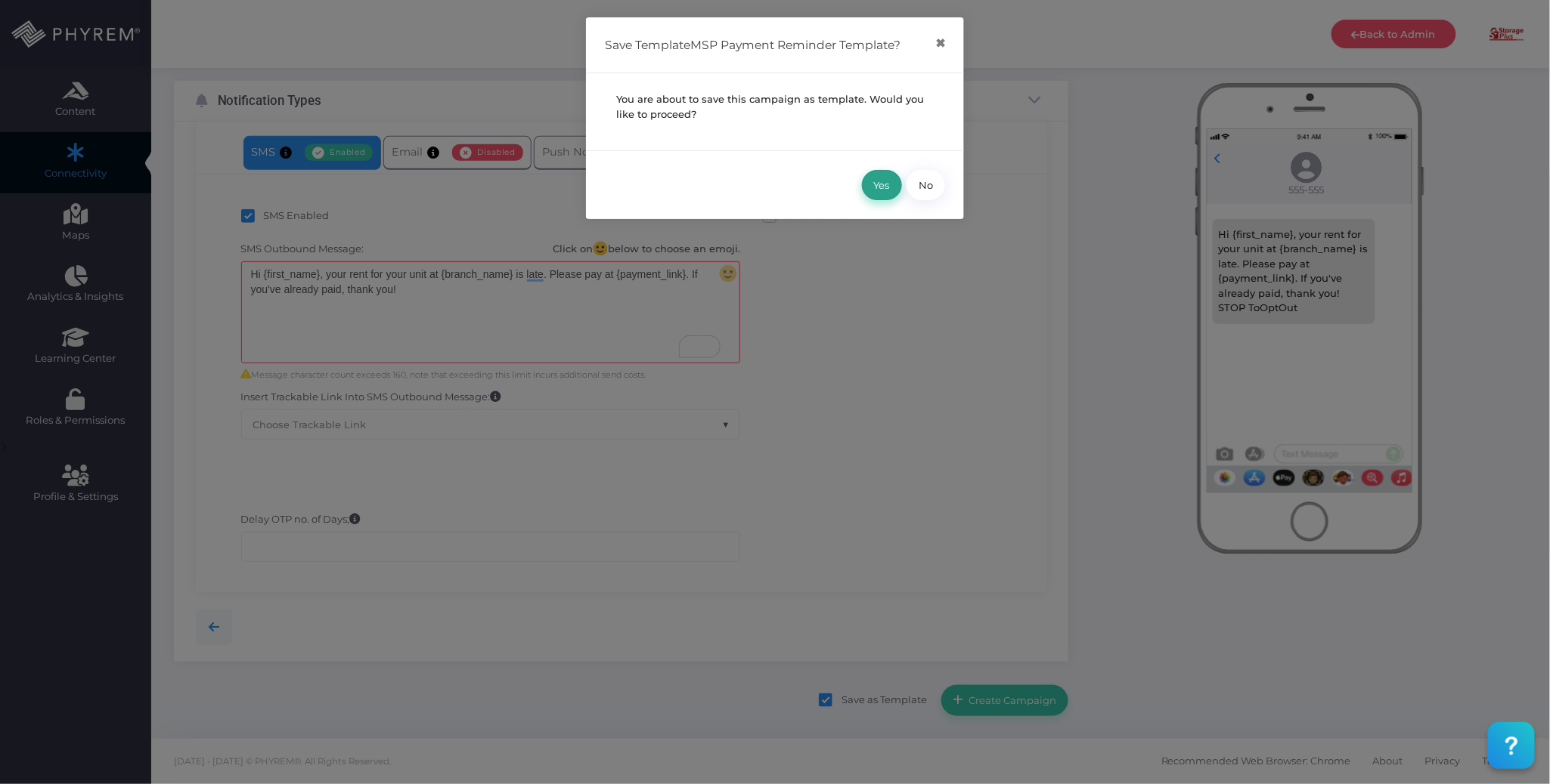
click at [886, 184] on button "Yes" at bounding box center [882, 185] width 40 height 30
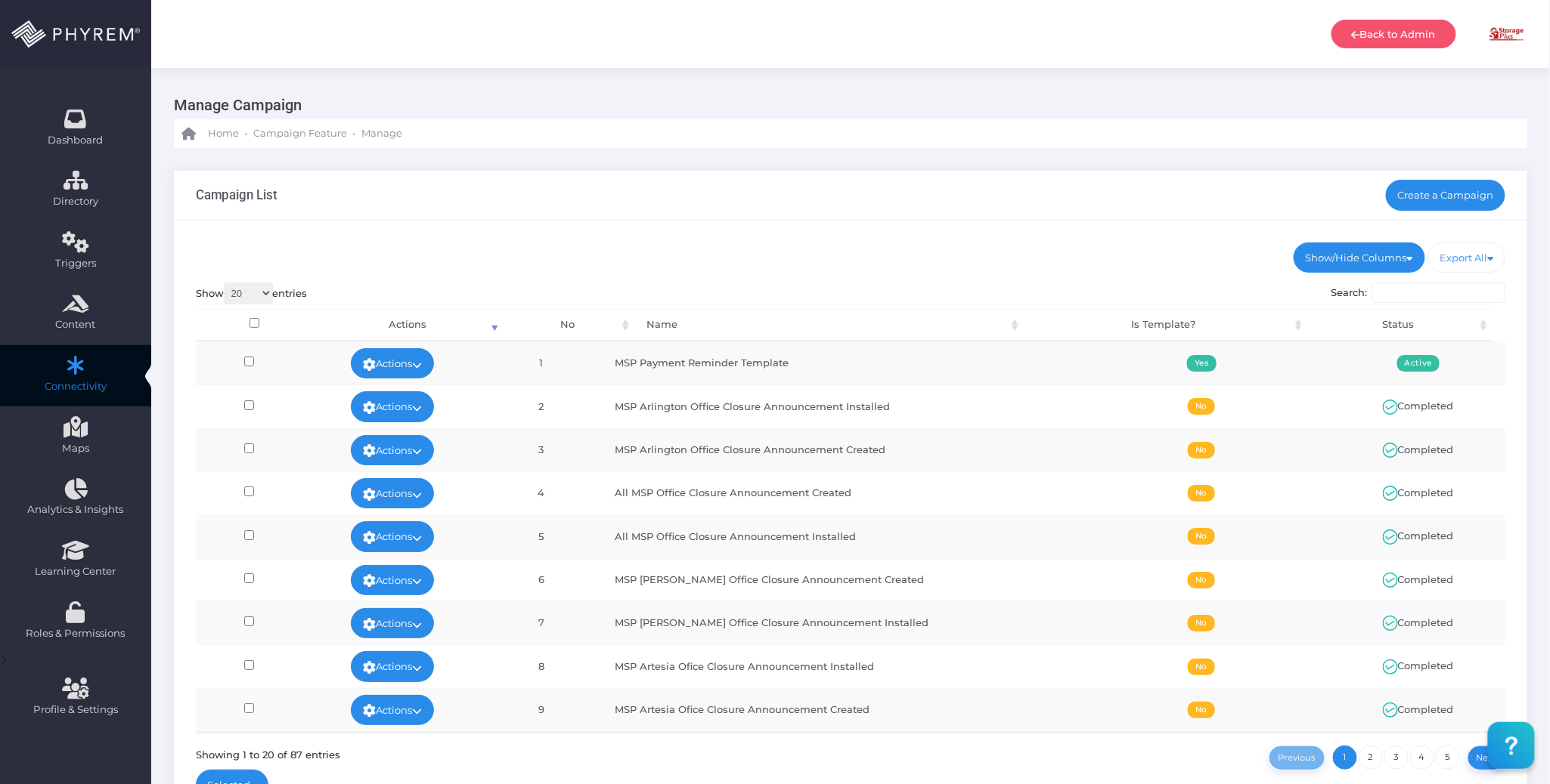
click at [1028, 200] on div at bounding box center [775, 392] width 1550 height 784
click at [1040, 213] on div "Campaign List Create a Campaign" at bounding box center [850, 196] width 1353 height 50
click at [995, 264] on ul "Show/Hide Columns No Name Is Template? Status" at bounding box center [850, 258] width 1310 height 30
click at [939, 273] on div "Show/Hide Columns No Name Is Template? Status DONE" at bounding box center [850, 525] width 1353 height 609
click at [911, 254] on ul "Show/Hide Columns No Name Is Template? Status" at bounding box center [850, 258] width 1310 height 30
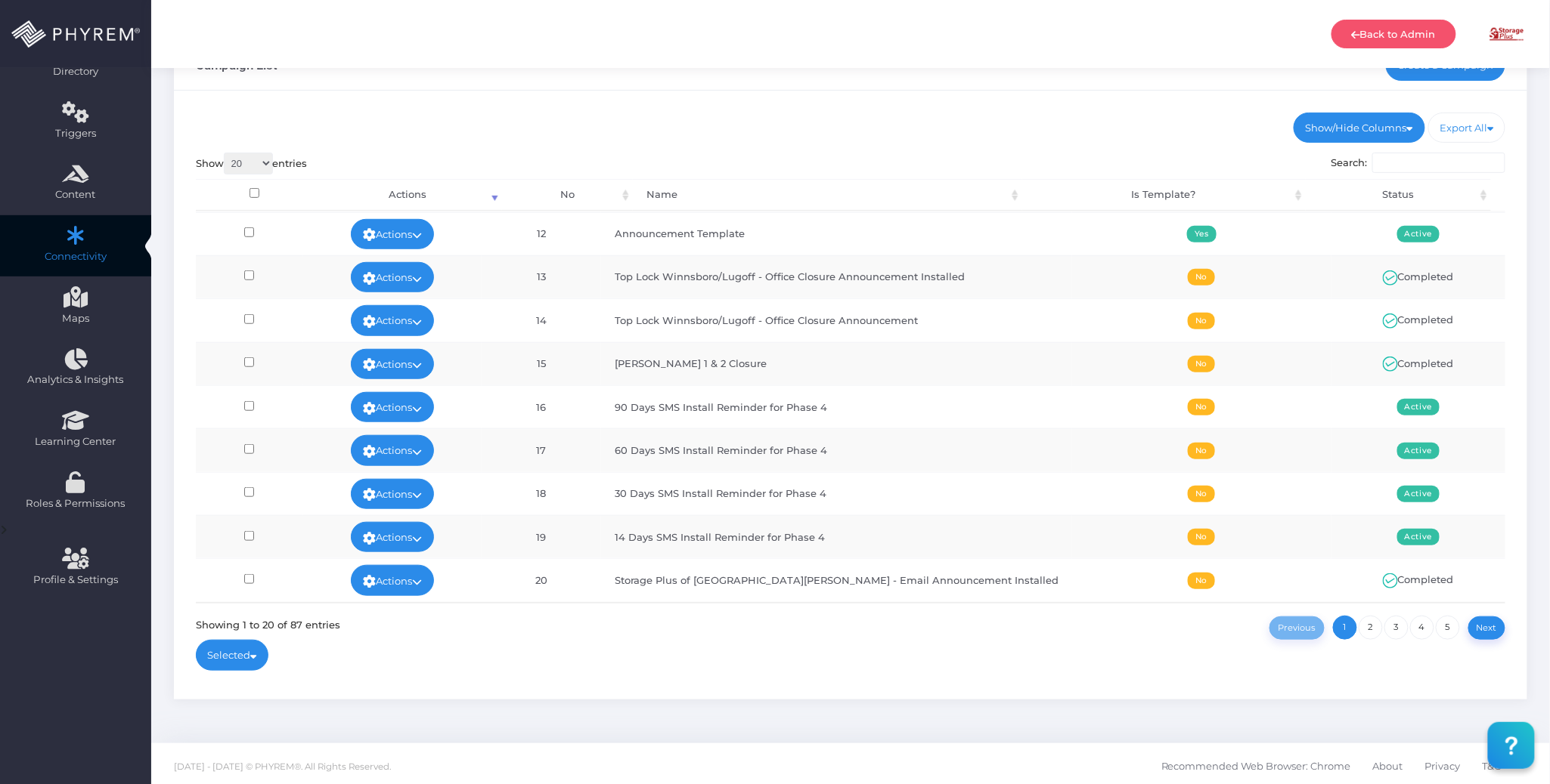
scroll to position [134, 0]
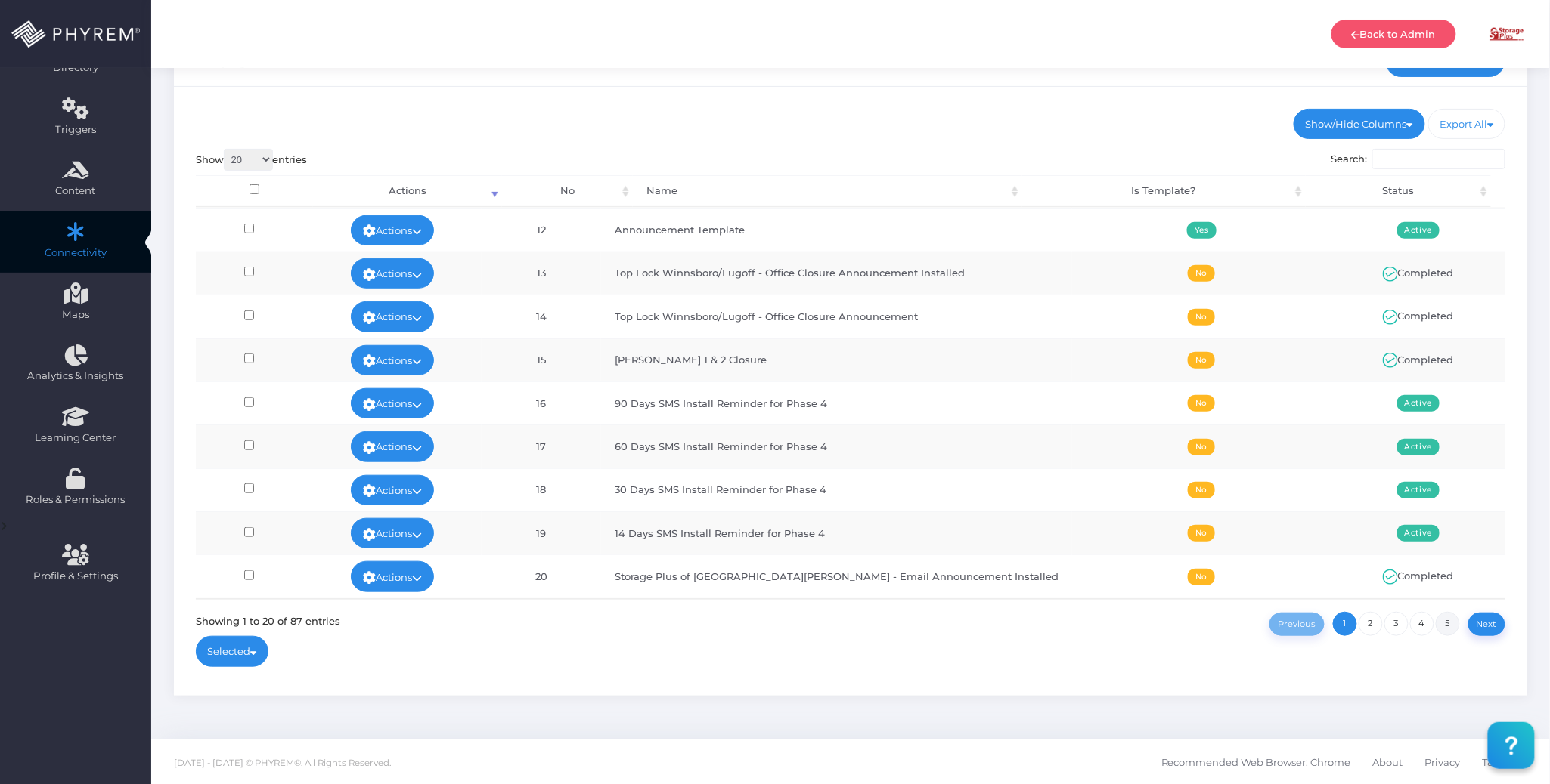
click at [1446, 621] on link "5" at bounding box center [1447, 623] width 24 height 24
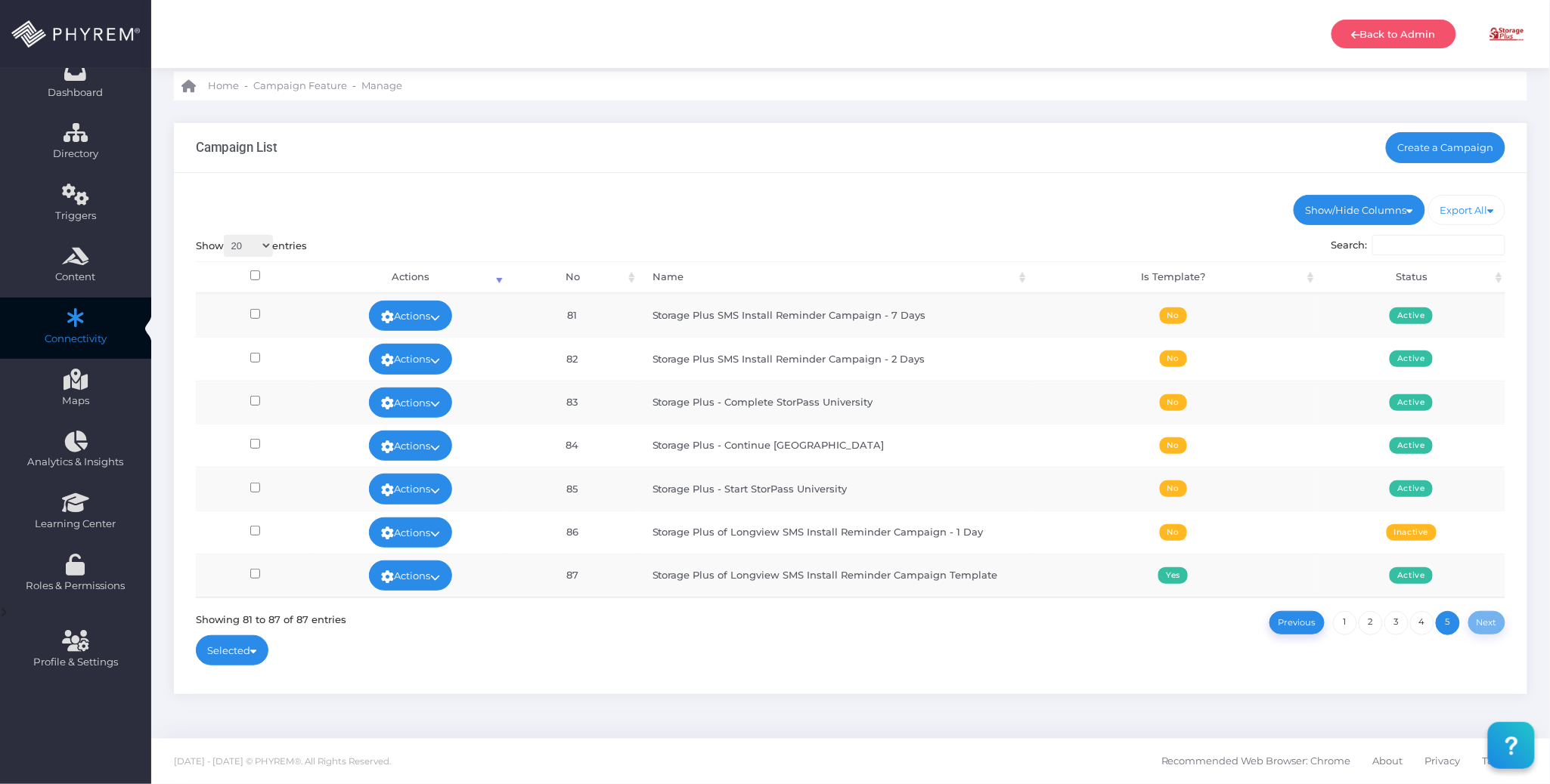
scroll to position [0, 0]
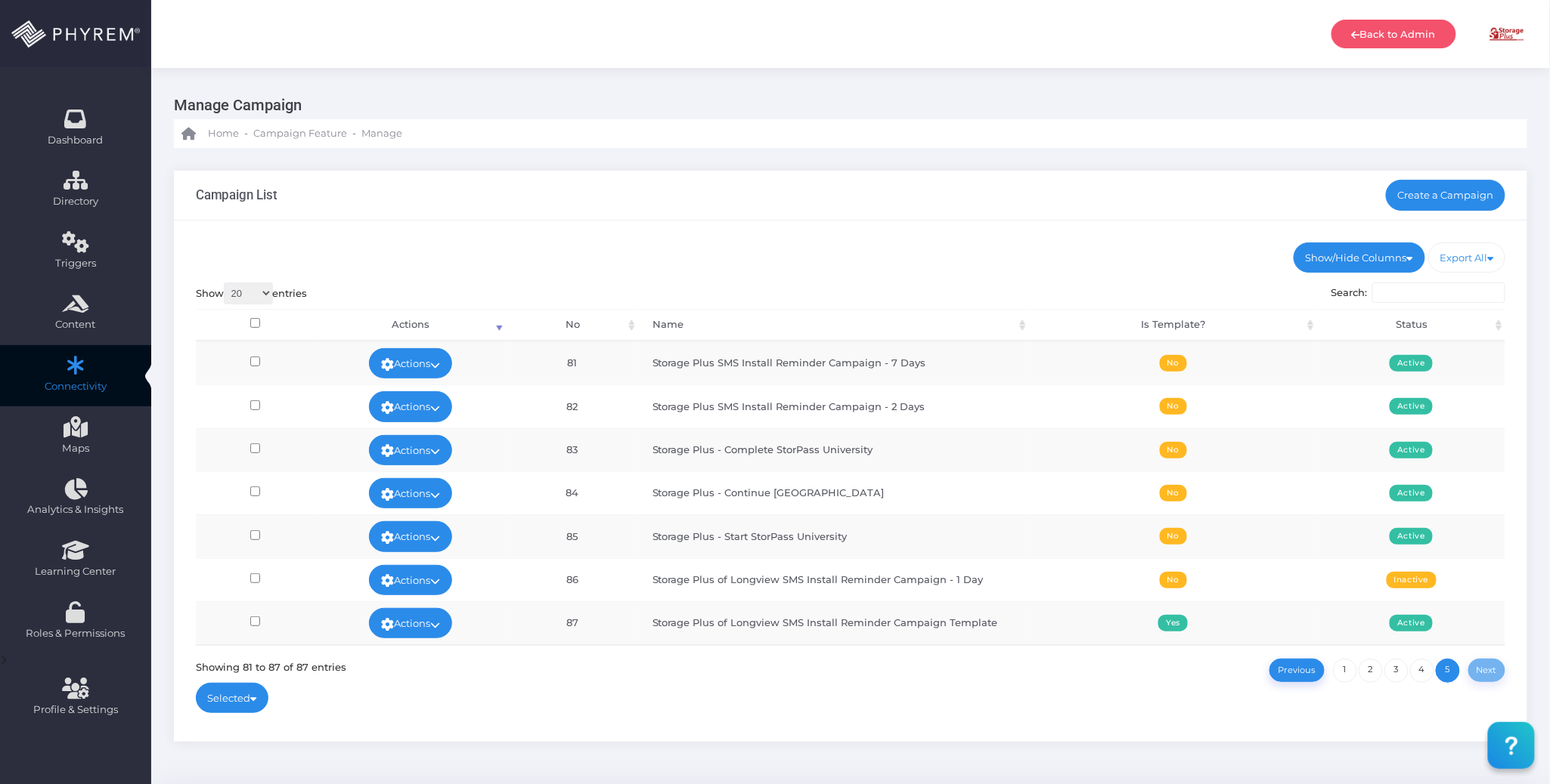
click at [1420, 288] on input "Search:" at bounding box center [1438, 293] width 133 height 21
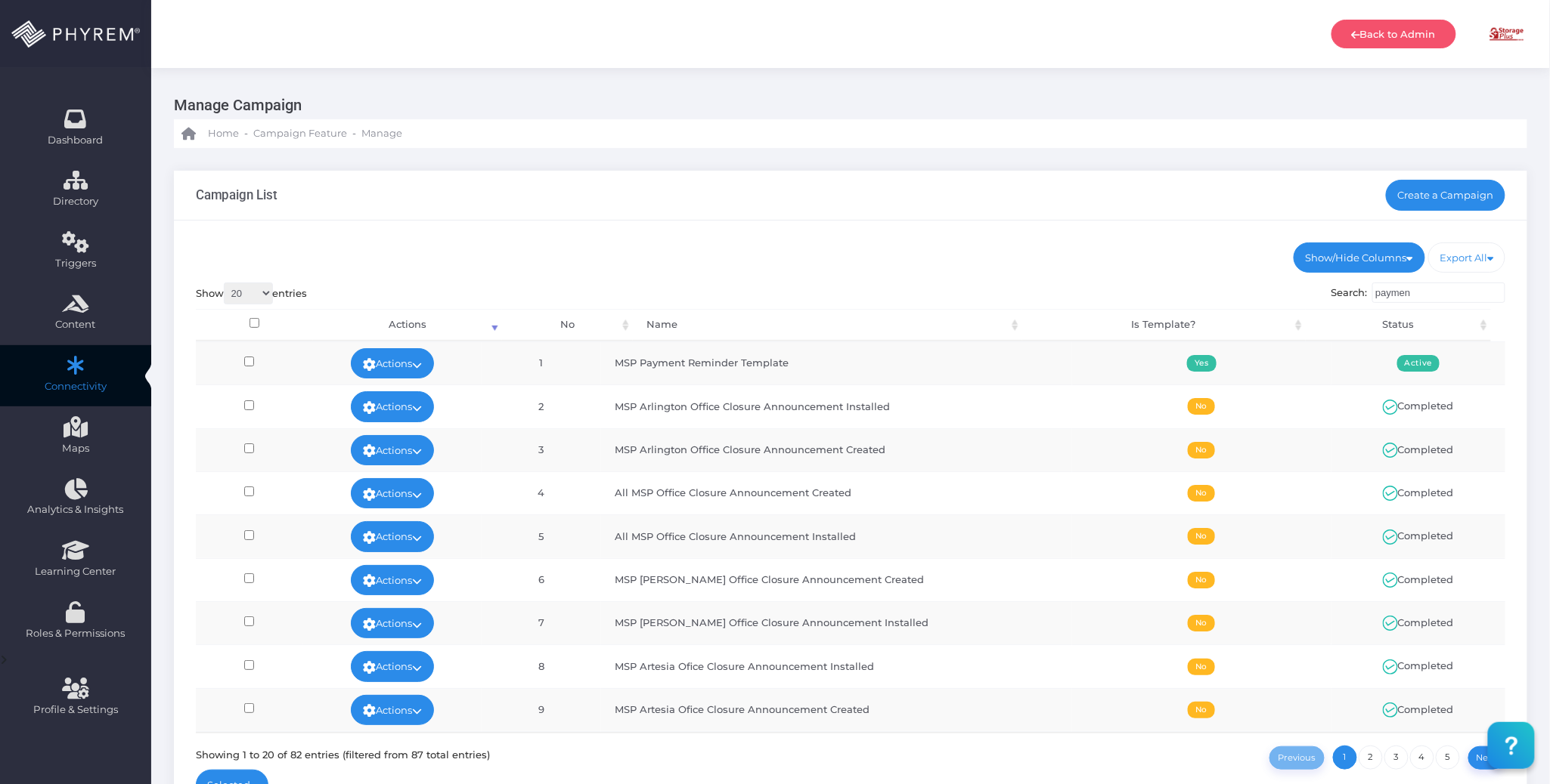
type input "payment"
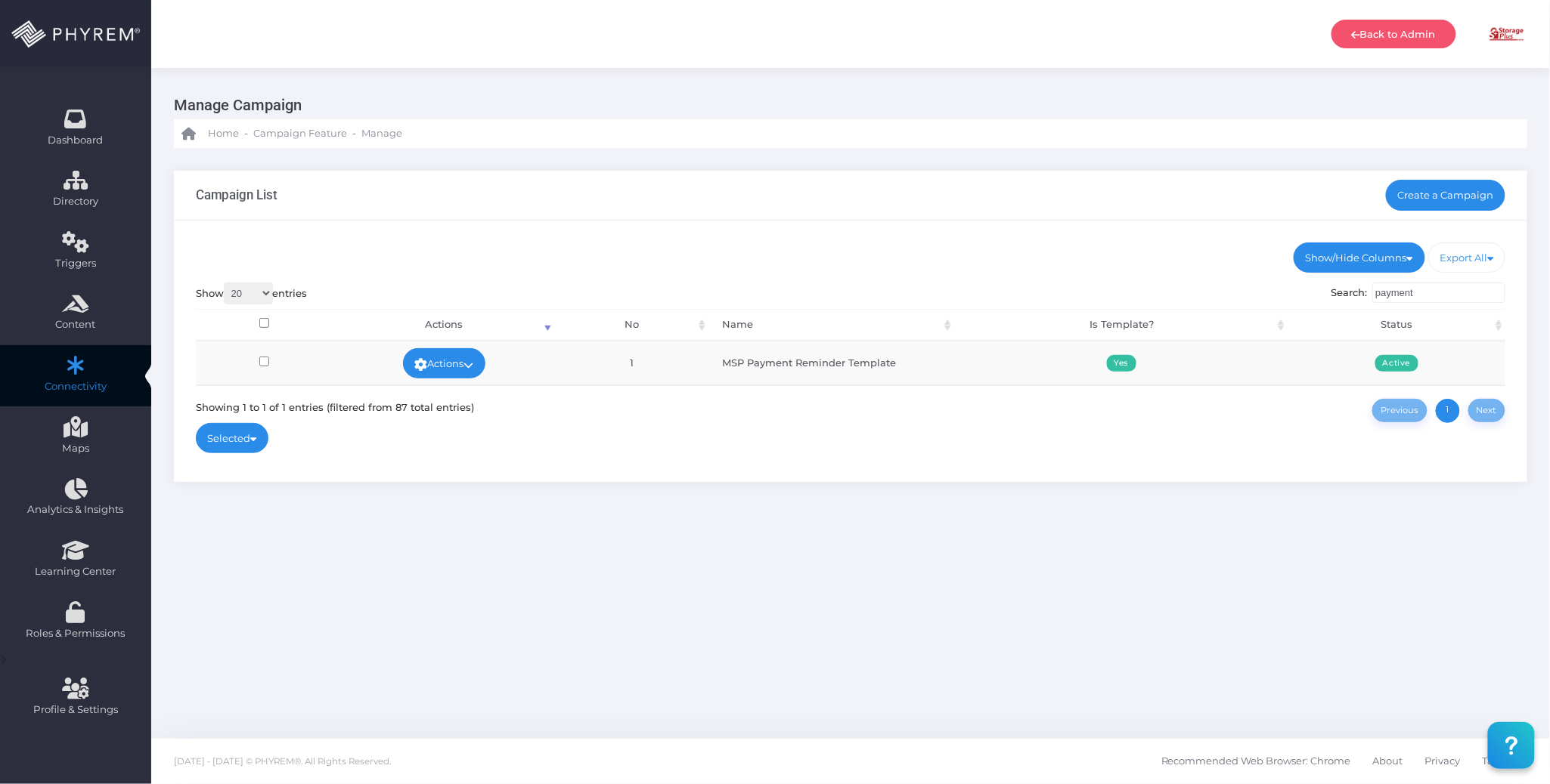
drag, startPoint x: 1425, startPoint y: 291, endPoint x: 1093, endPoint y: 279, distance: 332.2
click at [1093, 279] on div "Show/Hide Columns No Name Is Template? Status DONE" at bounding box center [850, 351] width 1353 height 262
click at [1016, 258] on ul "Show/Hide Columns No Name Is Template? Status" at bounding box center [850, 258] width 1310 height 30
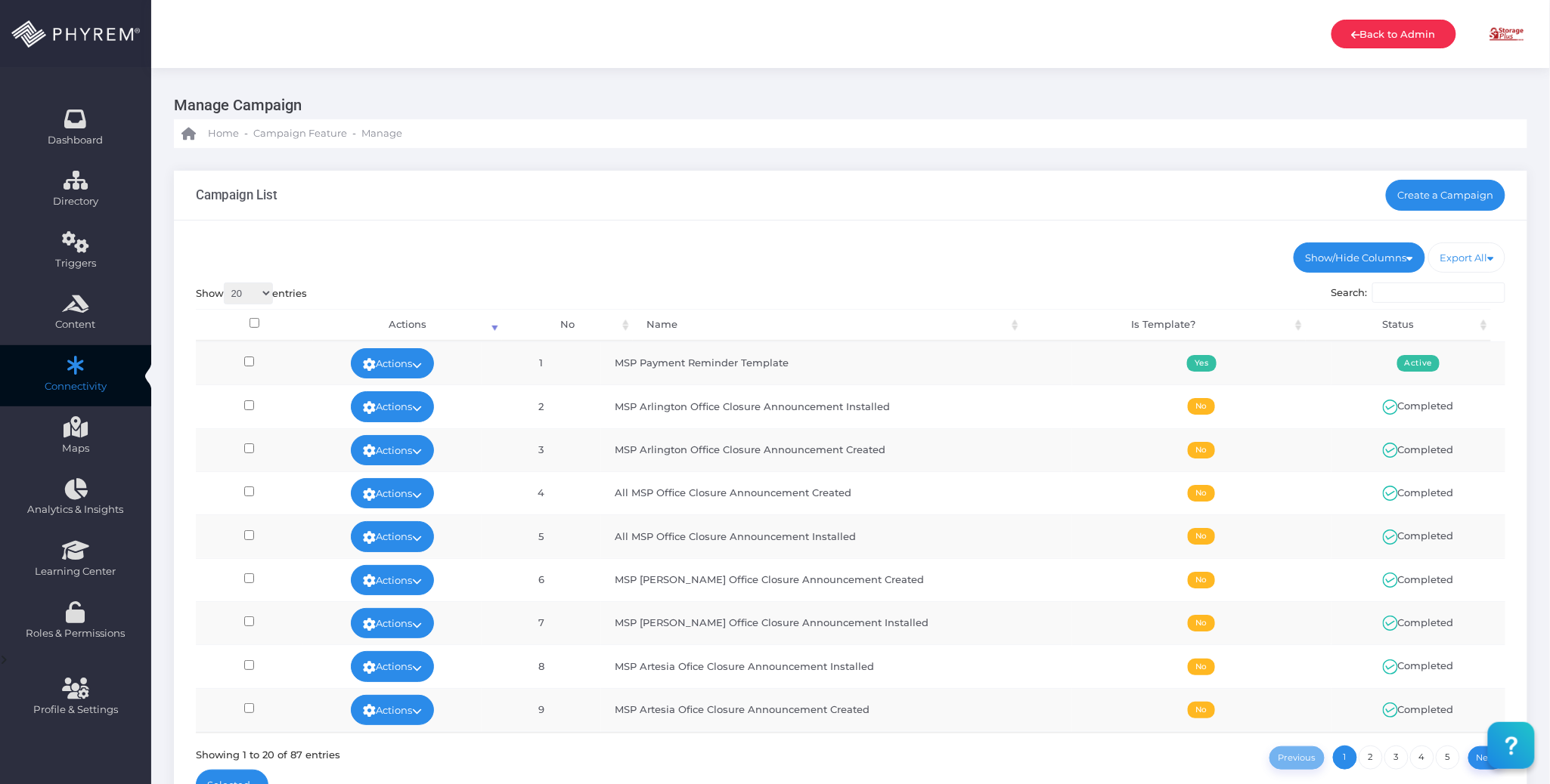
click at [1370, 29] on link "Back to Admin" at bounding box center [1394, 34] width 125 height 29
